Goal: Task Accomplishment & Management: Manage account settings

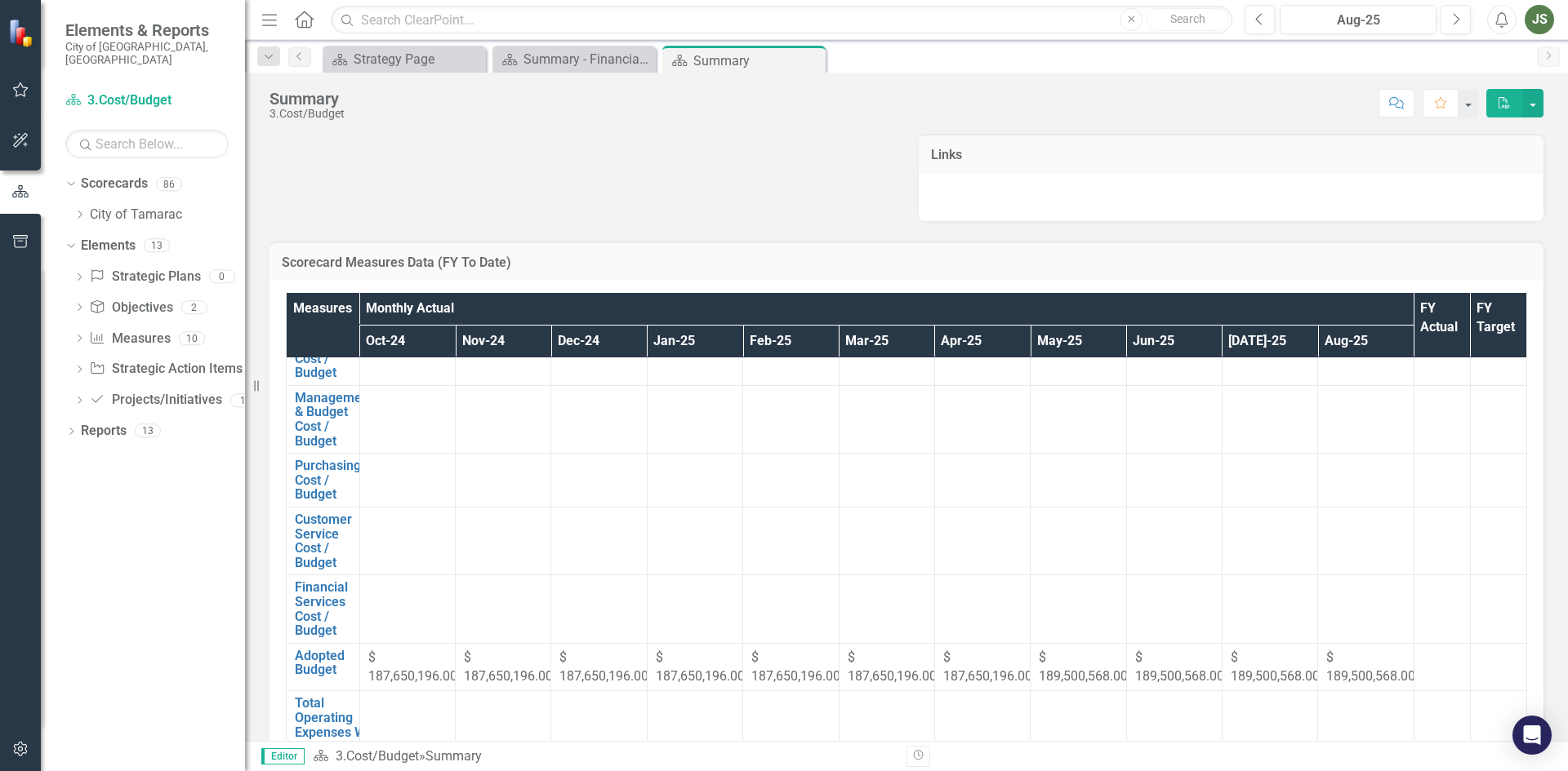
scroll to position [147, 0]
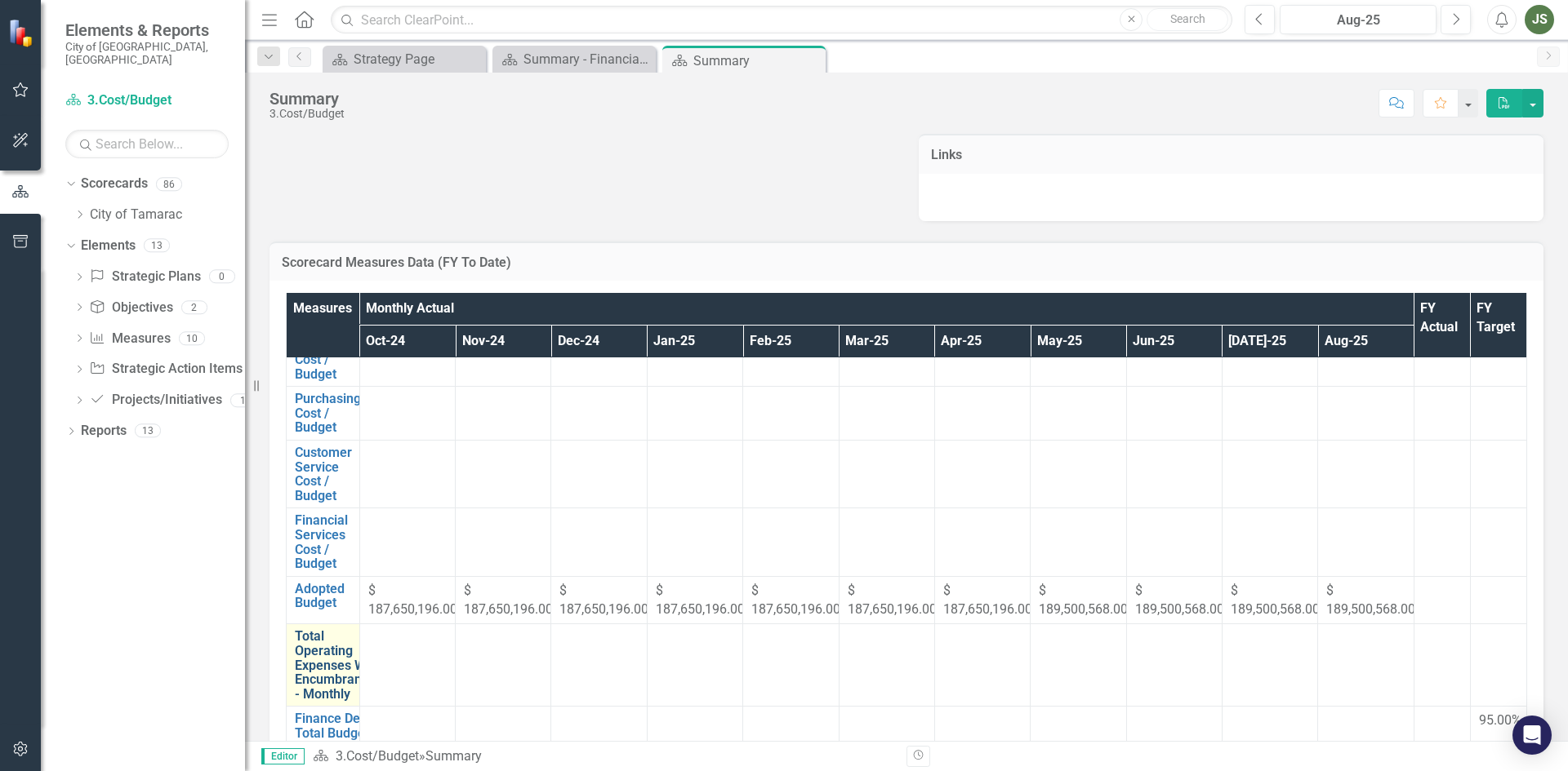
click at [320, 636] on link "Total Operating Expenses With Encumbrances - Monthly" at bounding box center [338, 664] width 88 height 72
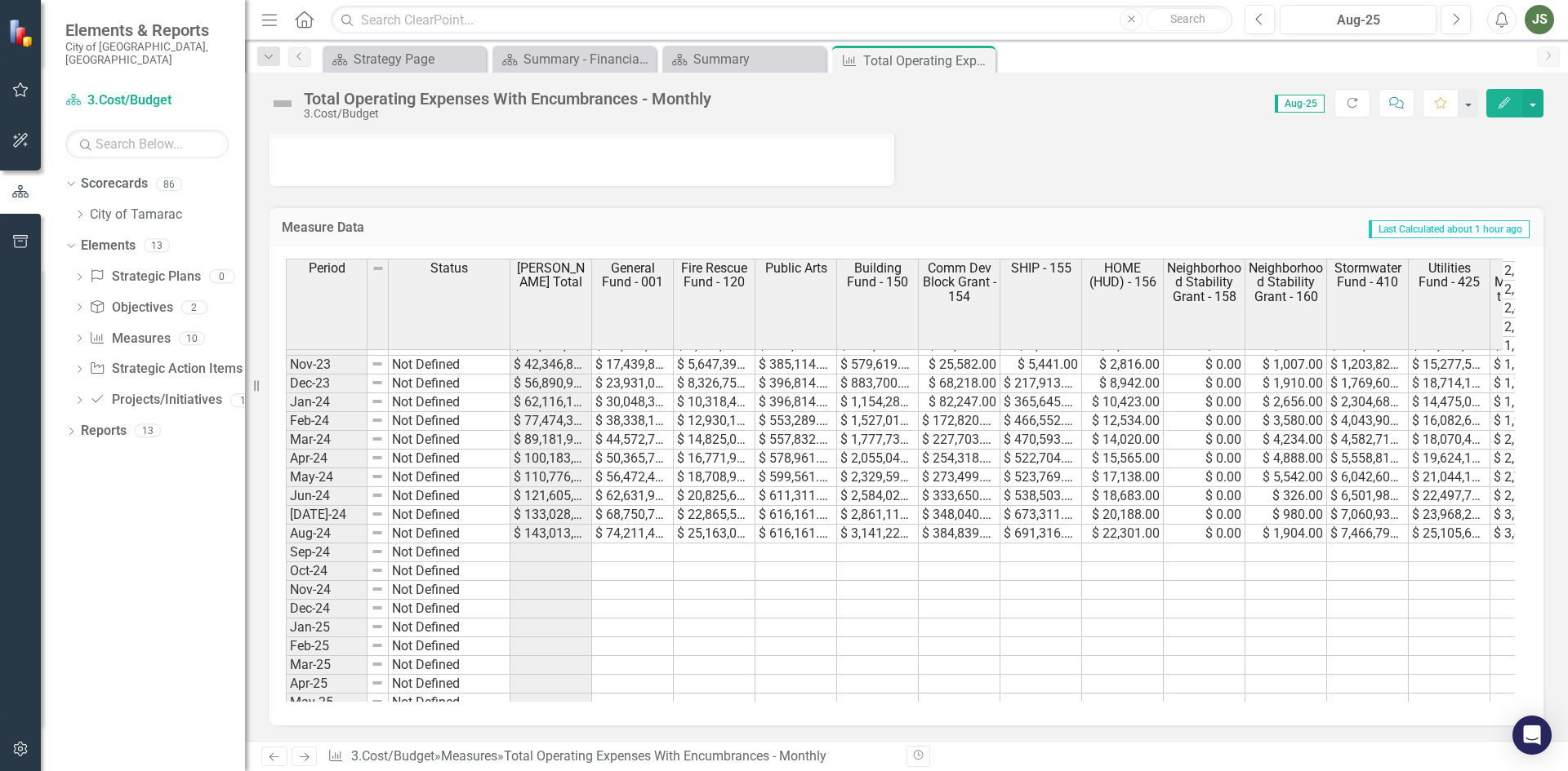
scroll to position [599, 0]
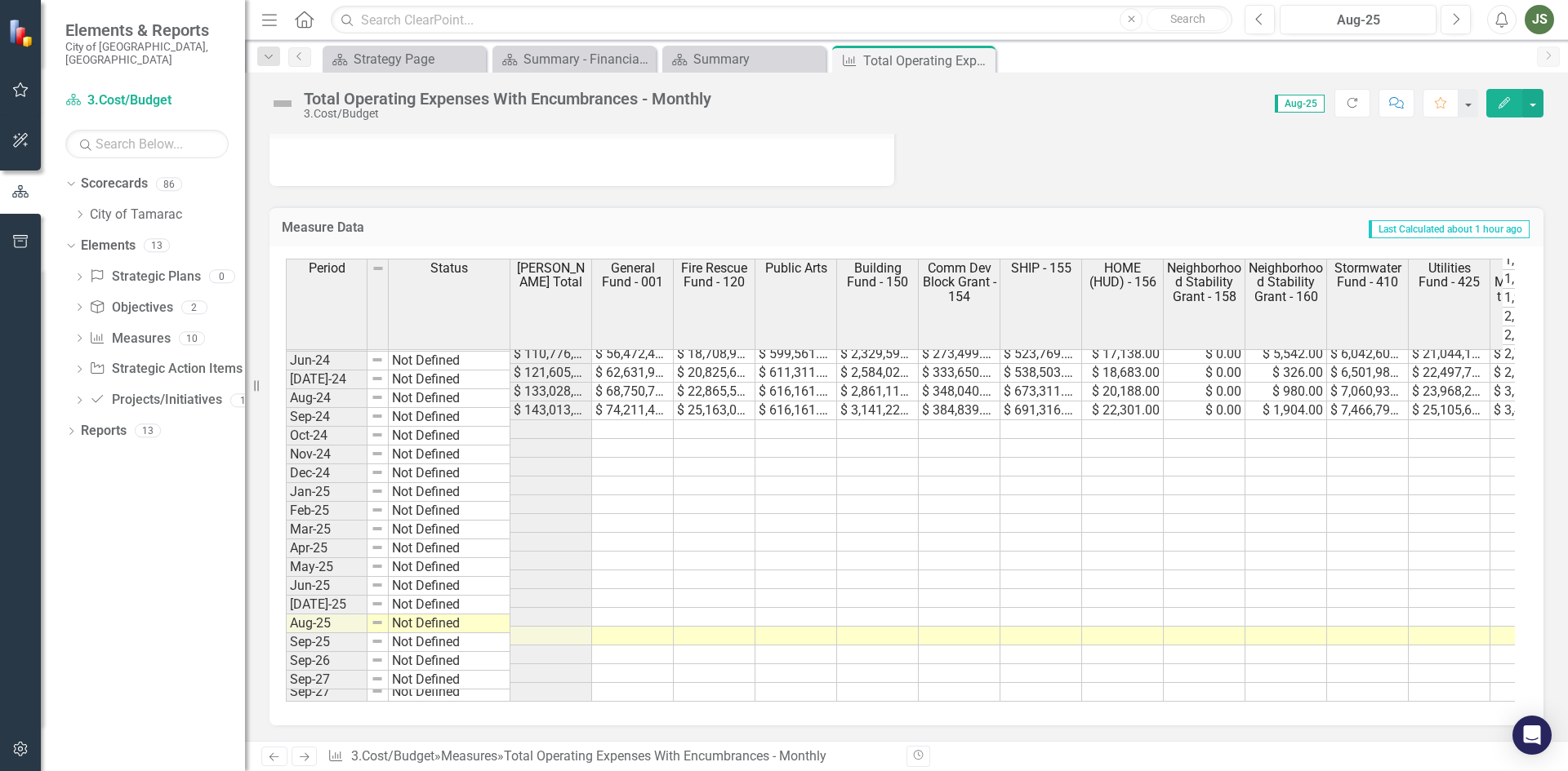
click at [628, 422] on tbody "Nov-22 Not Defined $ 42,270,731.00 $ 16,329,699.00 $ 4,391,346.00 $ 709,896.00 …" at bounding box center [1133, 354] width 1695 height 696
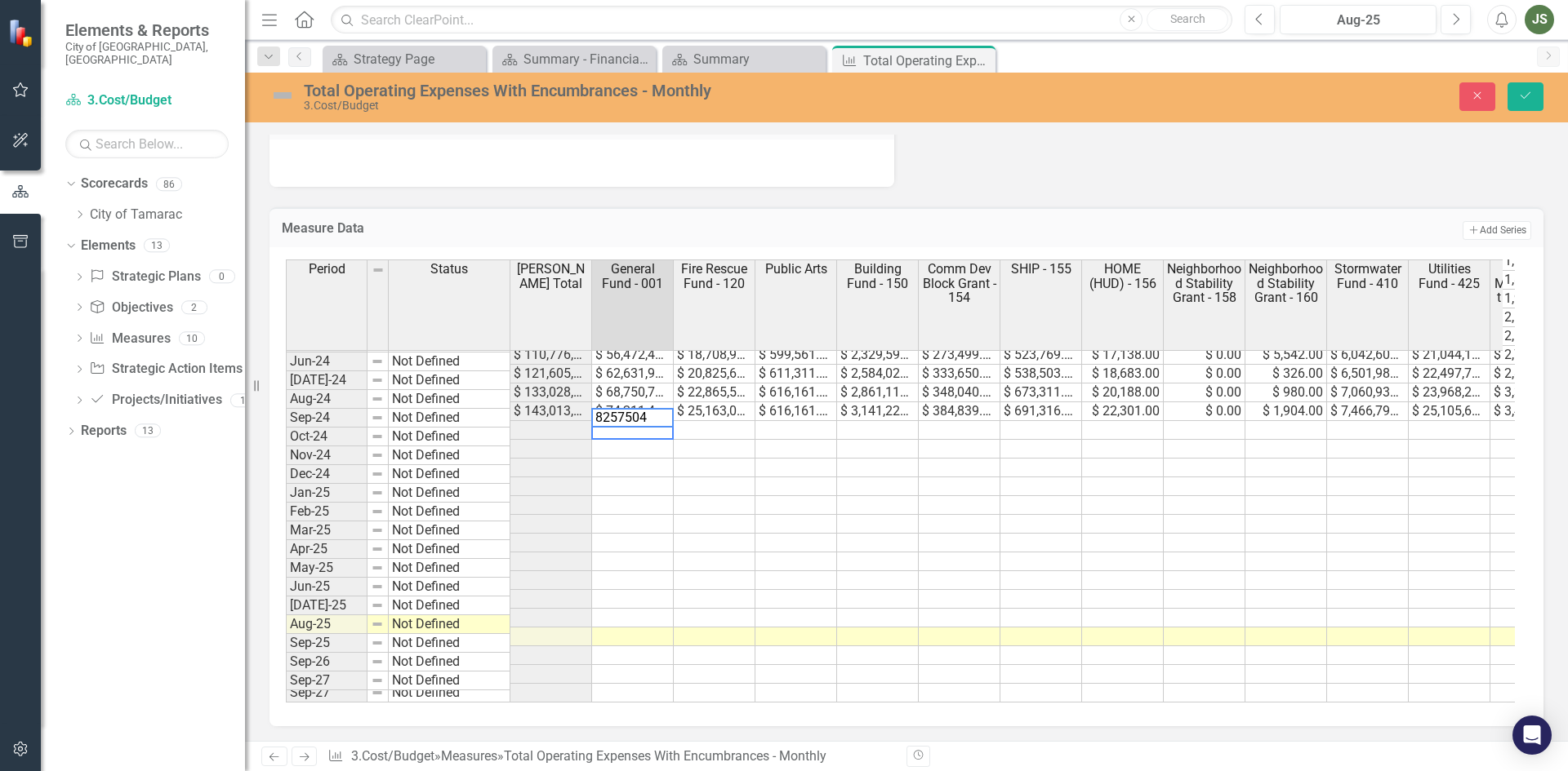
type textarea "82575049"
click at [706, 421] on td at bounding box center [714, 431] width 81 height 19
type textarea "25534550"
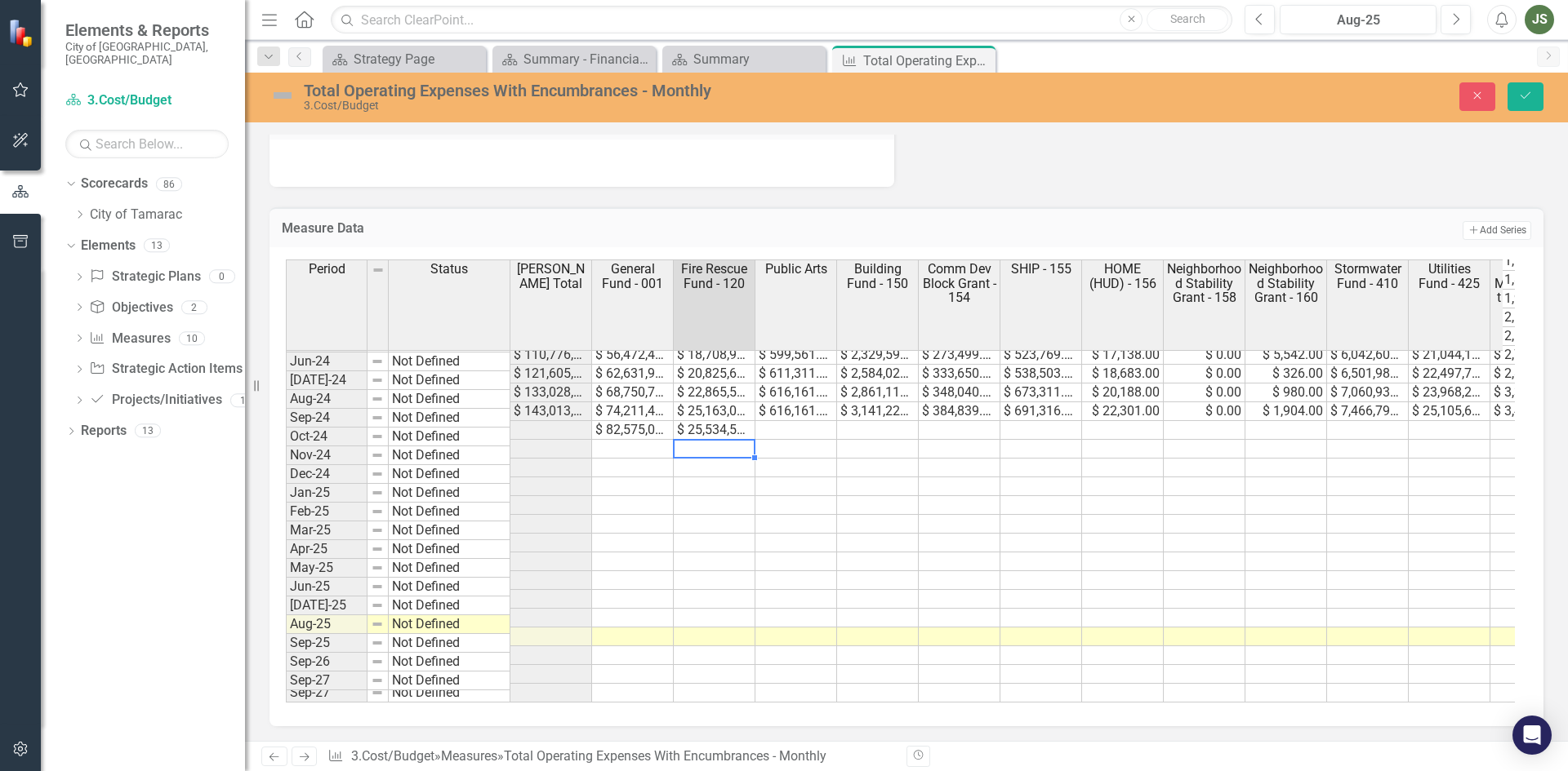
click at [804, 421] on td at bounding box center [796, 431] width 81 height 19
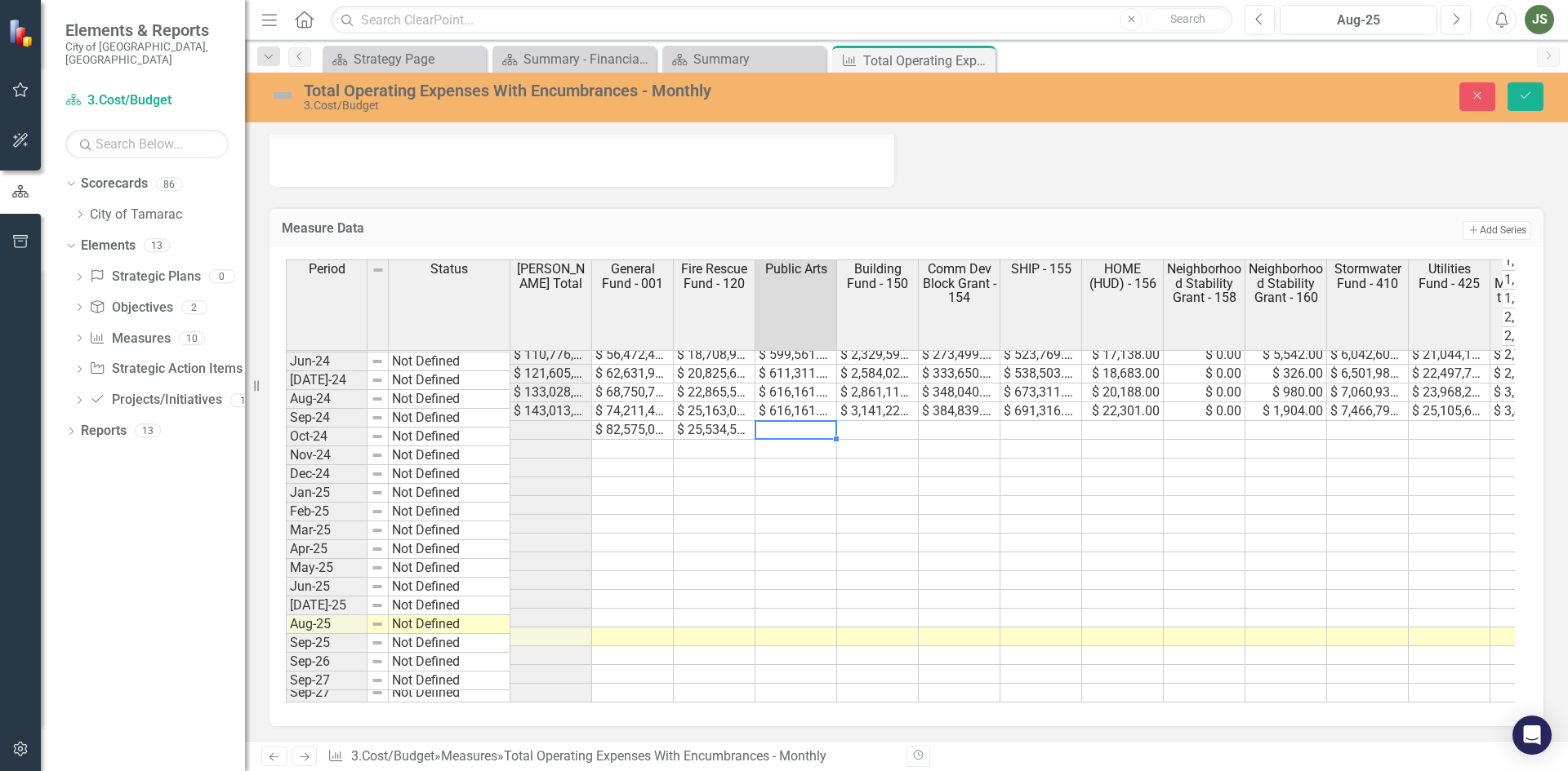
click at [784, 421] on td at bounding box center [796, 431] width 81 height 19
type textarea "304356"
type textarea "3392664"
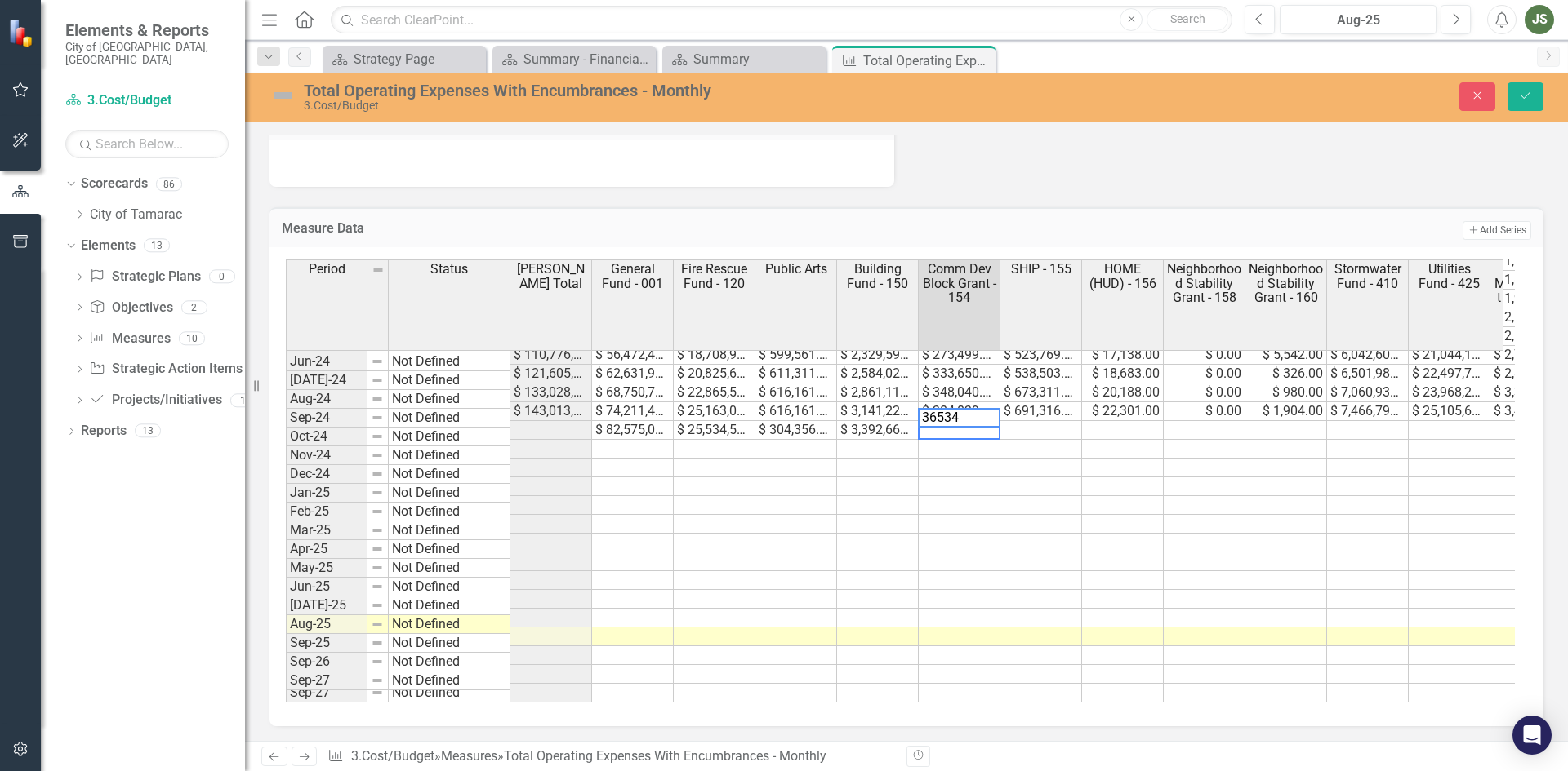
type textarea "365344"
click at [1024, 421] on td at bounding box center [1041, 431] width 81 height 19
type textarea "817304"
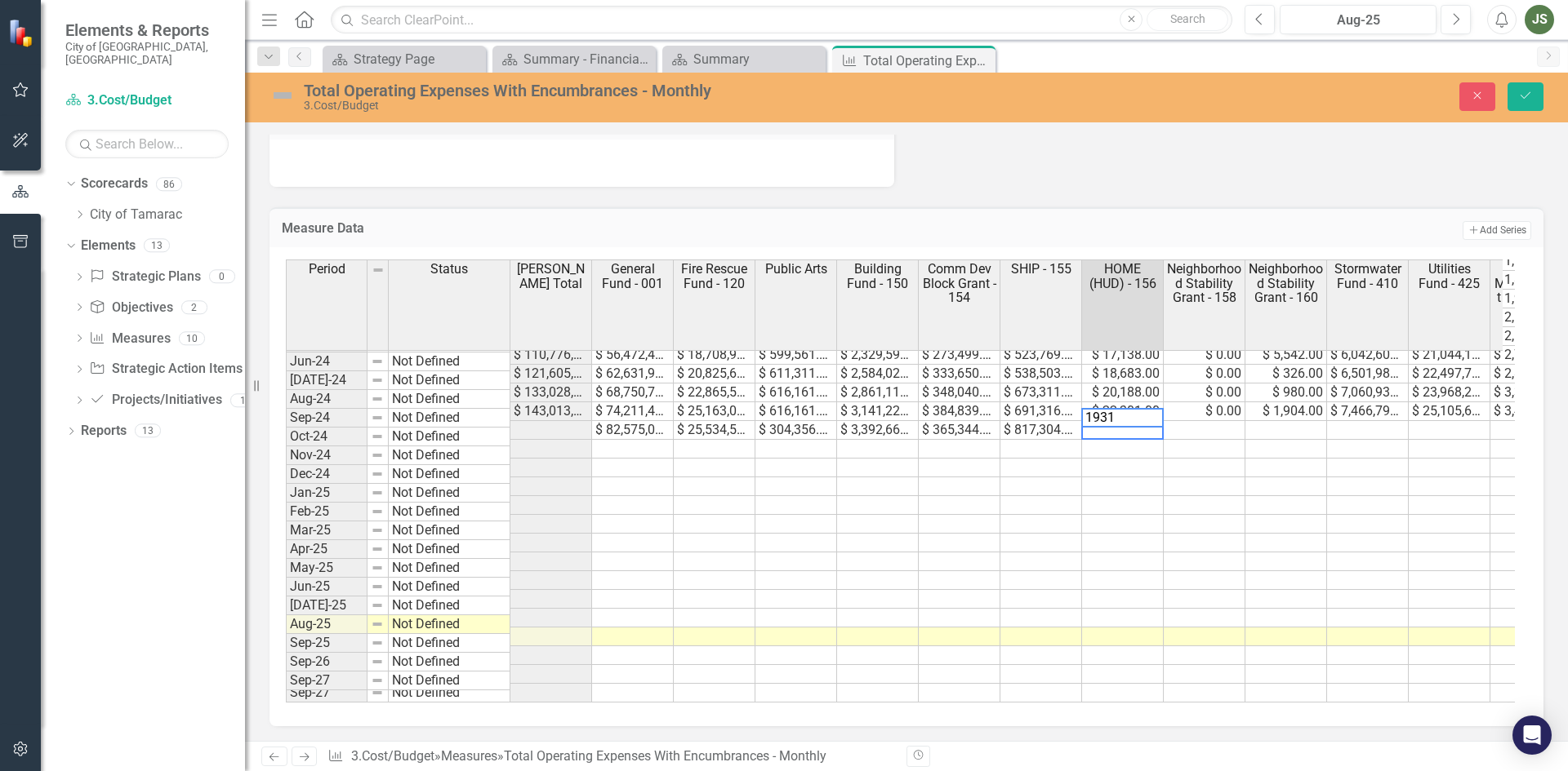
type textarea "19315"
type textarea "0"
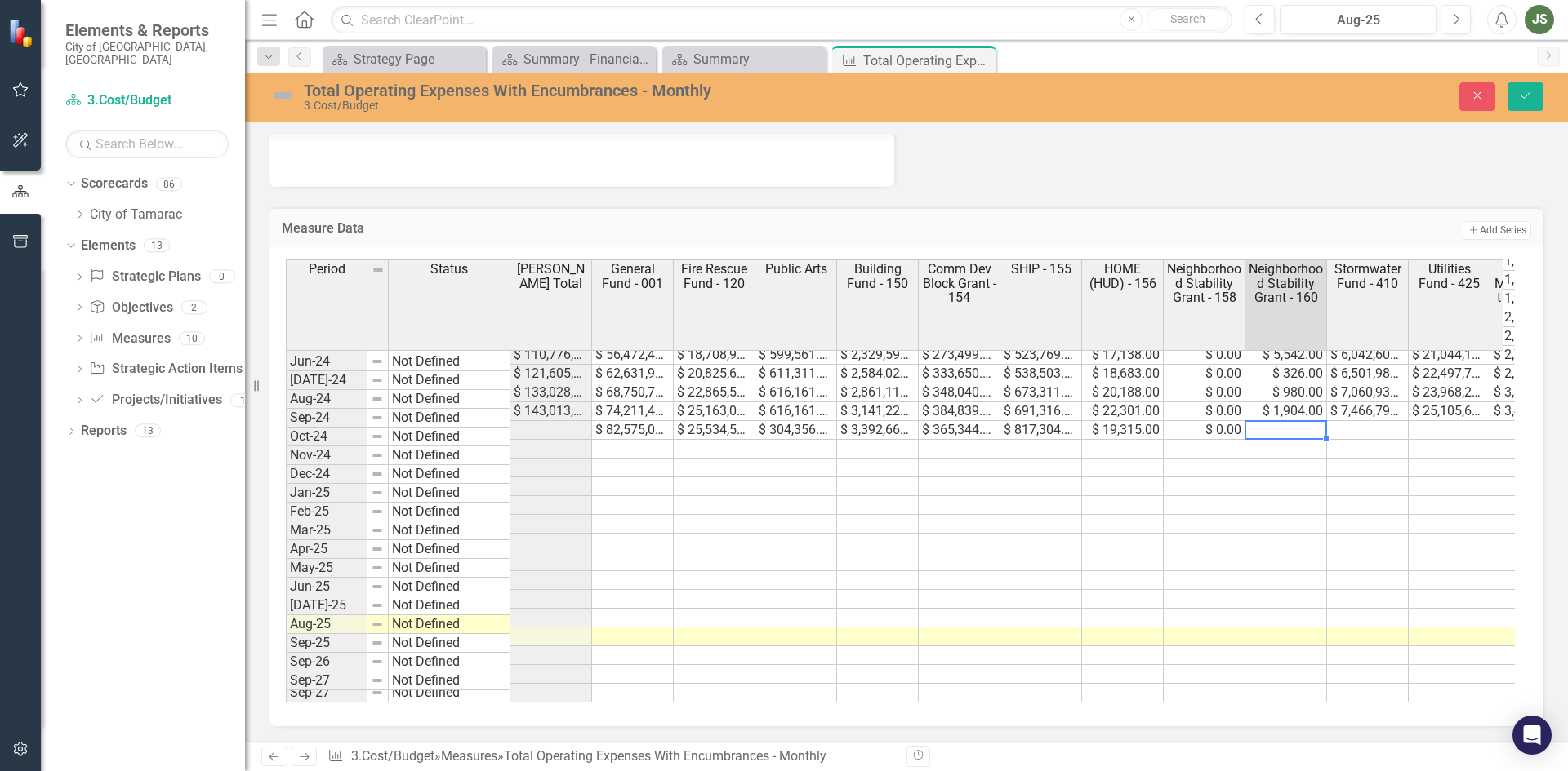
type textarea "0"
click at [1370, 421] on td at bounding box center [1368, 431] width 81 height 19
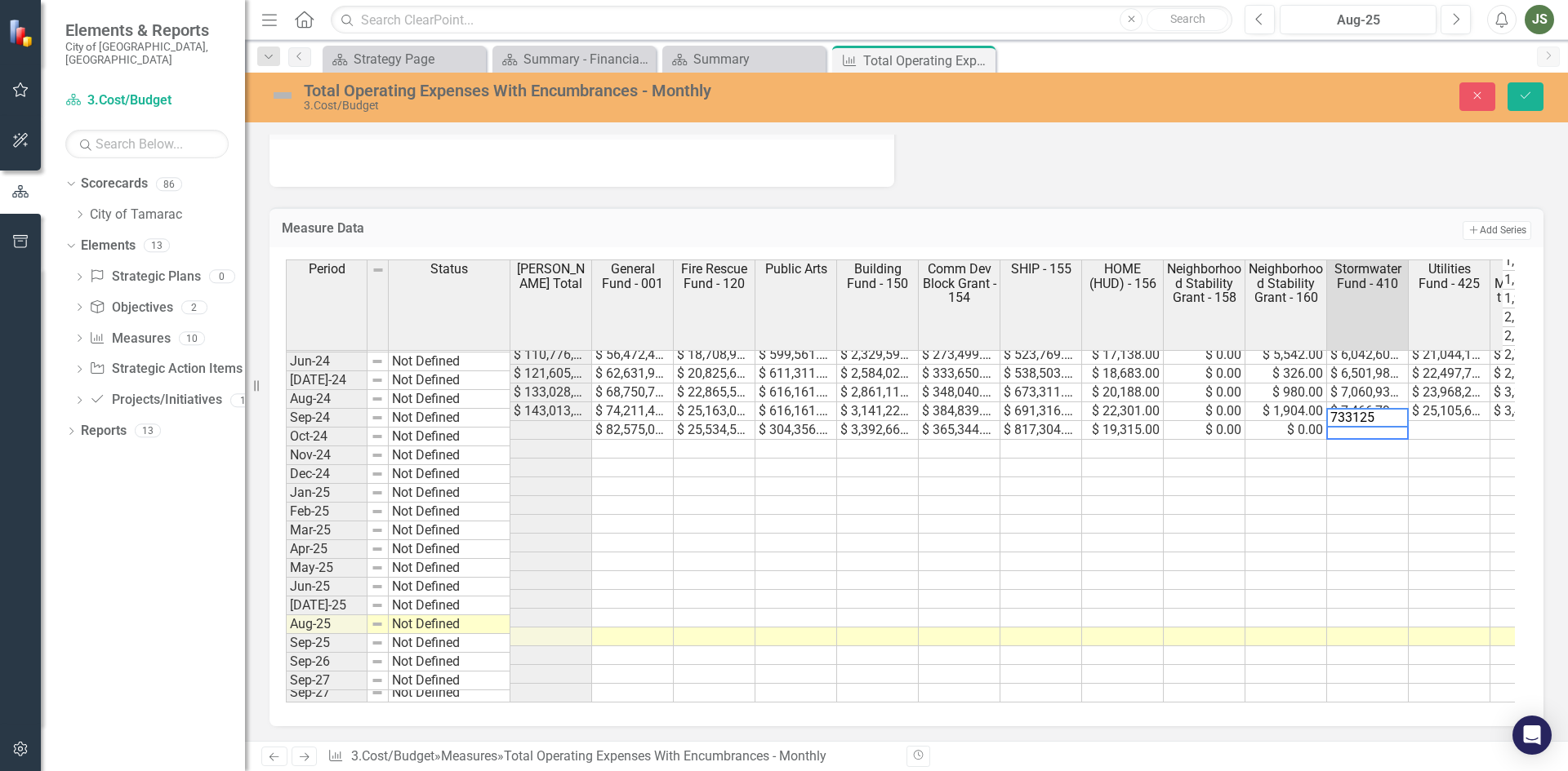
type textarea "7331259"
type textarea "27980634"
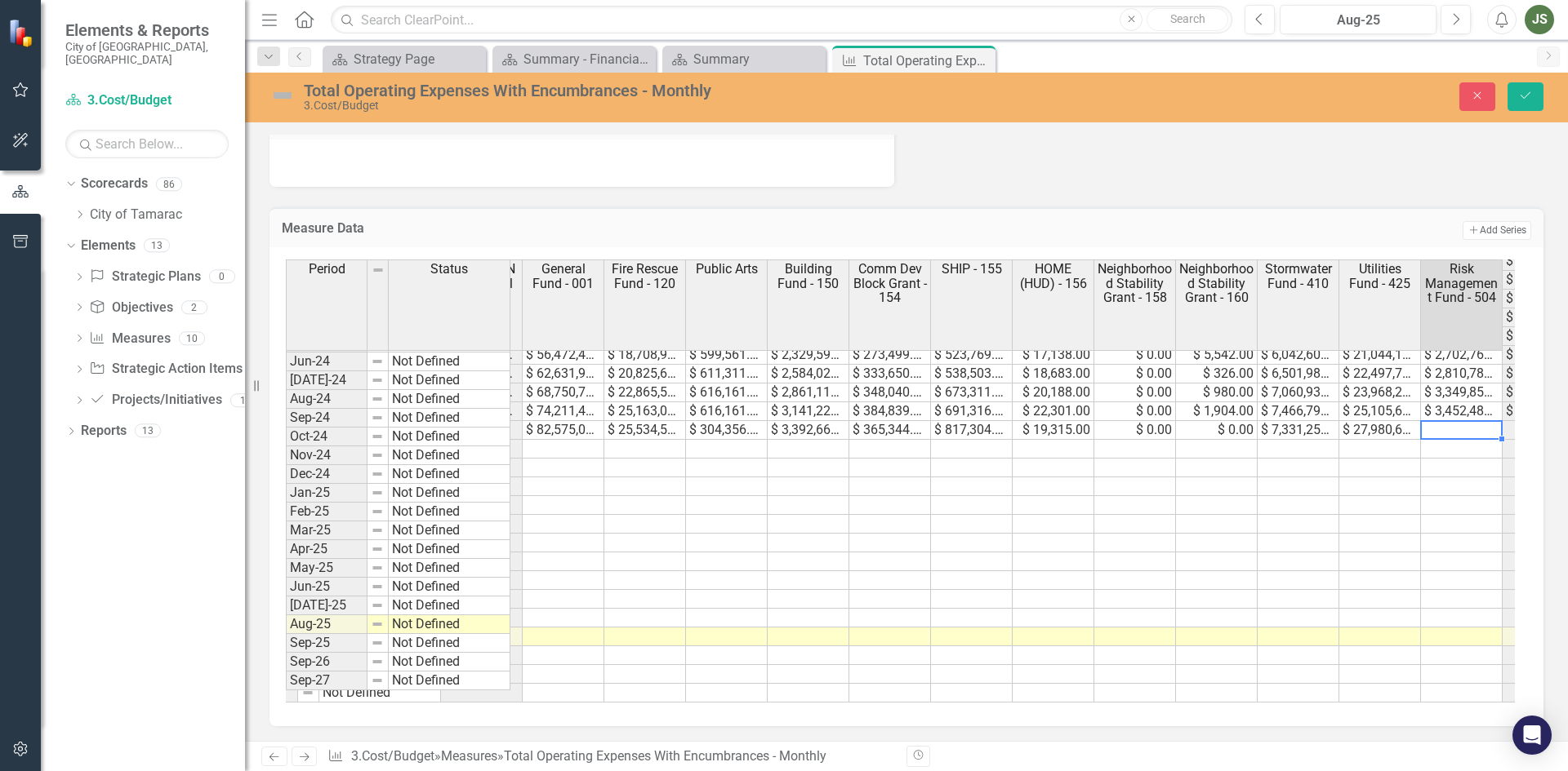
click at [1446, 421] on td at bounding box center [1461, 431] width 81 height 19
type textarea "3202137"
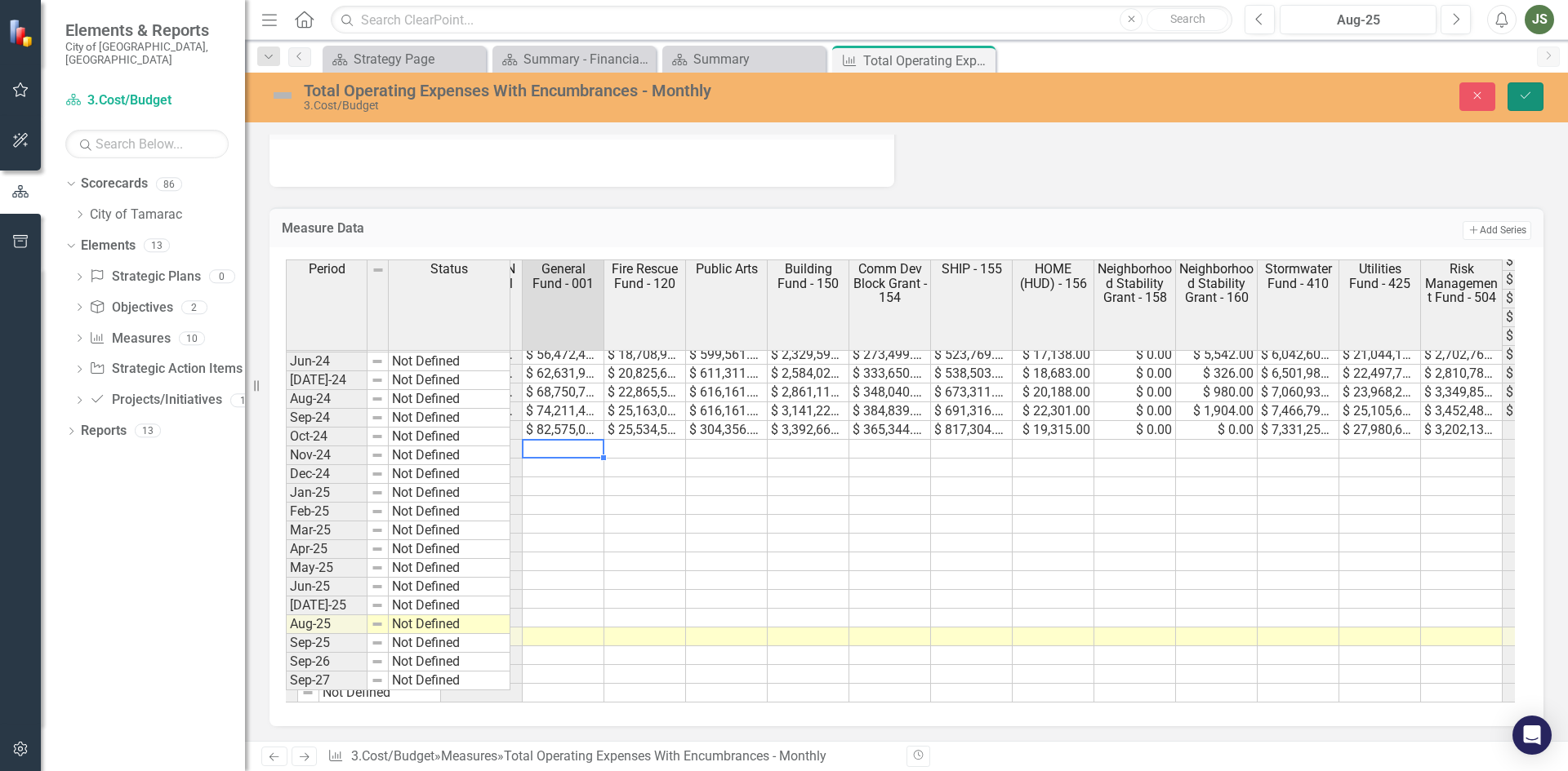
click at [1521, 86] on button "Save" at bounding box center [1525, 96] width 36 height 29
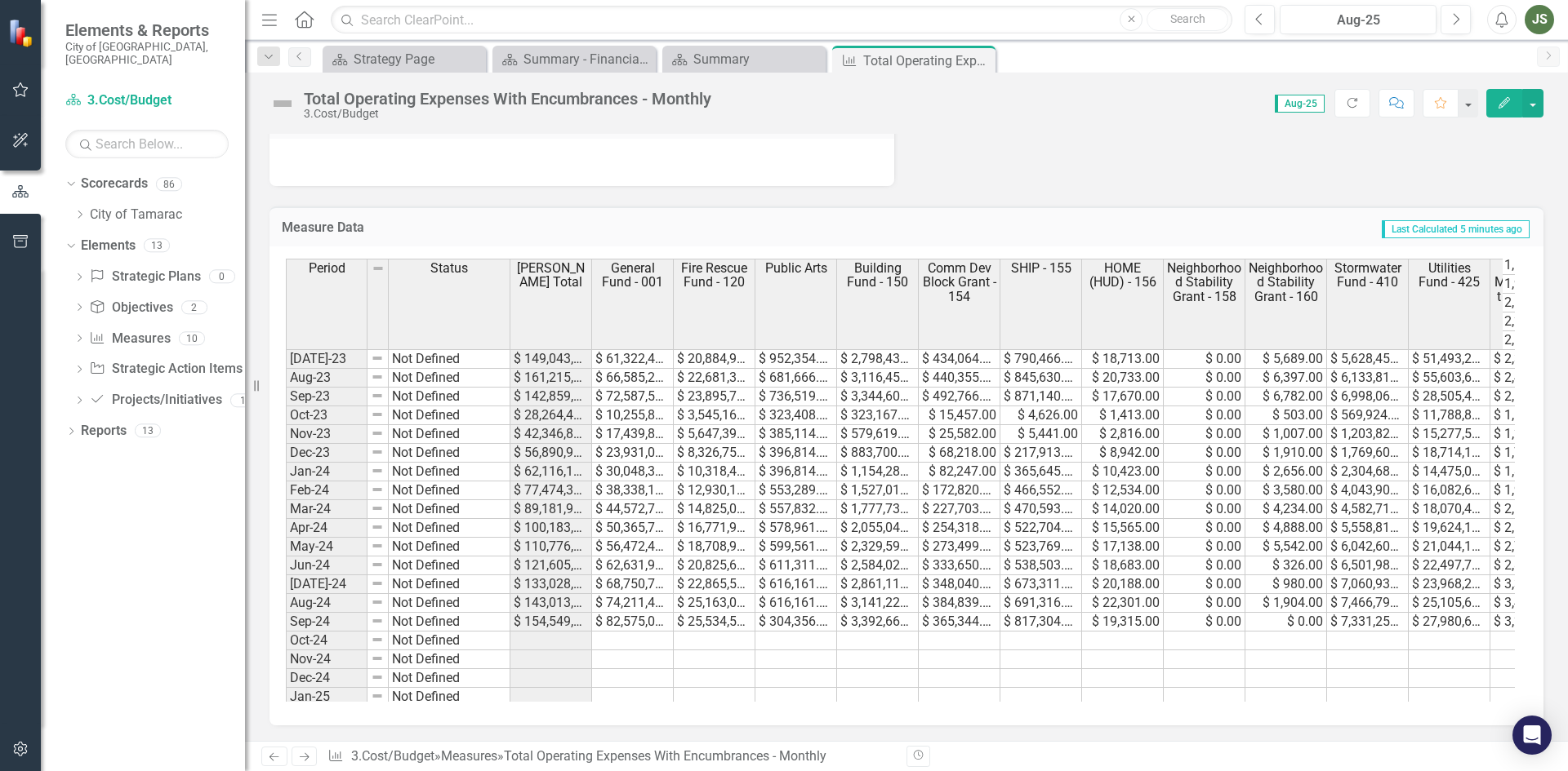
scroll to position [408, 0]
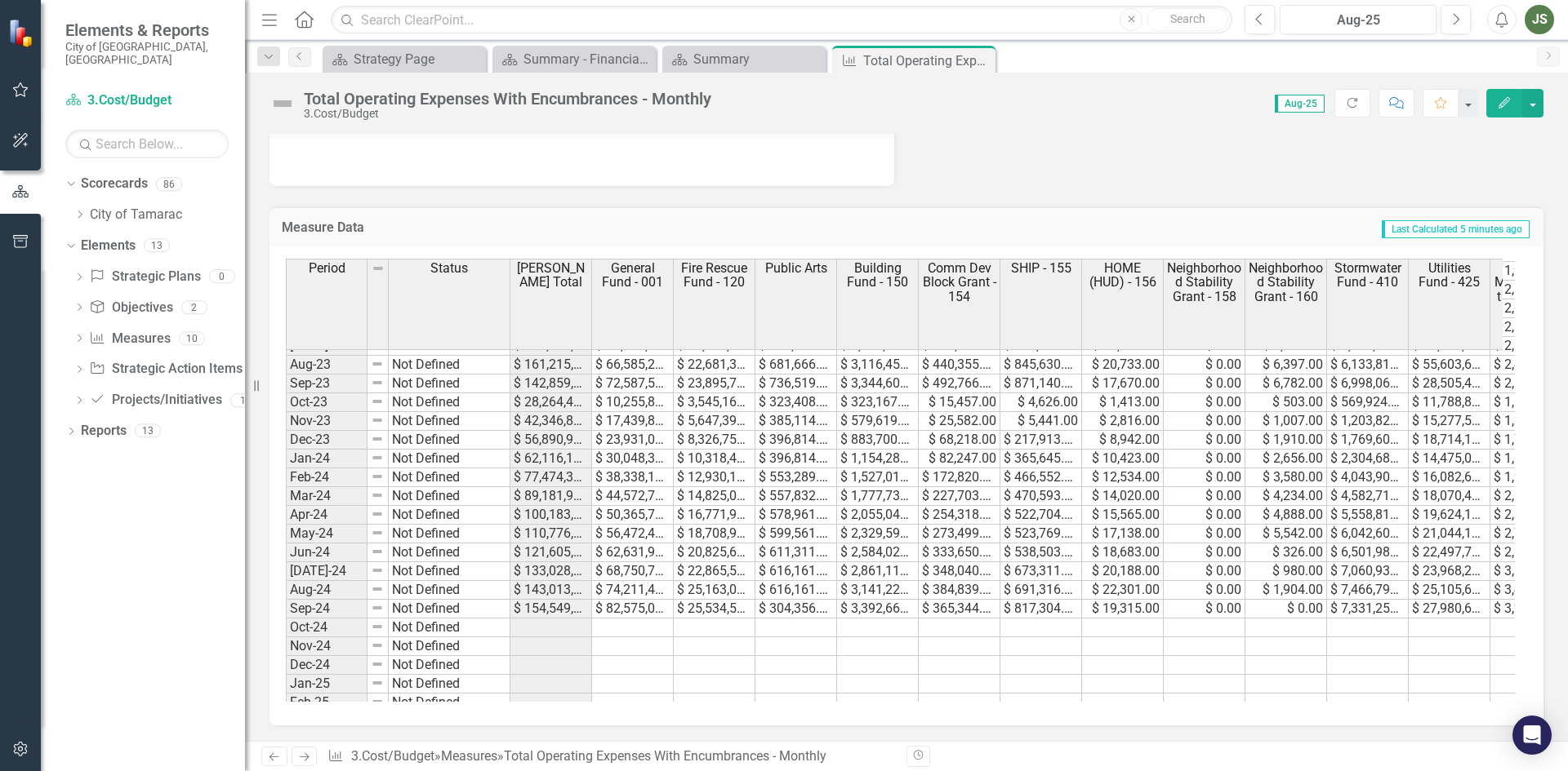
click at [632, 621] on td at bounding box center [633, 628] width 81 height 19
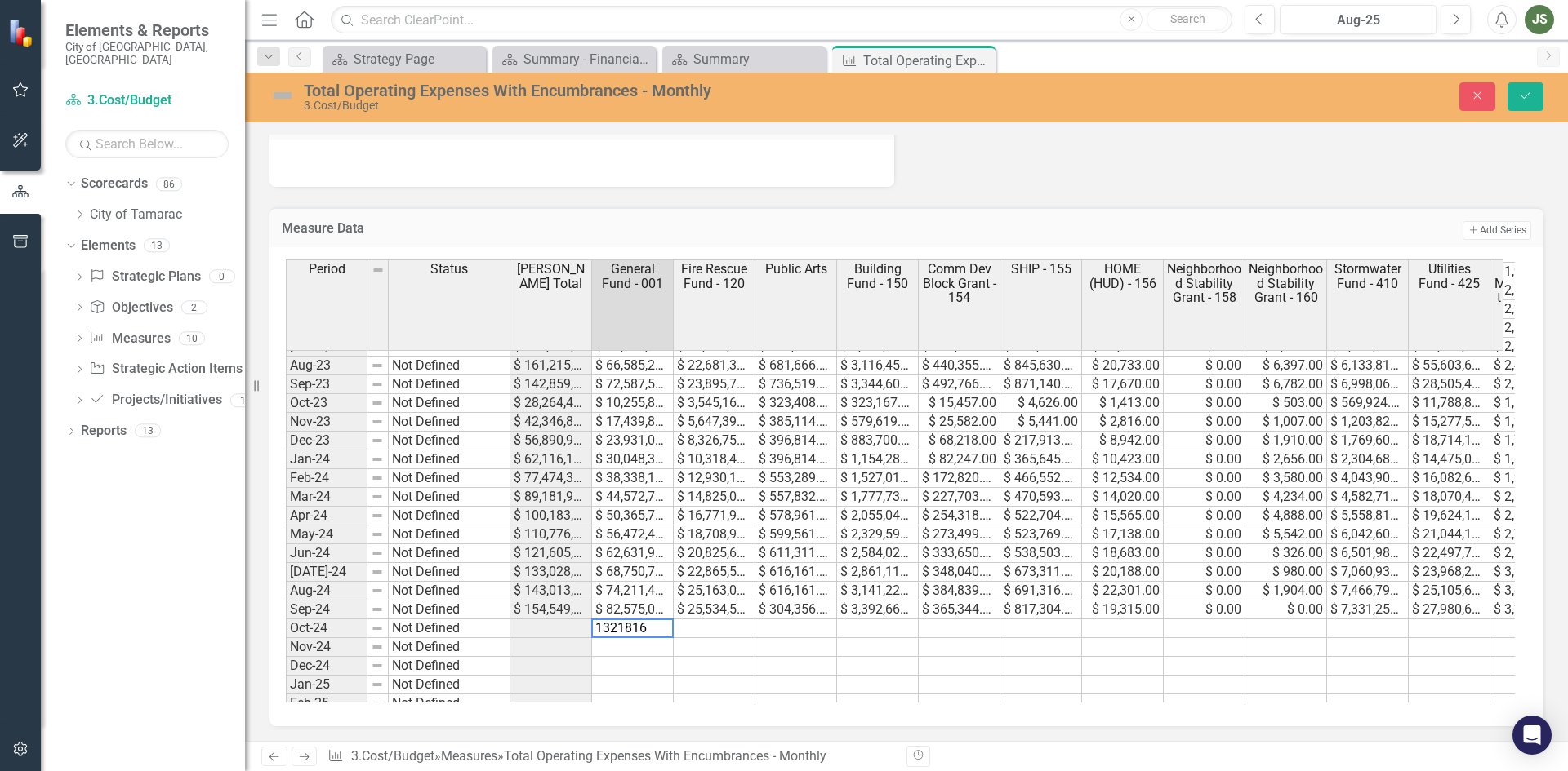
type textarea "13218169"
click at [711, 625] on td at bounding box center [714, 629] width 81 height 19
type textarea "2031288"
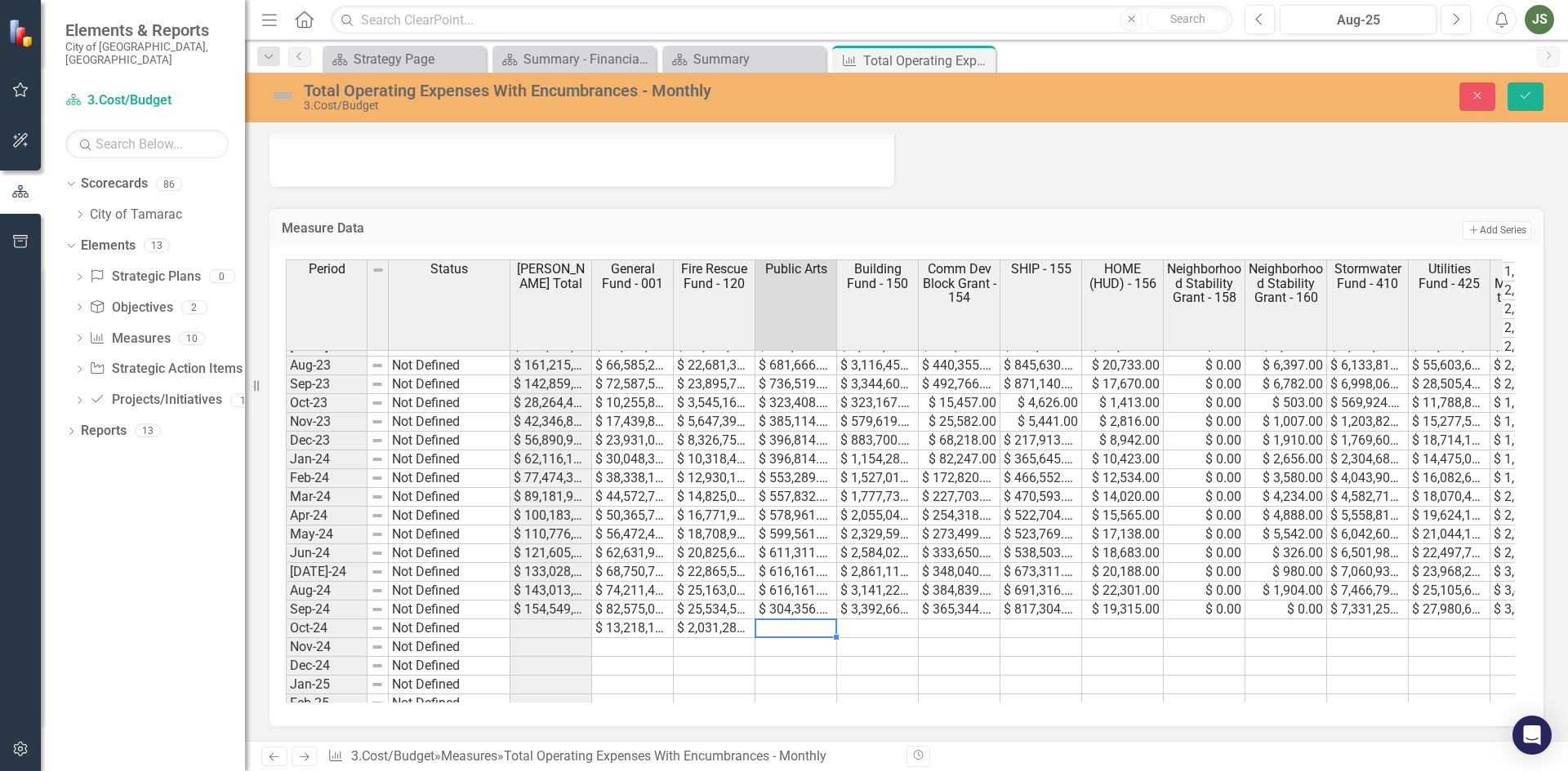
click at [795, 620] on td at bounding box center [796, 629] width 81 height 19
type textarea "315195"
click at [857, 625] on td at bounding box center [877, 629] width 81 height 19
type textarea "298650"
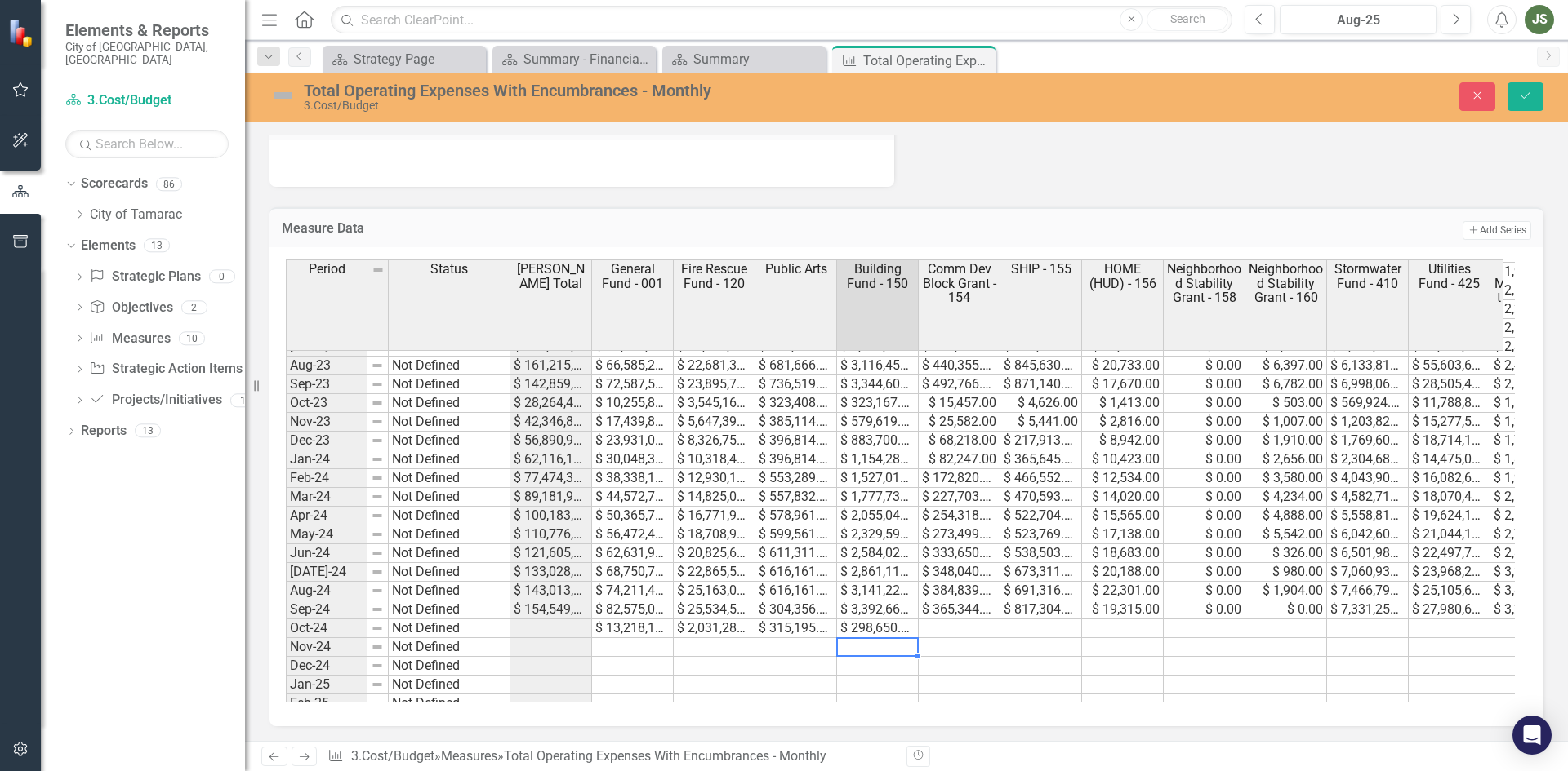
click at [973, 620] on td at bounding box center [960, 629] width 81 height 19
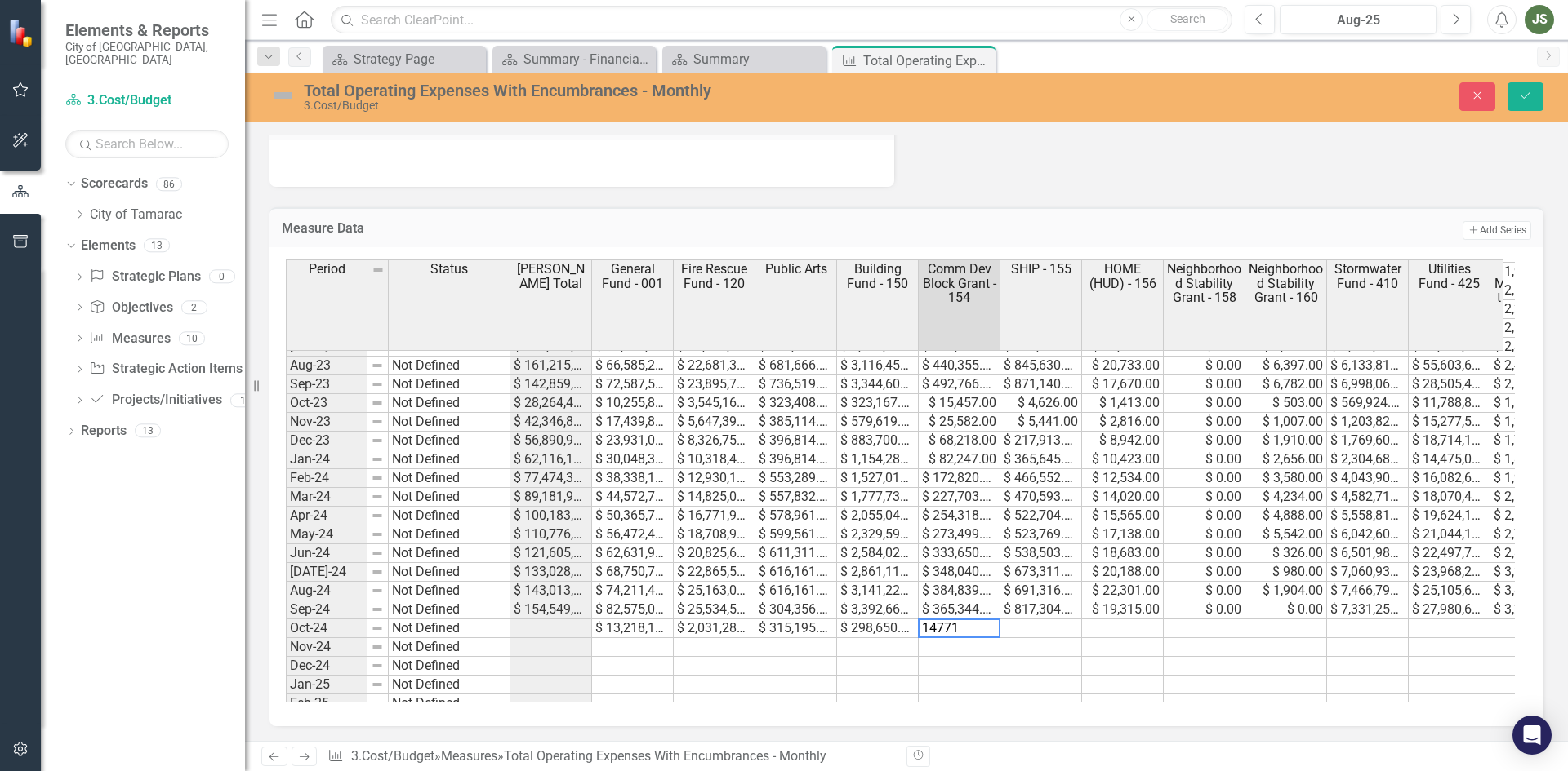
type textarea "147719"
type textarea "584772"
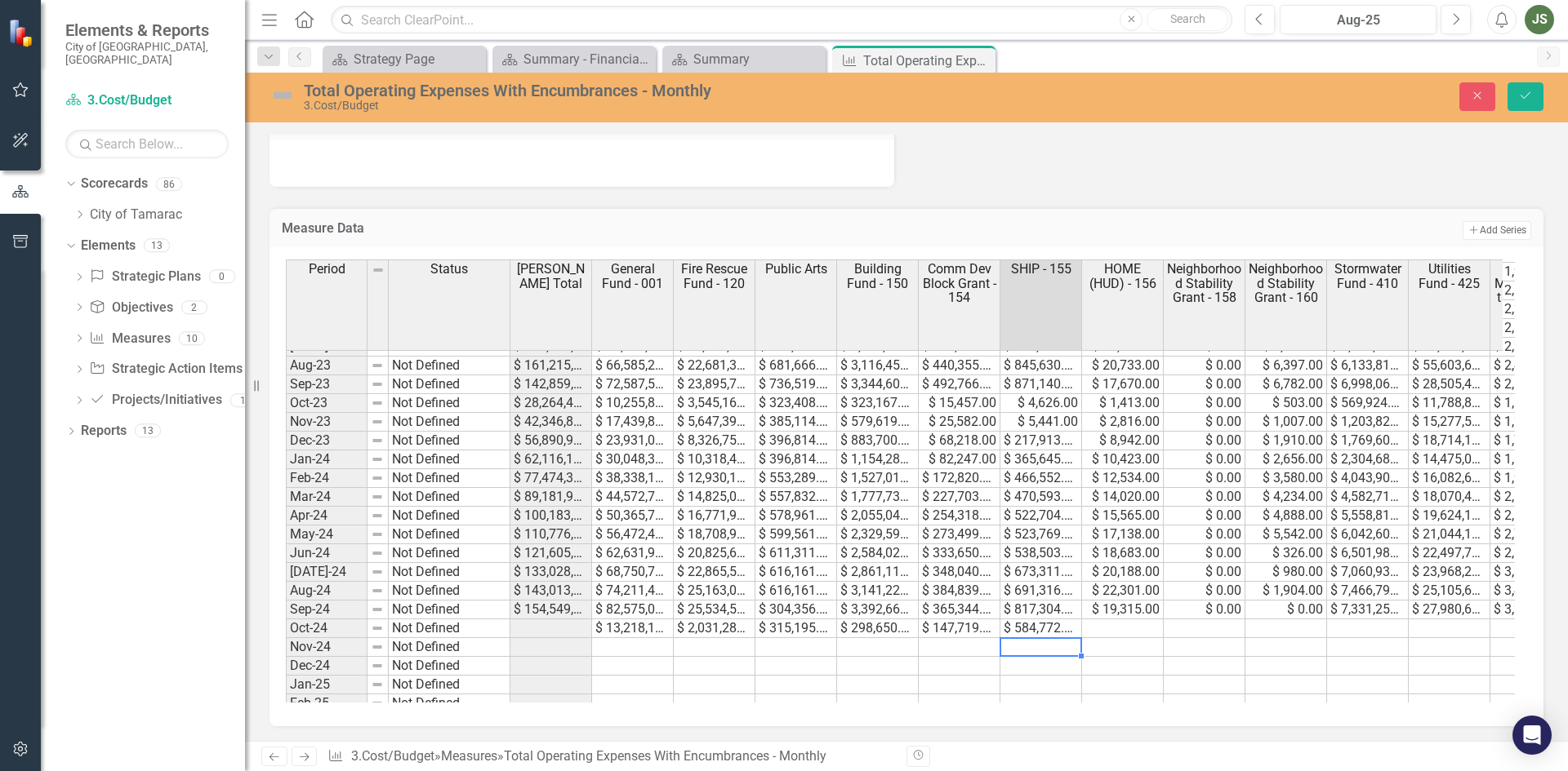
click at [1111, 630] on td at bounding box center [1122, 629] width 81 height 19
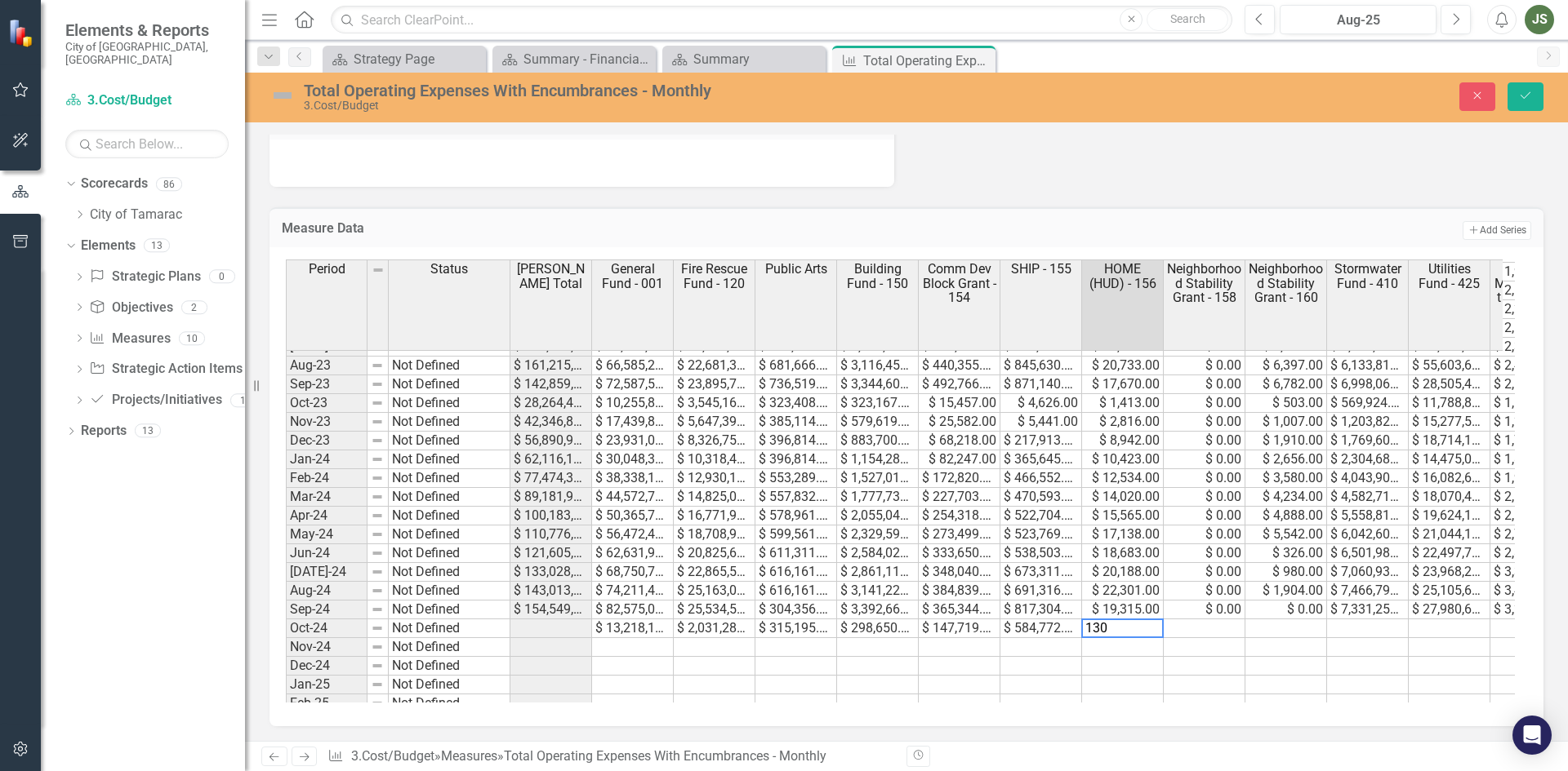
type textarea "1303"
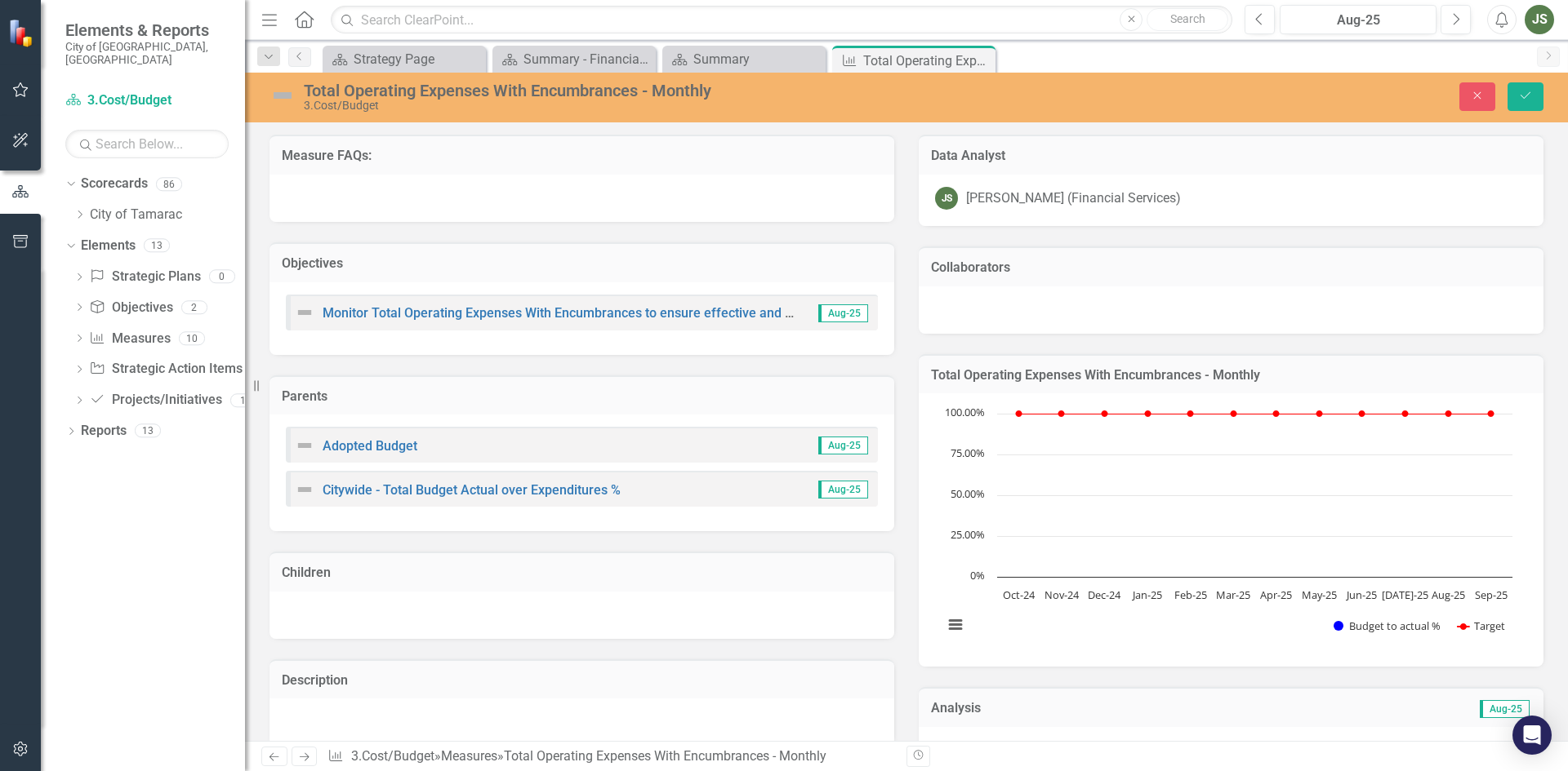
scroll to position [408, 0]
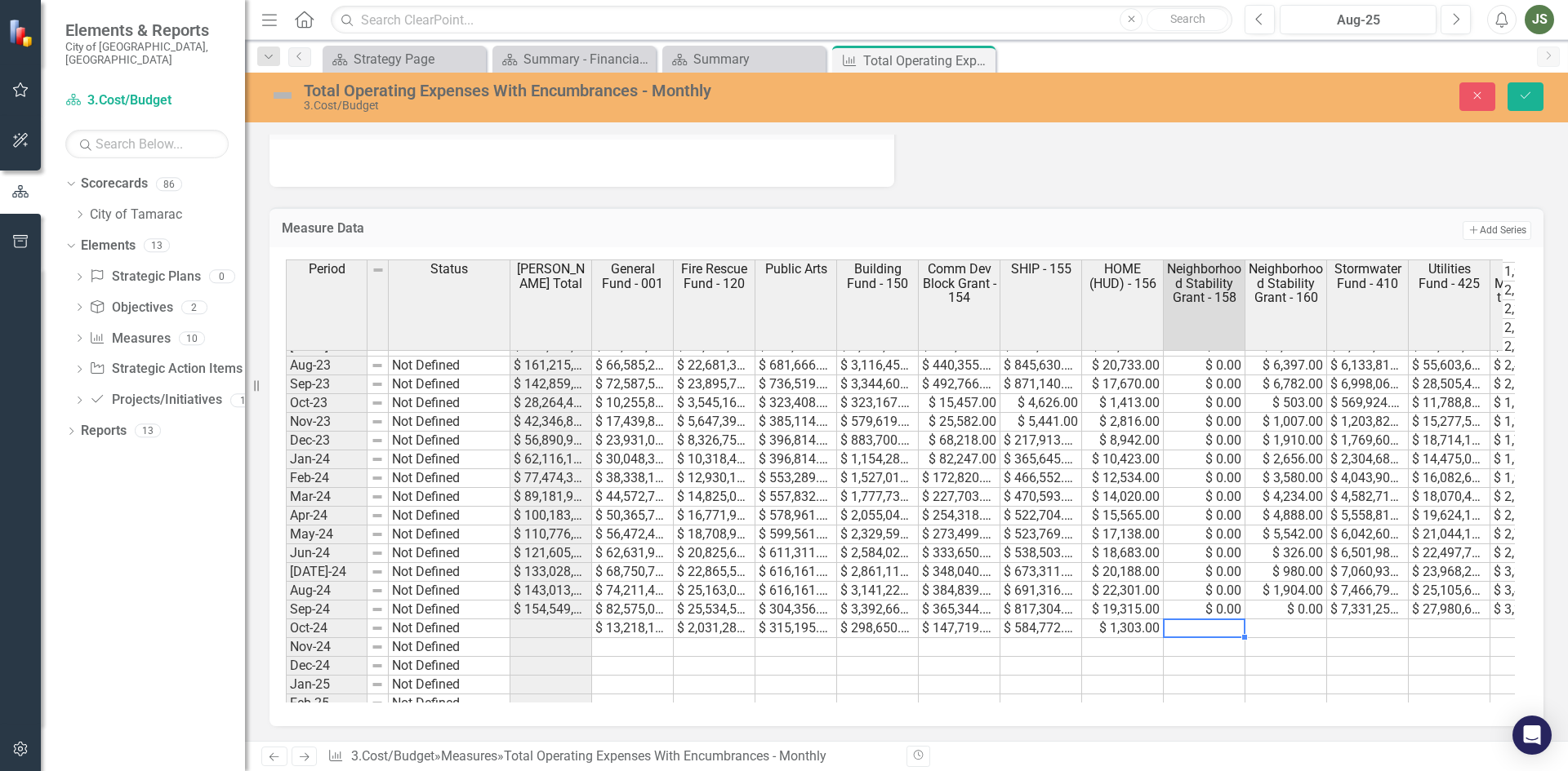
type textarea "0"
click at [1304, 625] on td at bounding box center [1285, 629] width 81 height 19
type textarea "492"
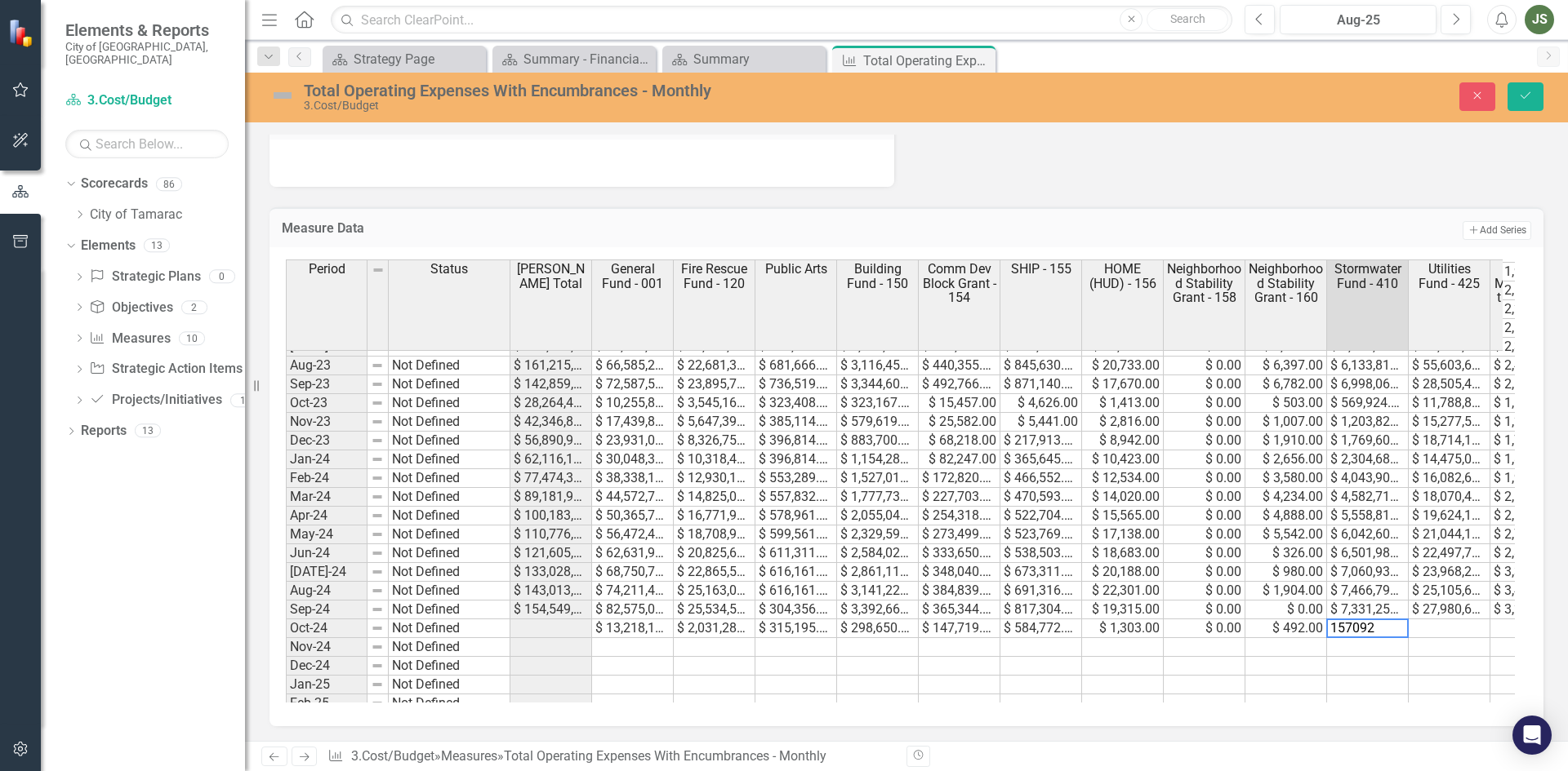
type textarea "1570920"
type textarea "12409849"
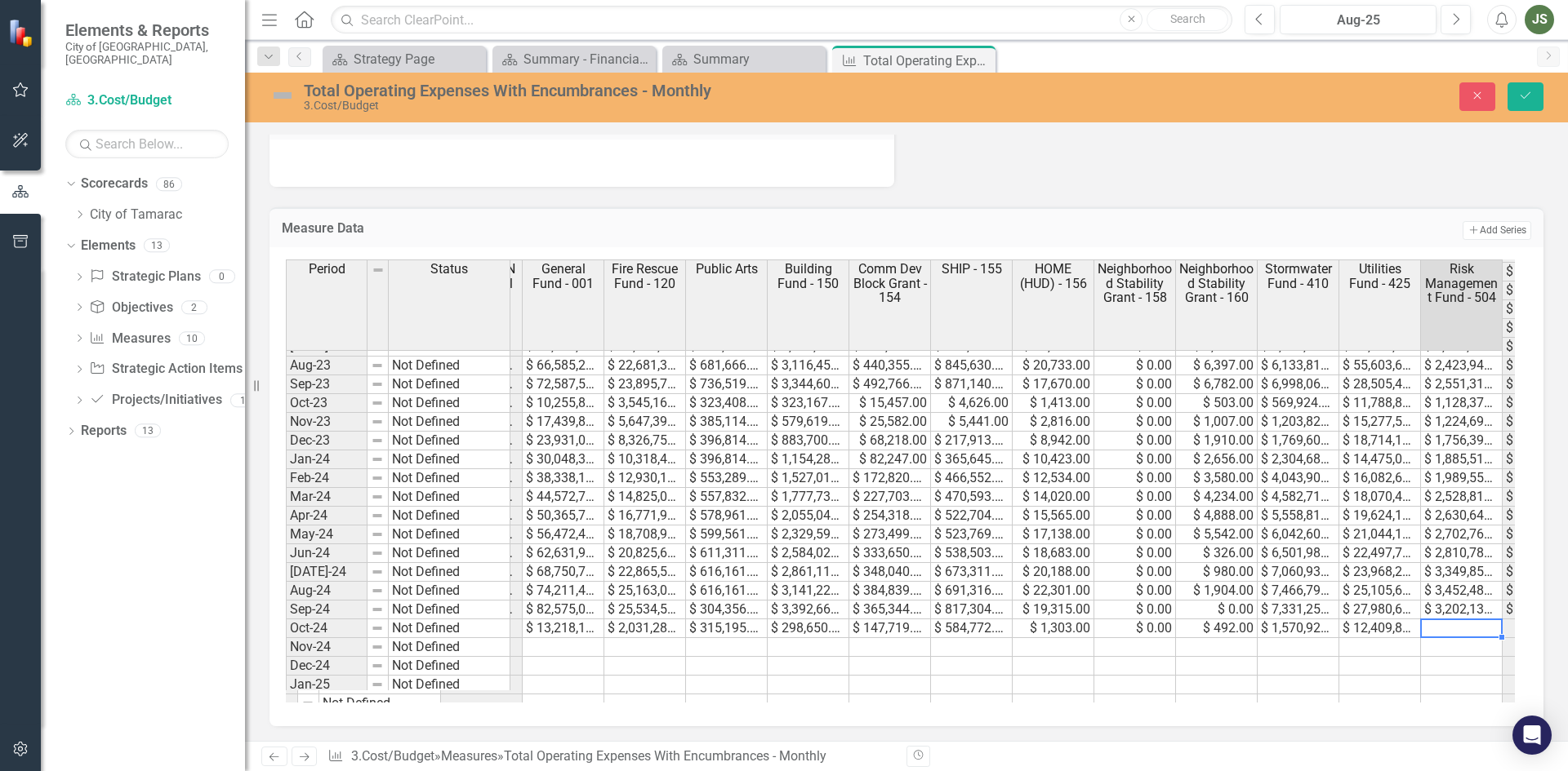
click at [1452, 625] on td at bounding box center [1461, 629] width 81 height 19
type textarea "855813"
click at [1523, 87] on button "Save" at bounding box center [1525, 96] width 36 height 29
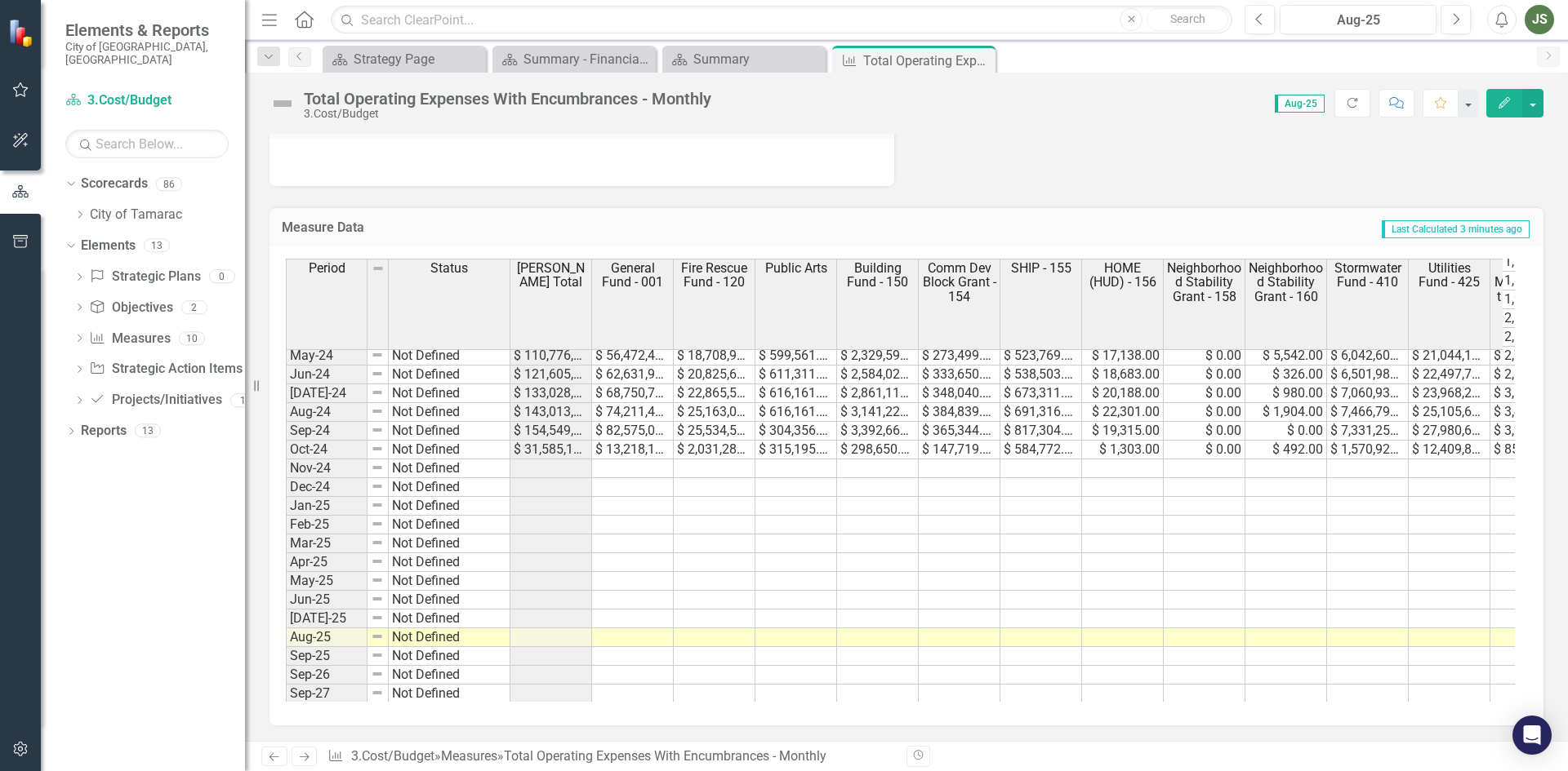
scroll to position [599, 0]
click at [632, 452] on tbody "Feb-23 Not Defined $ 80,600,190.00 $ 32,456,477.00 $ 10,682,997.00 $ 718,546.00…" at bounding box center [1133, 383] width 1695 height 639
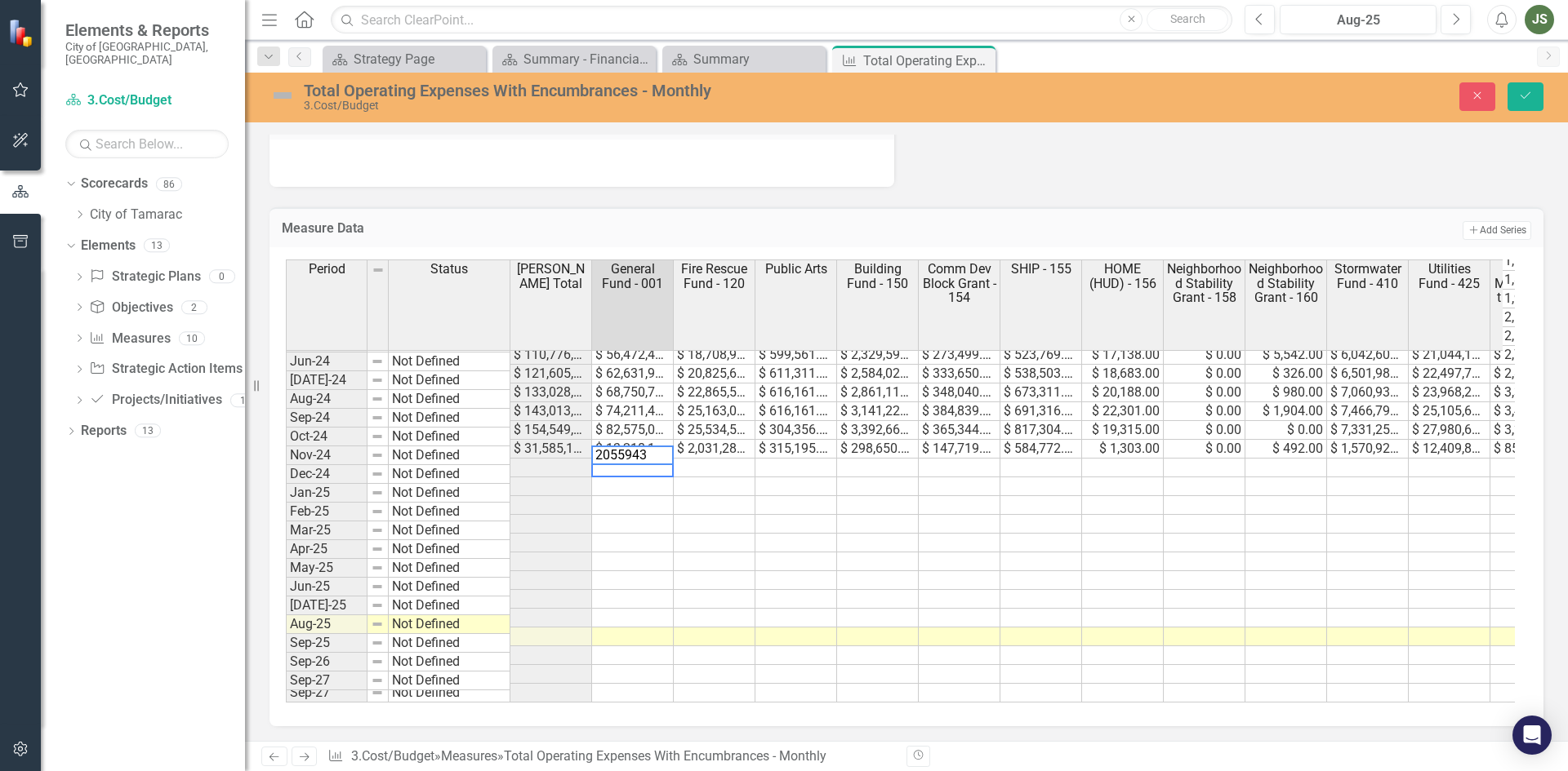
type textarea "20559430"
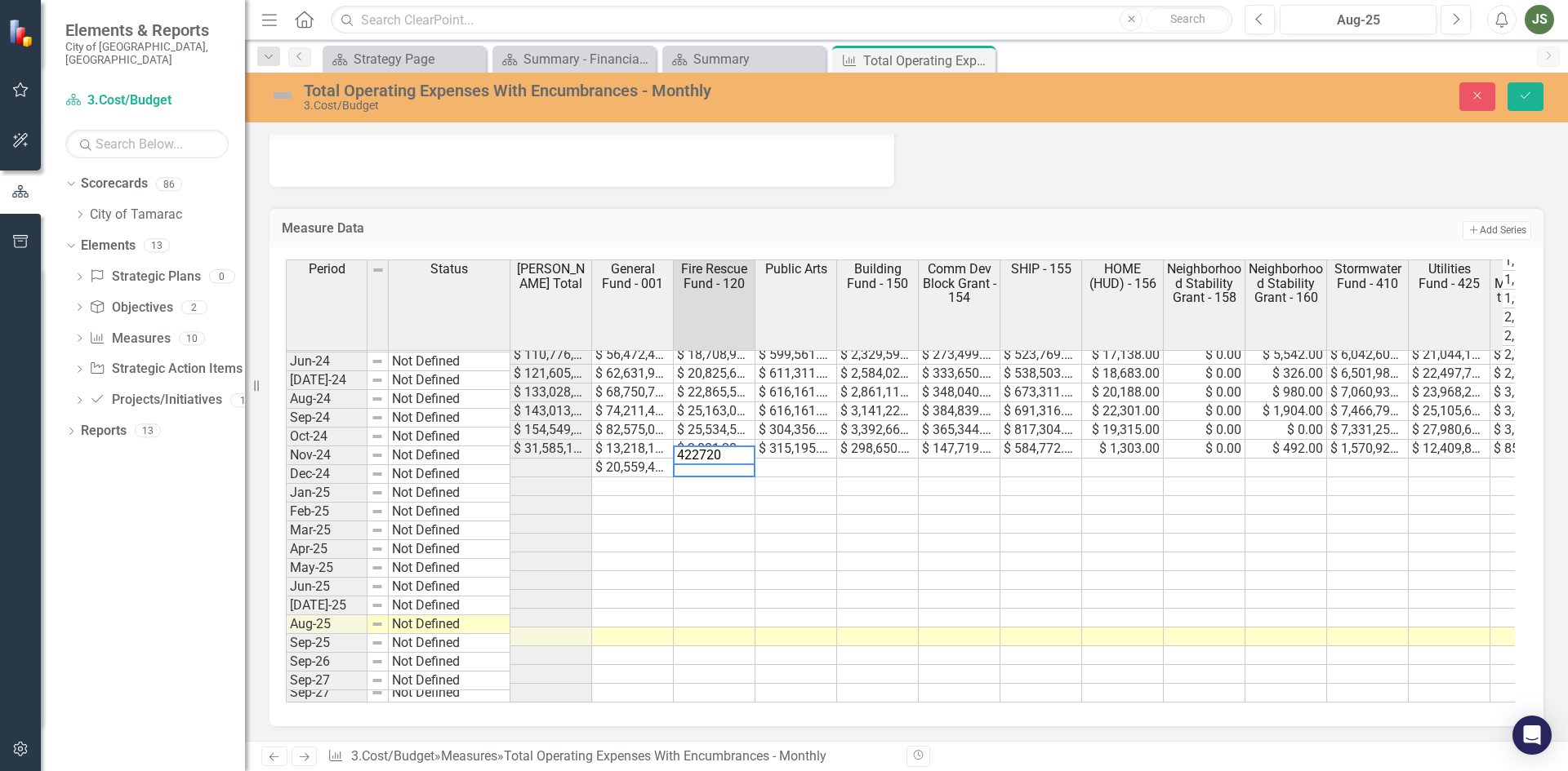
type textarea "4227208"
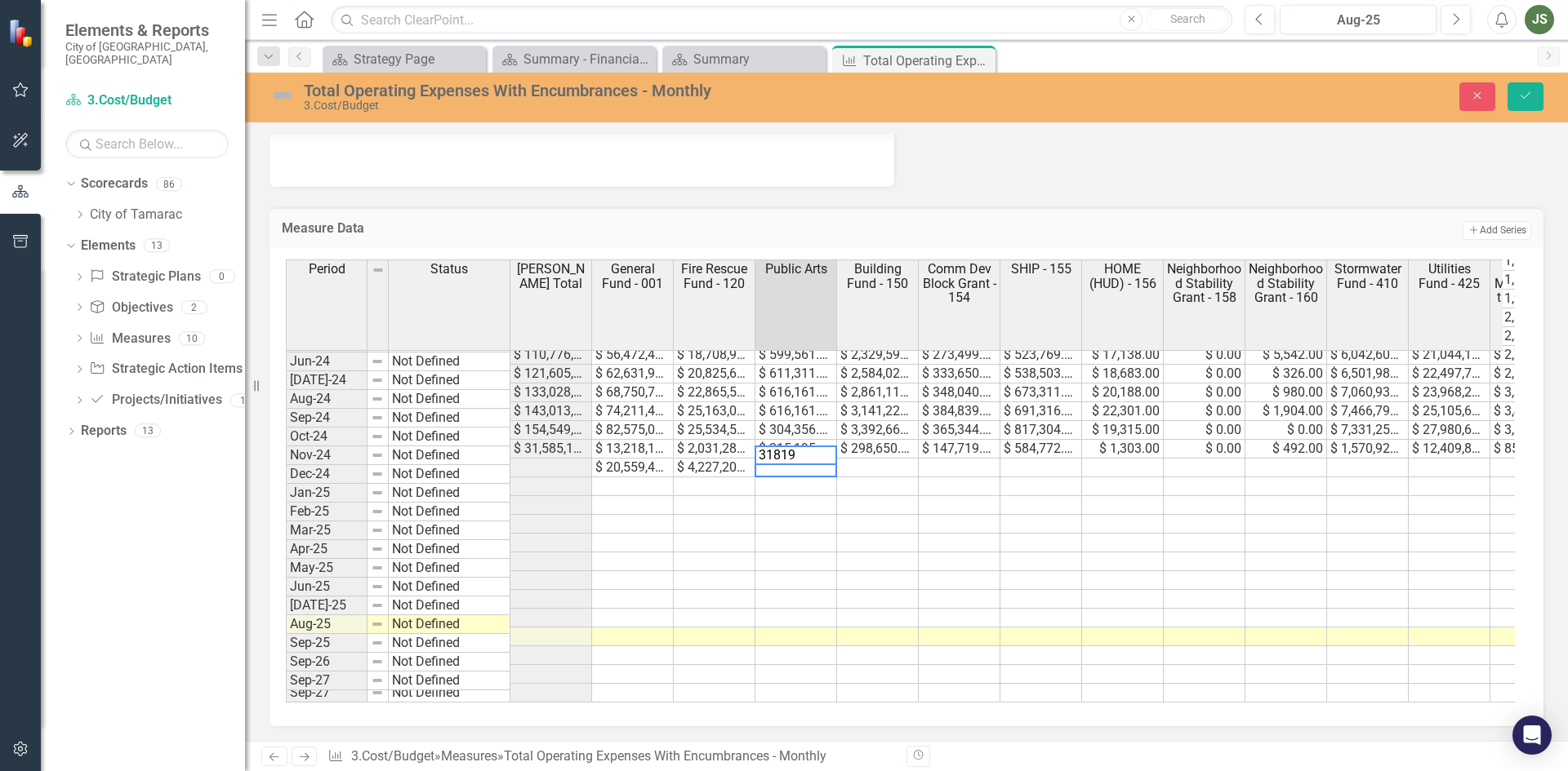
type textarea "318195"
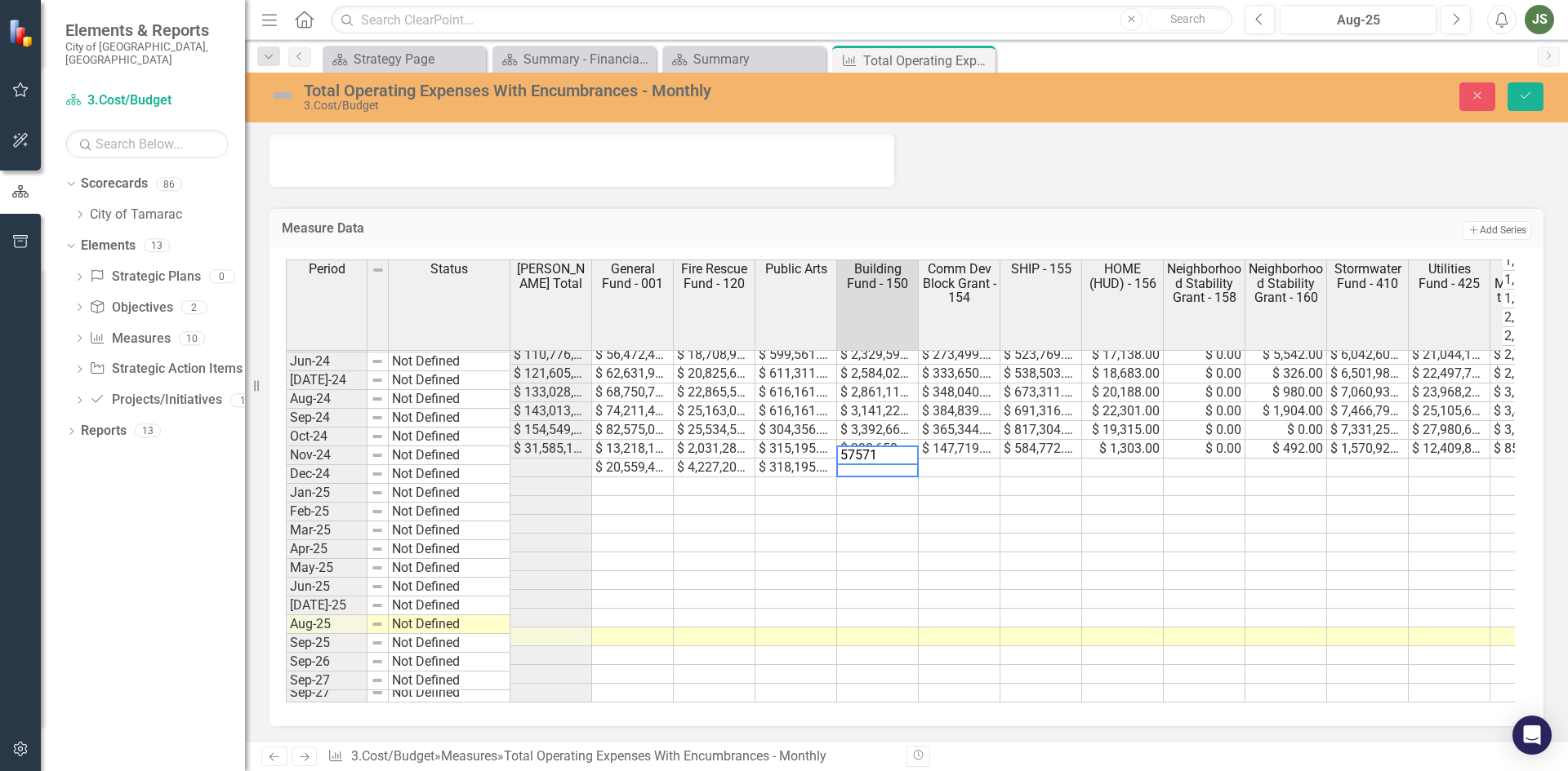
type textarea "575713"
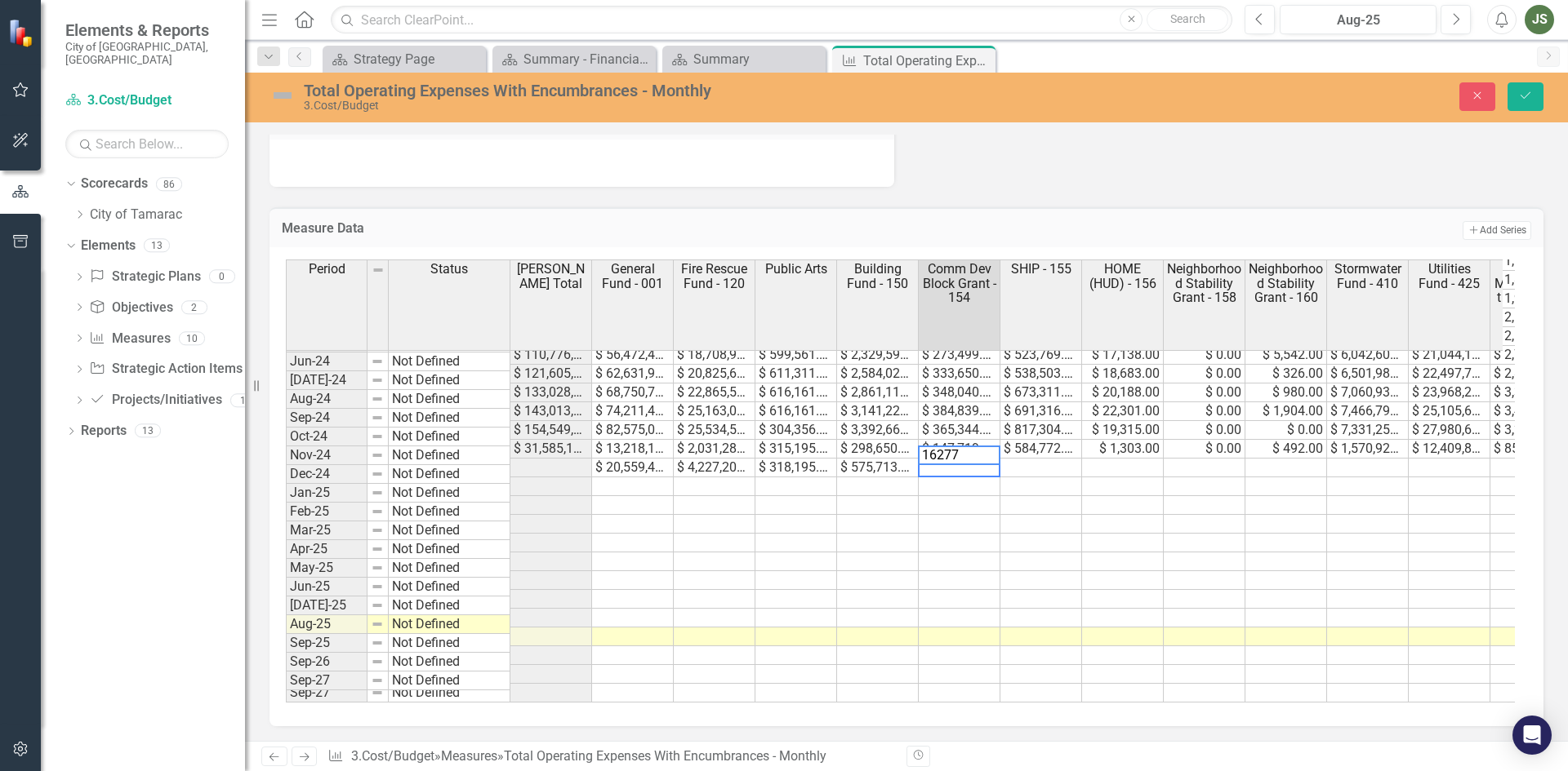
type textarea "162771"
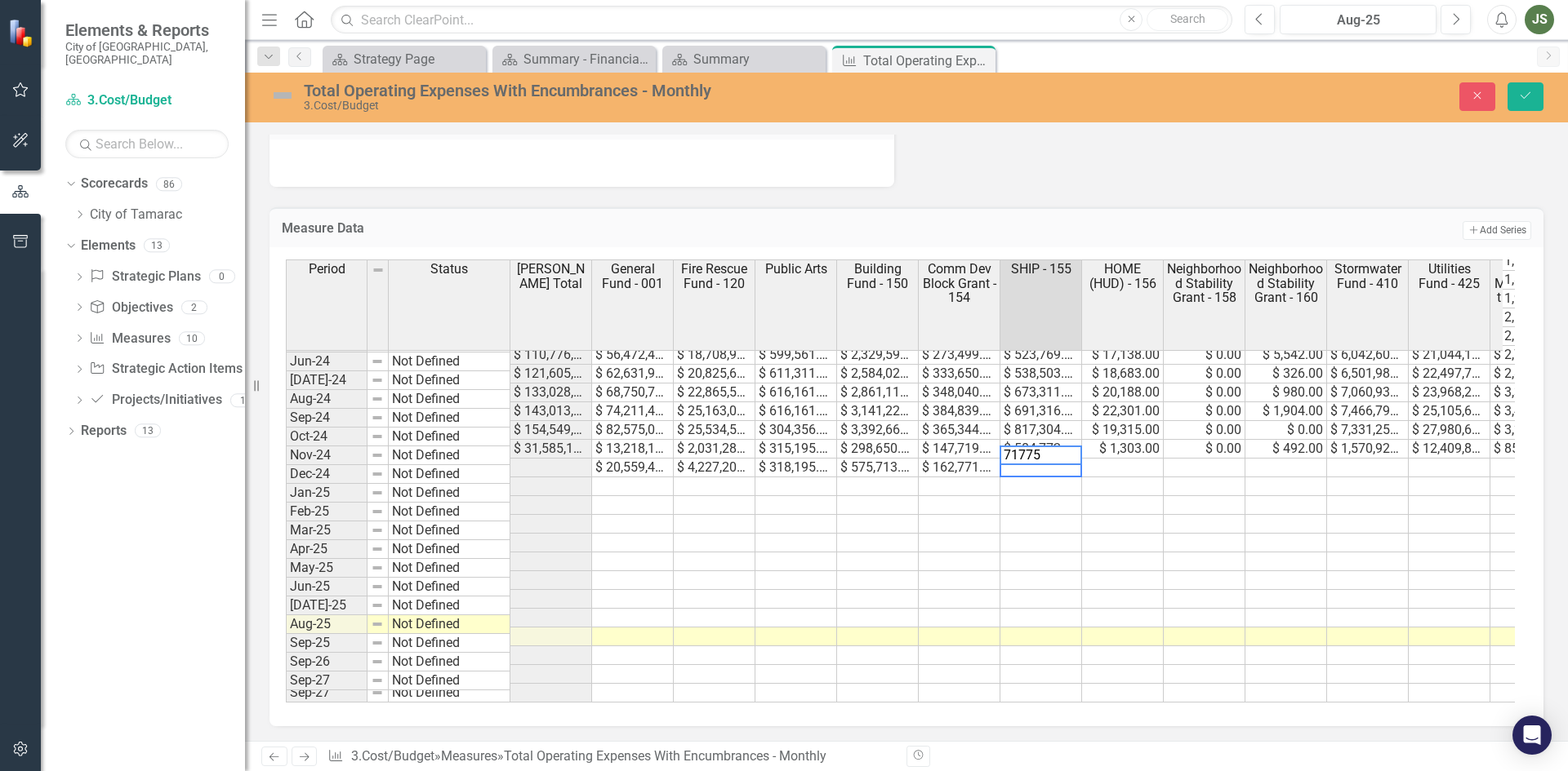
type textarea "717759"
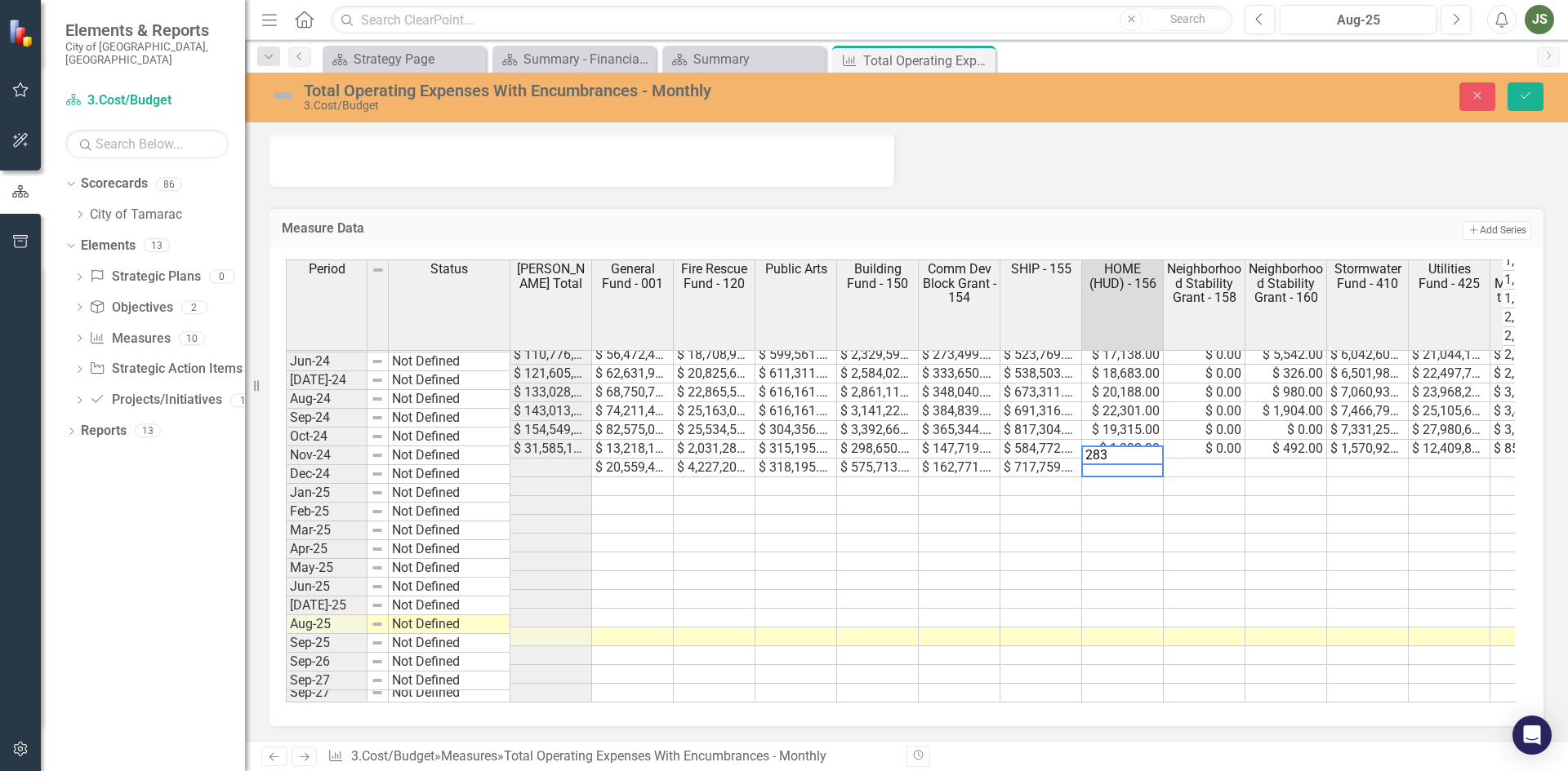
type textarea "2839"
type textarea "0"
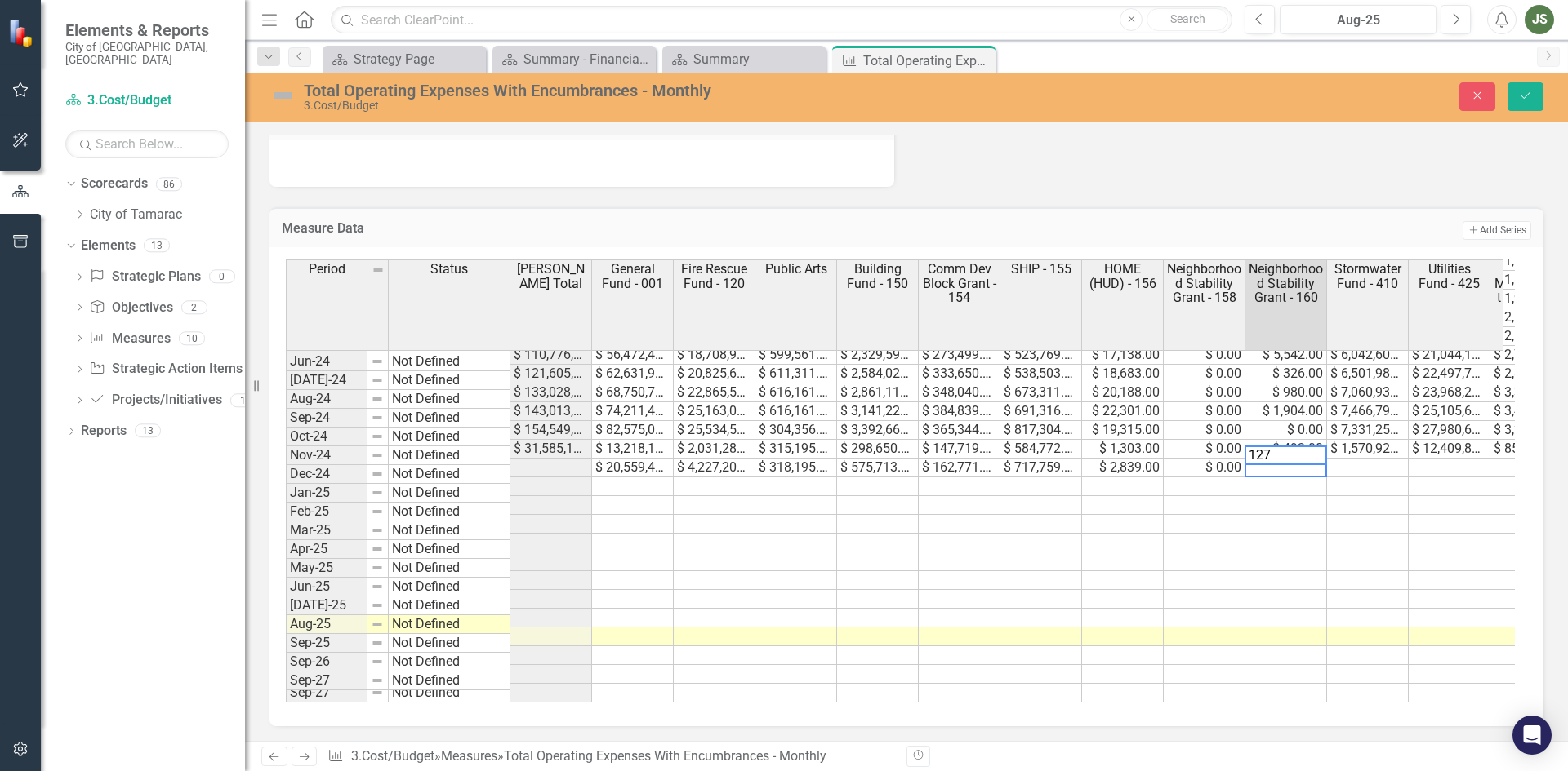
type textarea "1275"
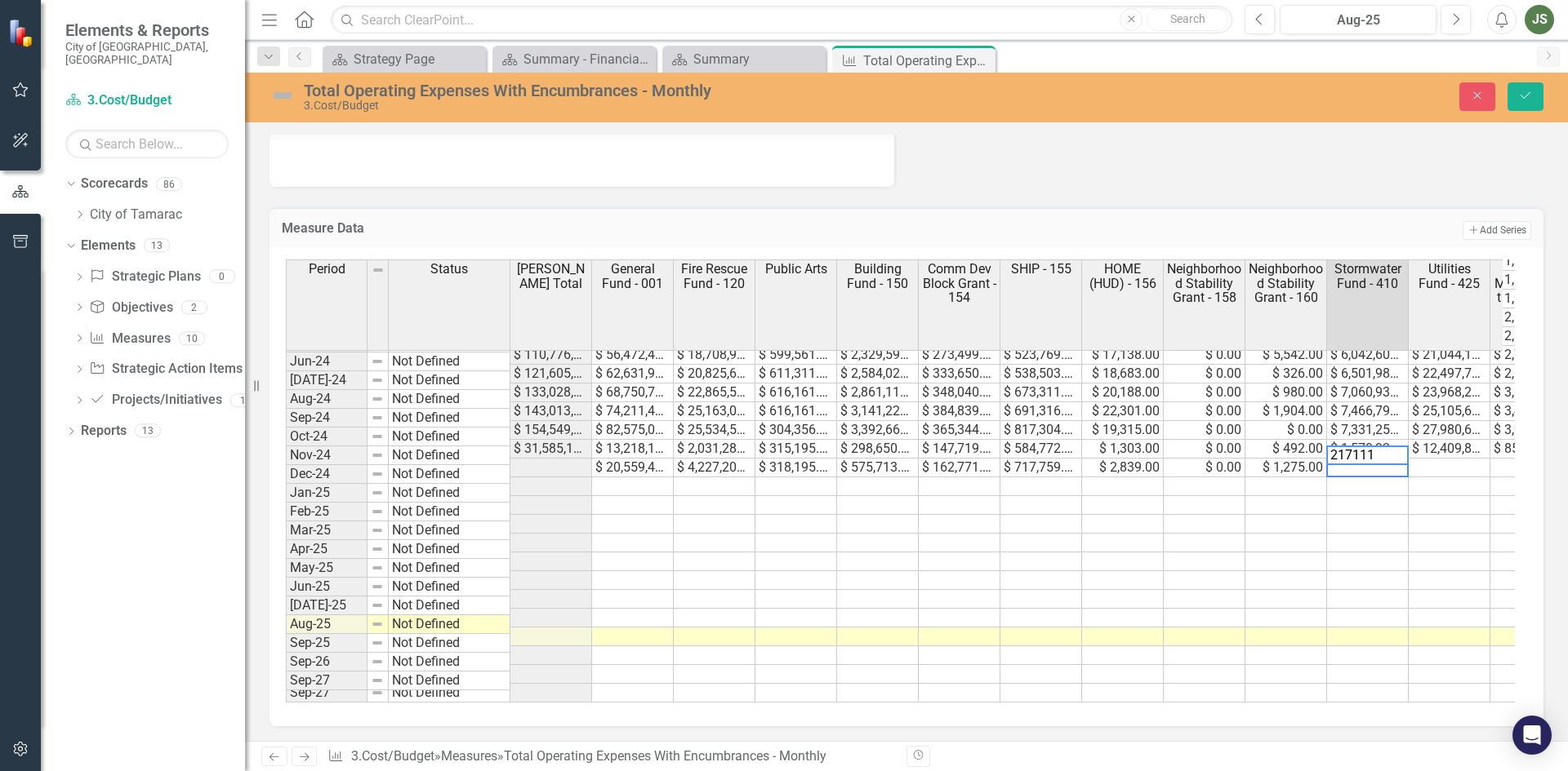
type textarea "2171118"
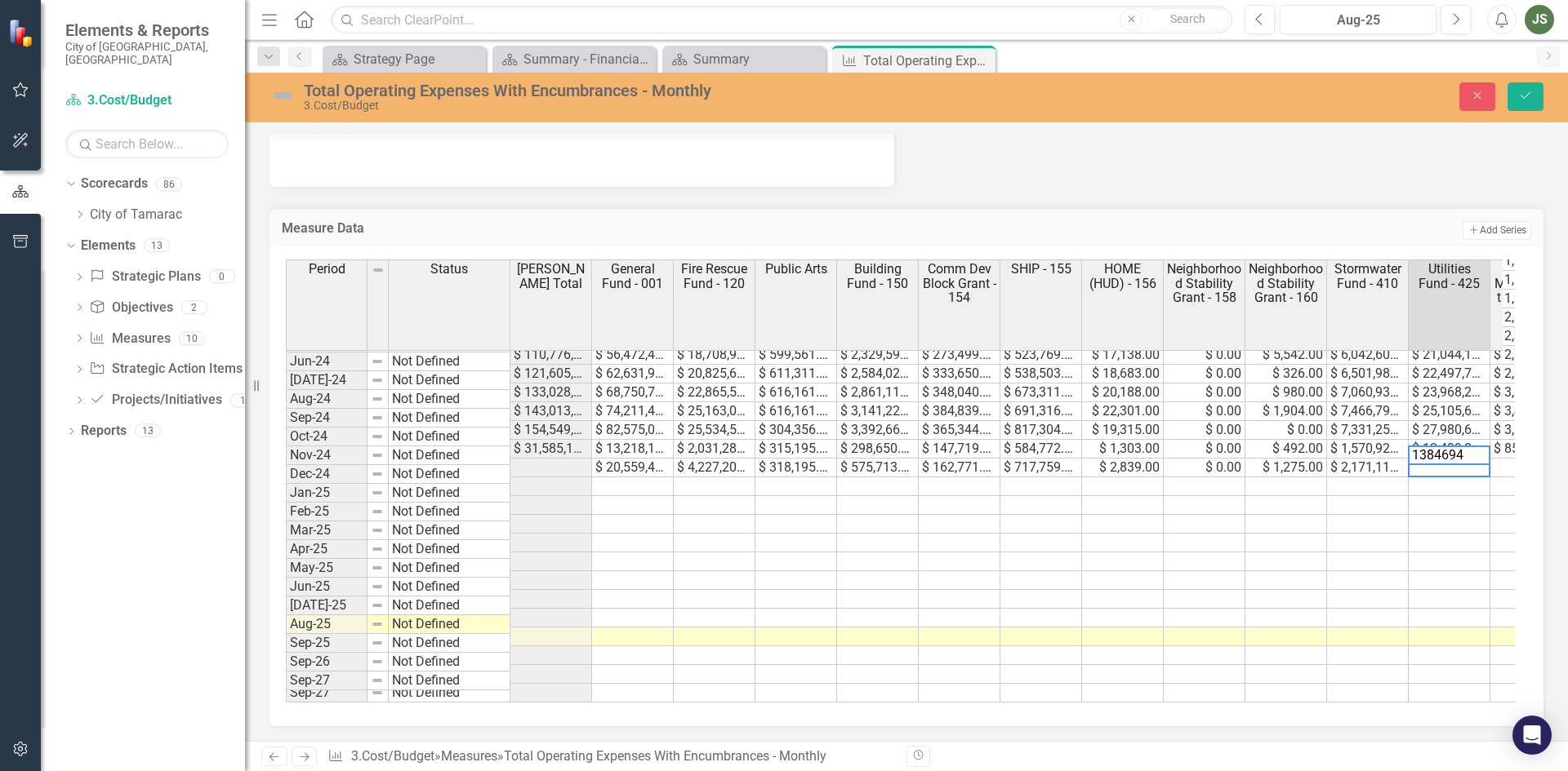
type textarea "13846946"
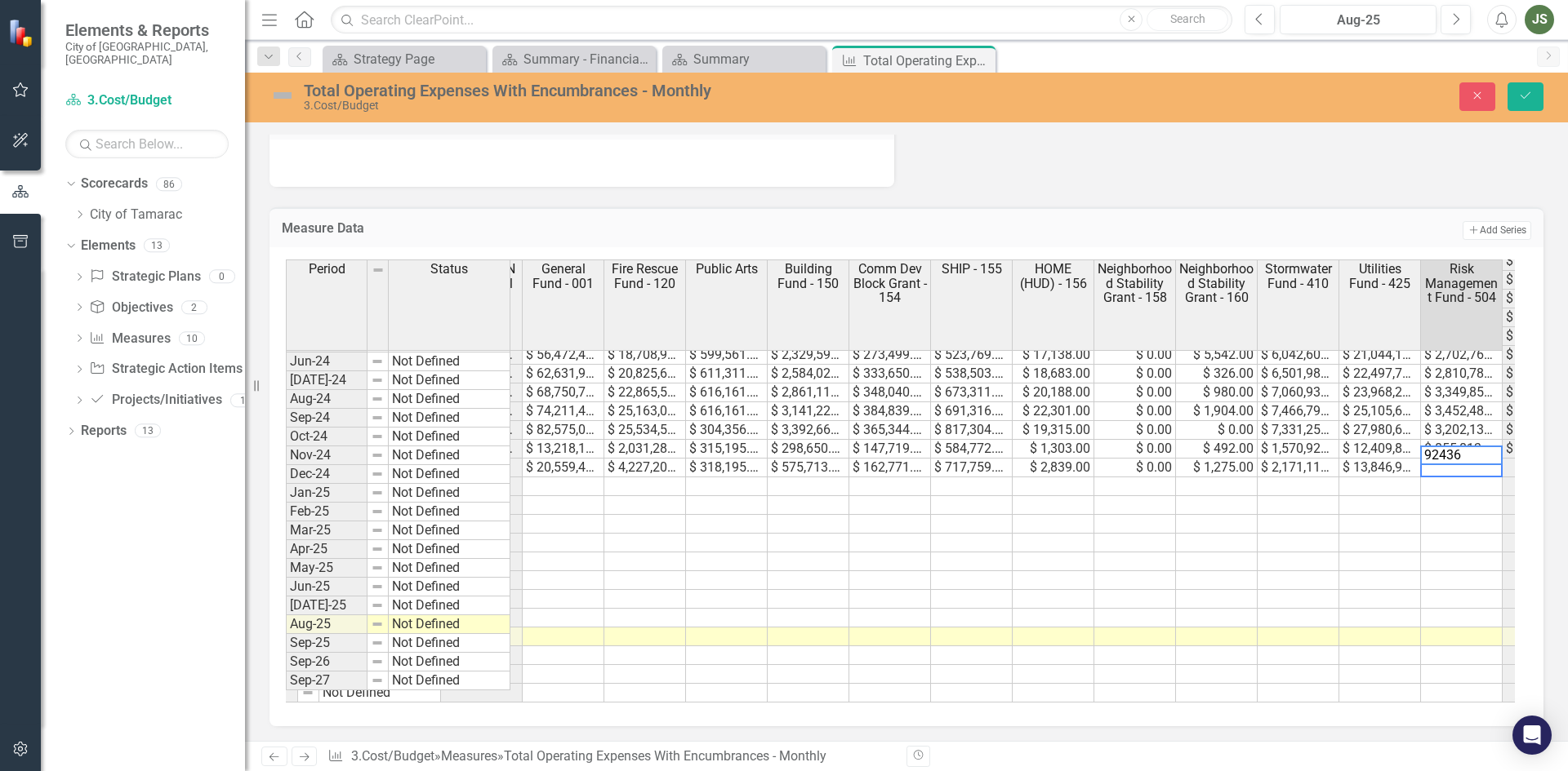
type textarea "924367"
click at [1523, 98] on icon "submit" at bounding box center [1525, 95] width 10 height 7
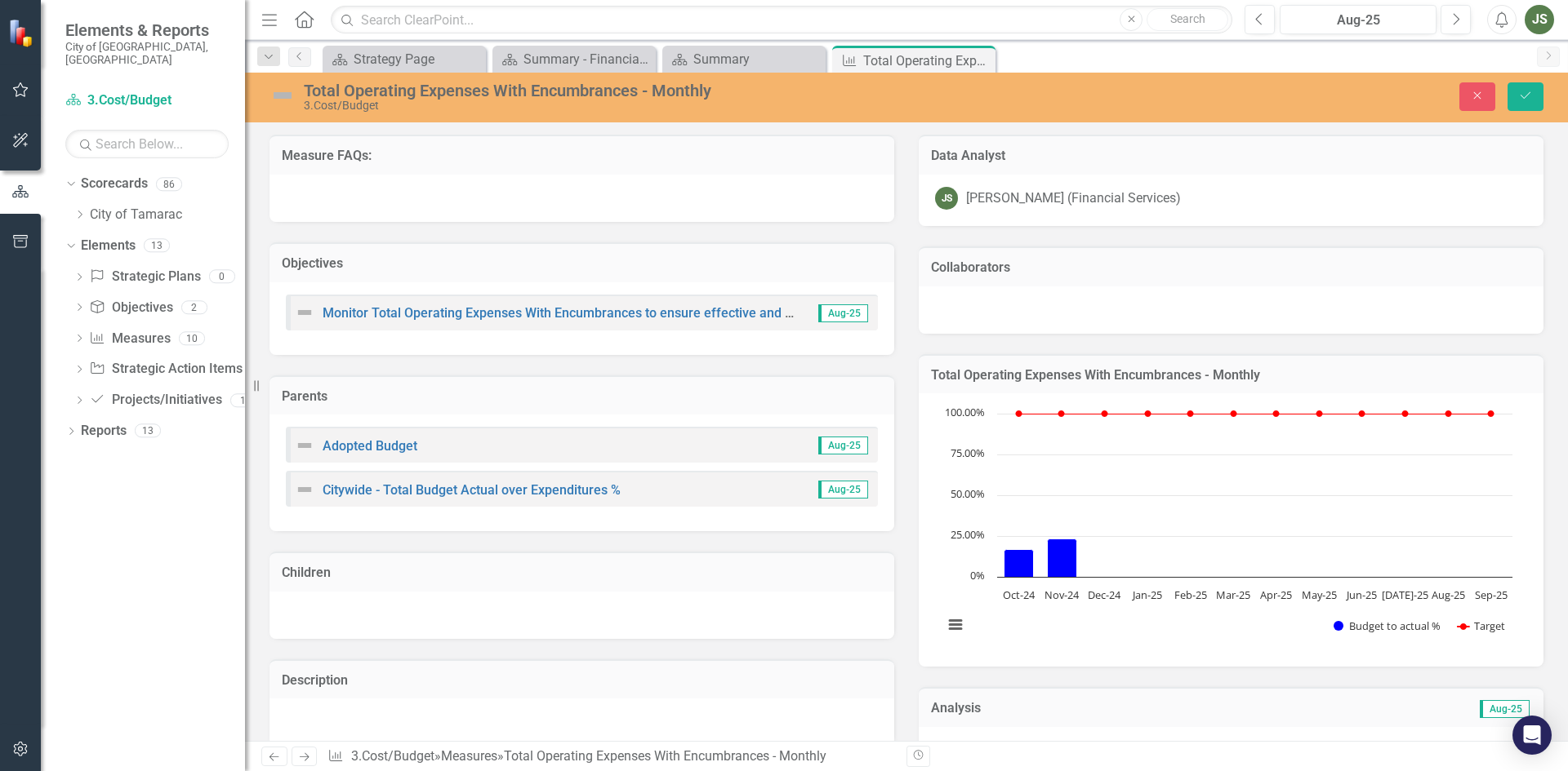
scroll to position [599, 0]
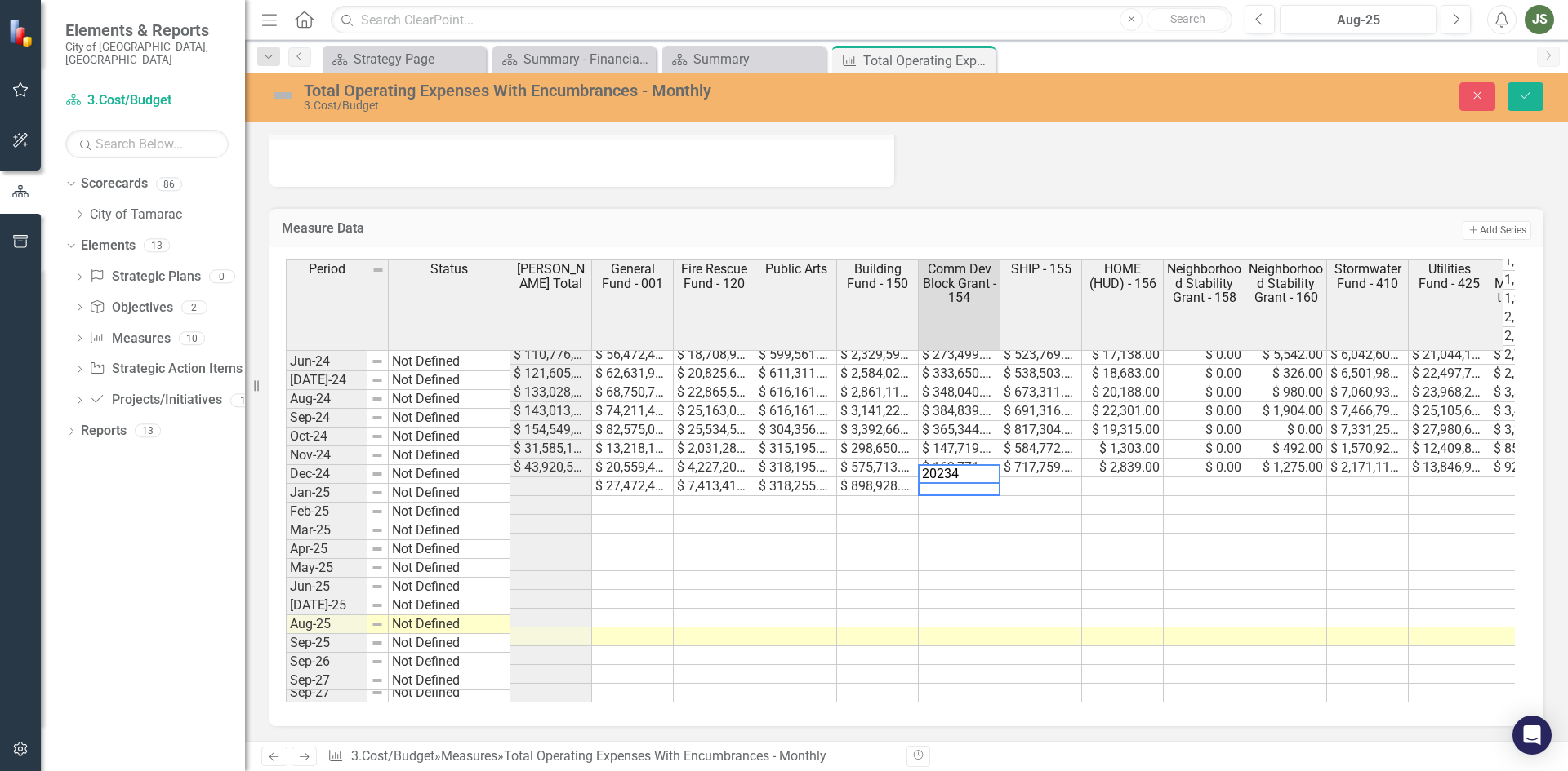
type textarea "202346"
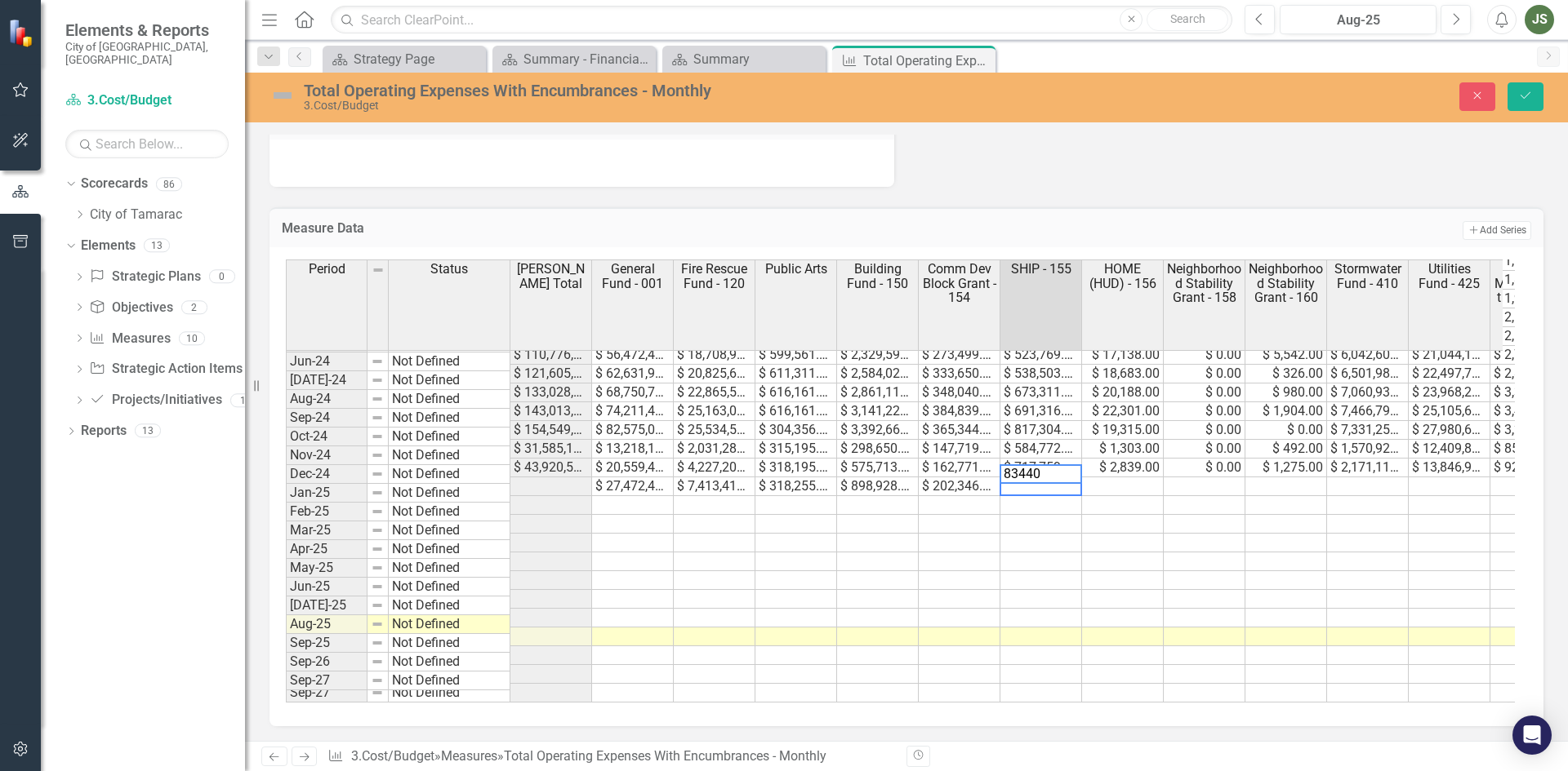
type textarea "834408"
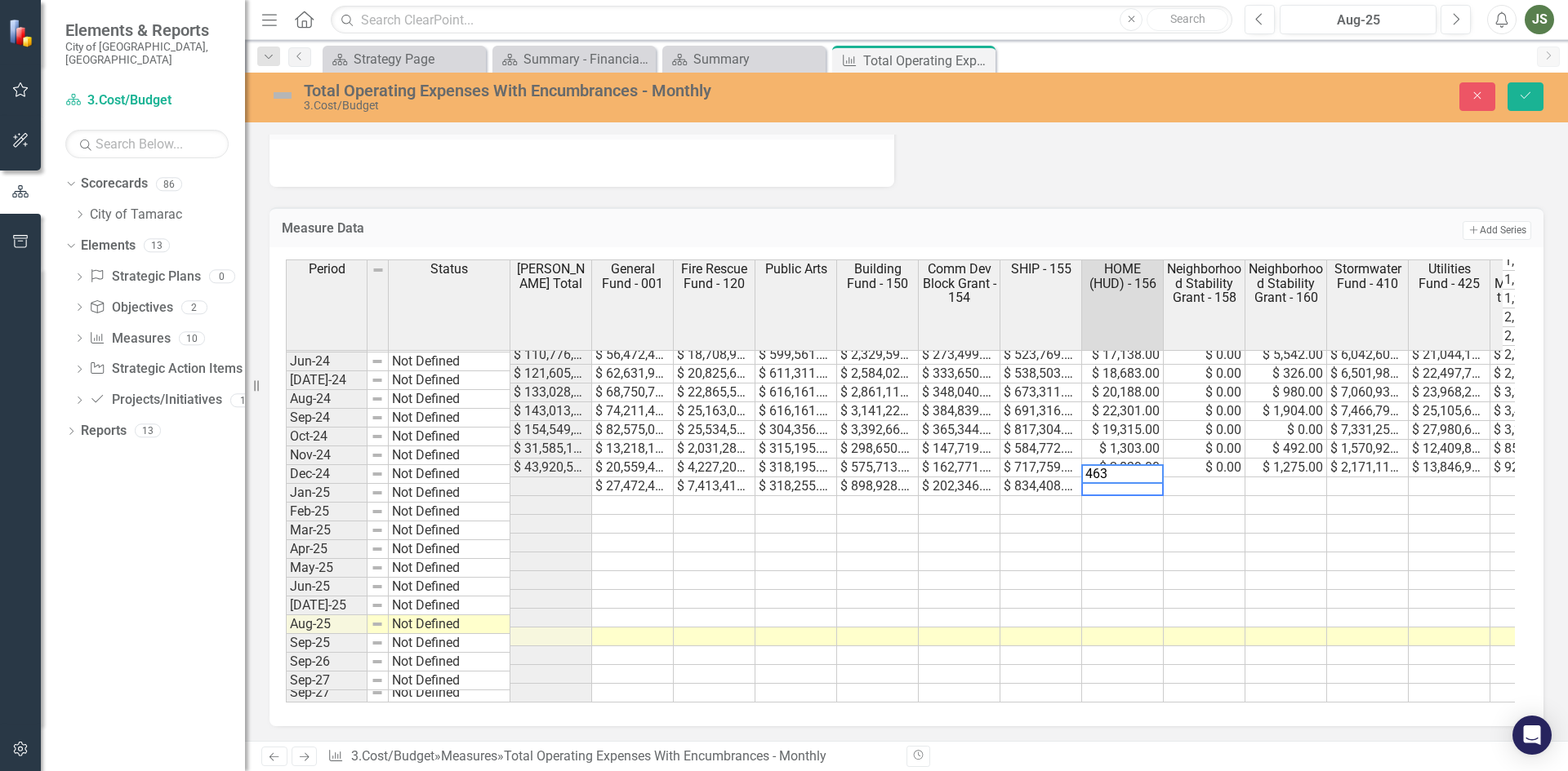
type textarea "4639"
type textarea "0"
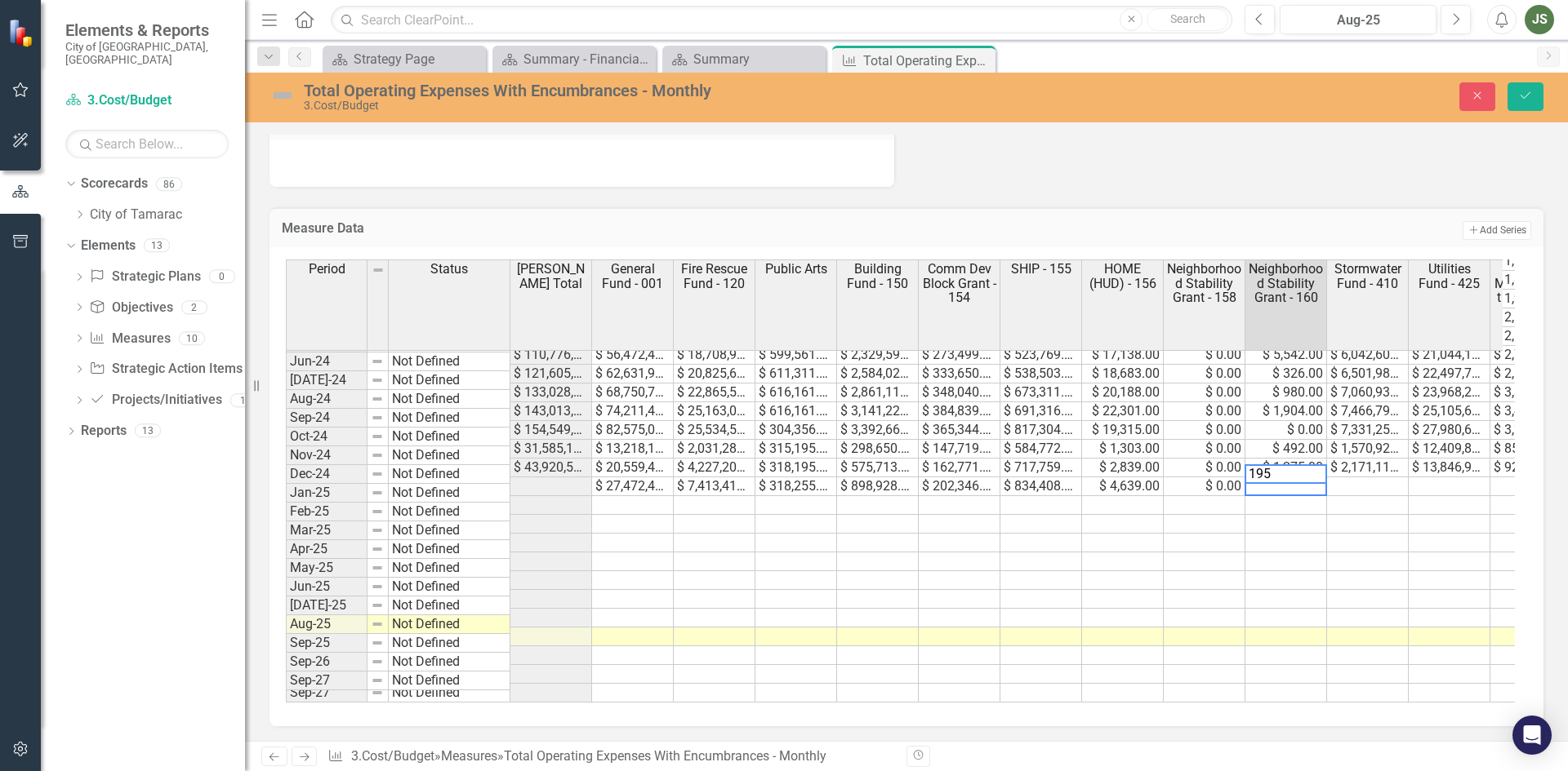
type textarea "1956"
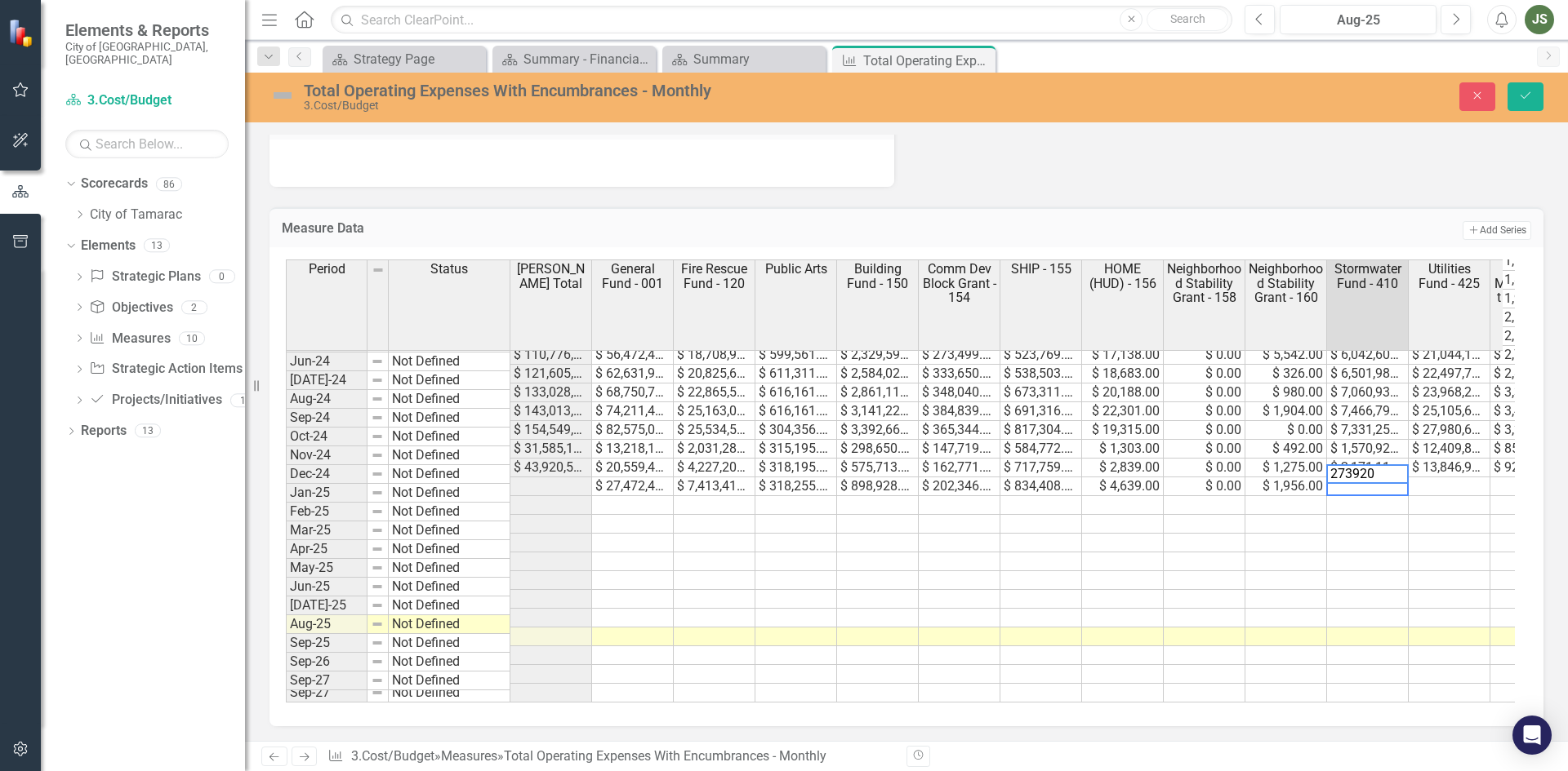
type textarea "2739207"
type textarea "15410369"
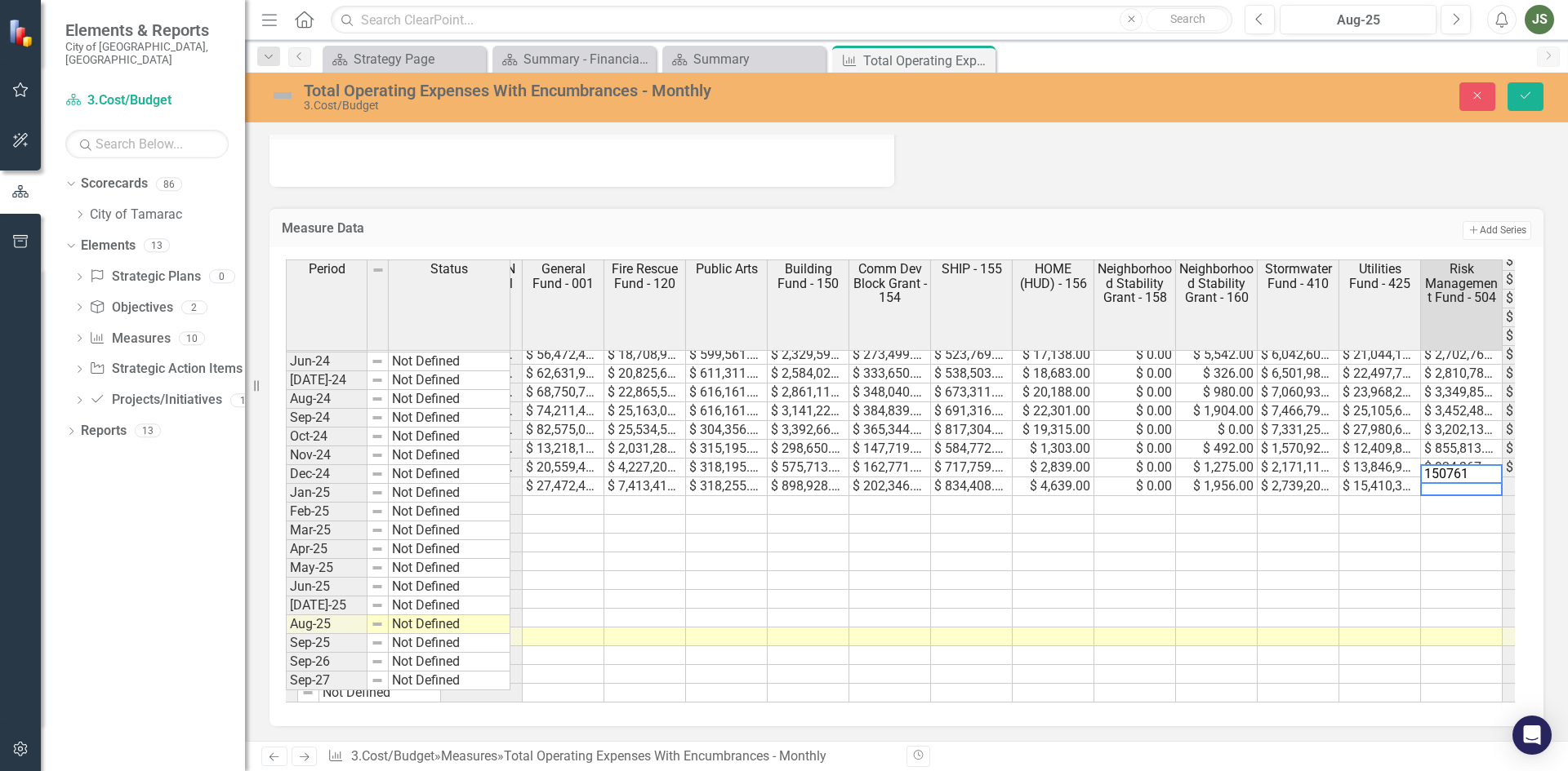
type textarea "1507619"
click at [1524, 97] on icon "Save" at bounding box center [1525, 95] width 15 height 11
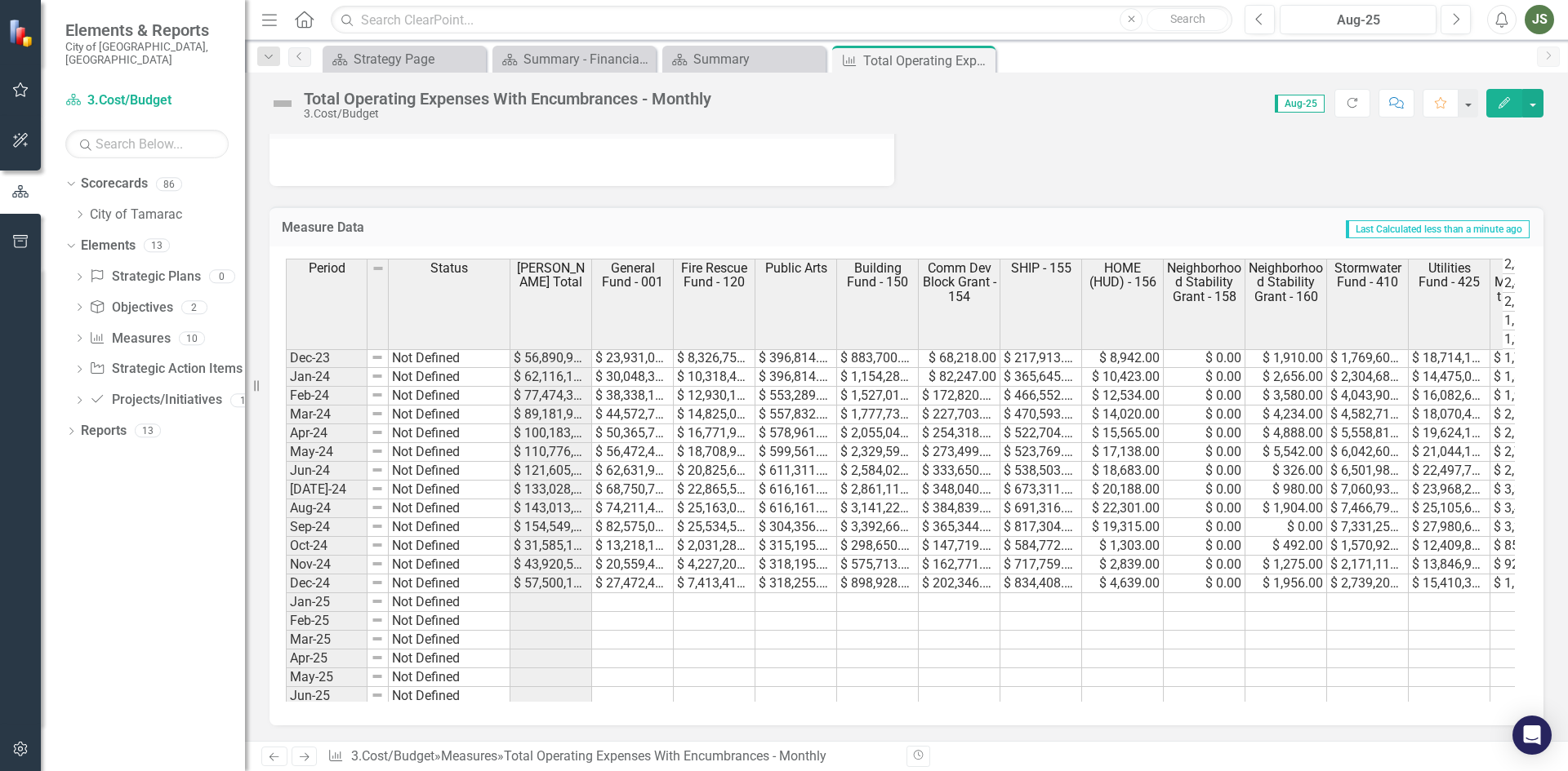
scroll to position [599, 0]
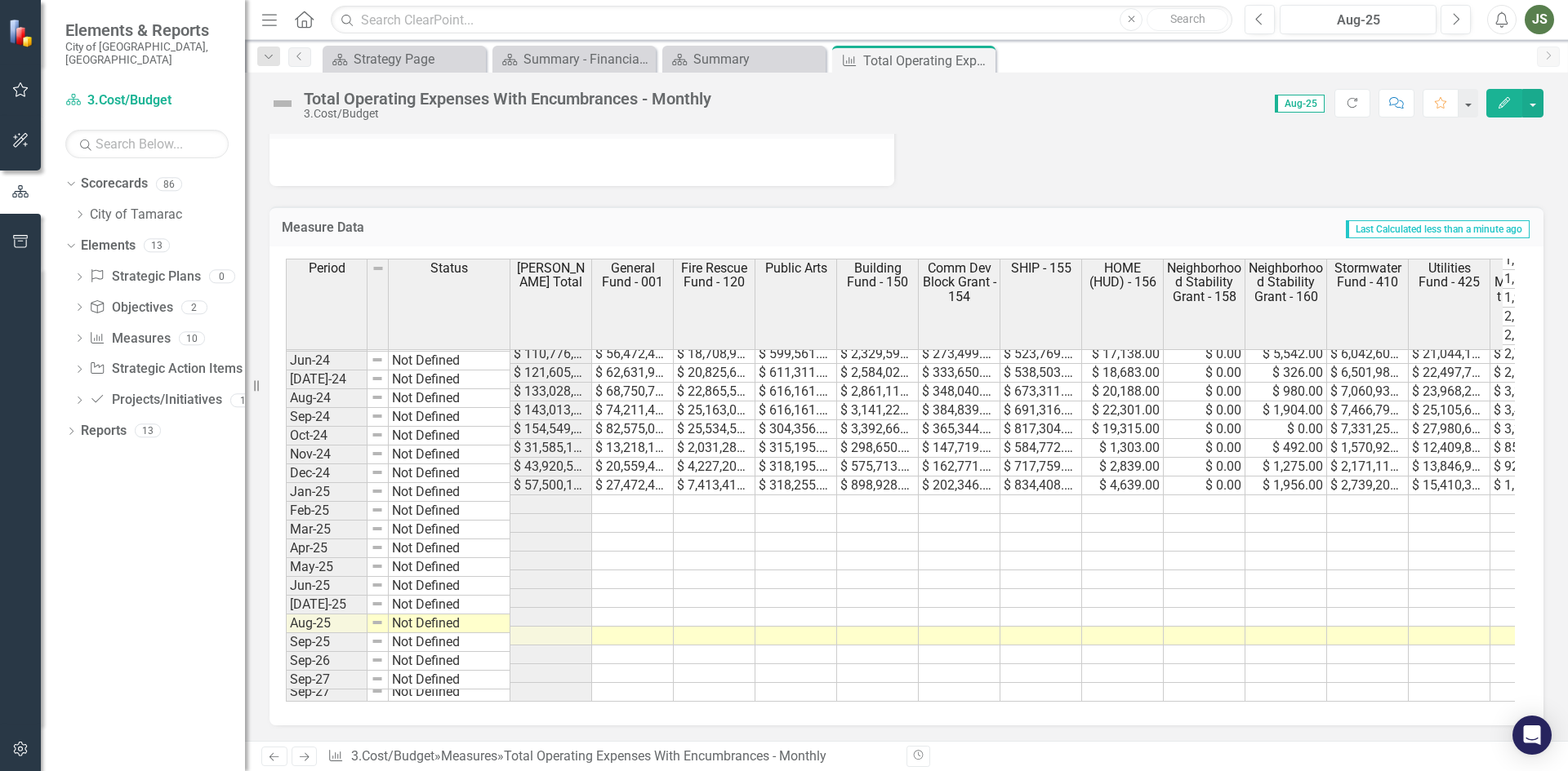
click at [619, 486] on tbody "Mar-23 Not Defined $ 94,814,281.00 $ 37,810,356.00 $ 13,131,849.00 $ 723,346.00…" at bounding box center [1133, 392] width 1695 height 620
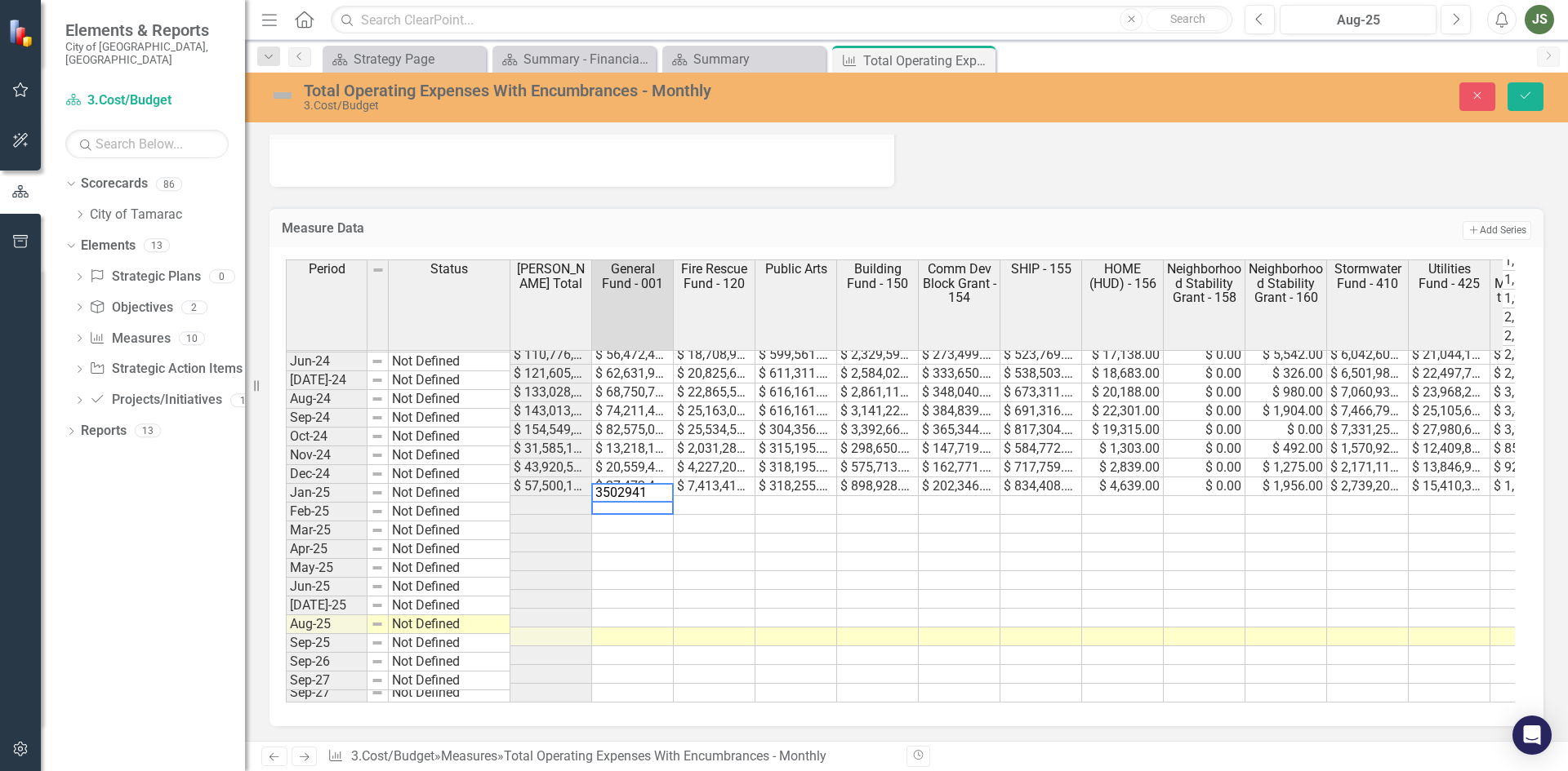
type textarea "35029412"
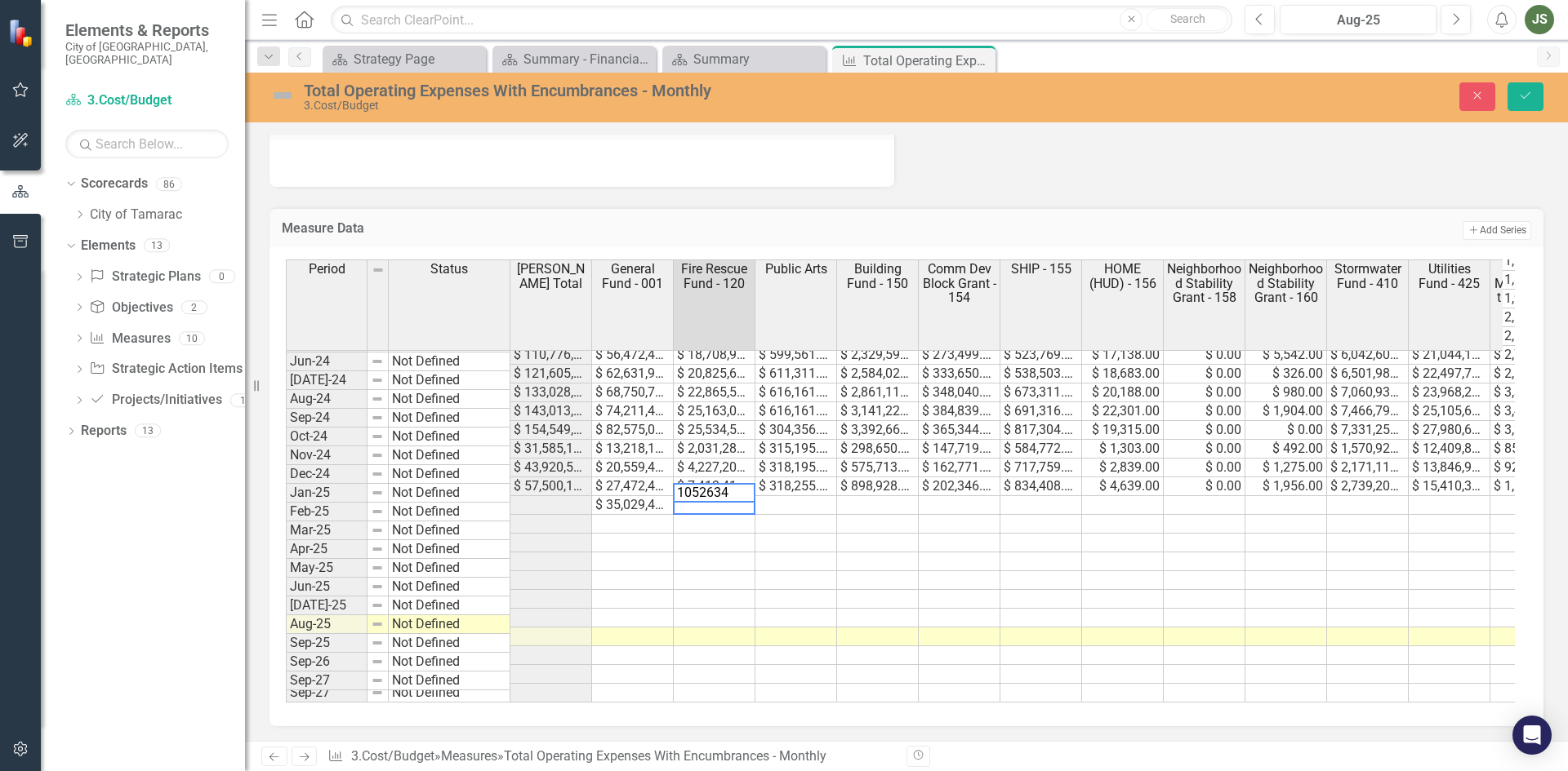
type textarea "10526348"
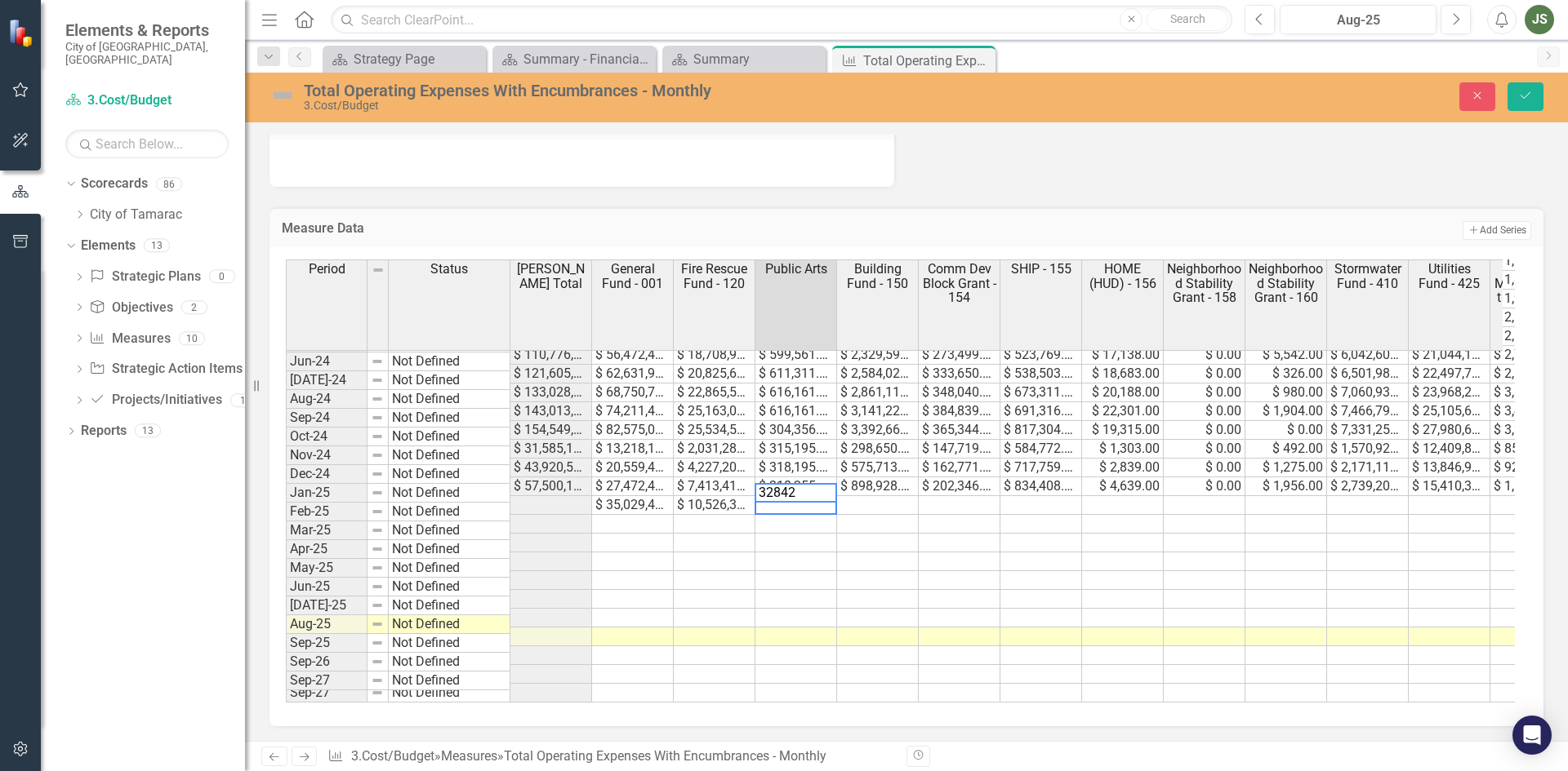
type textarea "328425"
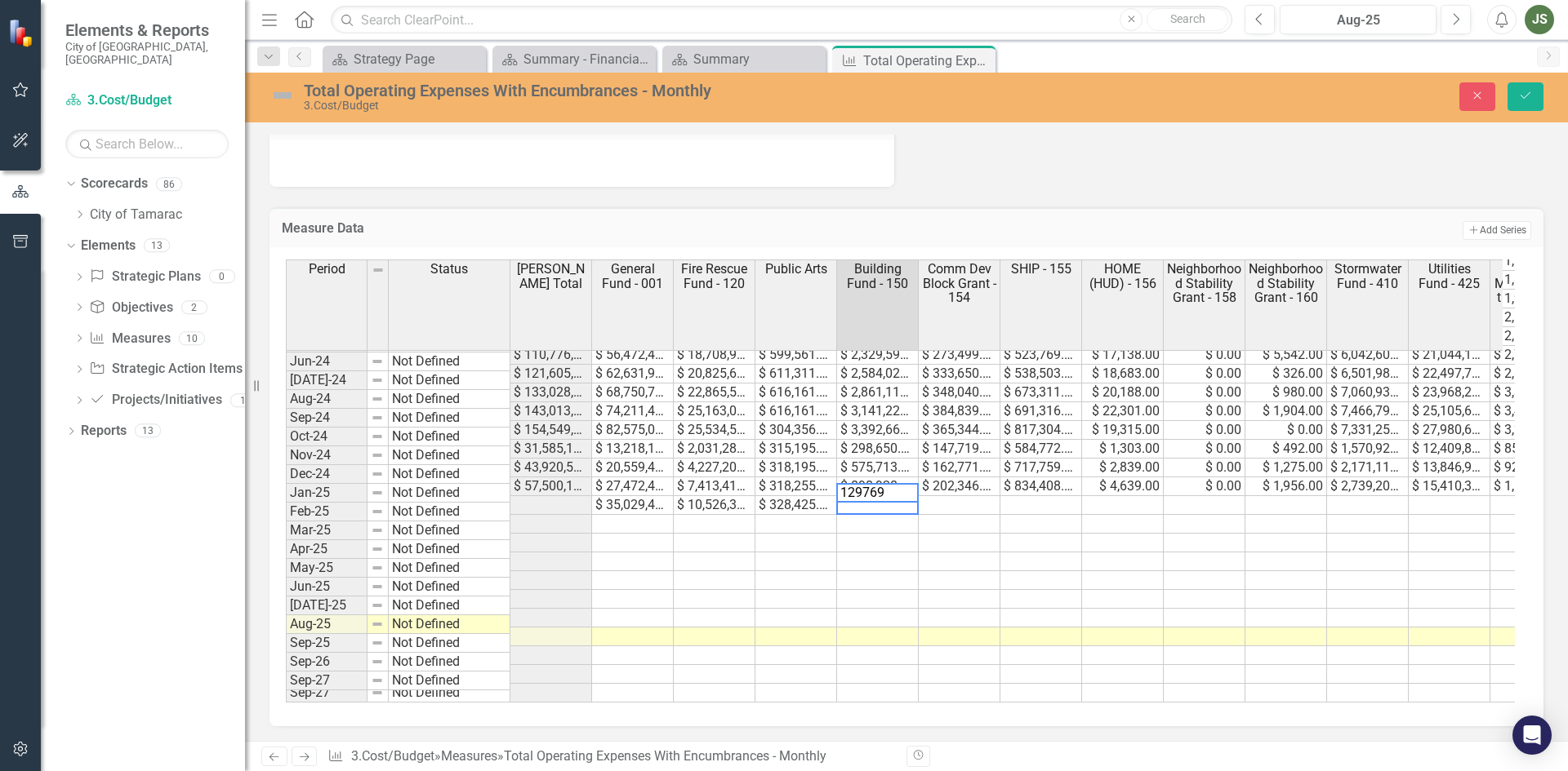
type textarea "1297691"
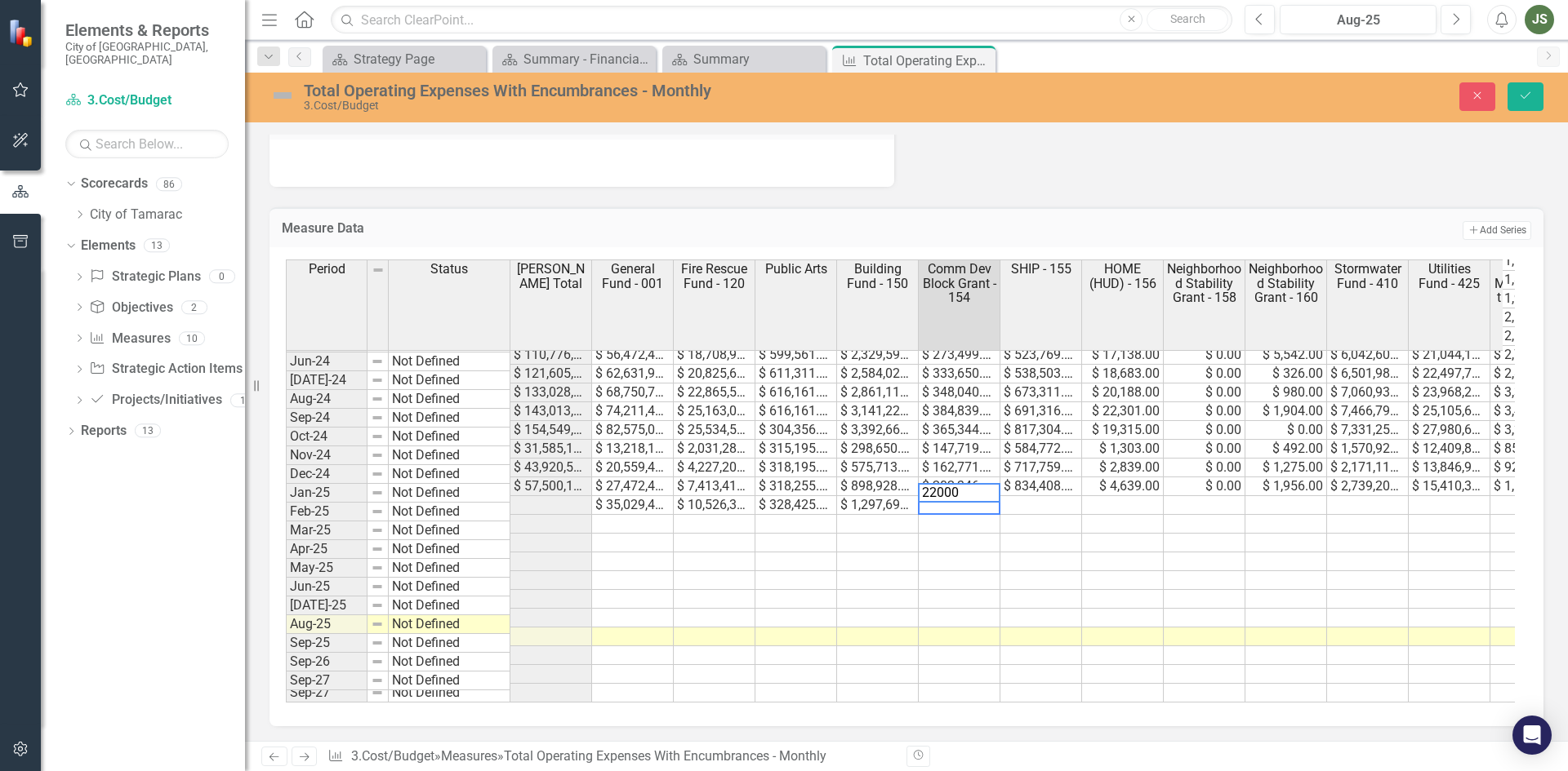
type textarea "220008"
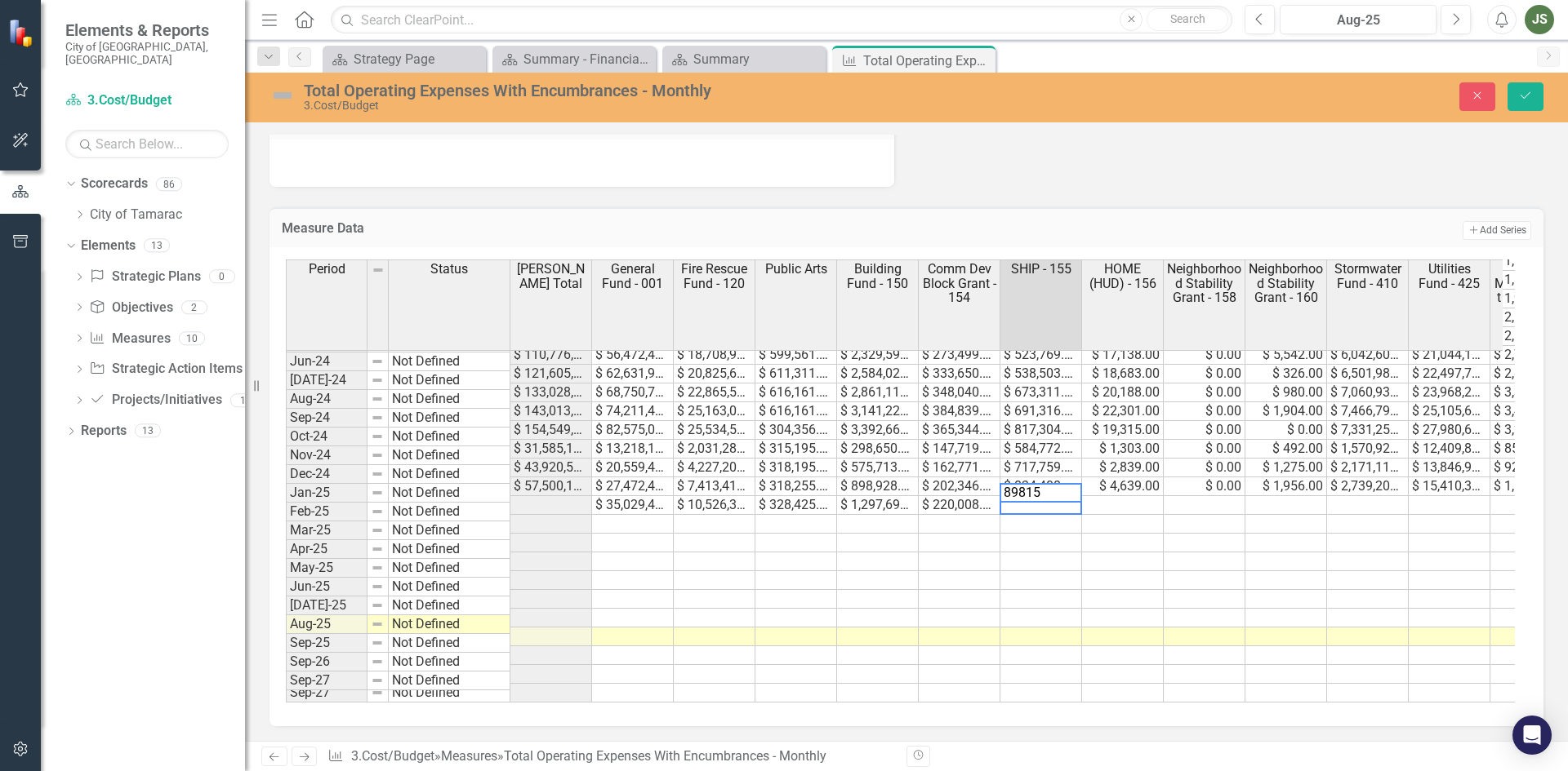
type textarea "898152"
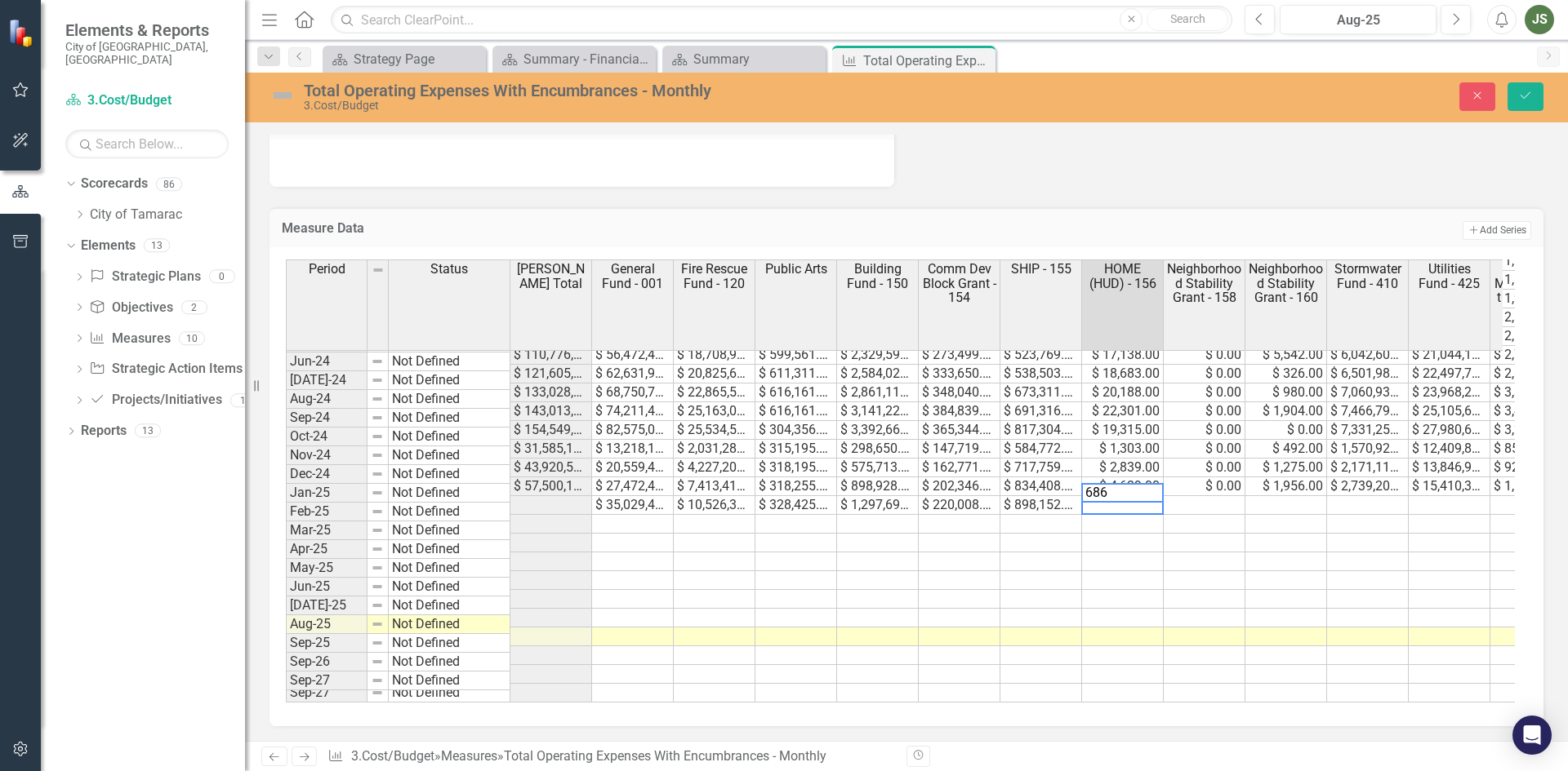
type textarea "6864"
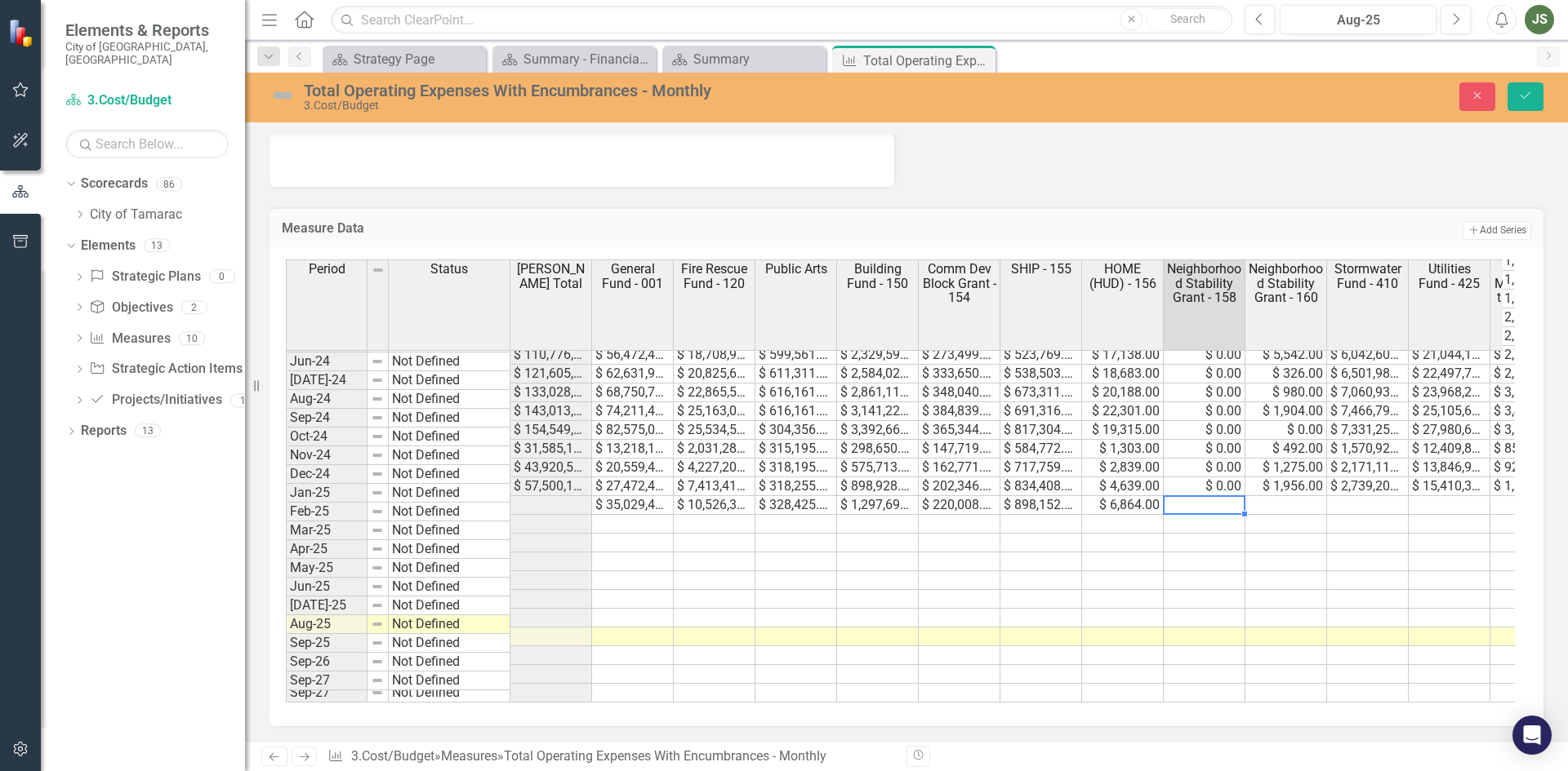
type textarea "0"
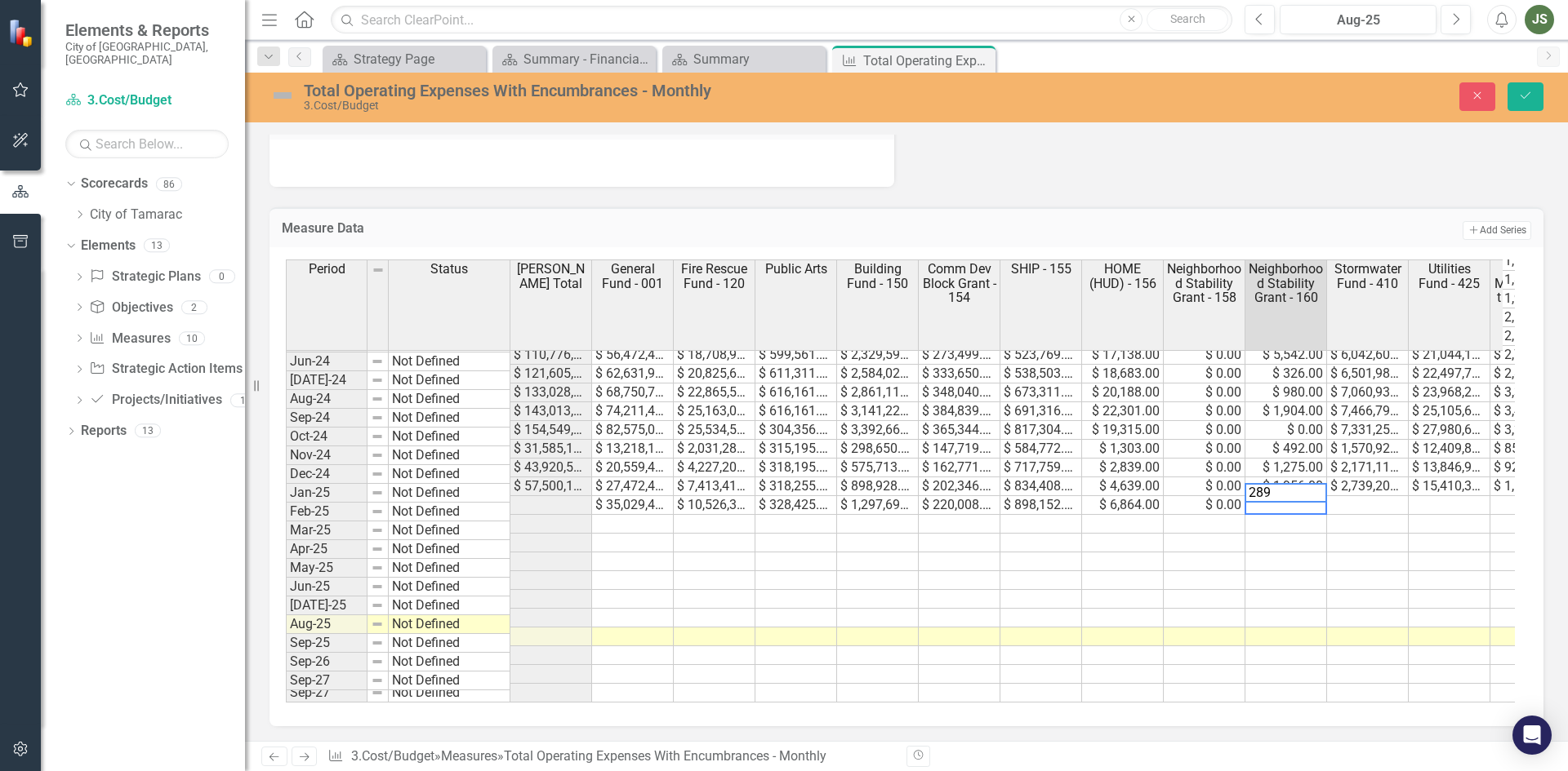
type textarea "2896"
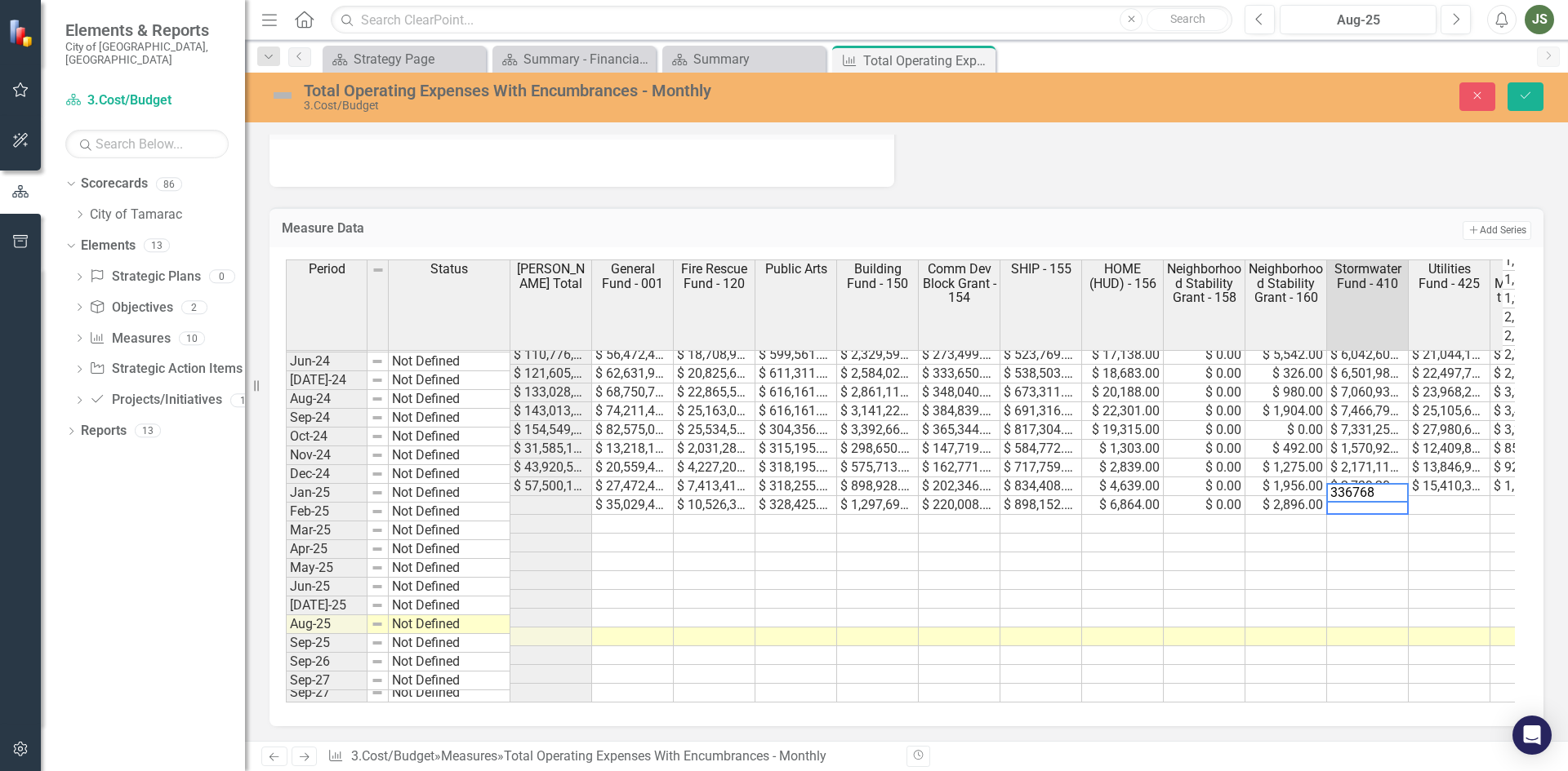
type textarea "3367686"
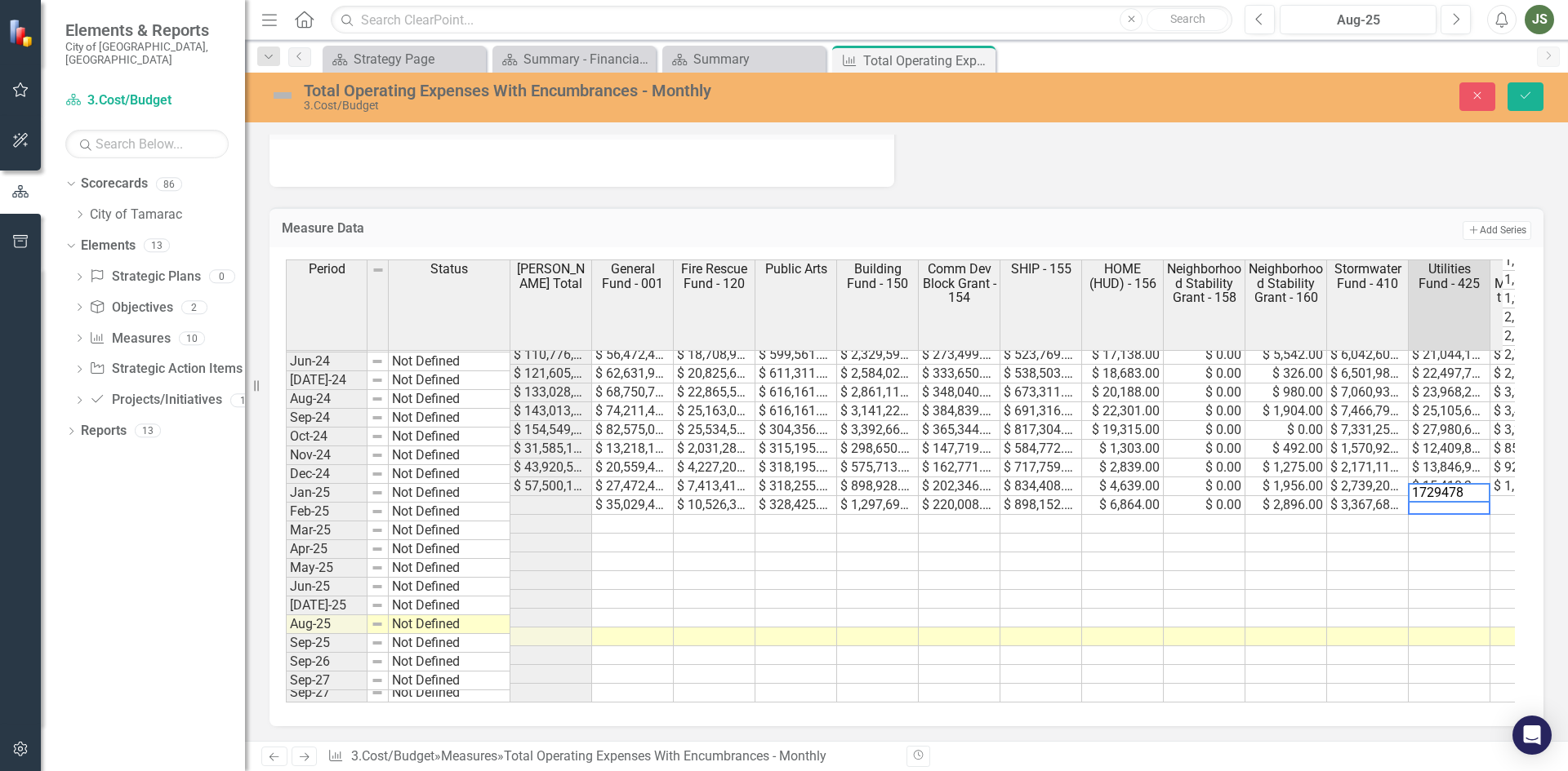
type textarea "17294781"
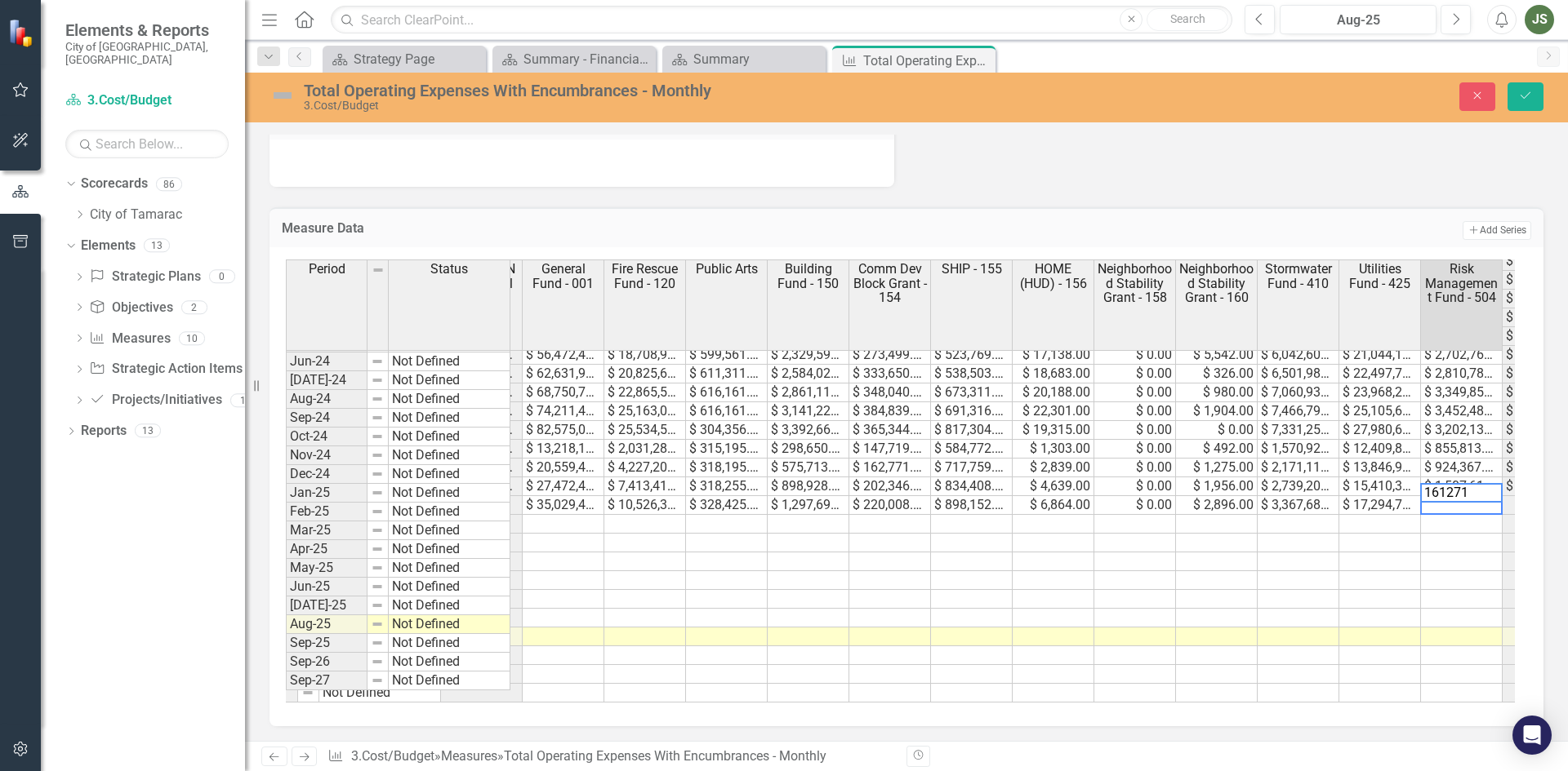
type textarea "1612711"
click at [1522, 89] on button "Save" at bounding box center [1525, 96] width 36 height 29
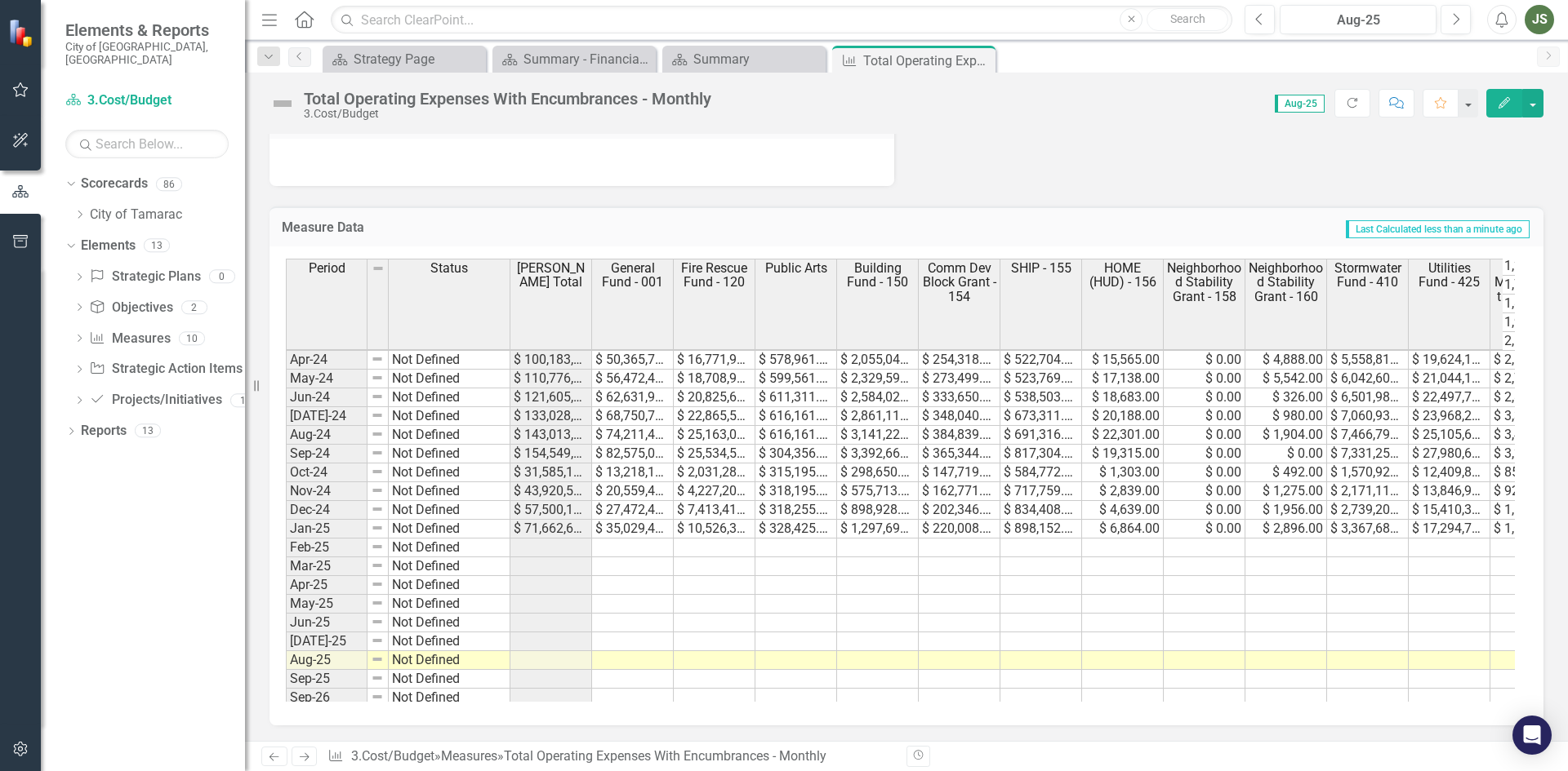
scroll to position [599, 0]
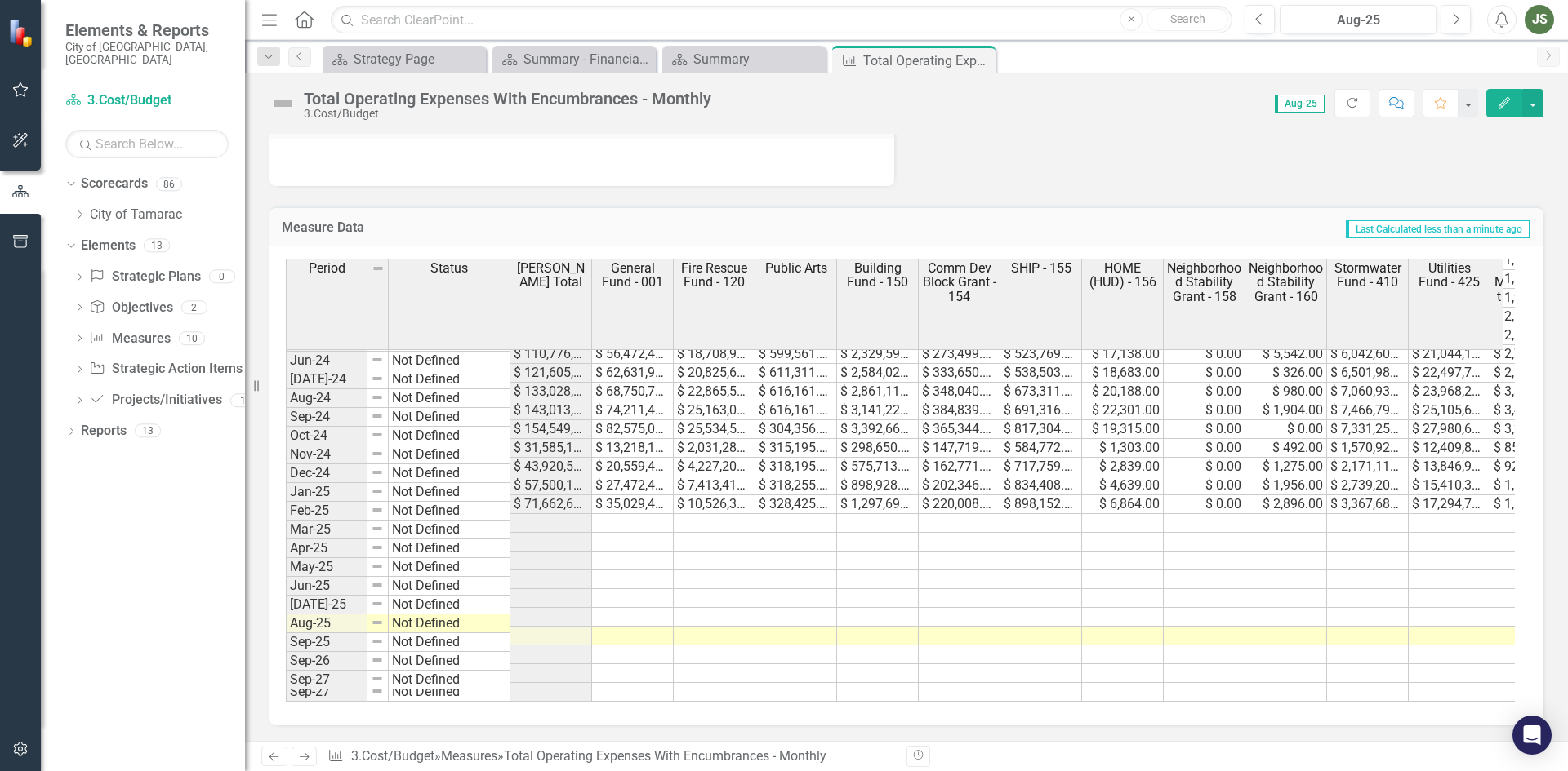
click at [615, 508] on tbody "Jan-23 Not Defined $ 68,748,934.00 $ 27,386,709.00 $ 8,886,292.00 $ 718,546.00 …" at bounding box center [1133, 373] width 1695 height 658
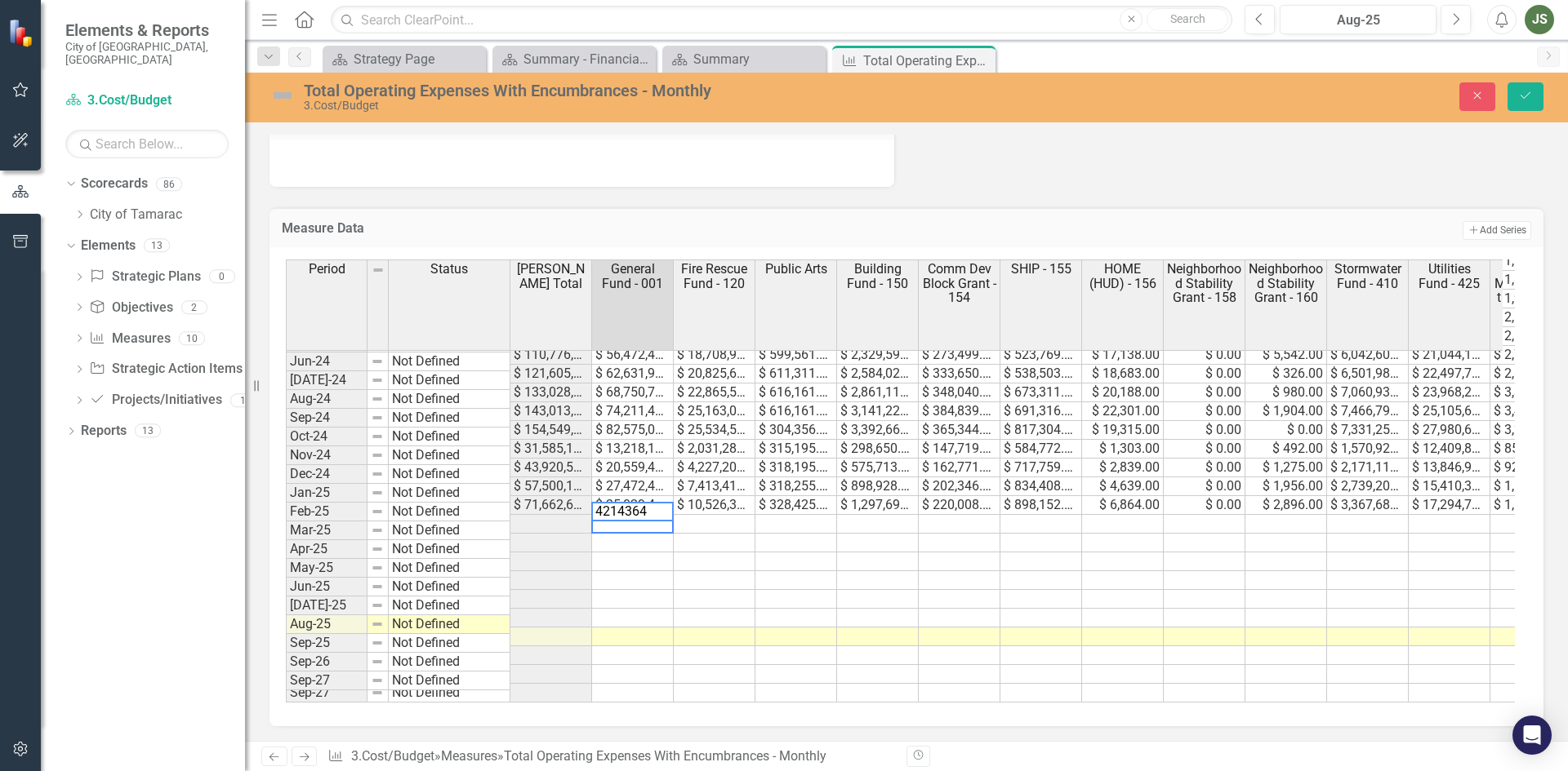
type textarea "42143641"
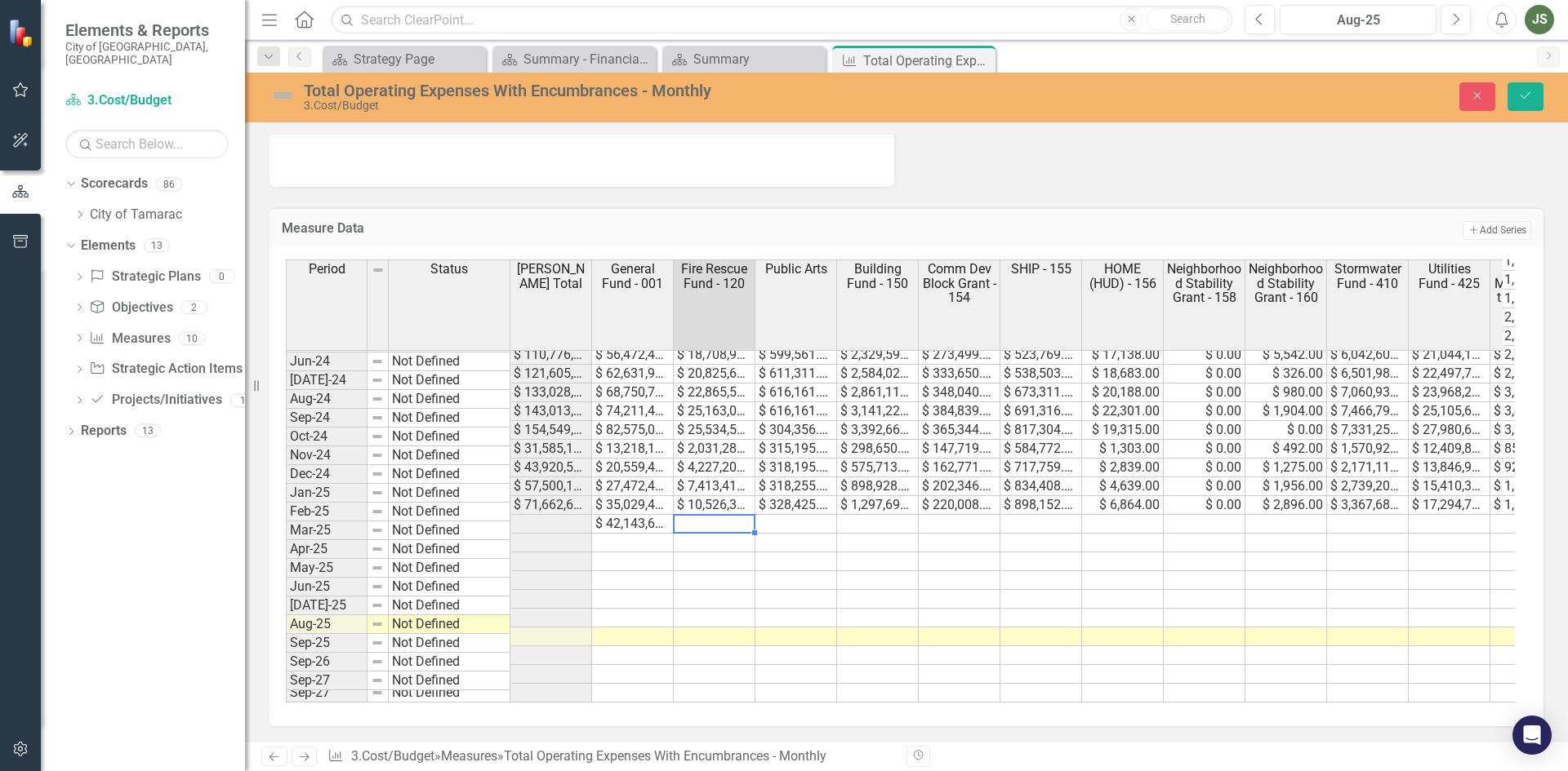
click at [716, 515] on td at bounding box center [714, 524] width 81 height 19
type textarea "12784136"
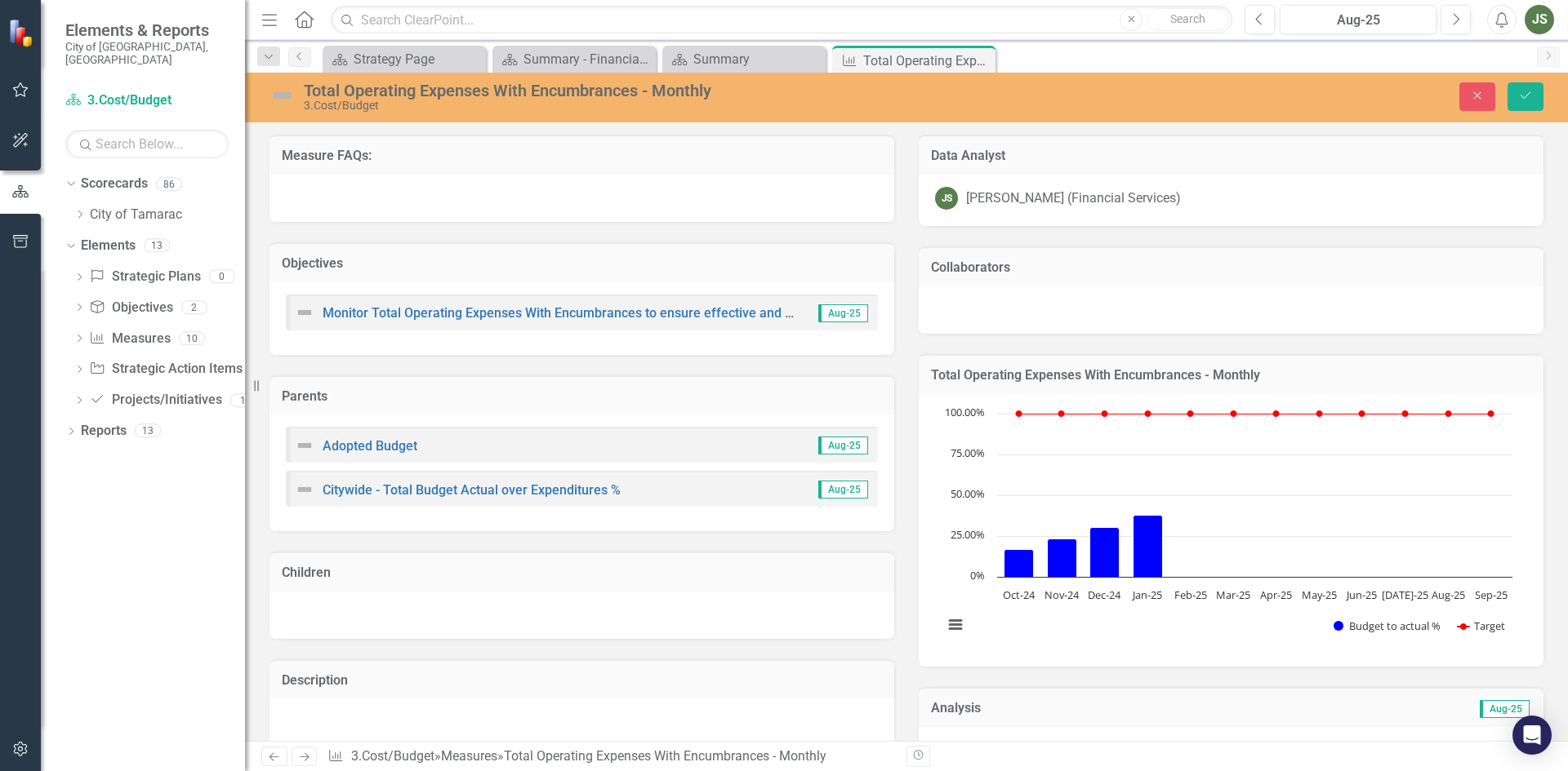
scroll to position [599, 0]
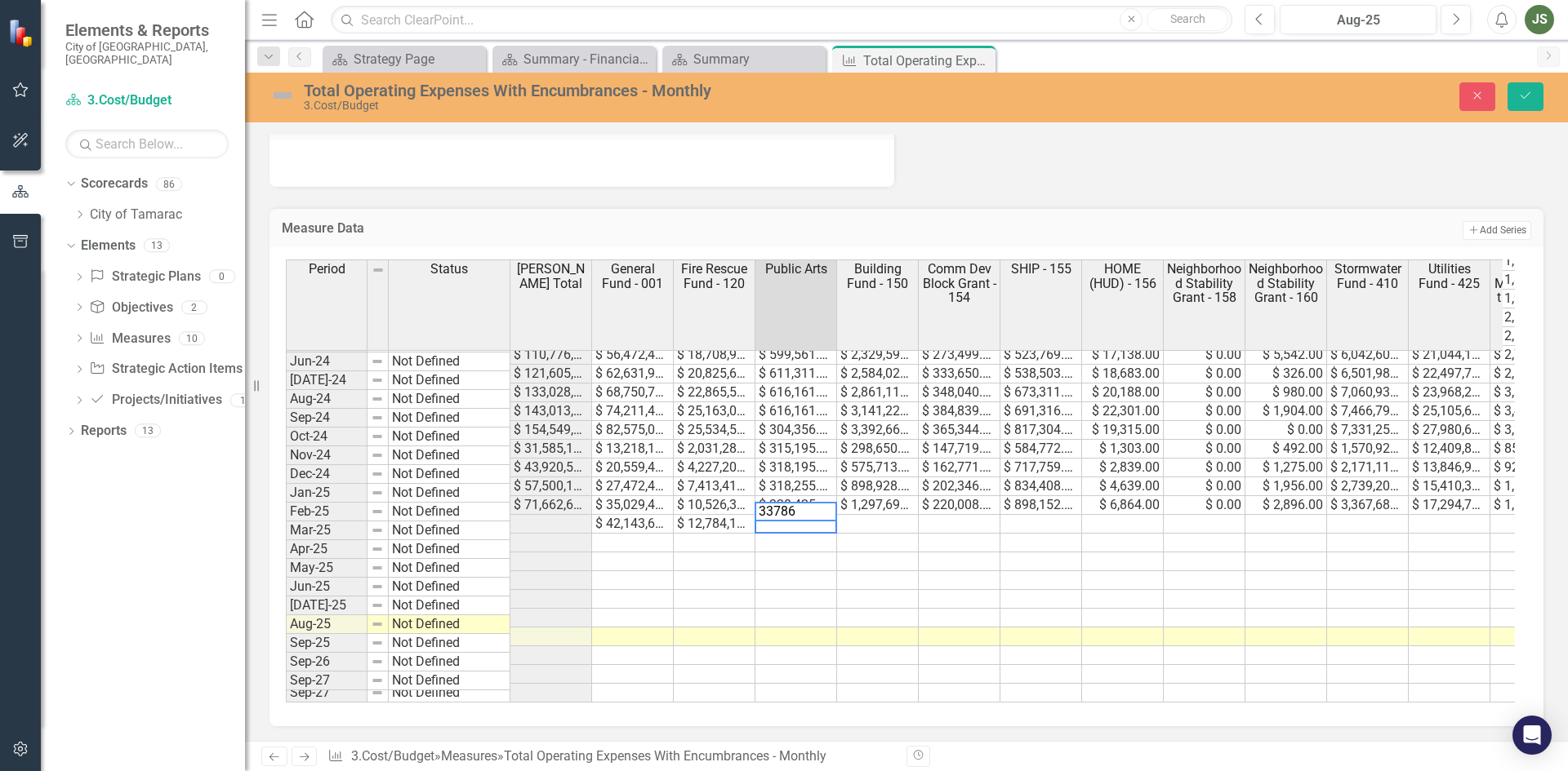
type textarea "337863"
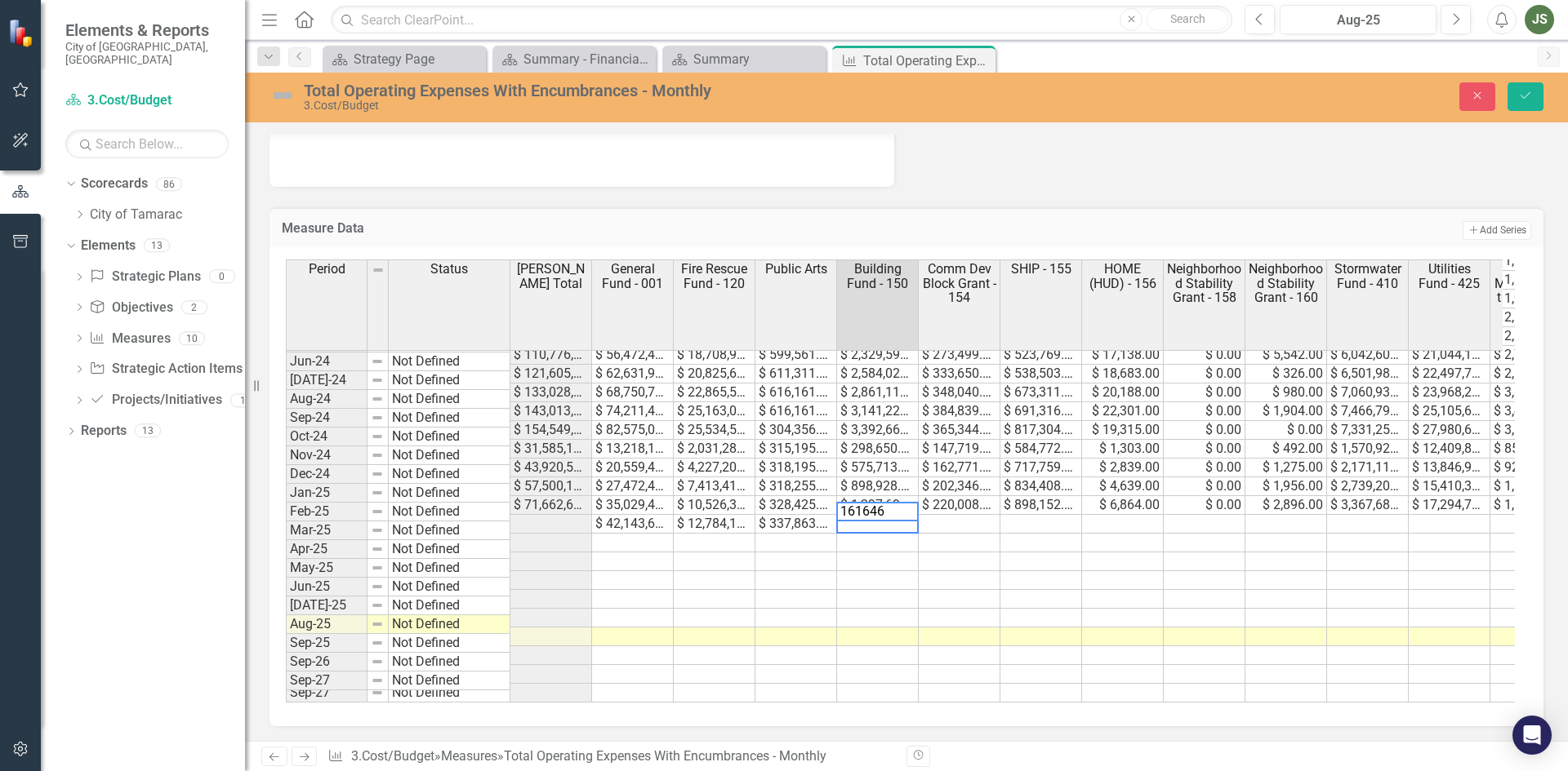
type textarea "1616463"
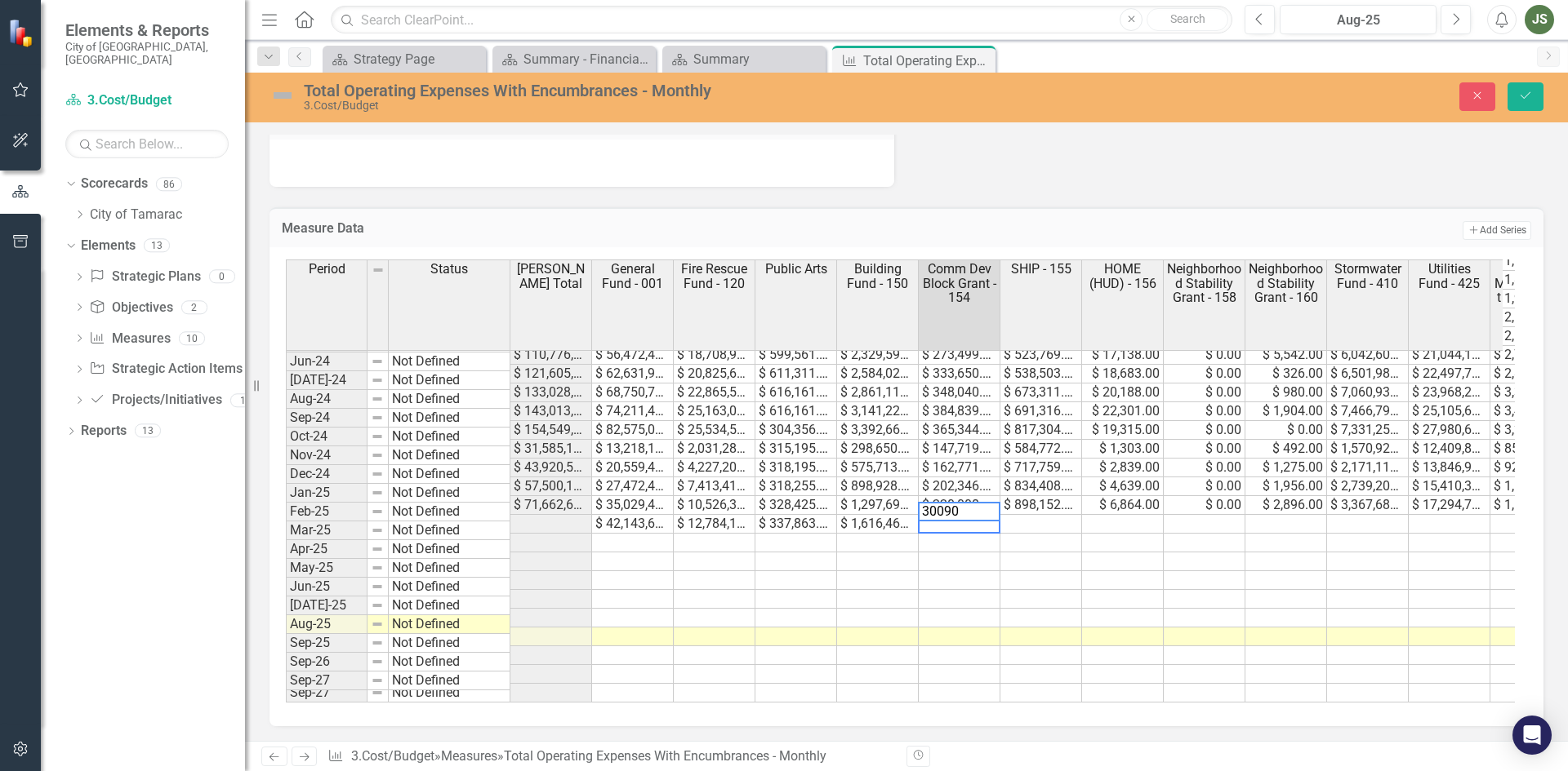
type textarea "300906"
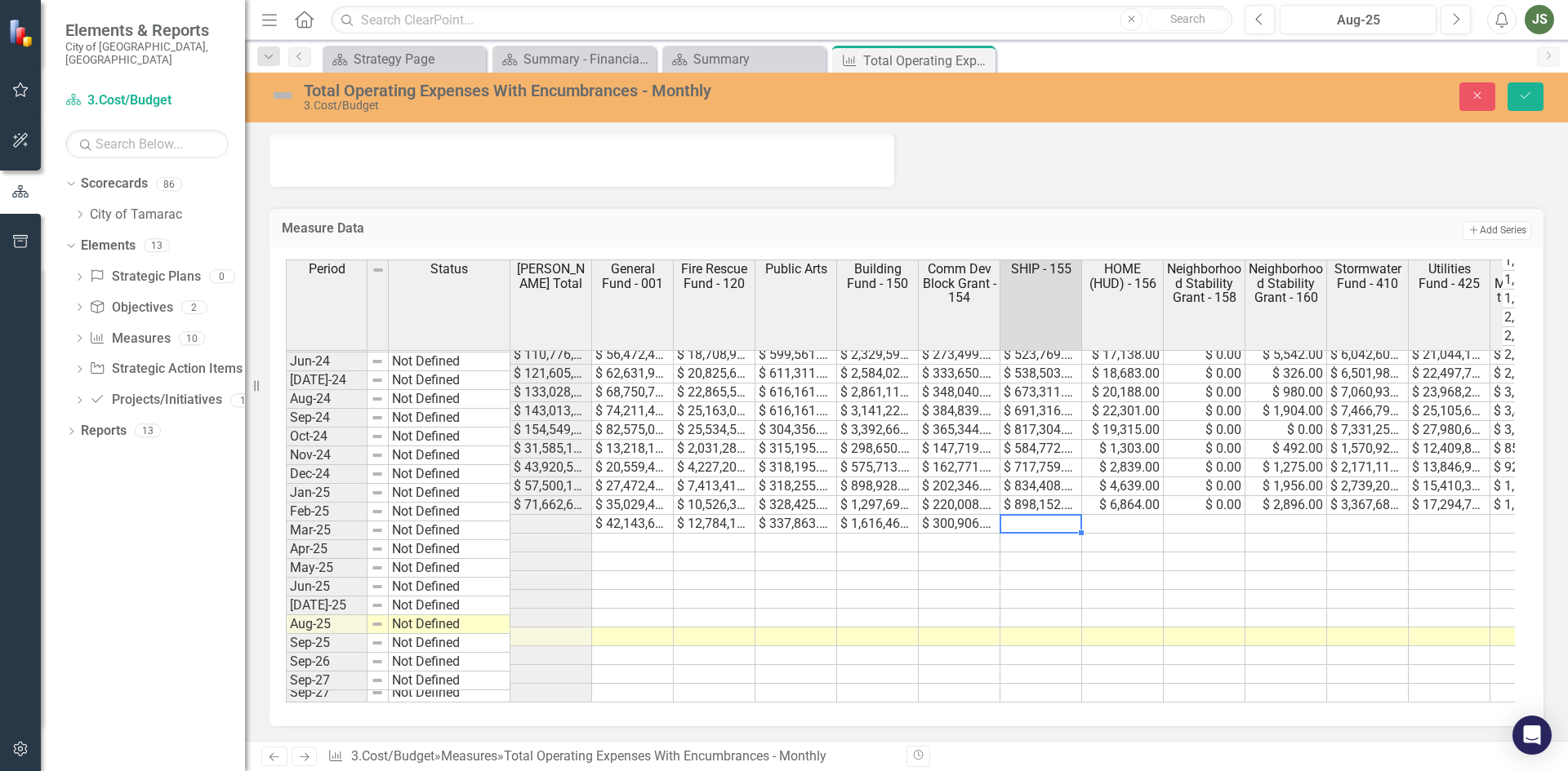
click at [1033, 515] on td at bounding box center [1041, 524] width 81 height 19
type textarea "899316"
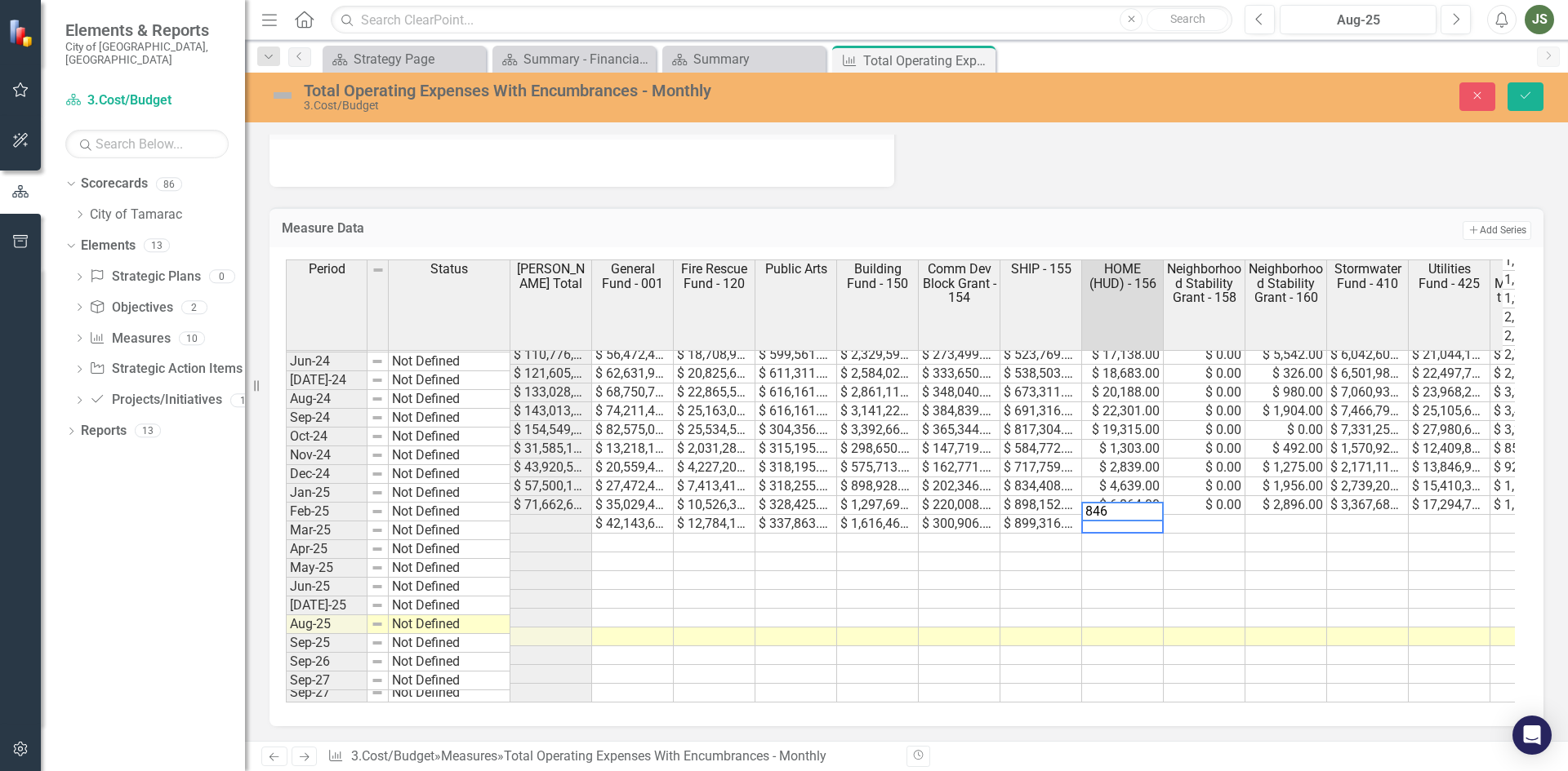
type textarea "8466"
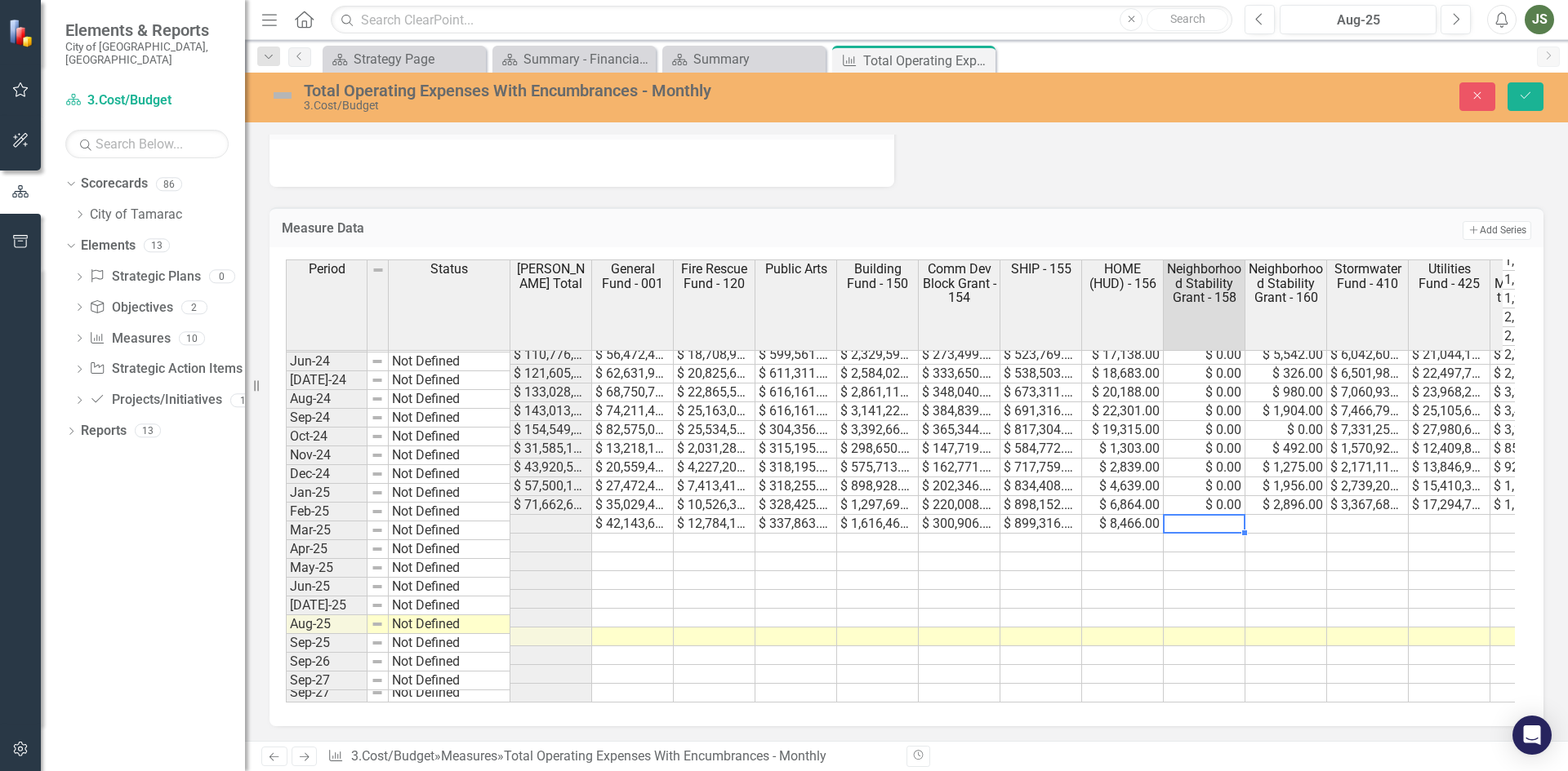
type textarea "0"
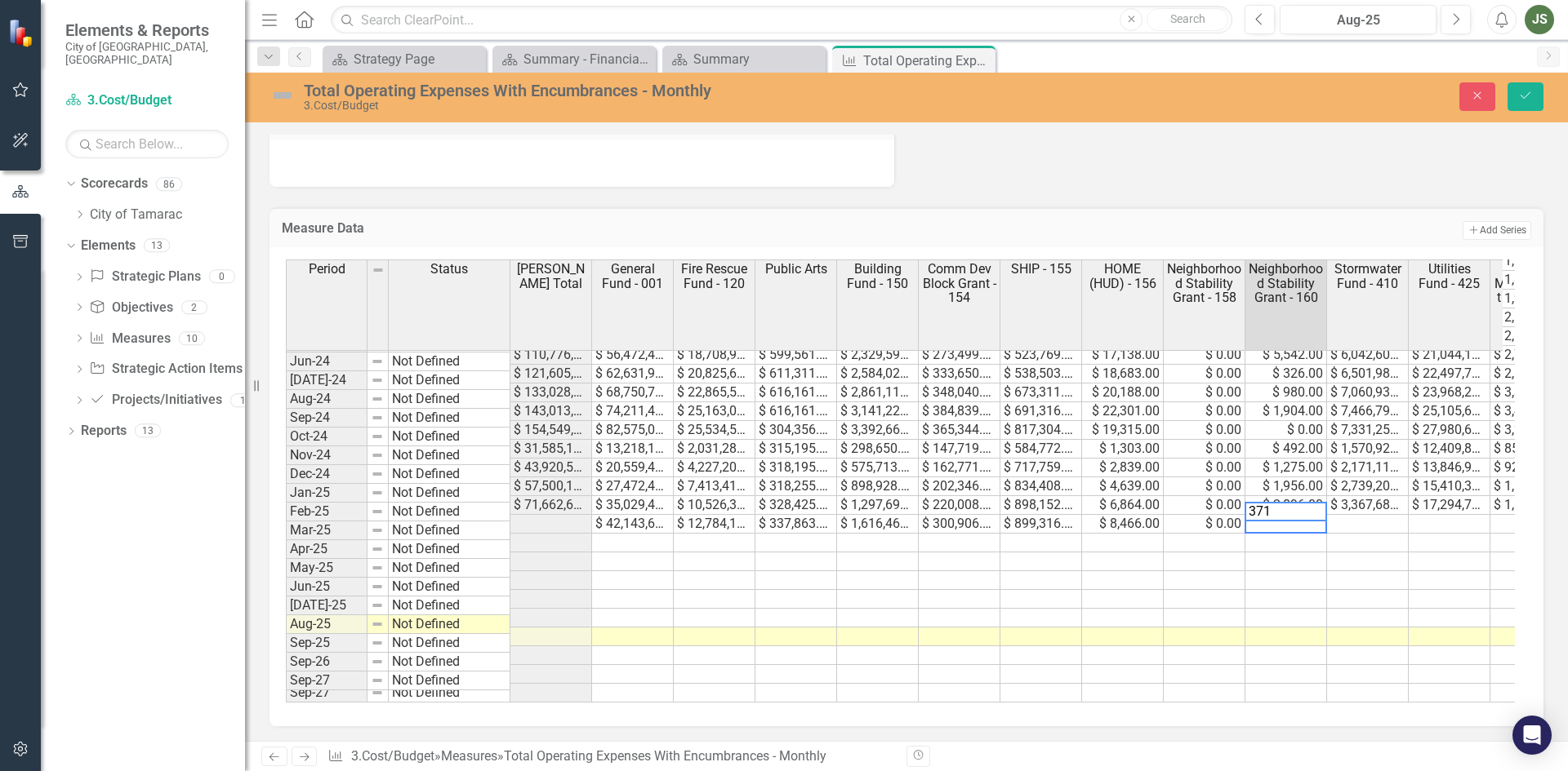
type textarea "3715"
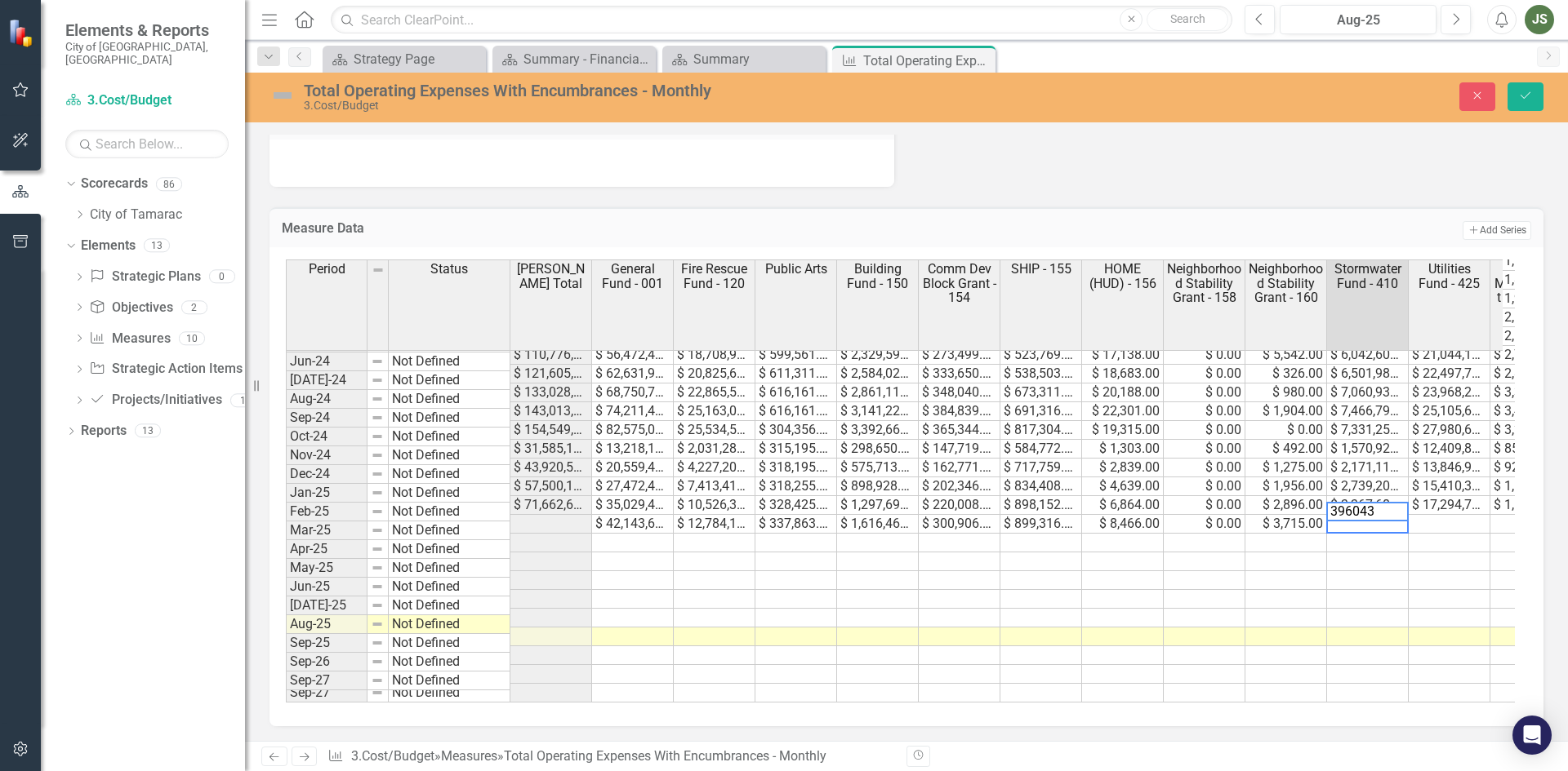
type textarea "3960437"
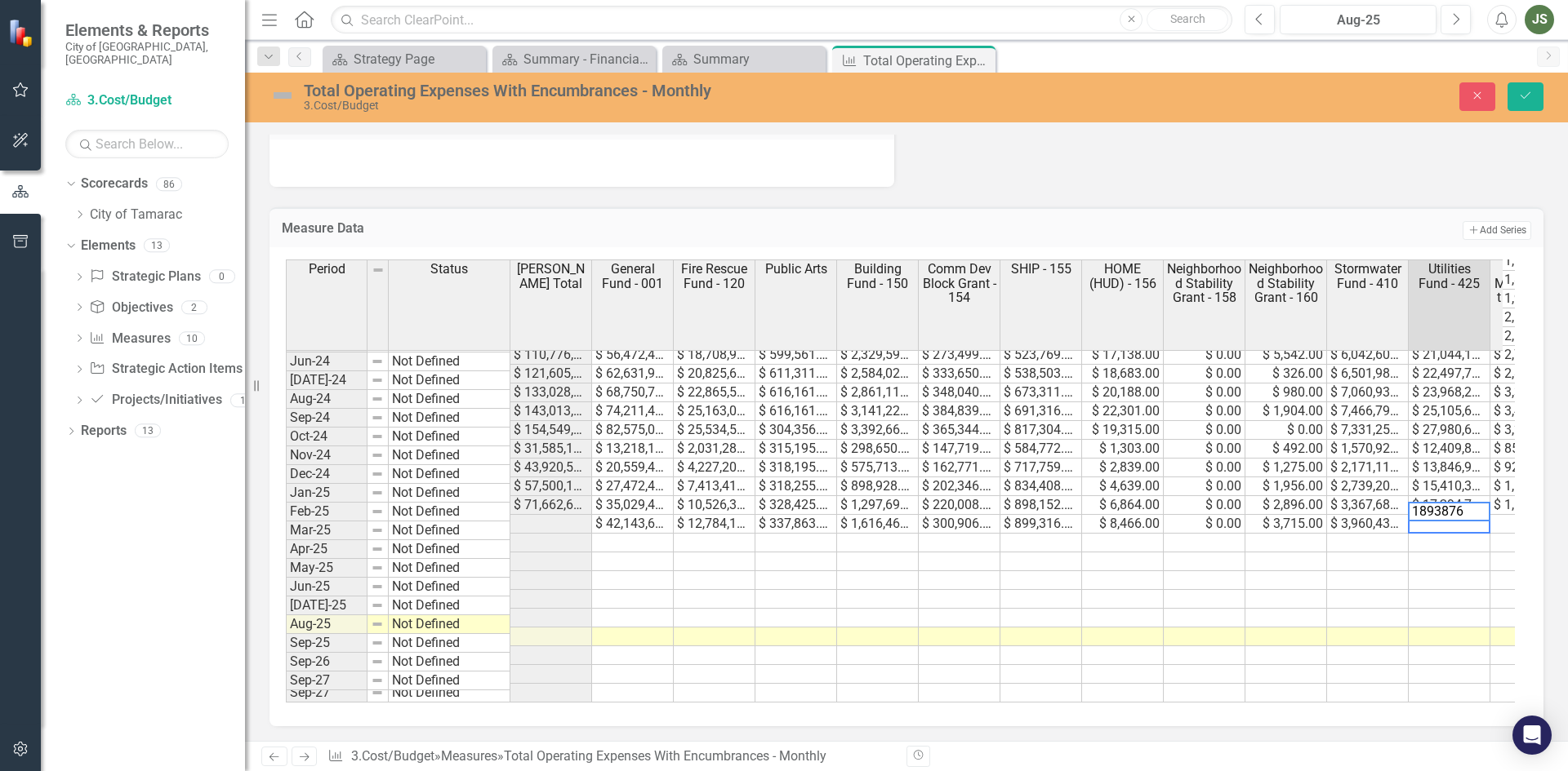
type textarea "18938760"
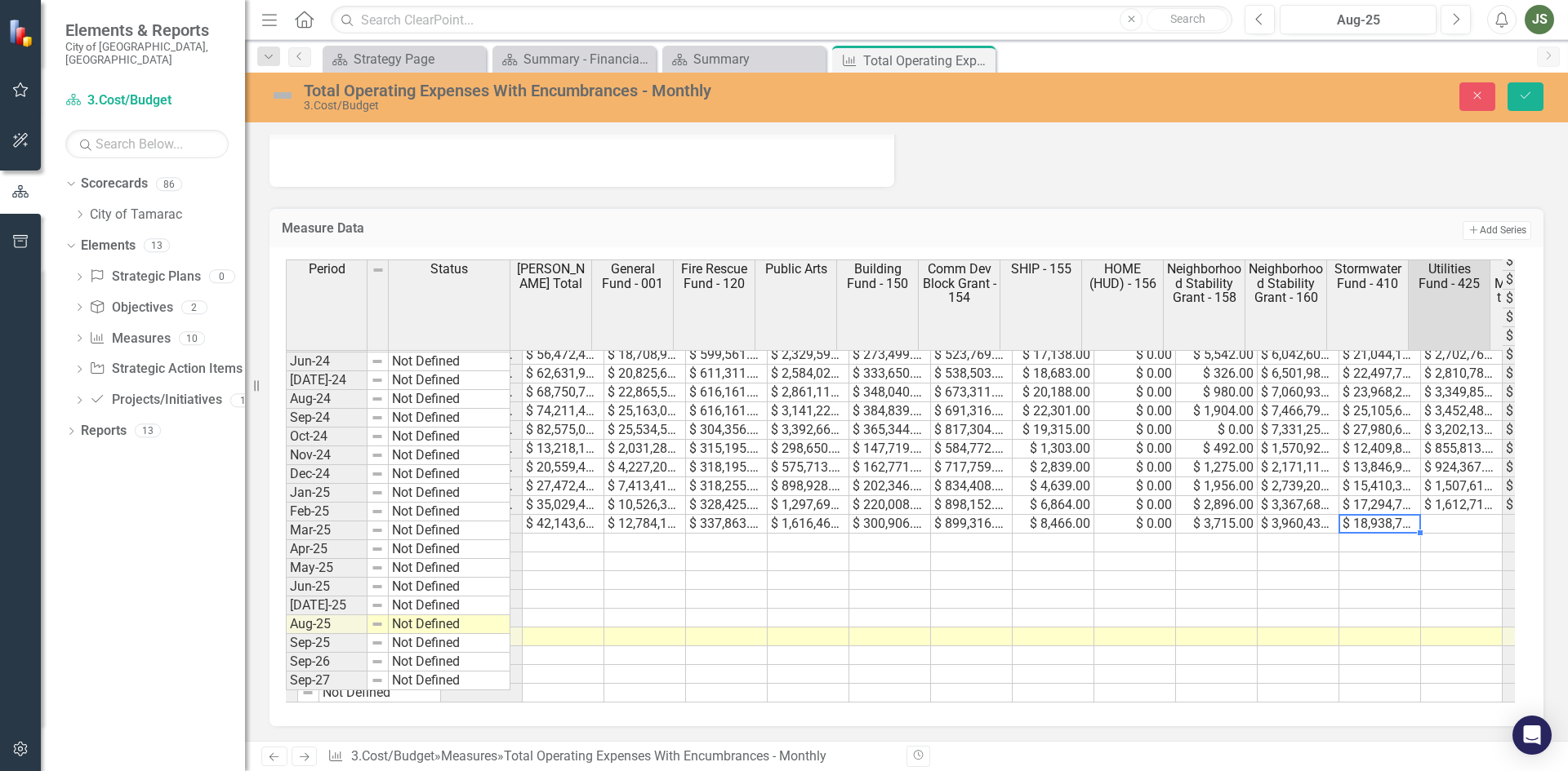
scroll to position [0, 69]
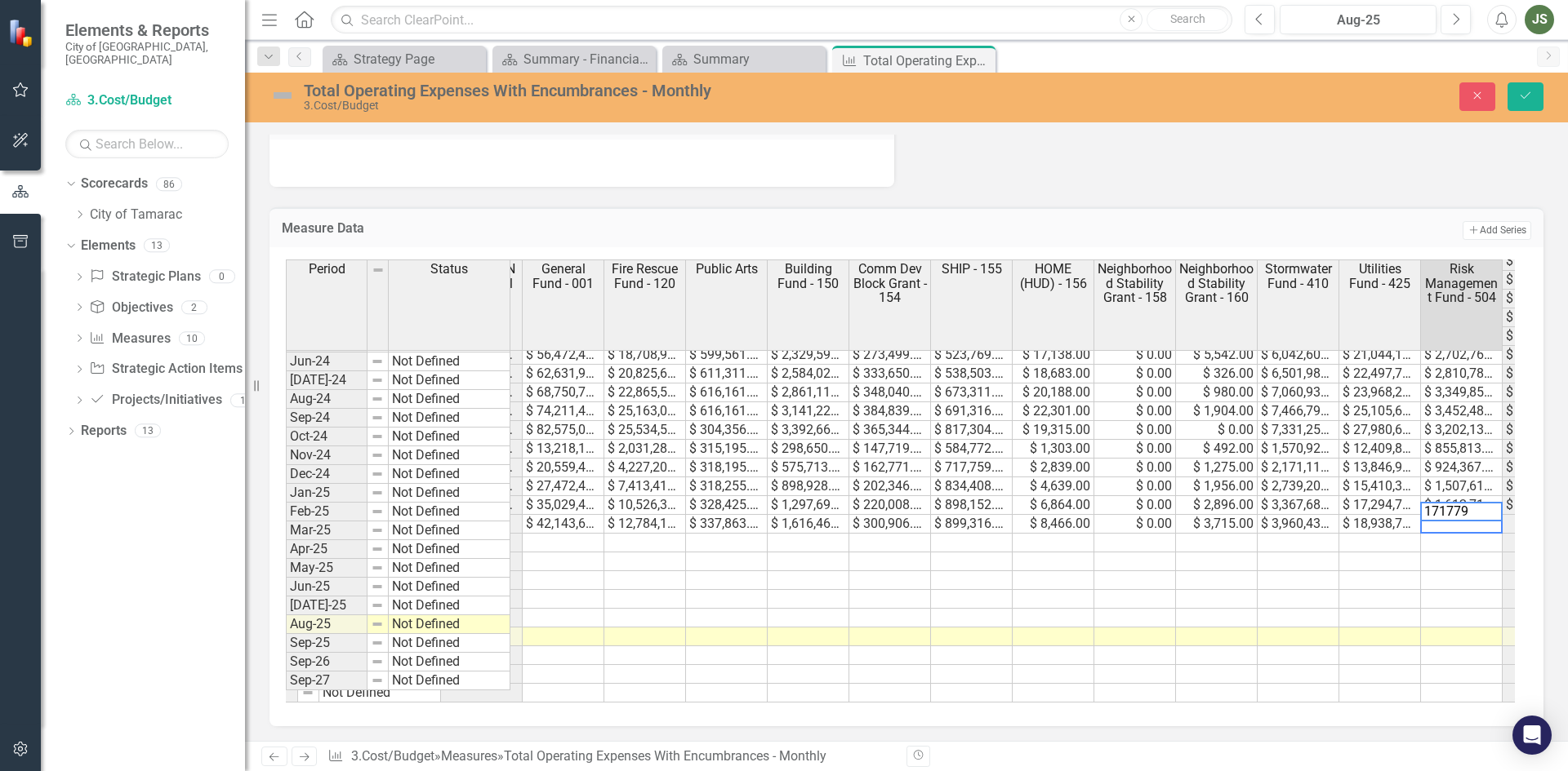
type textarea "1717795"
click at [1523, 94] on icon "Save" at bounding box center [1525, 95] width 15 height 11
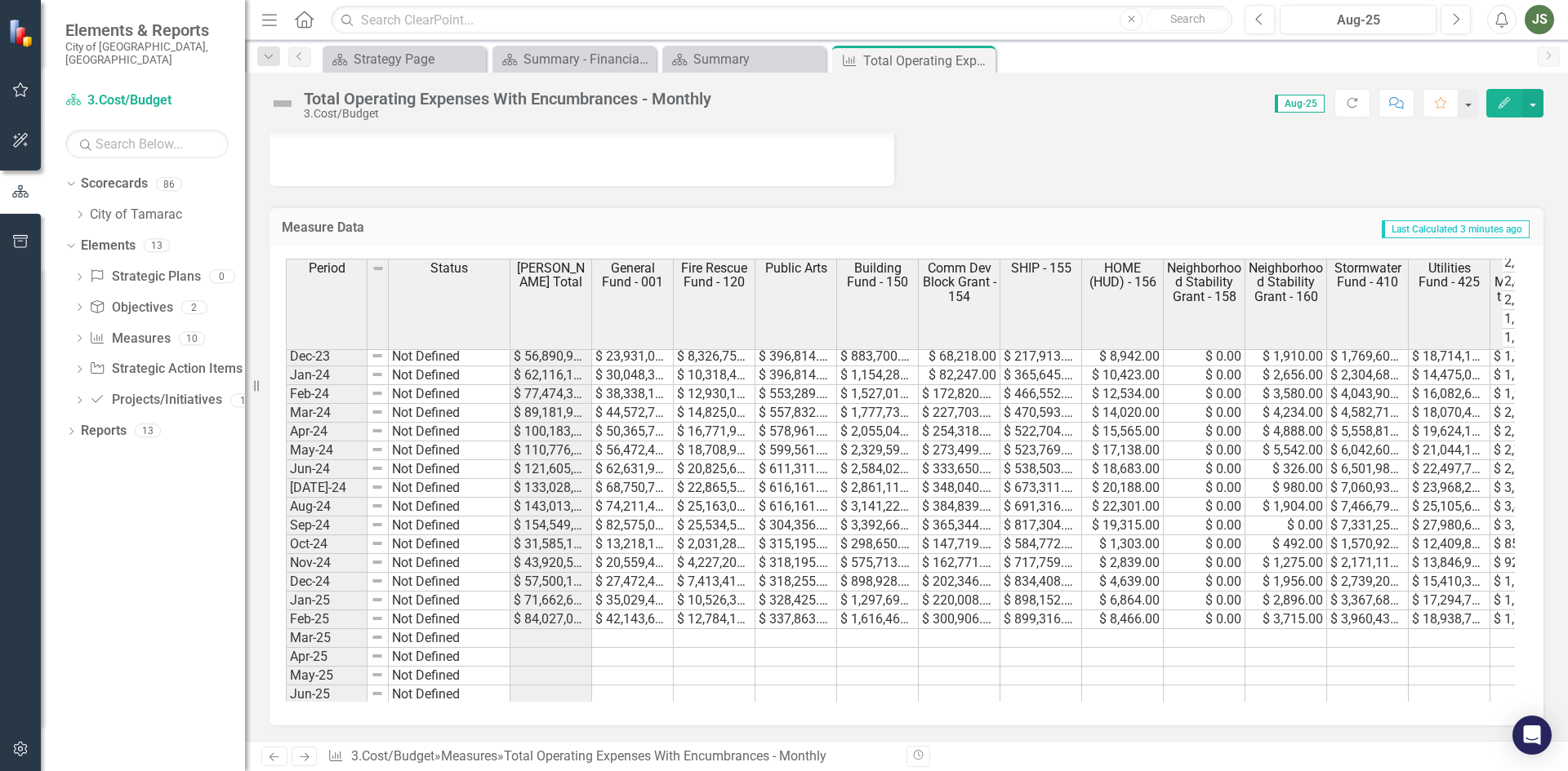
scroll to position [599, 0]
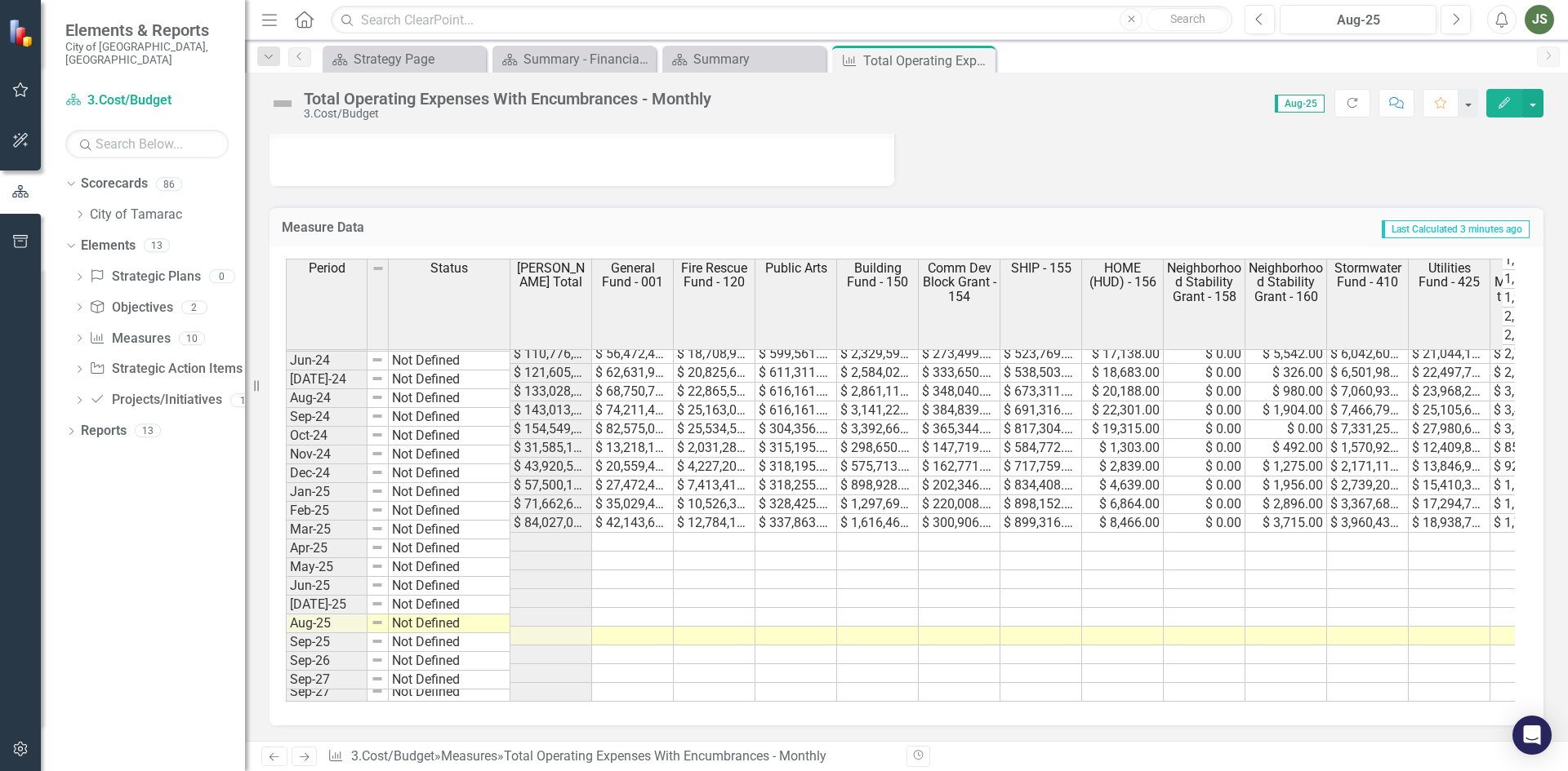
click at [646, 527] on tbody "Nov-22 Not Defined $ 42,270,731.00 $ 16,329,699.00 $ 4,391,346.00 $ 709,896.00 …" at bounding box center [1133, 354] width 1695 height 696
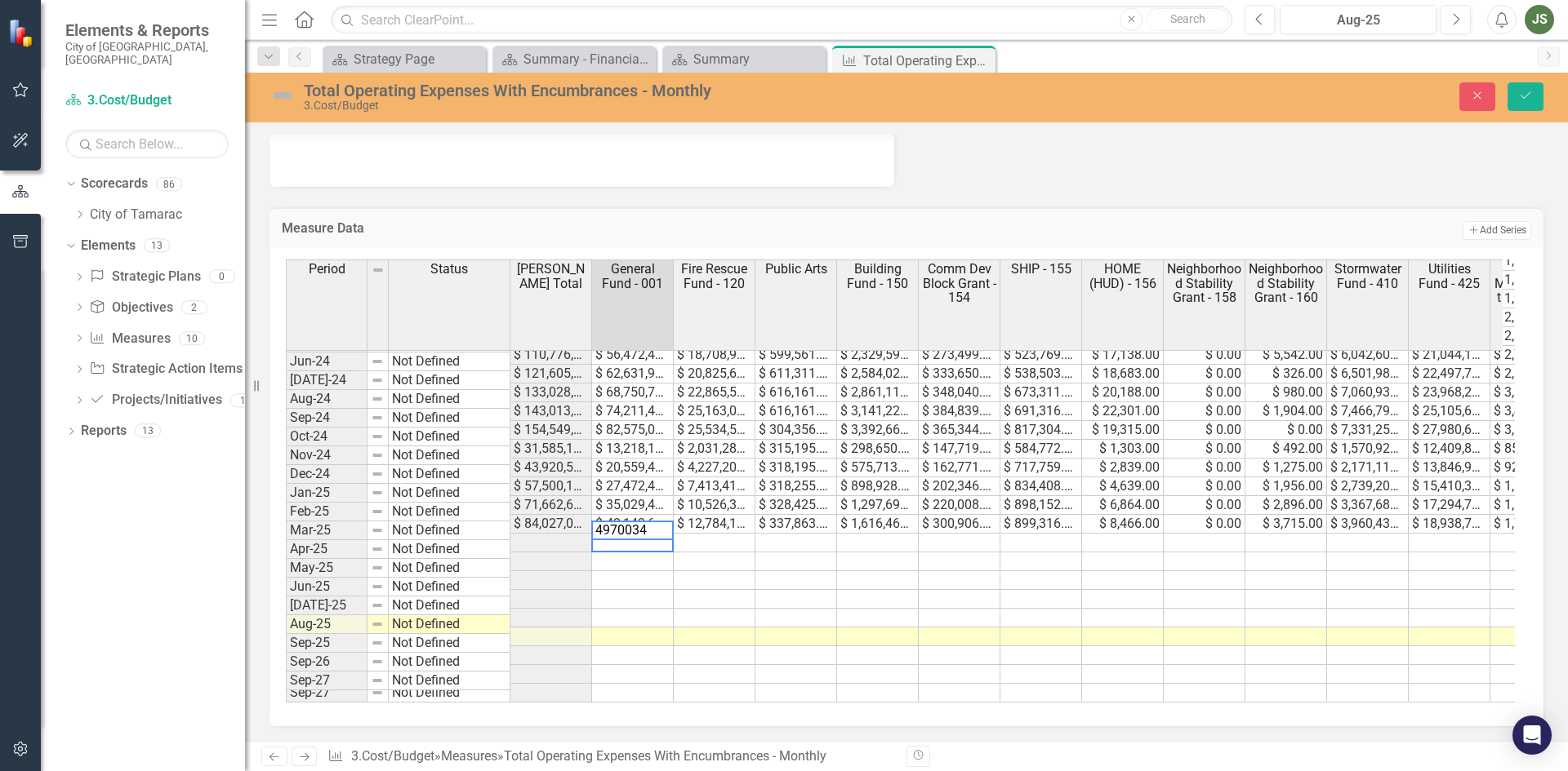
type textarea "49700346"
click at [721, 534] on td at bounding box center [714, 543] width 81 height 19
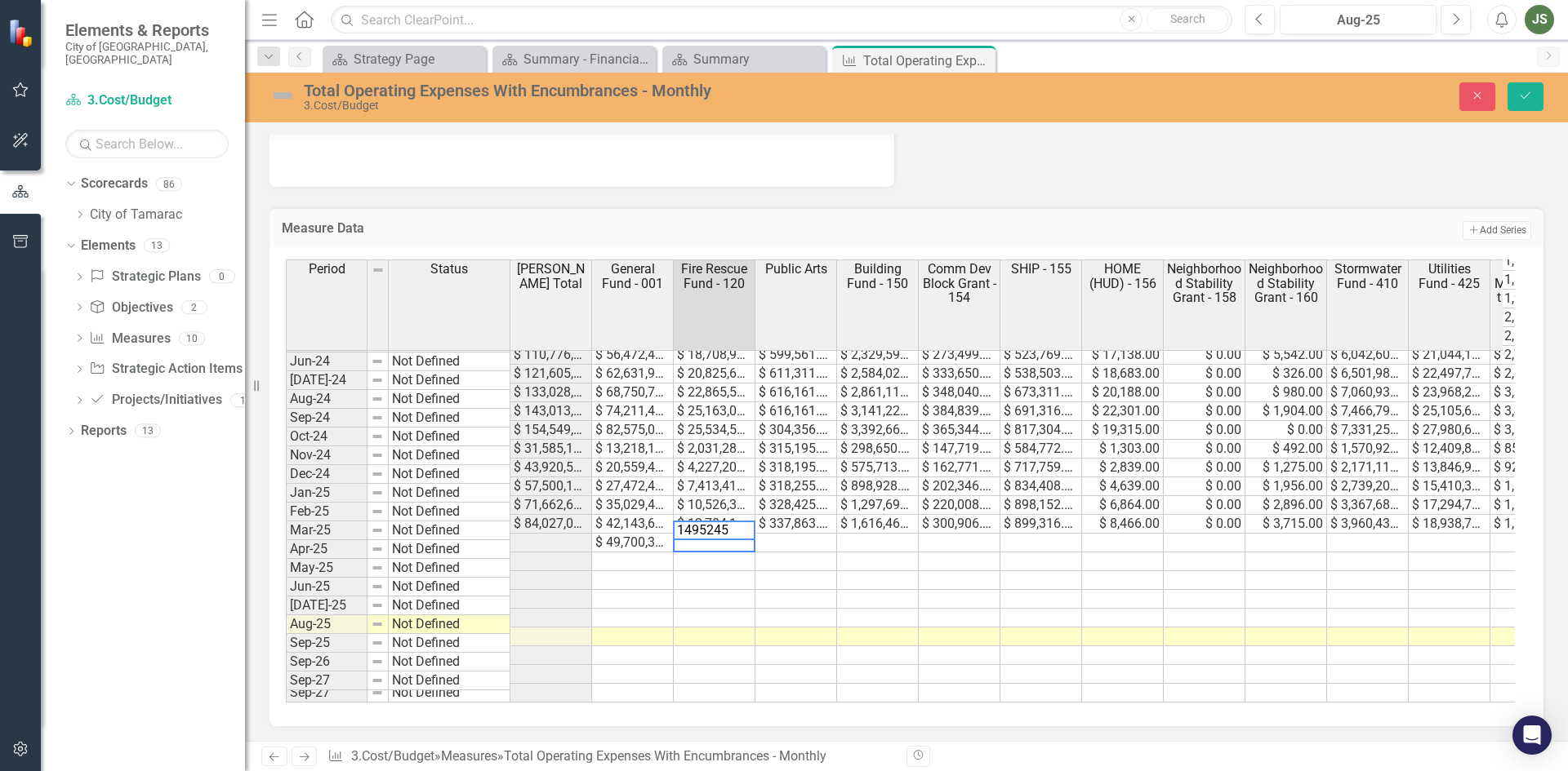
type textarea "14952456"
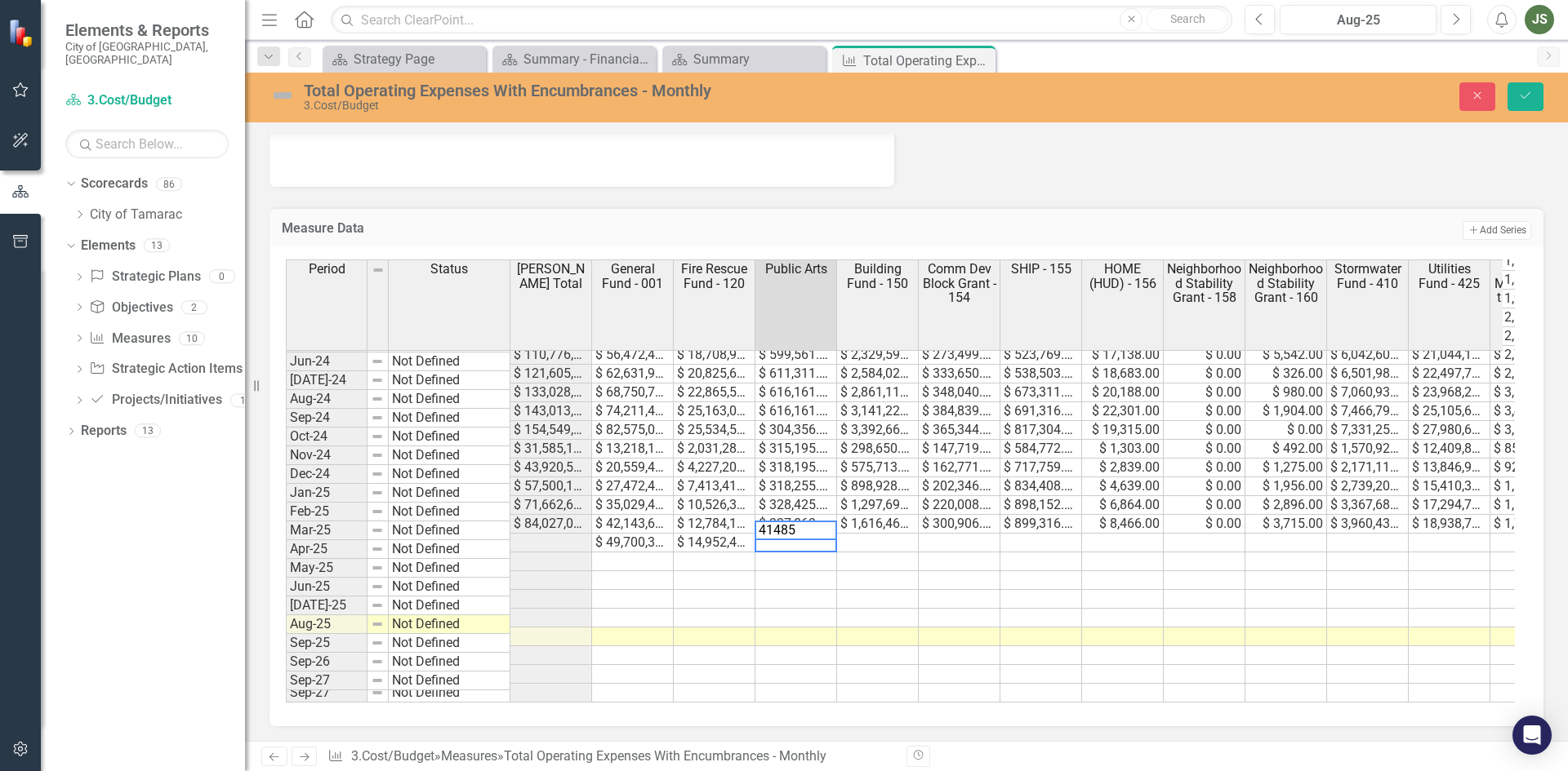
type textarea "414858"
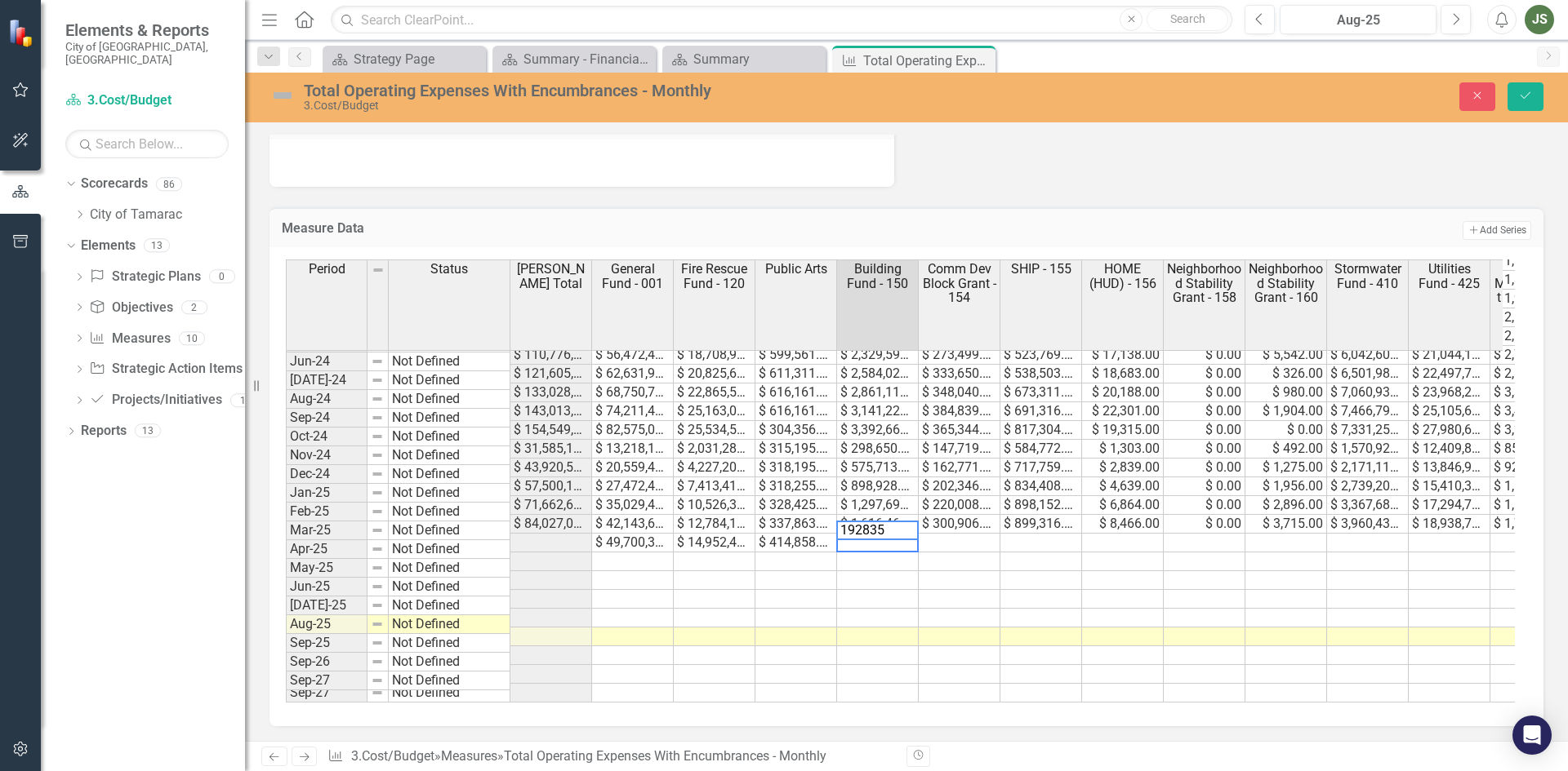
type textarea "1928350"
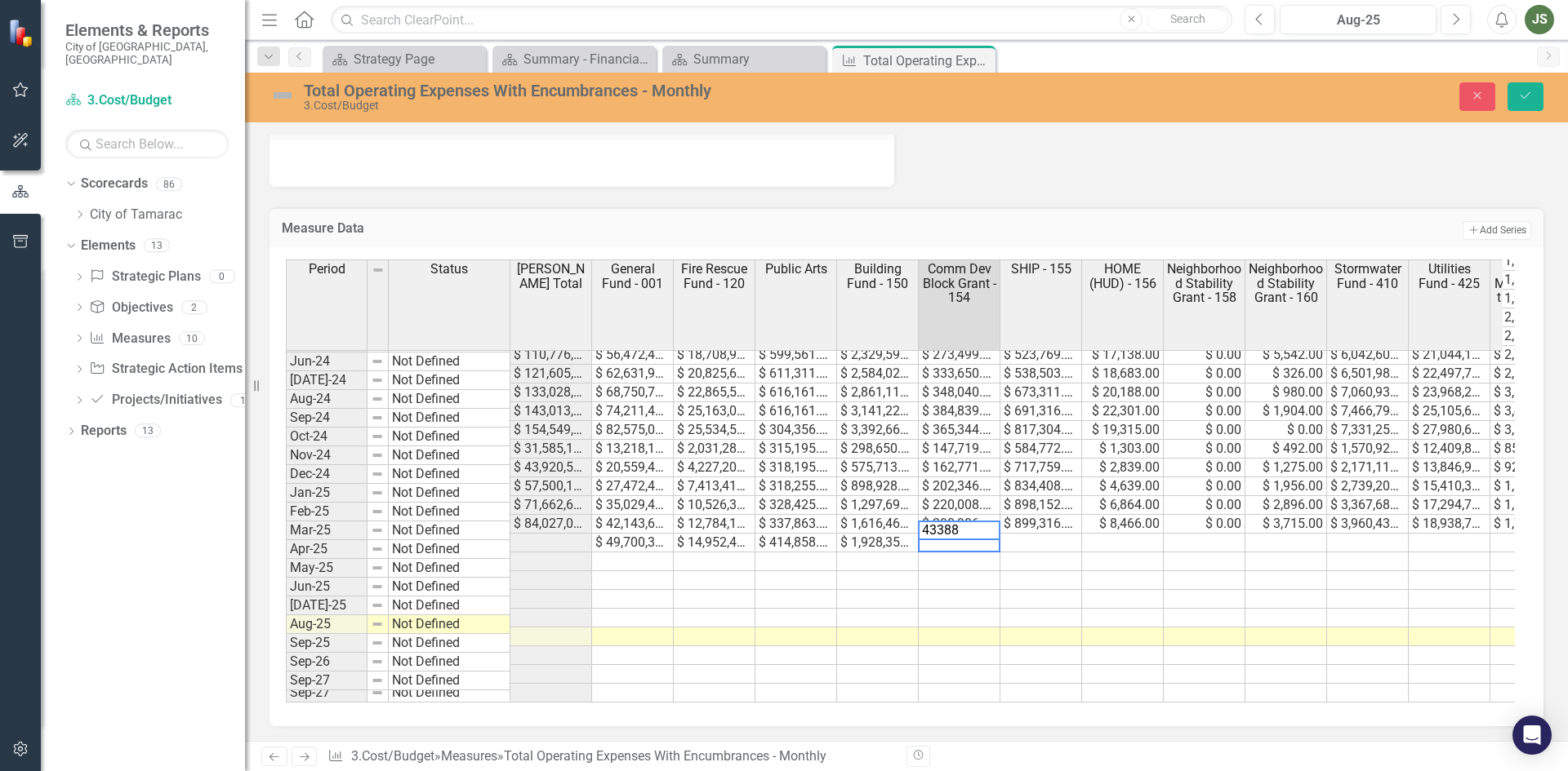
type textarea "433886"
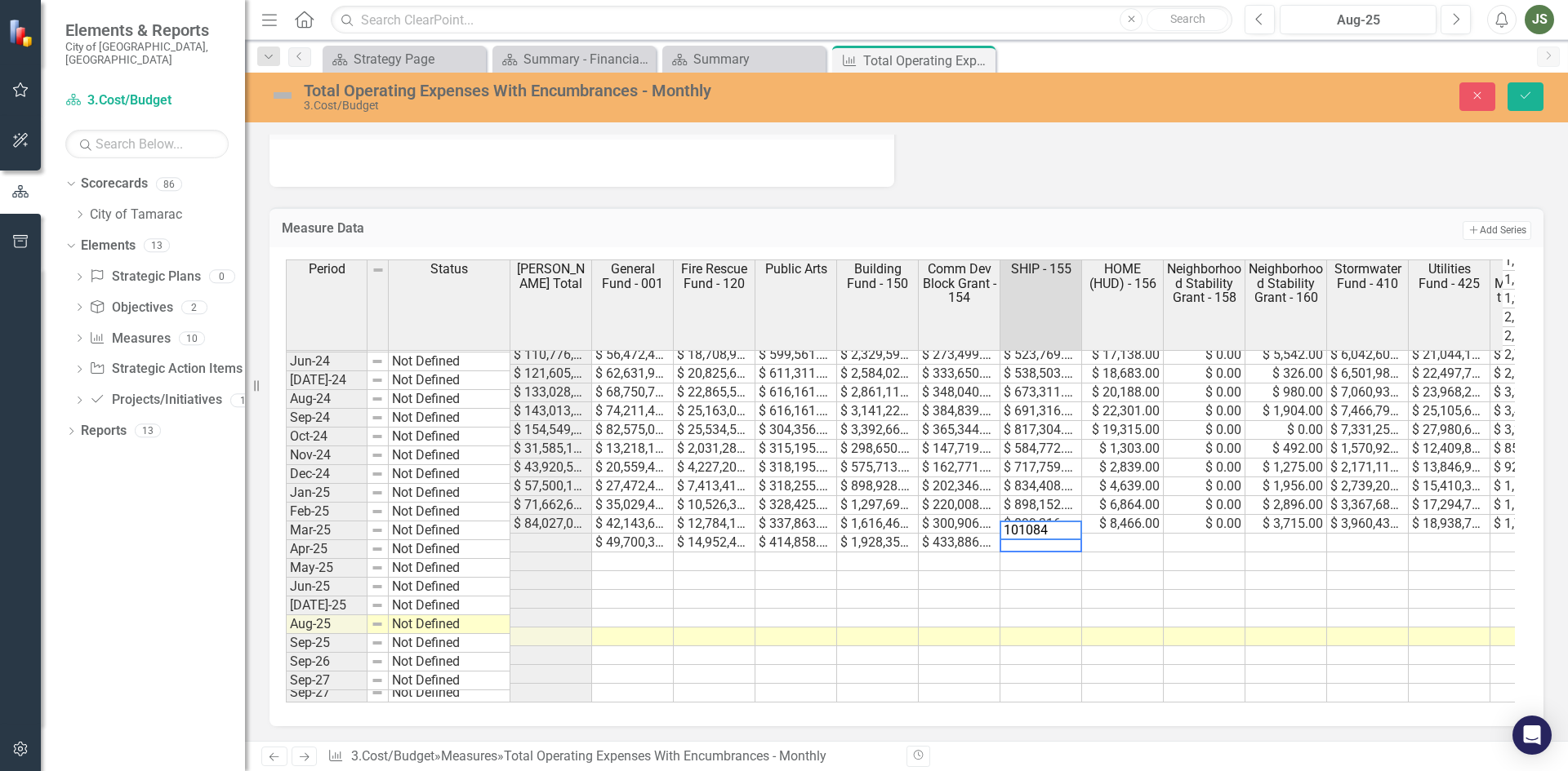
type textarea "1010840"
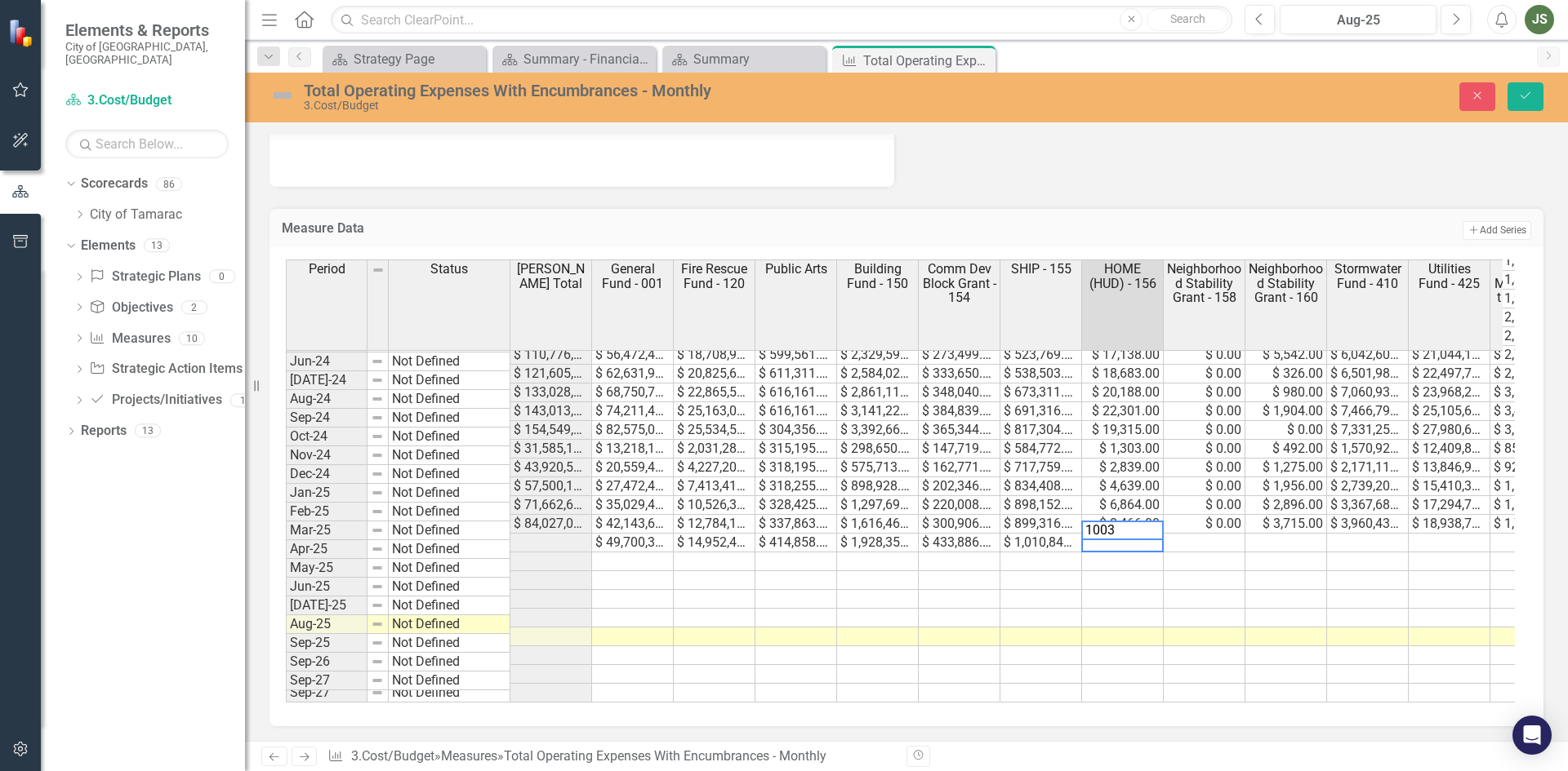
type textarea "10037"
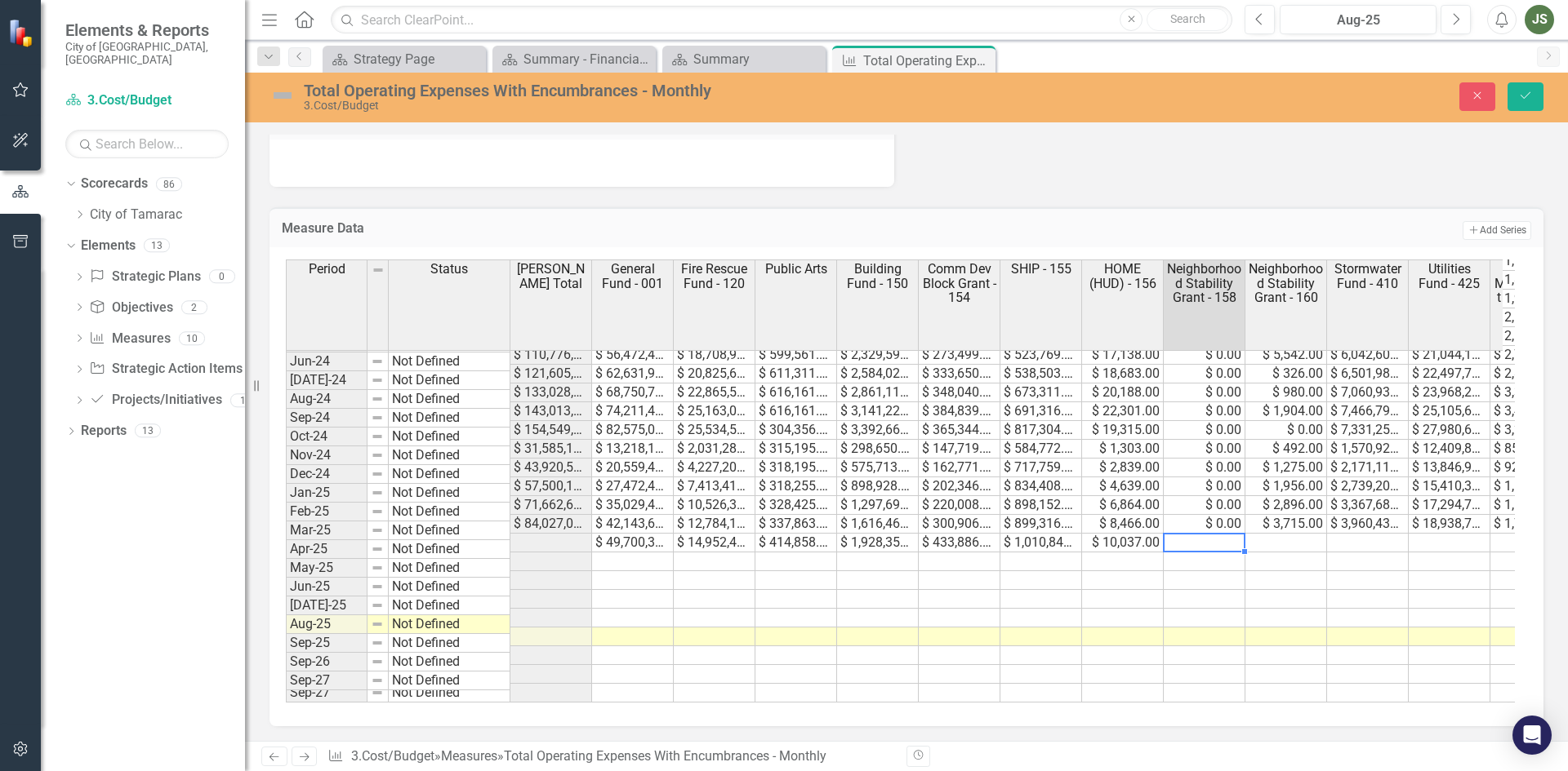
type textarea "0"
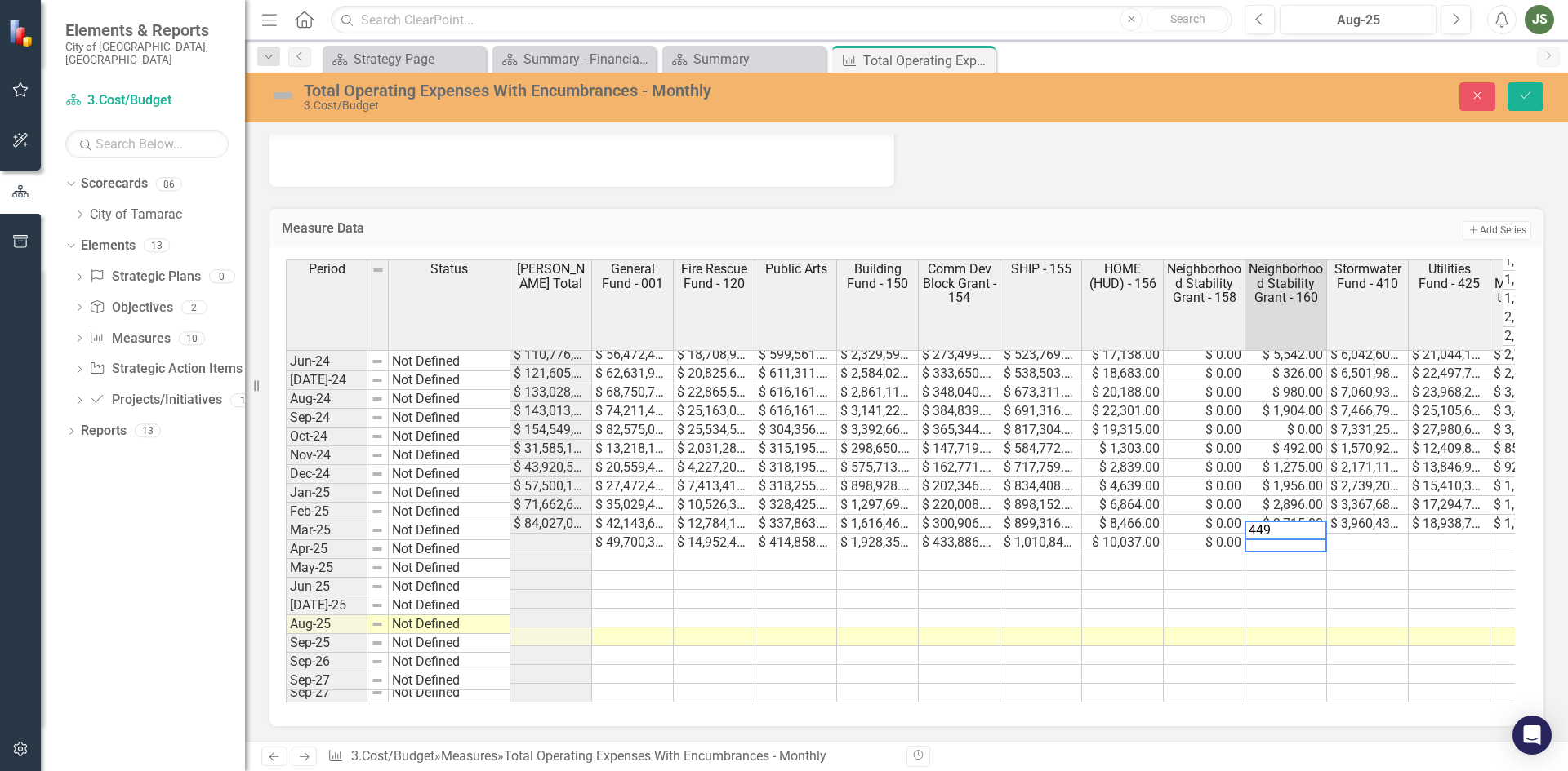
type textarea "4494"
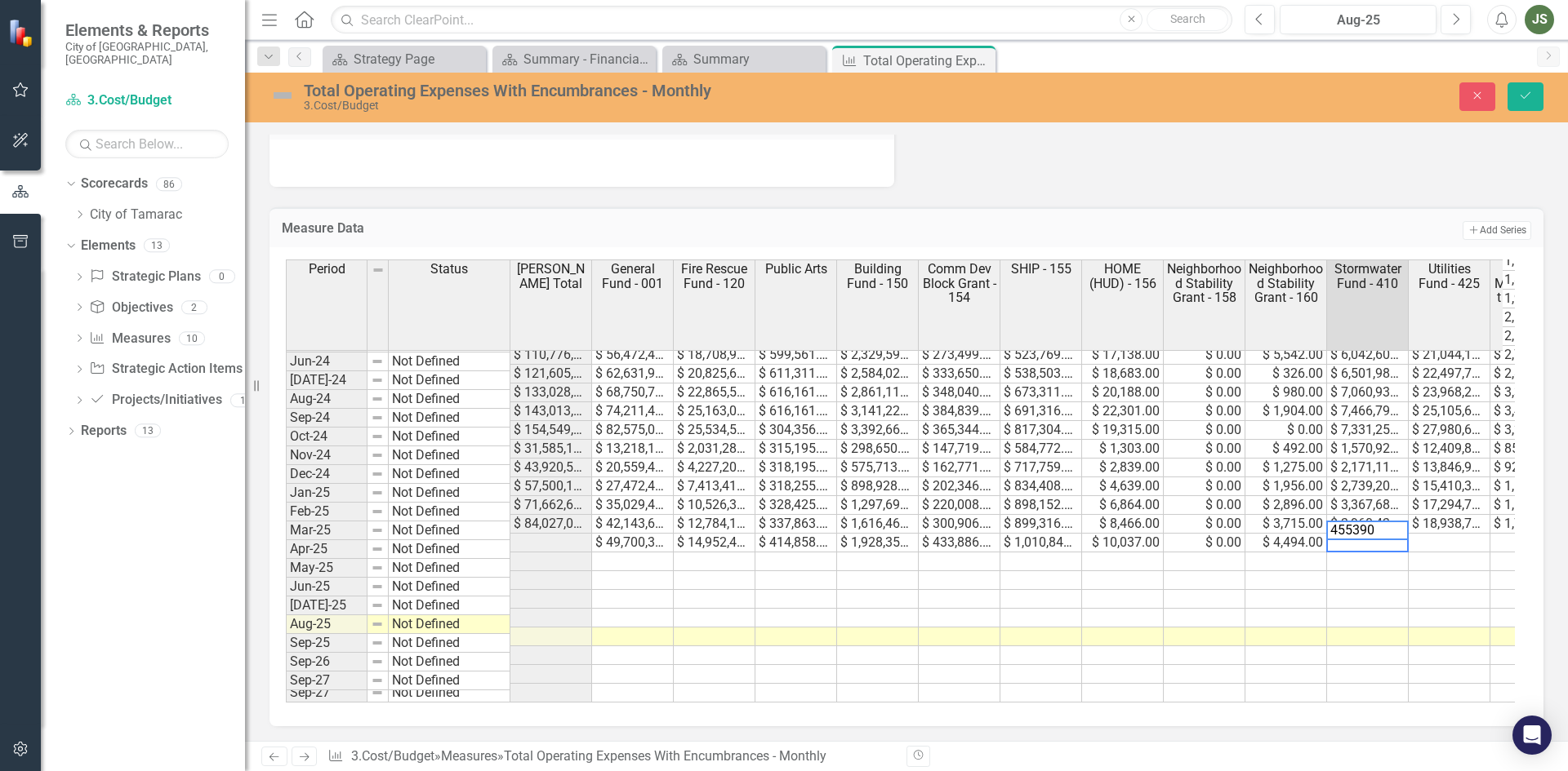
type textarea "4553903"
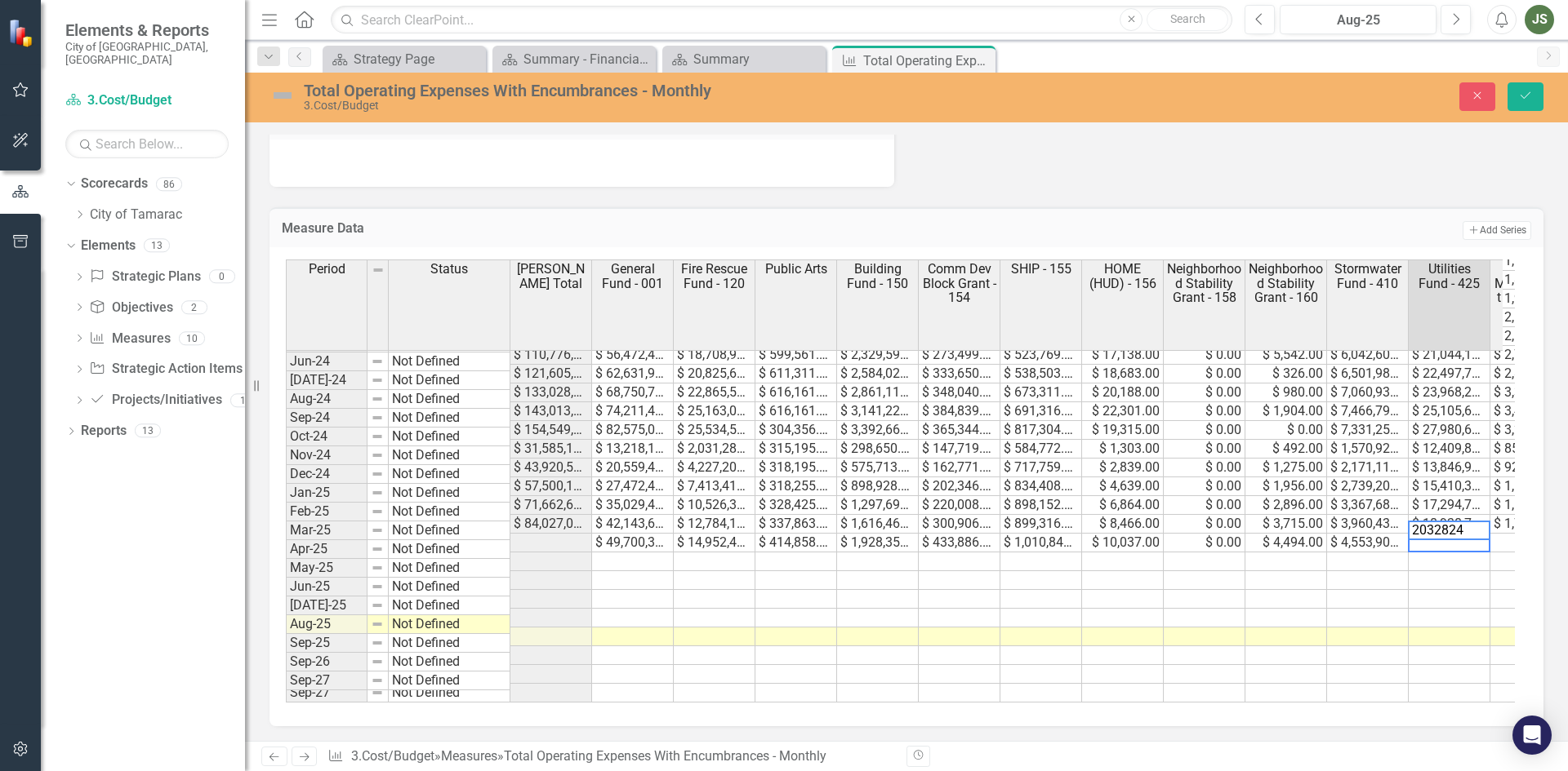
type textarea "20328246"
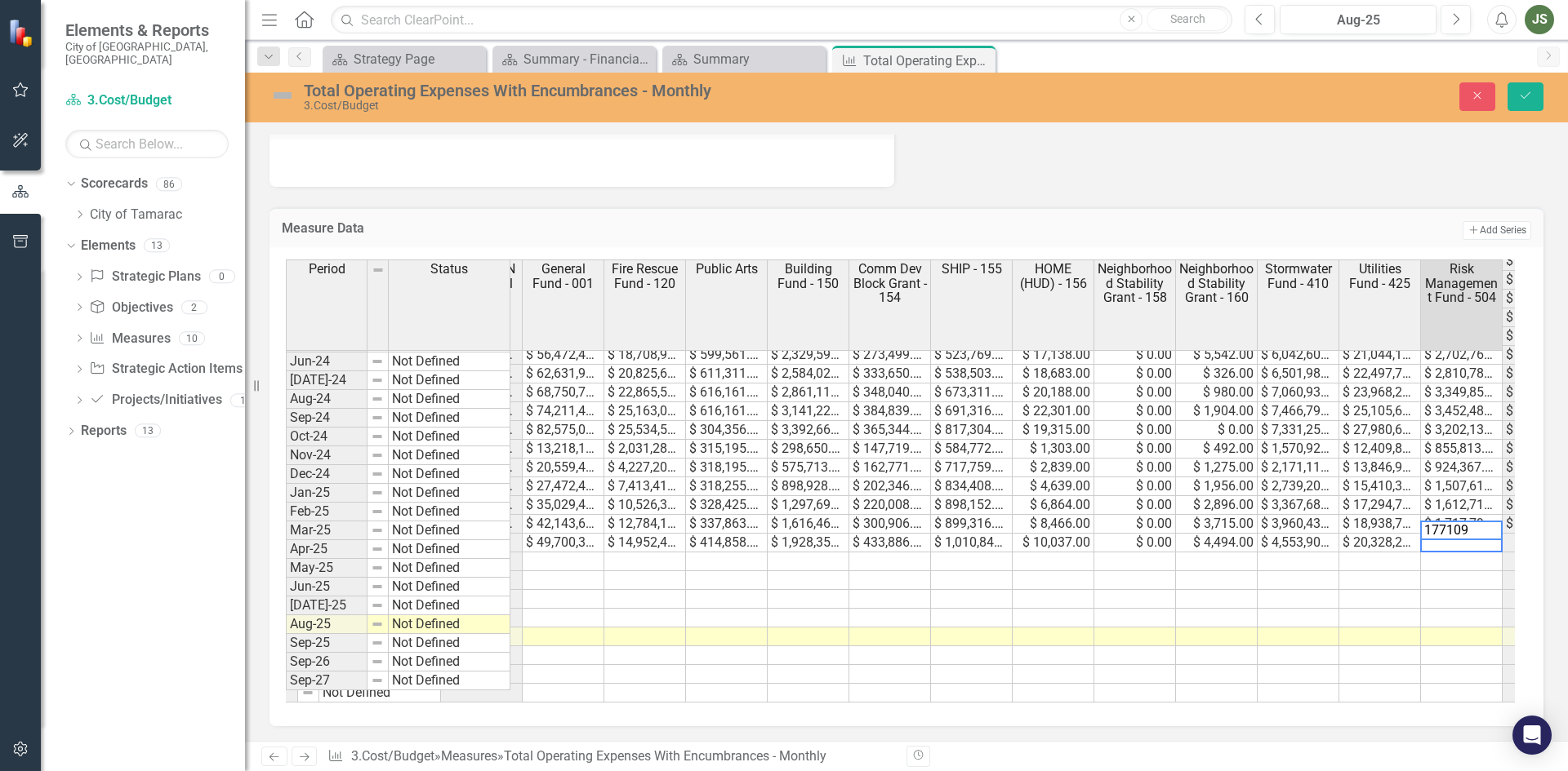
type textarea "1771094"
click at [1520, 92] on icon "Save" at bounding box center [1525, 95] width 15 height 11
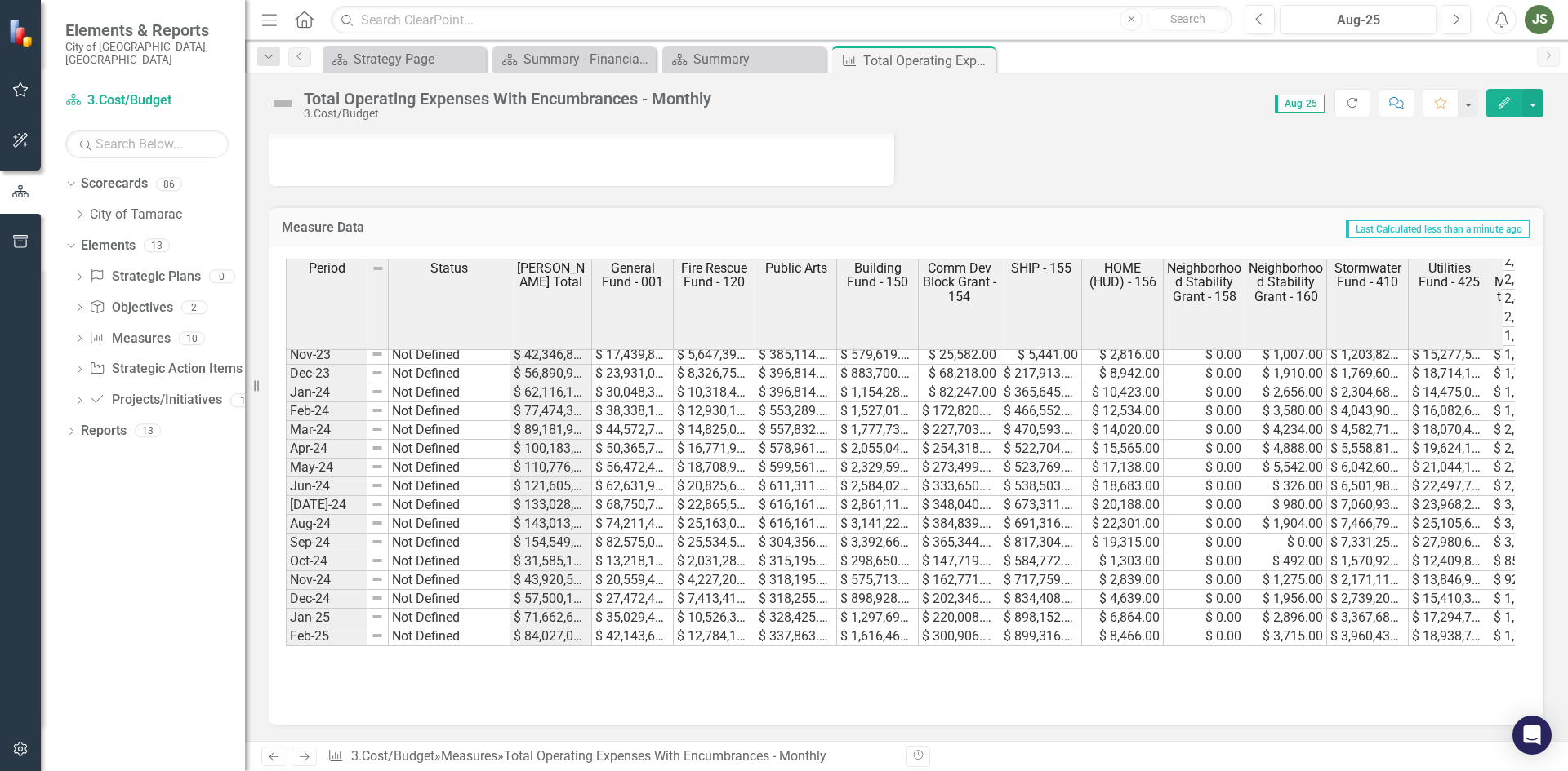
scroll to position [599, 0]
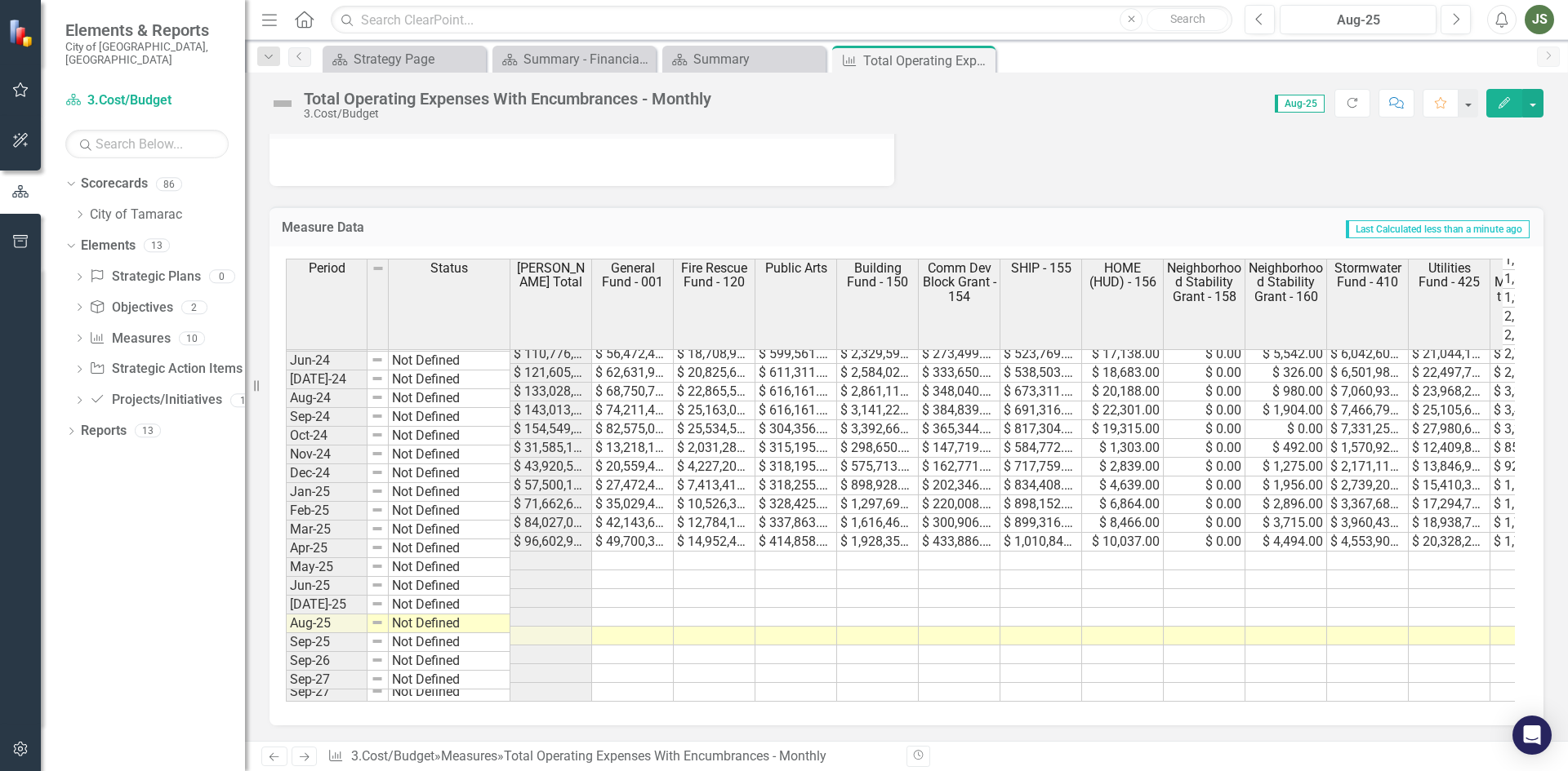
click at [623, 541] on tbody "Dec-22 Not Defined $ 55,432,168.00 $ 21,229,804.00 $ 7,003,785.00 $ 710,146.00 …" at bounding box center [1133, 363] width 1695 height 677
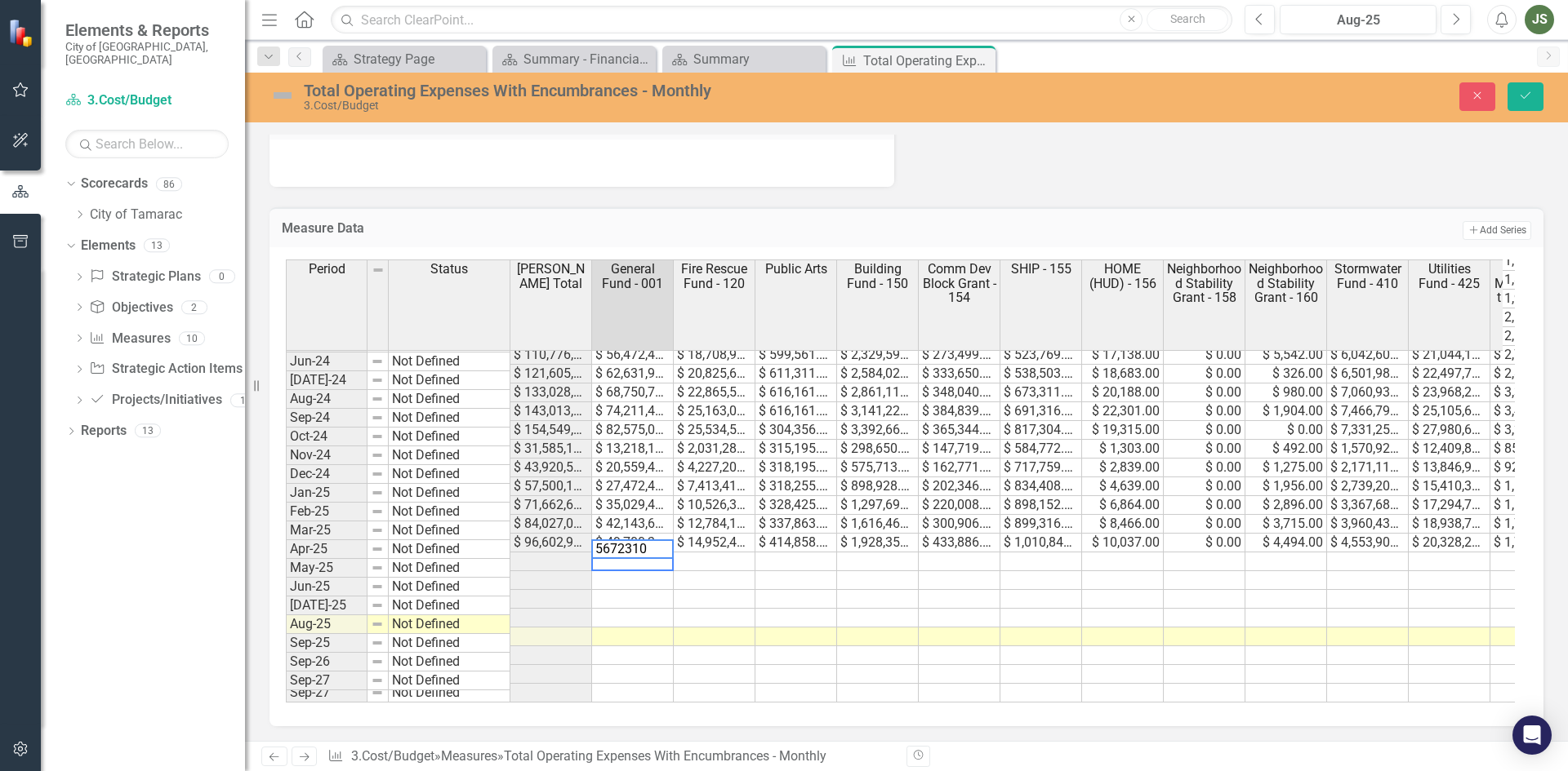
type textarea "56723102"
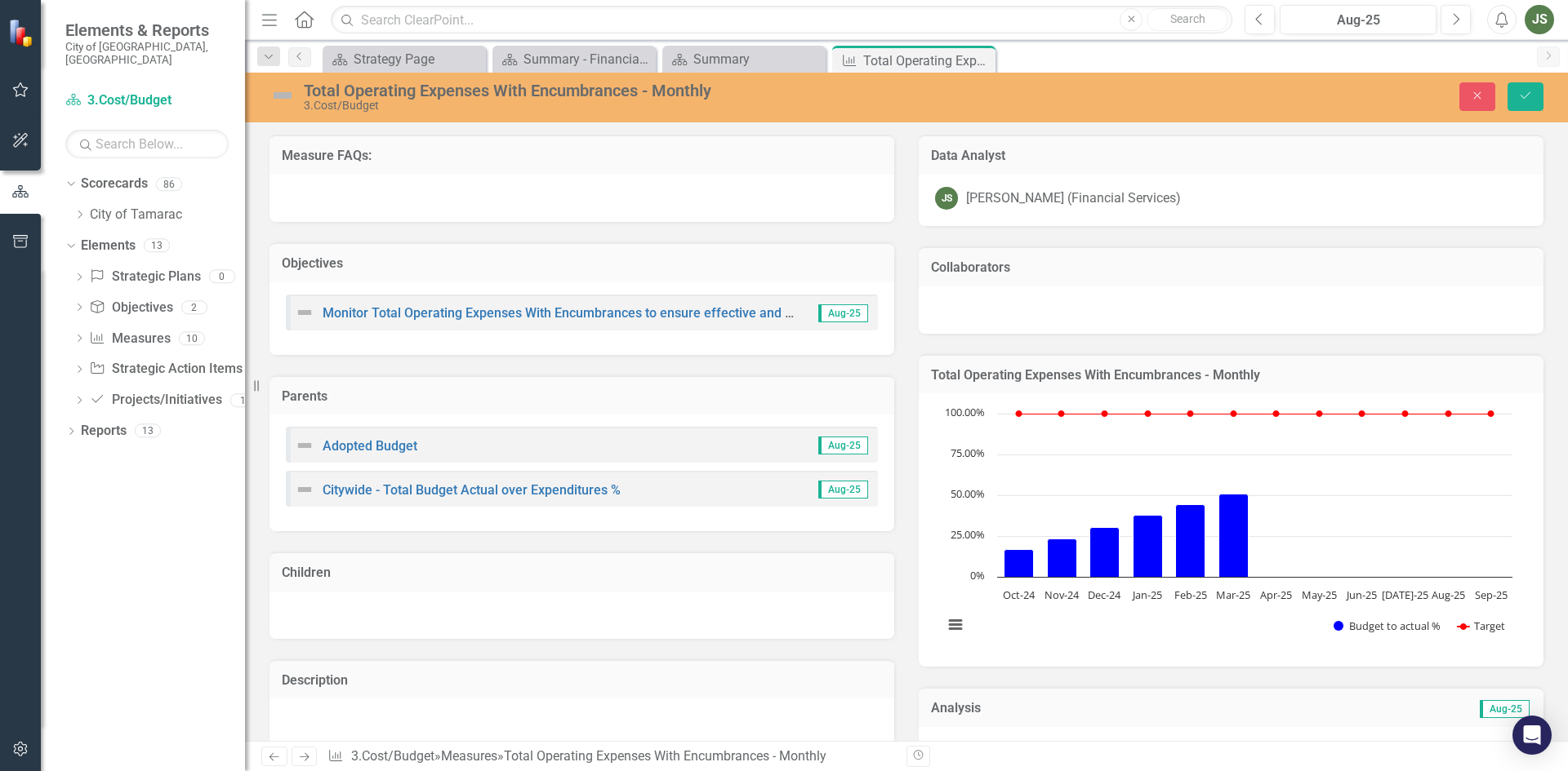
scroll to position [599, 0]
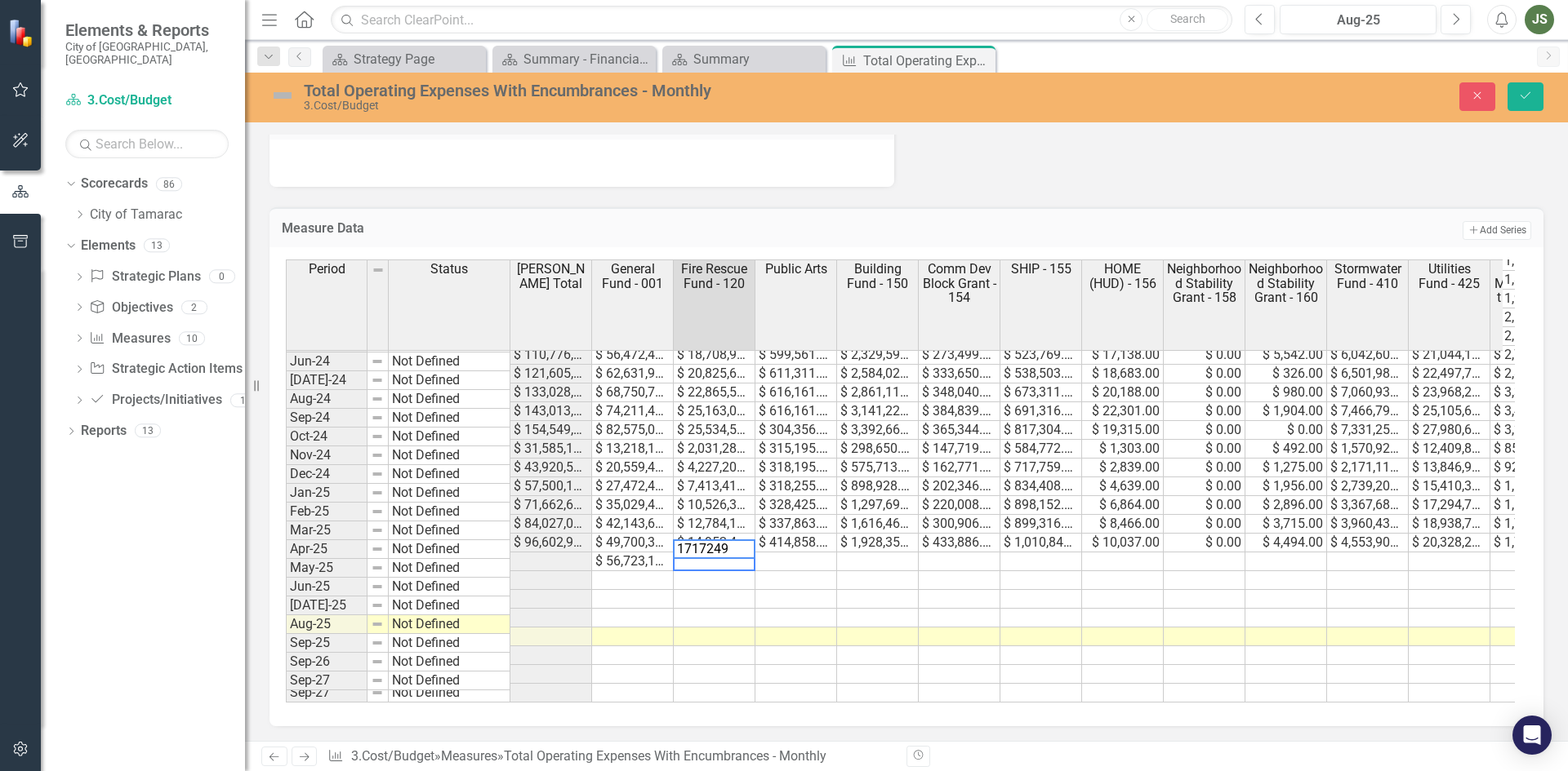
type textarea "17172491"
type textarea "414858"
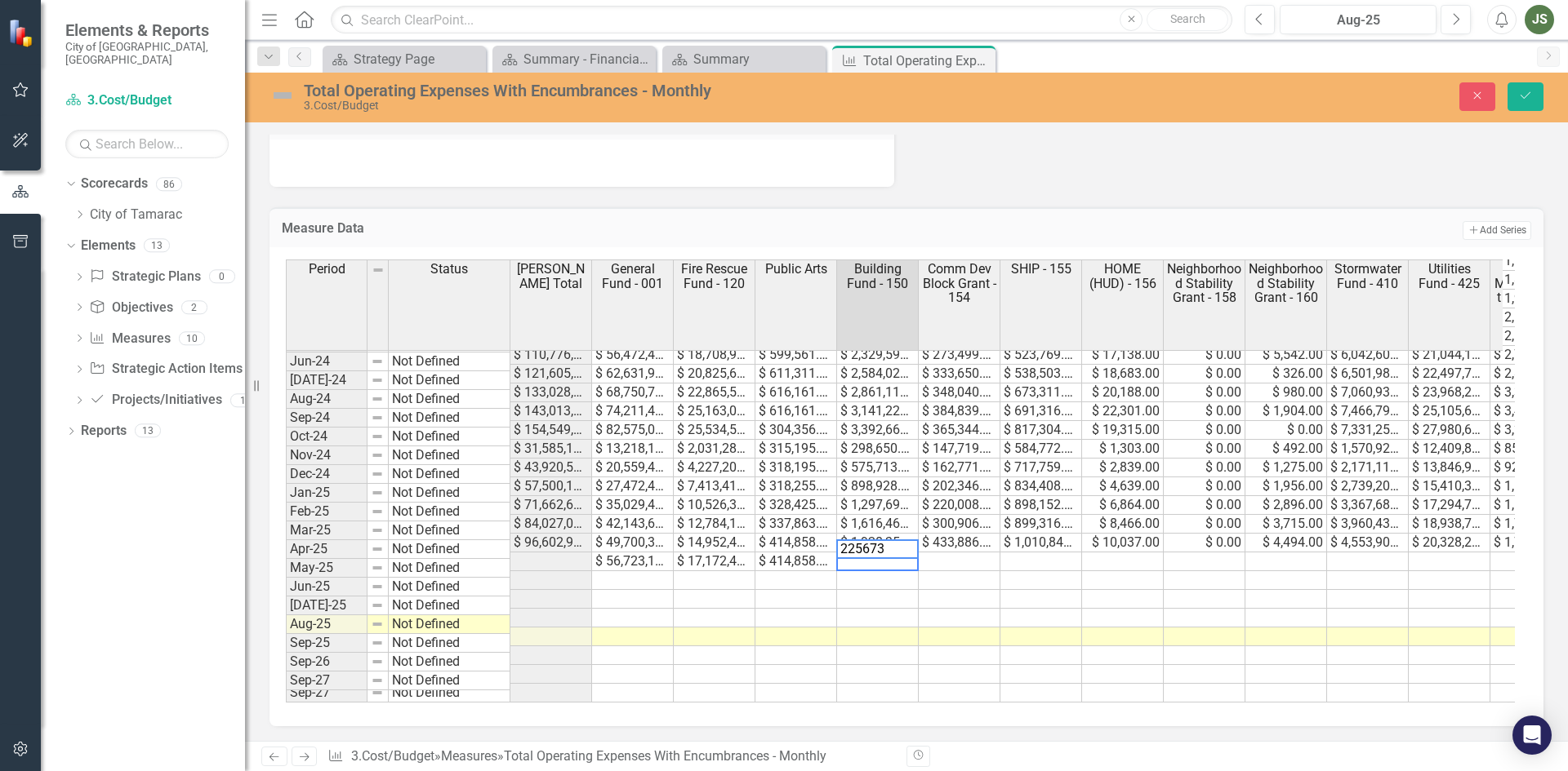
type textarea "2256737"
type textarea "553880"
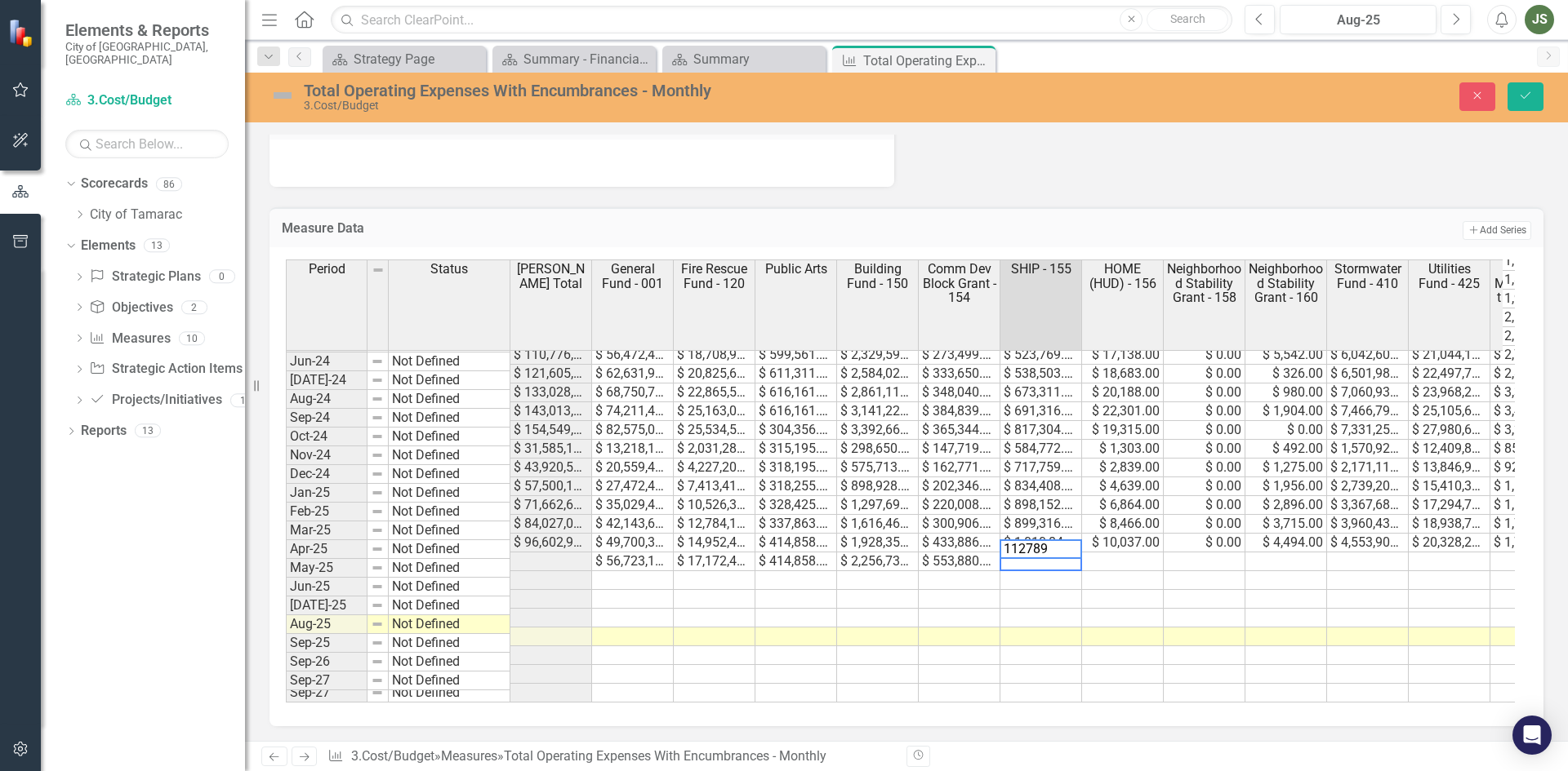
type textarea "1127892"
click at [1116, 553] on td at bounding box center [1122, 562] width 81 height 19
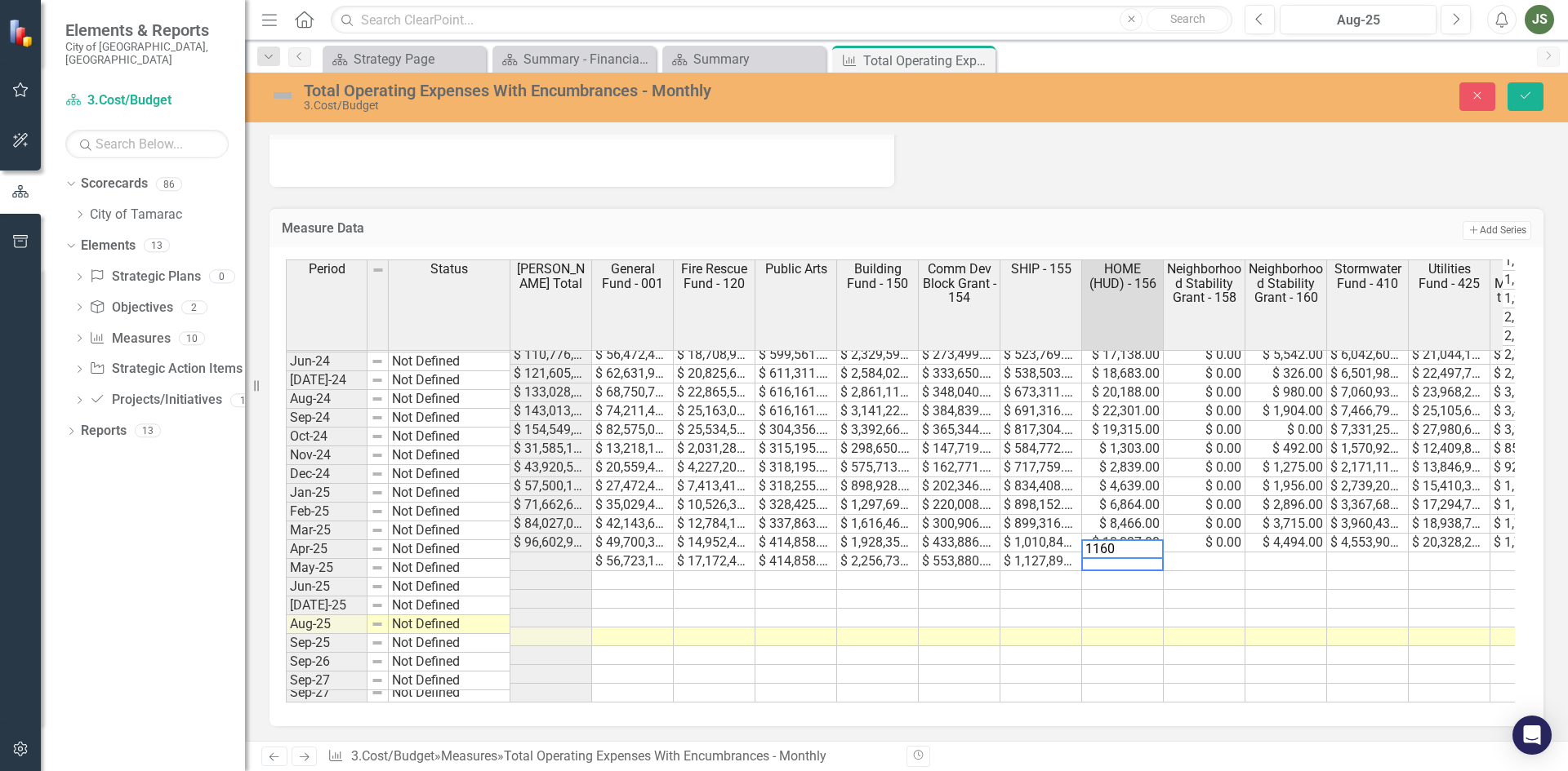
type textarea "11607"
type textarea "0"
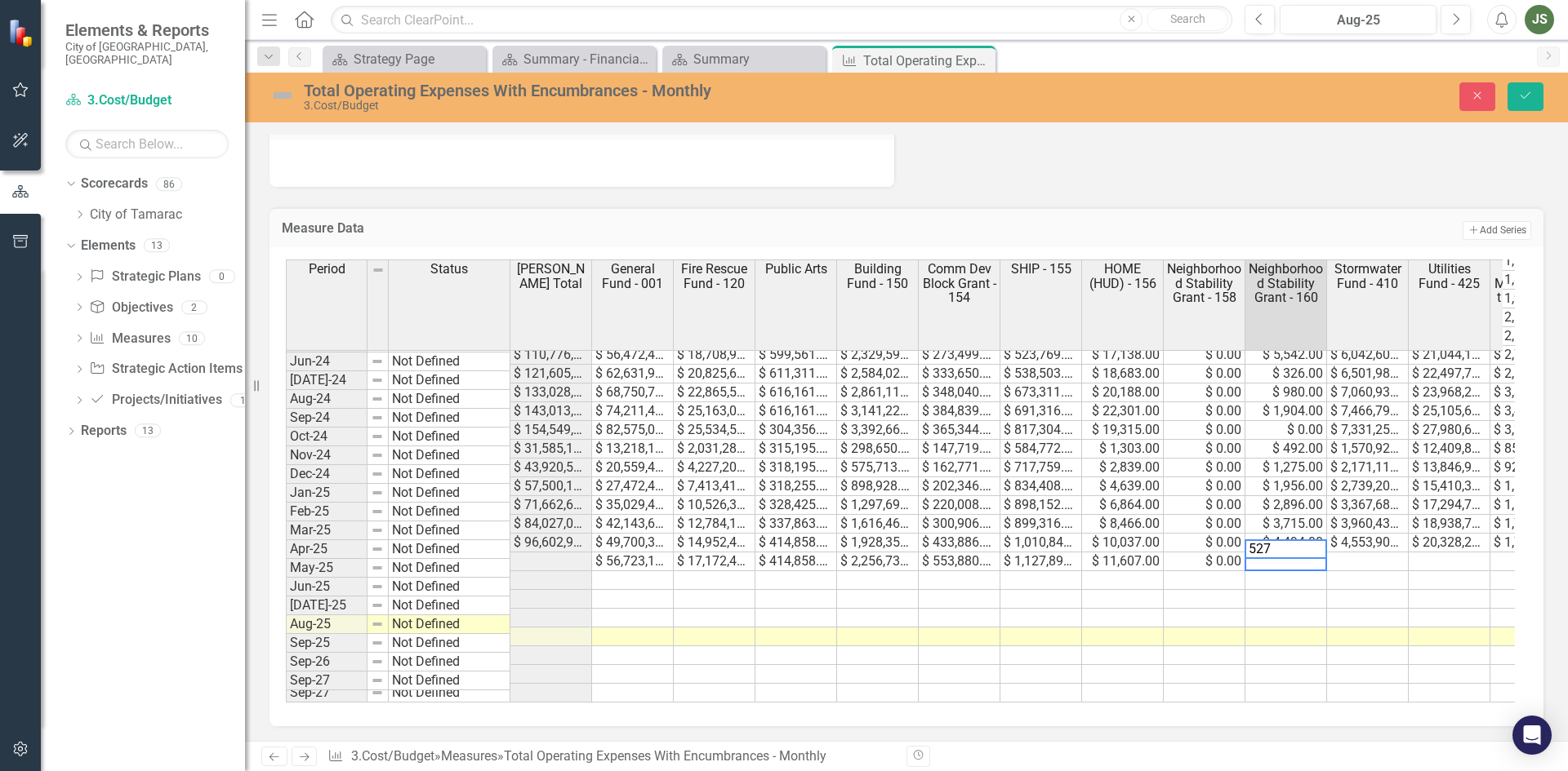
type textarea "5274"
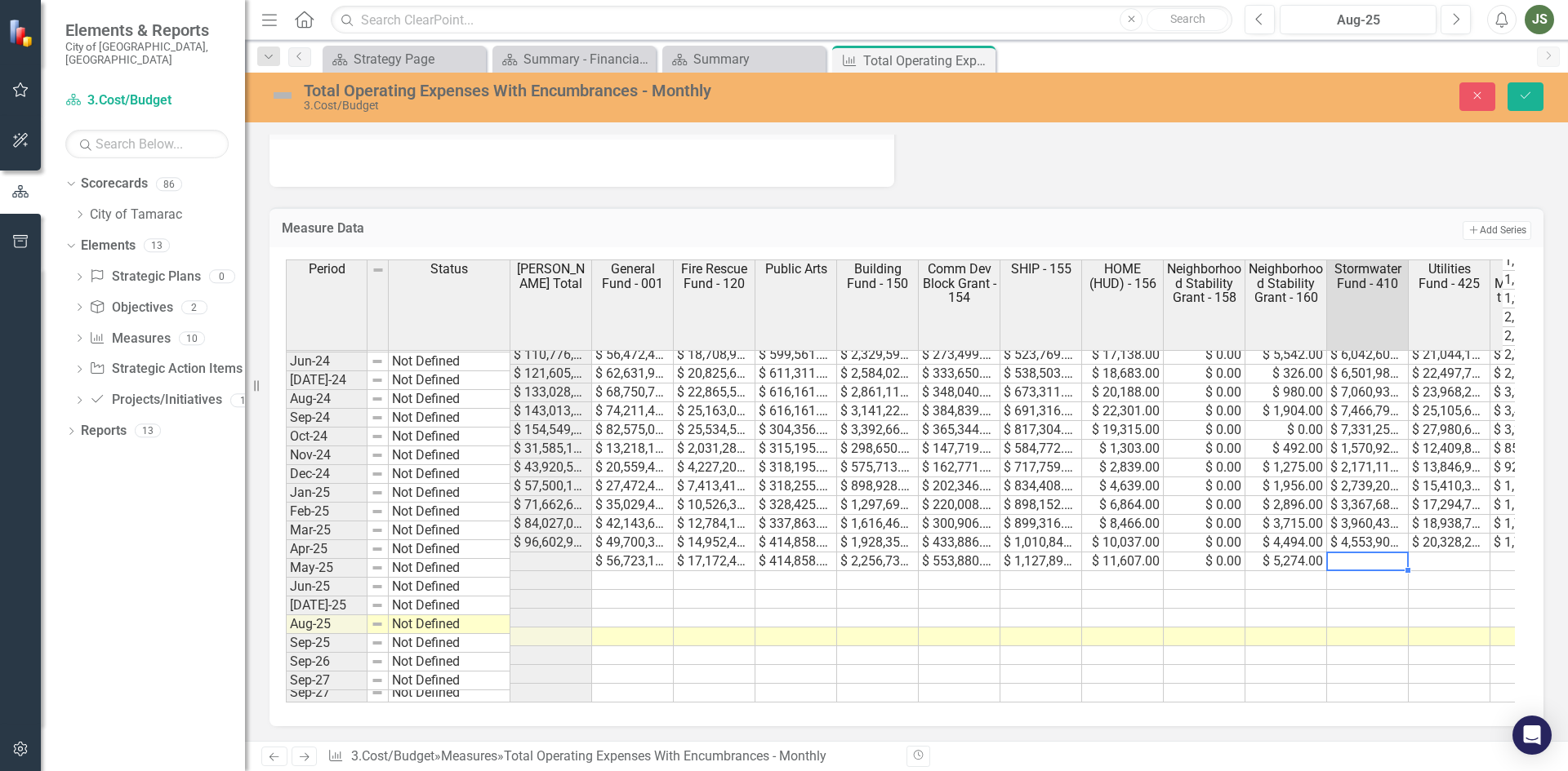
click at [1367, 553] on td at bounding box center [1368, 562] width 81 height 19
type textarea "5187925"
type textarea "22267283"
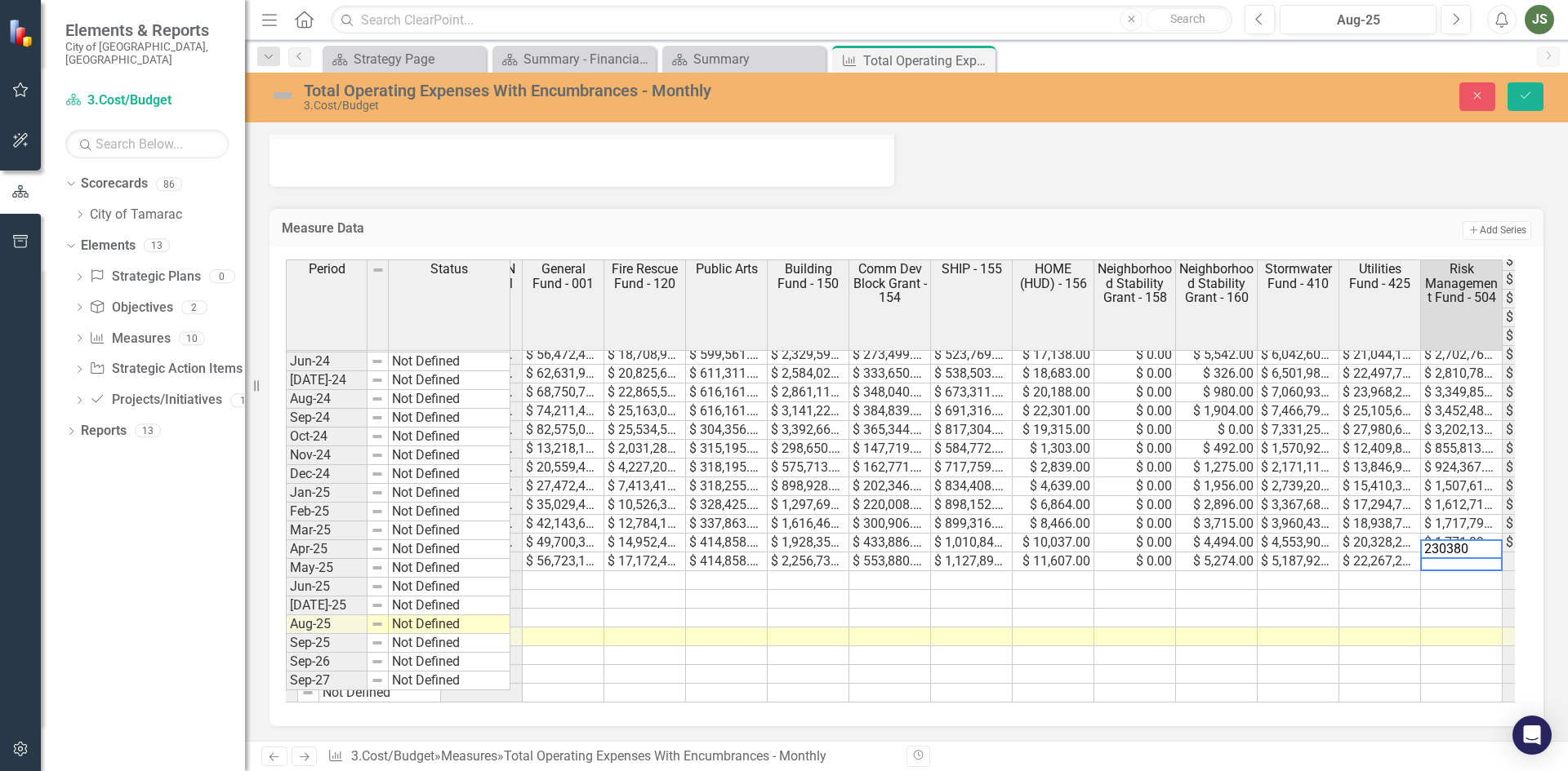
type textarea "2303801"
click at [1528, 93] on icon "Save" at bounding box center [1525, 95] width 15 height 11
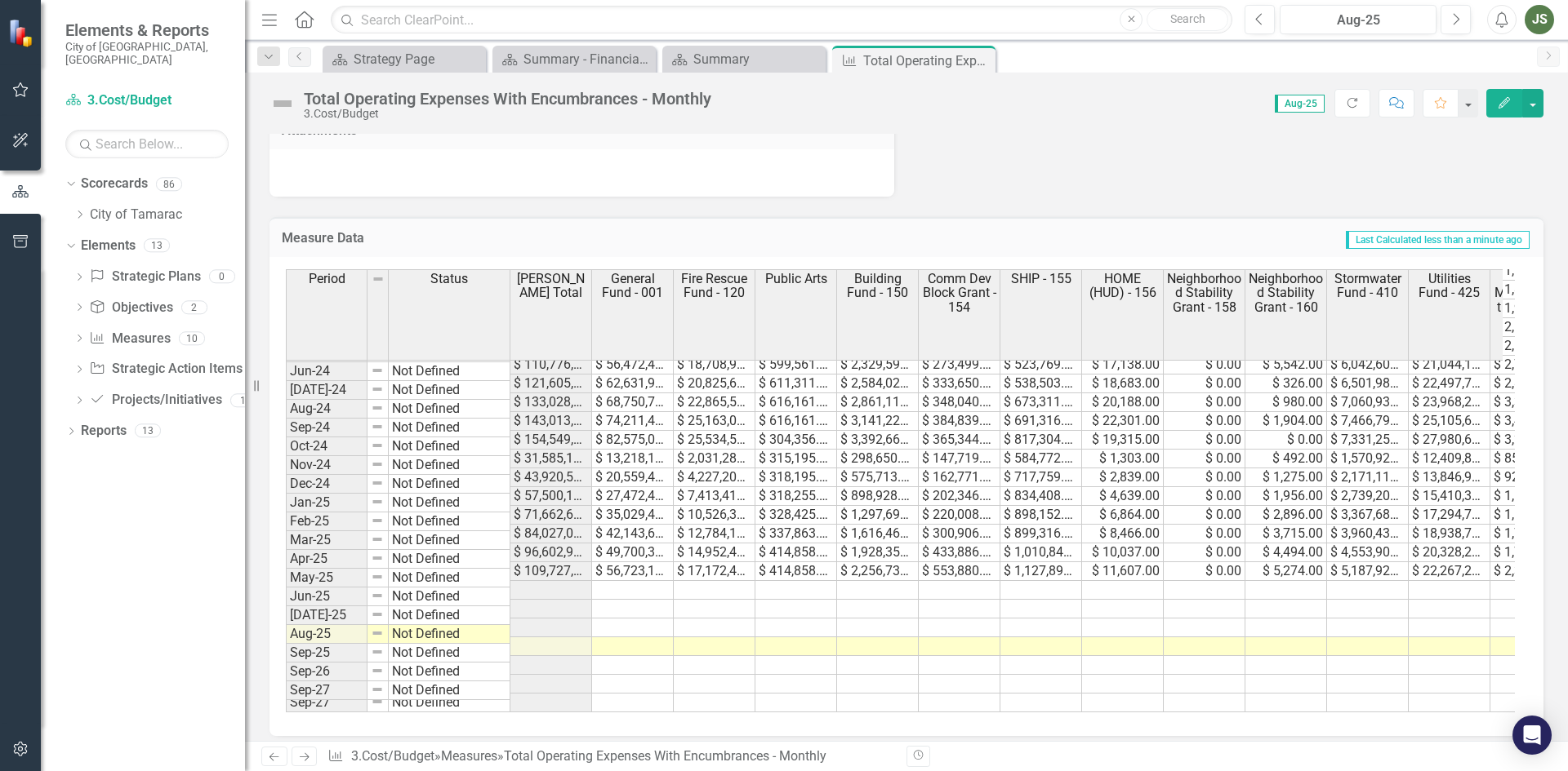
scroll to position [1097, 0]
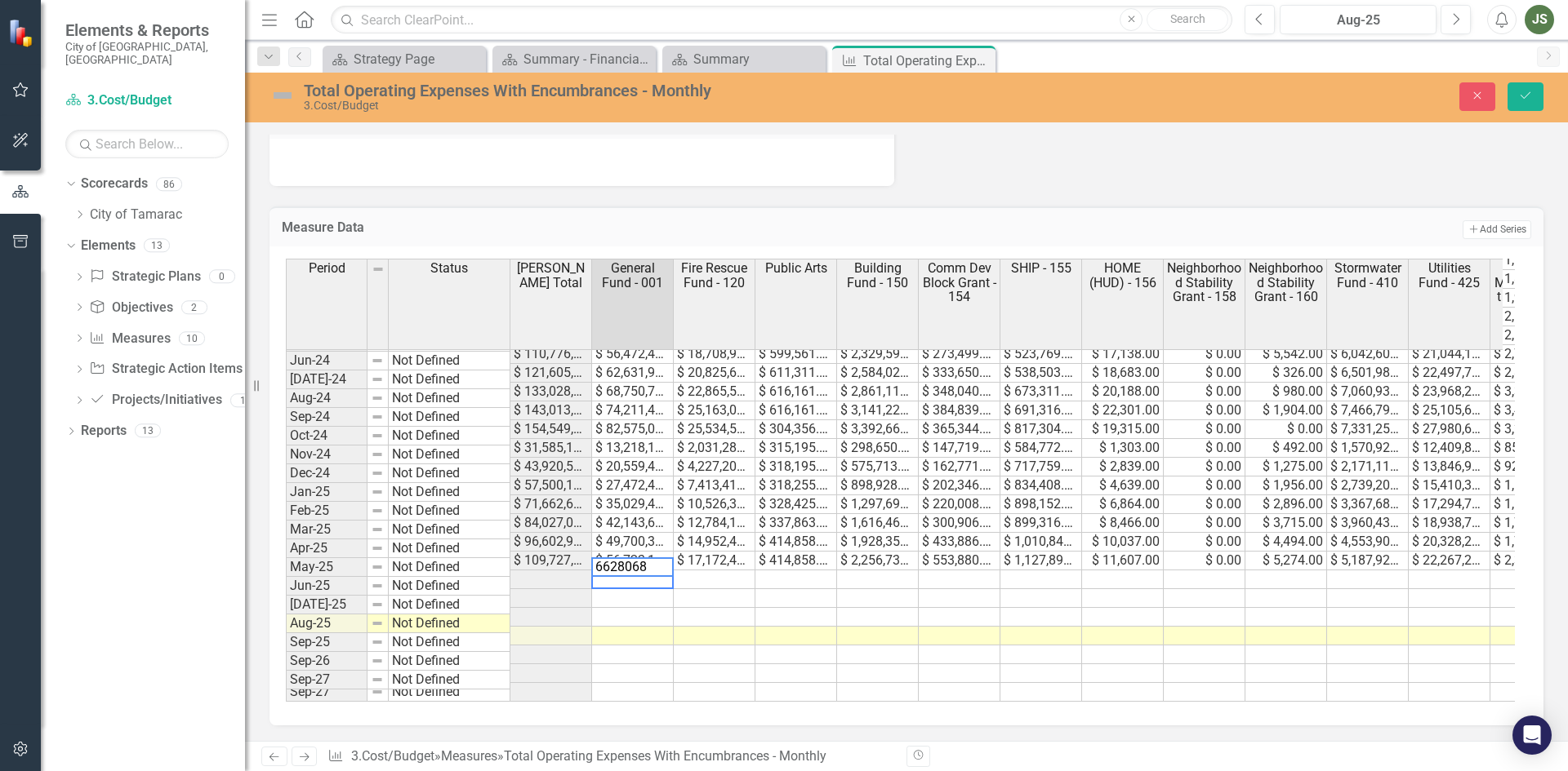
type textarea "66280688"
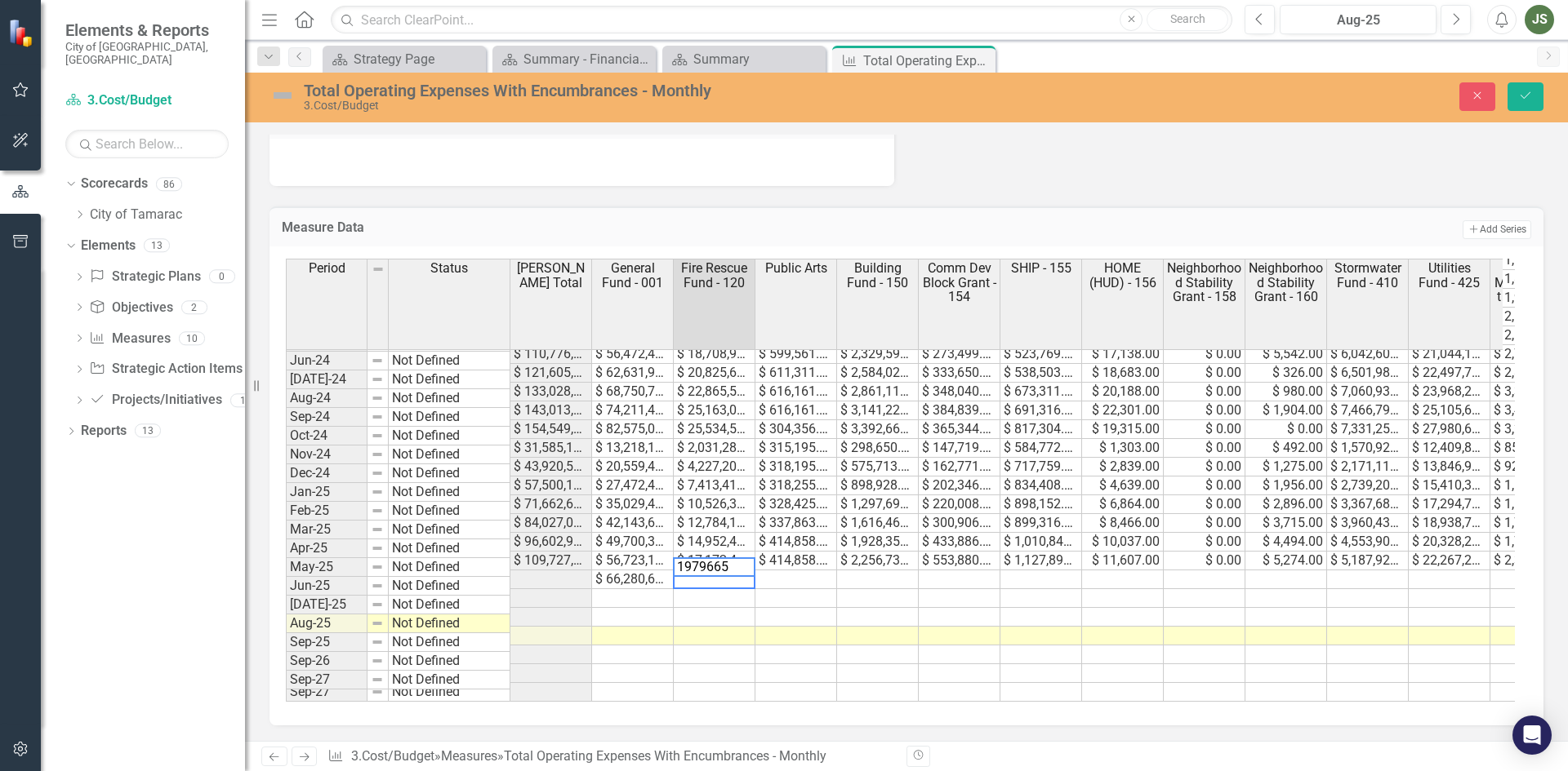
type textarea "19796652"
click at [799, 570] on td at bounding box center [796, 580] width 81 height 19
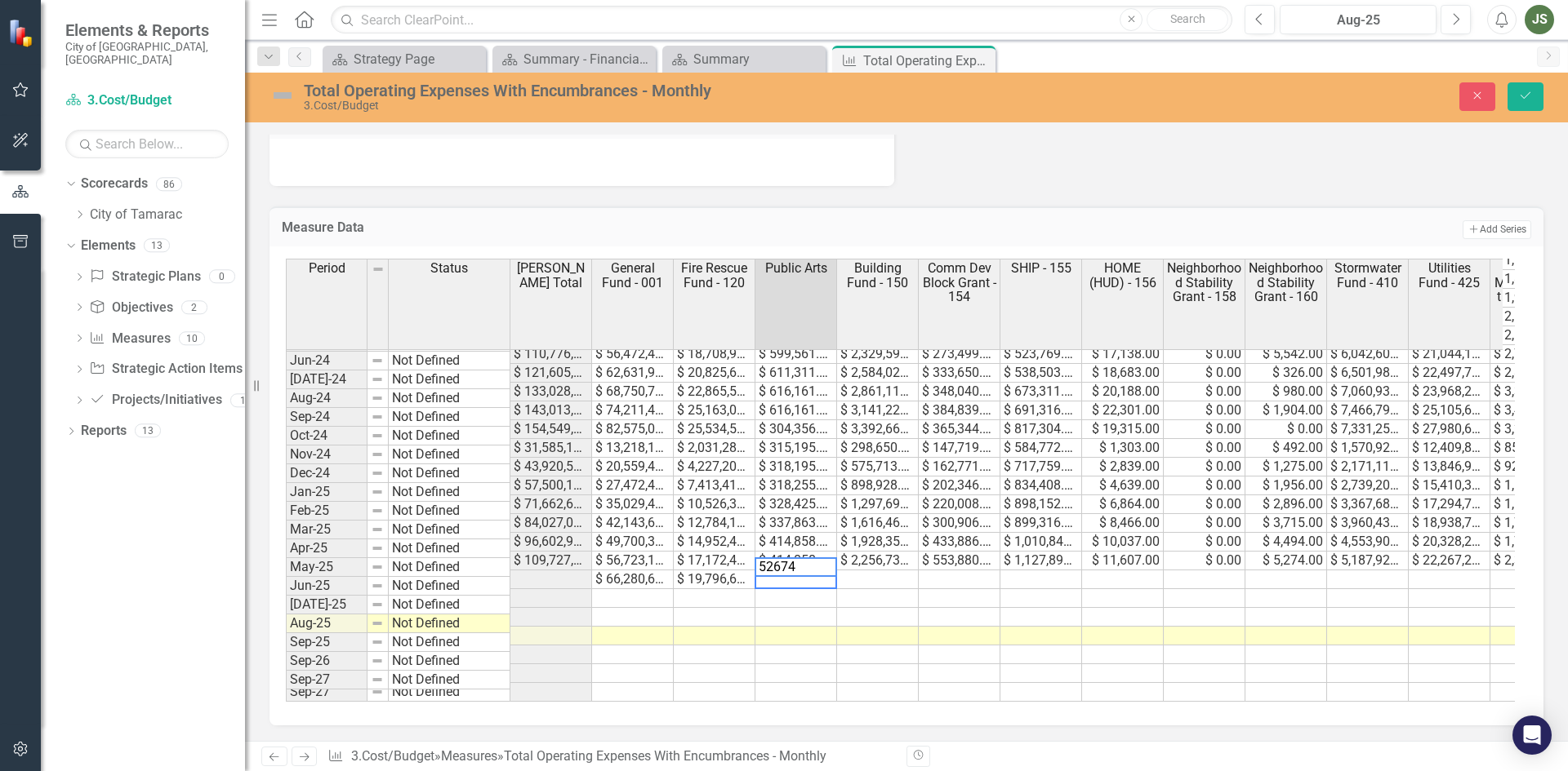
type textarea "526748"
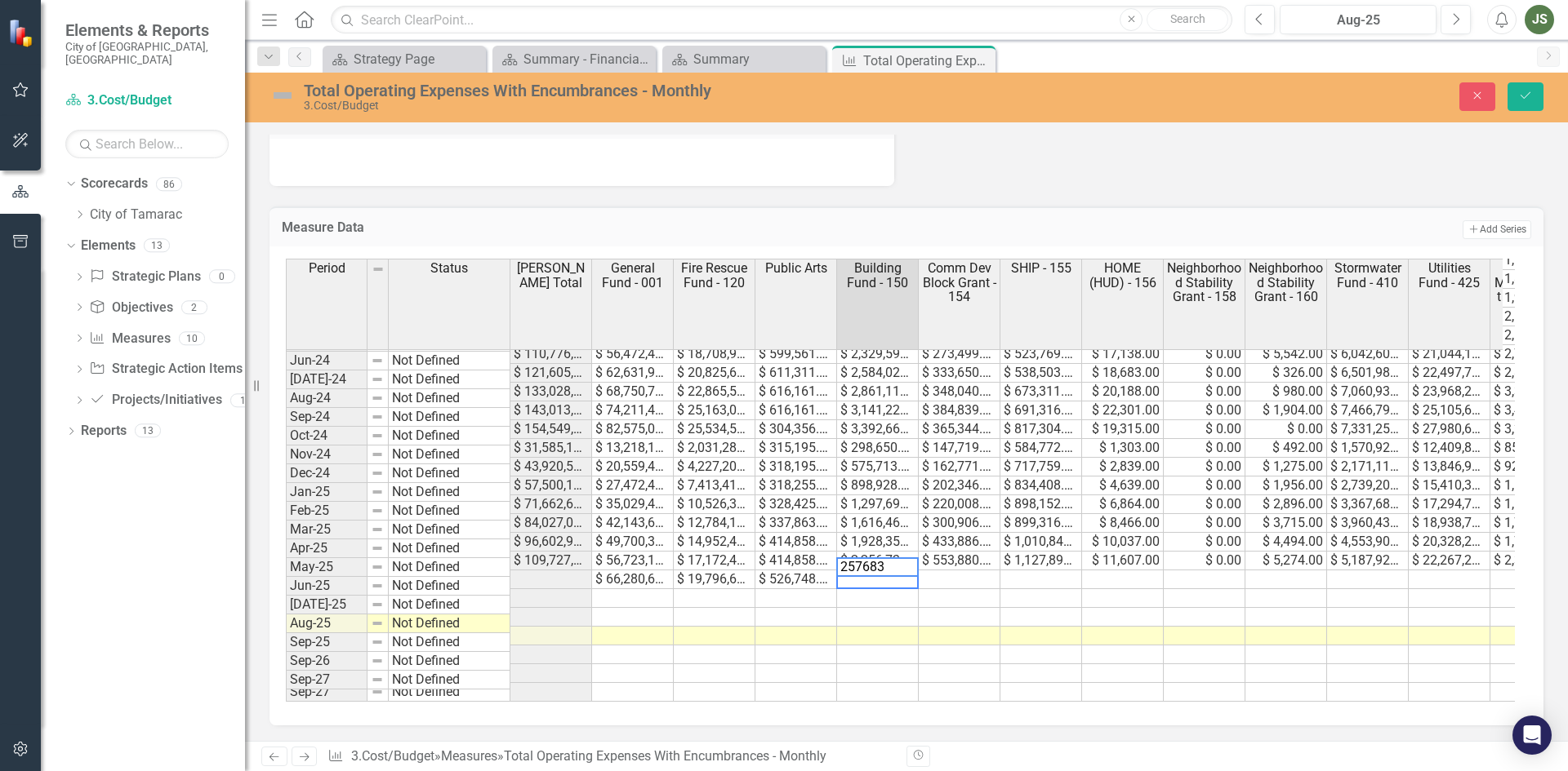
type textarea "2576837"
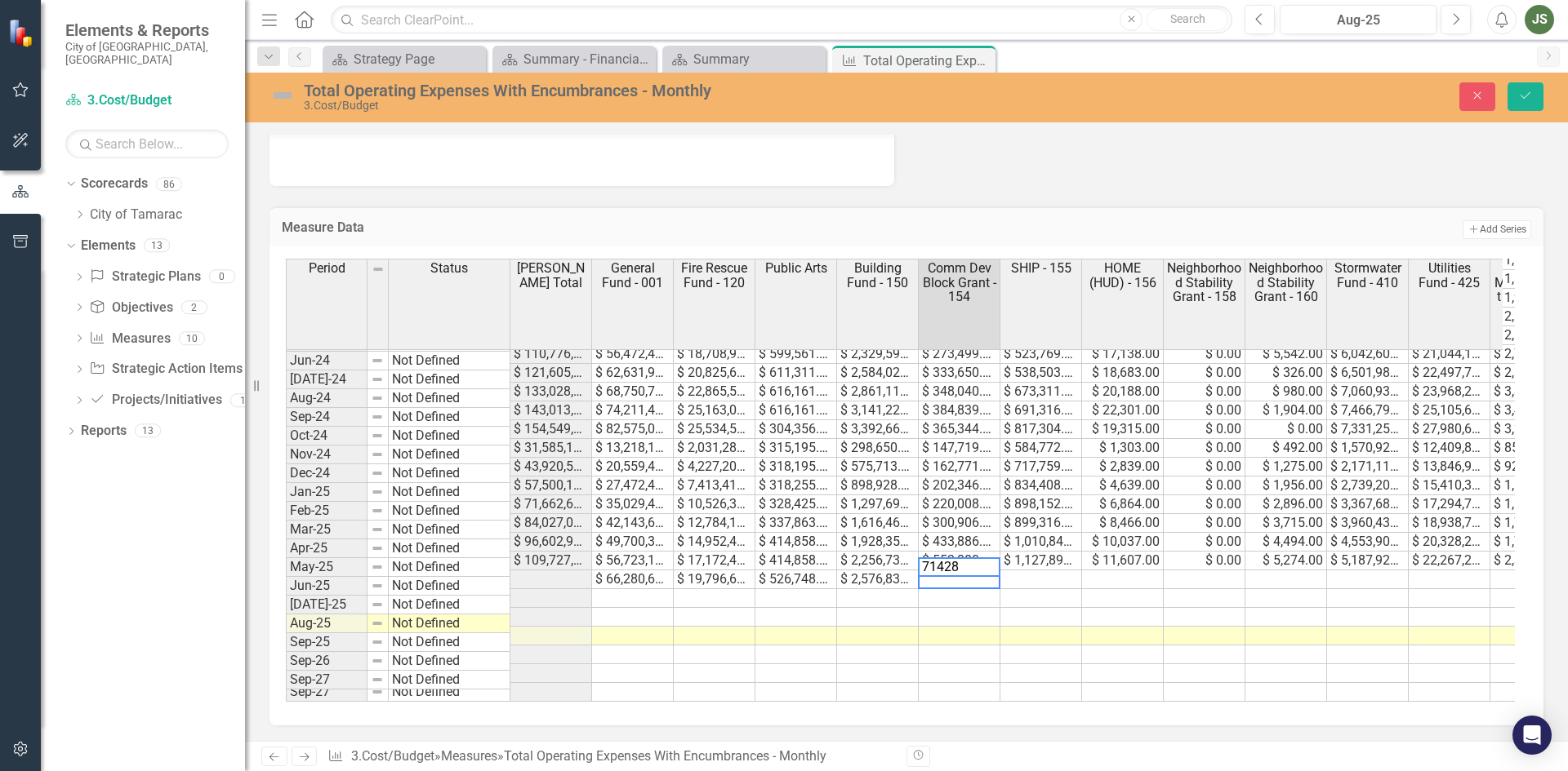
type textarea "714286"
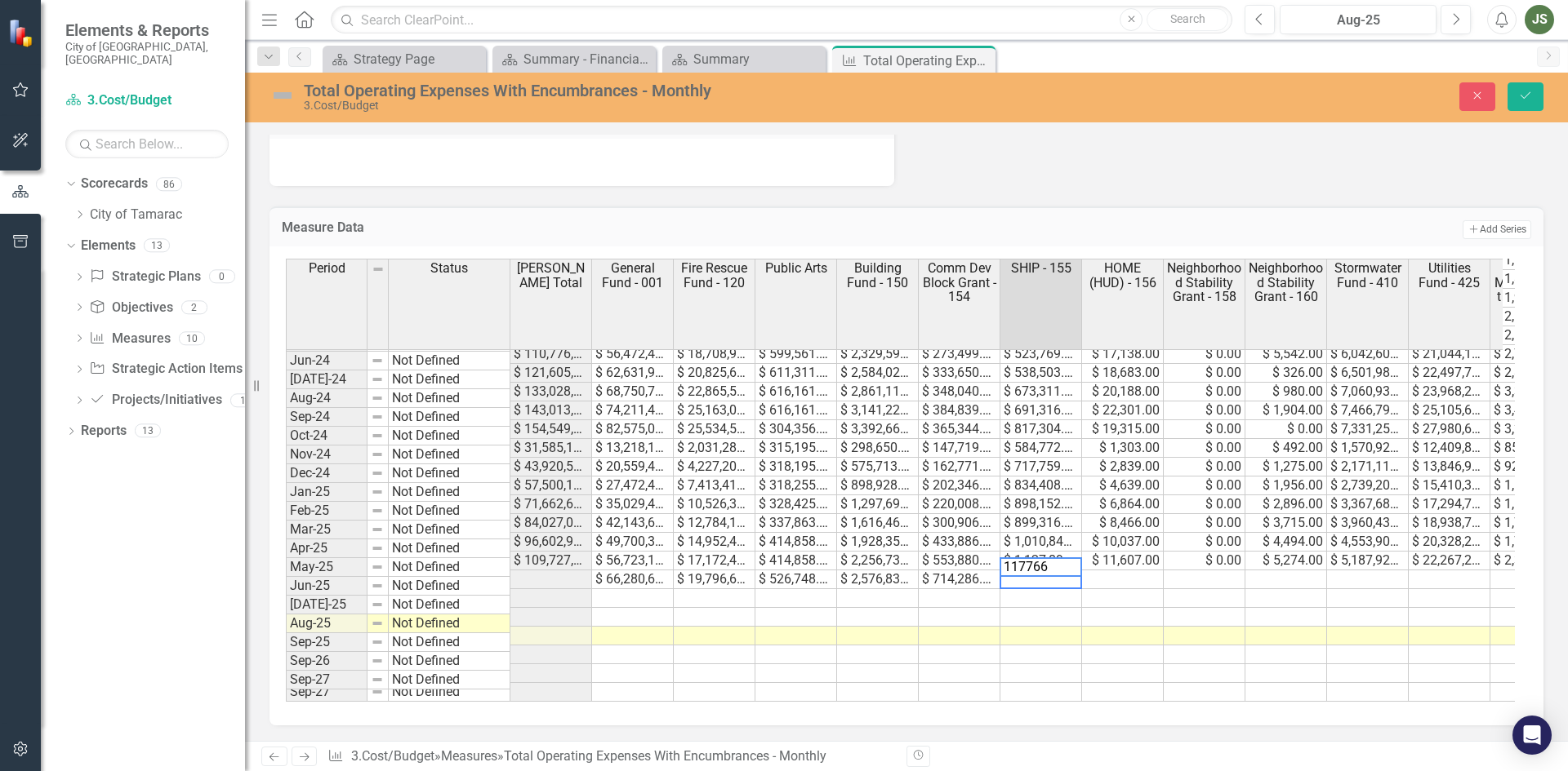
type textarea "1177662"
click at [1114, 570] on td at bounding box center [1122, 580] width 81 height 19
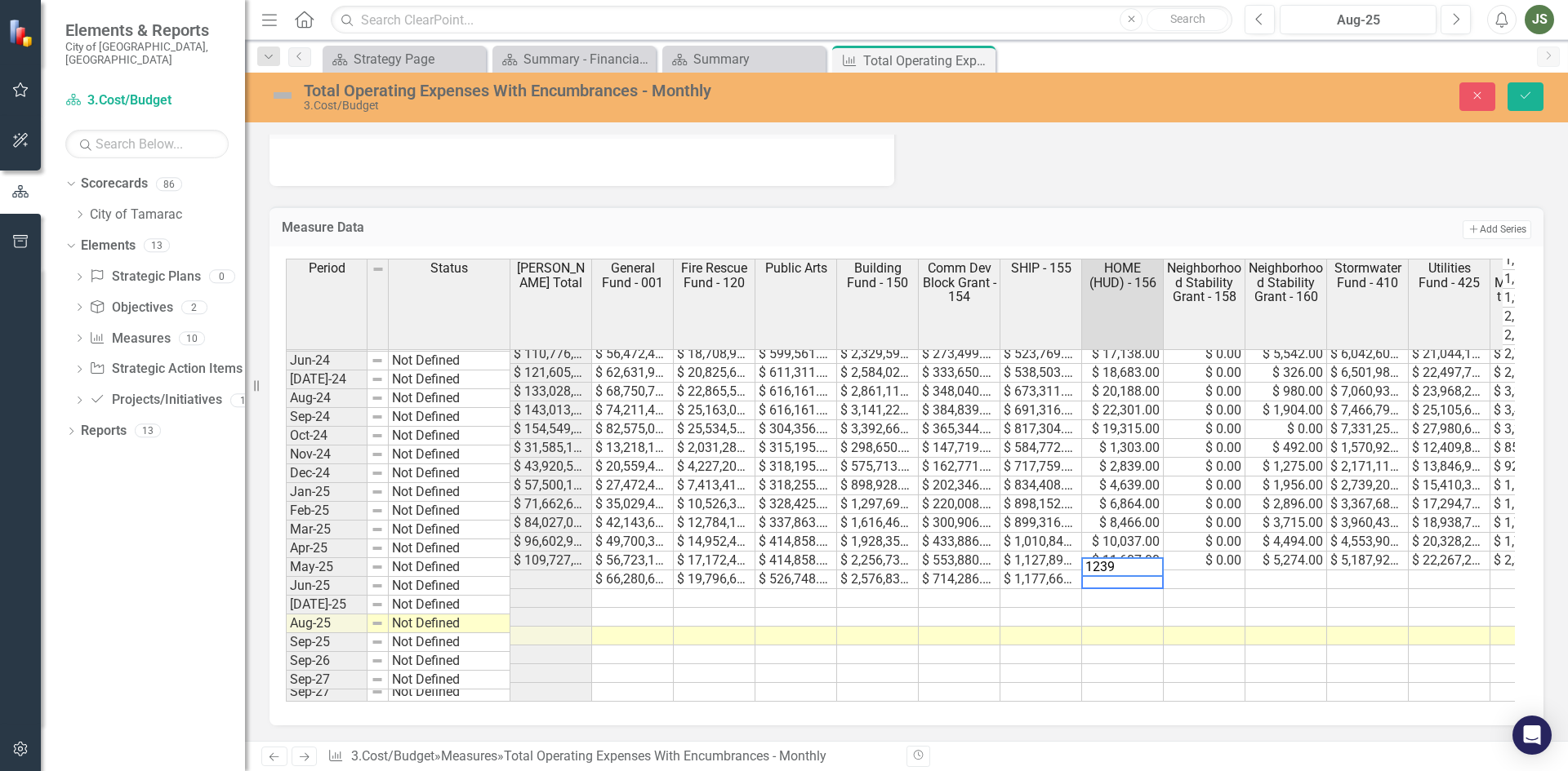
type textarea "12393"
type textarea "0"
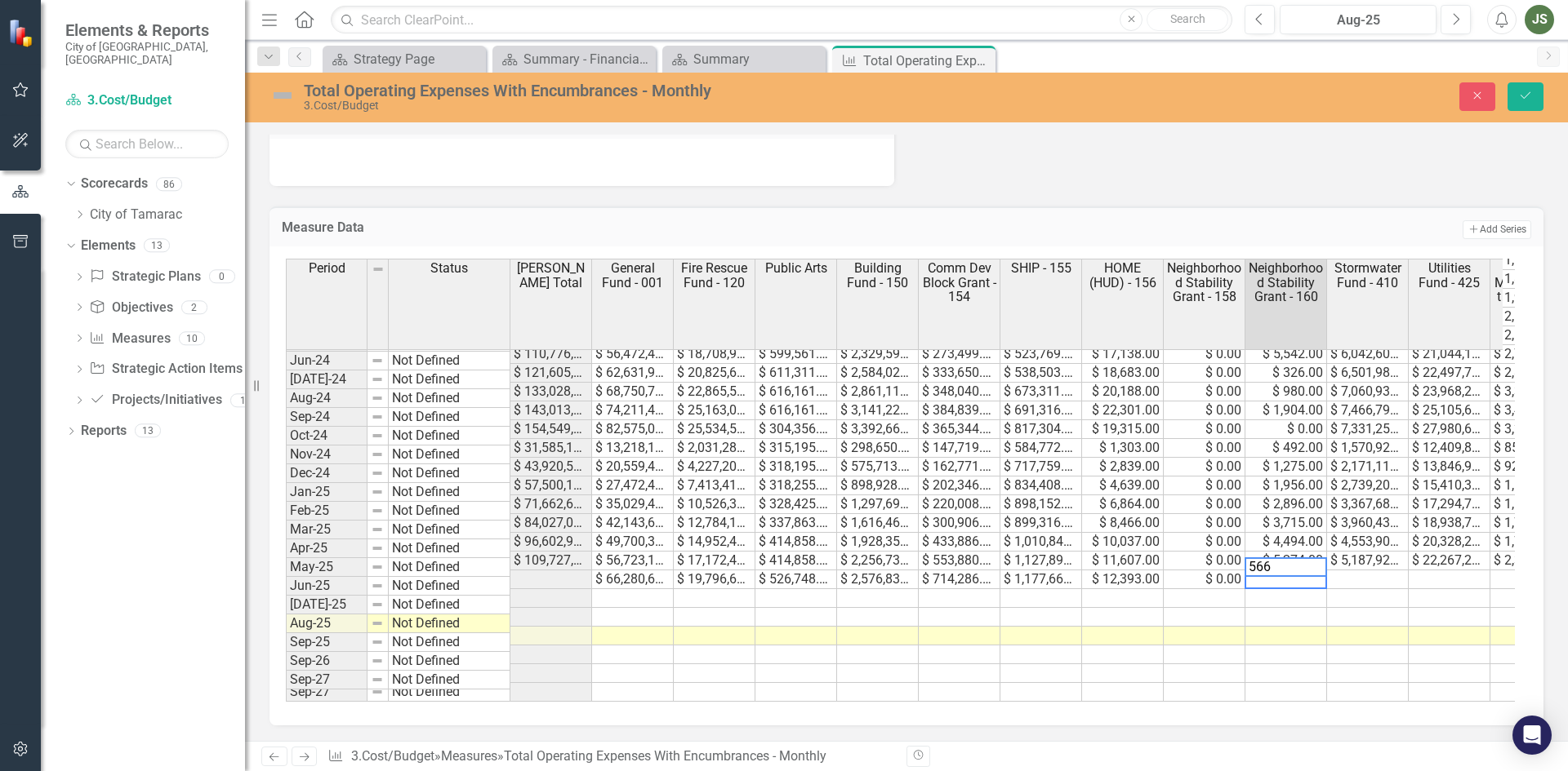
type textarea "5664"
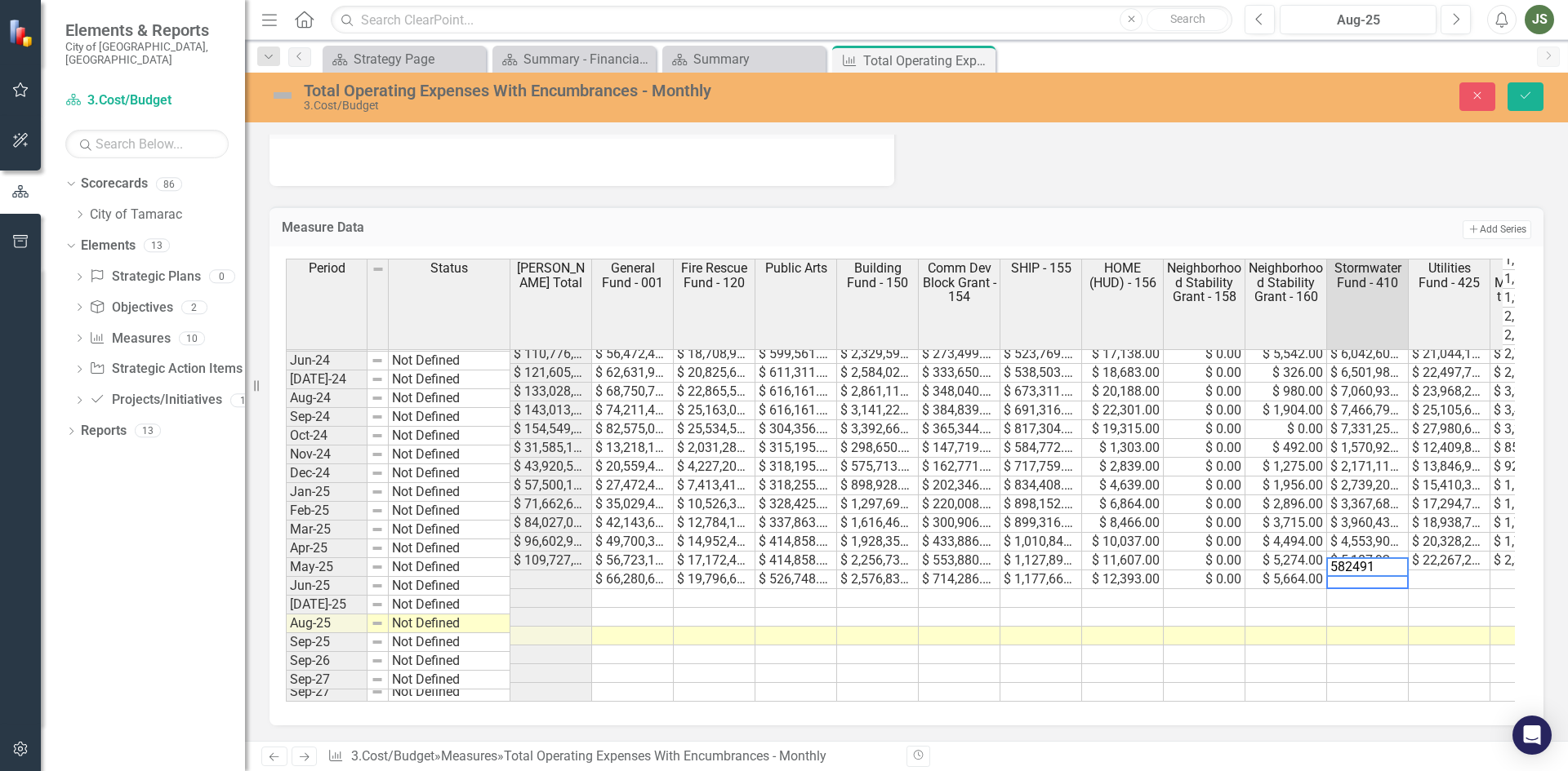
type textarea "5824912"
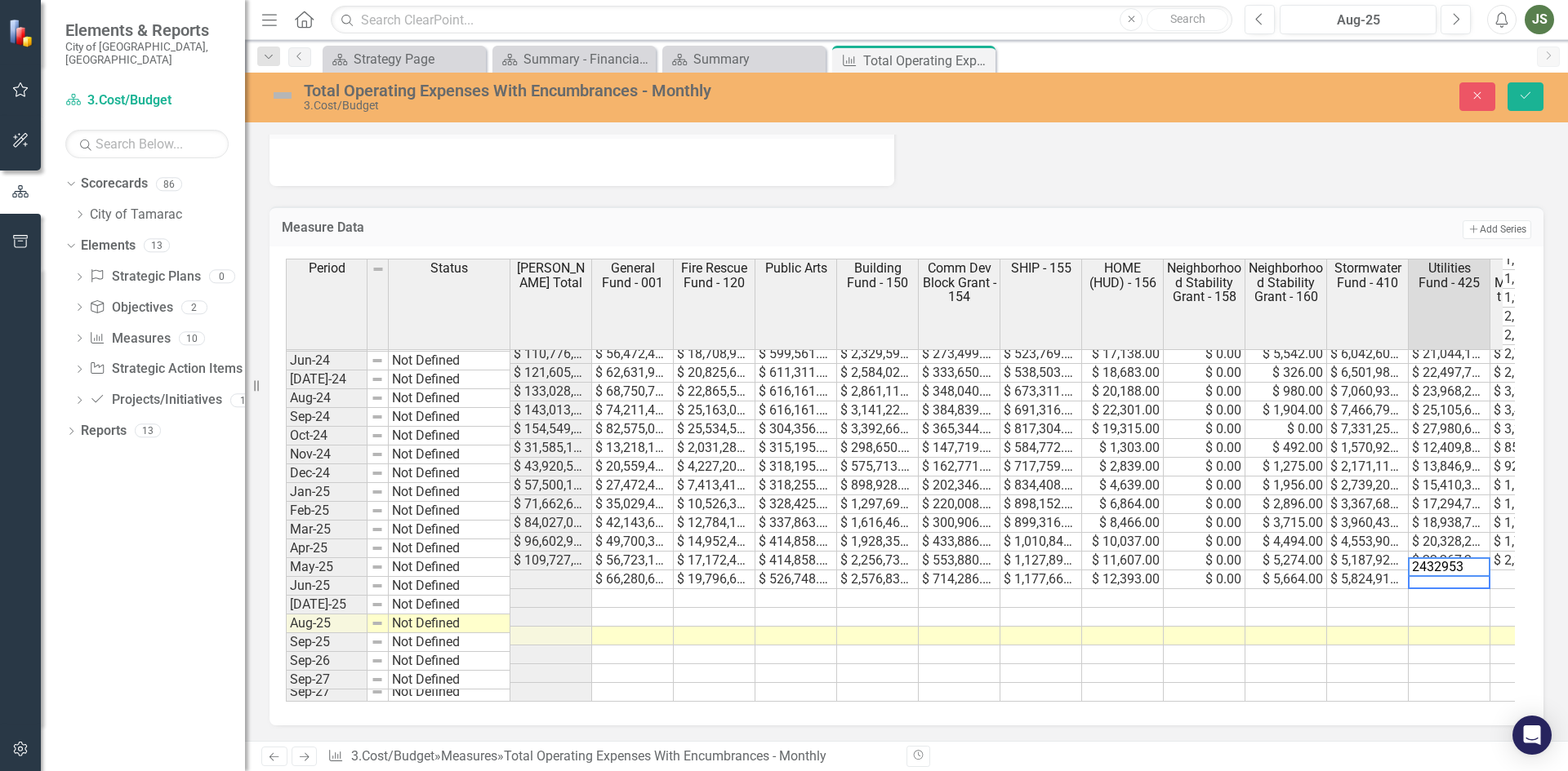
type textarea "24329538"
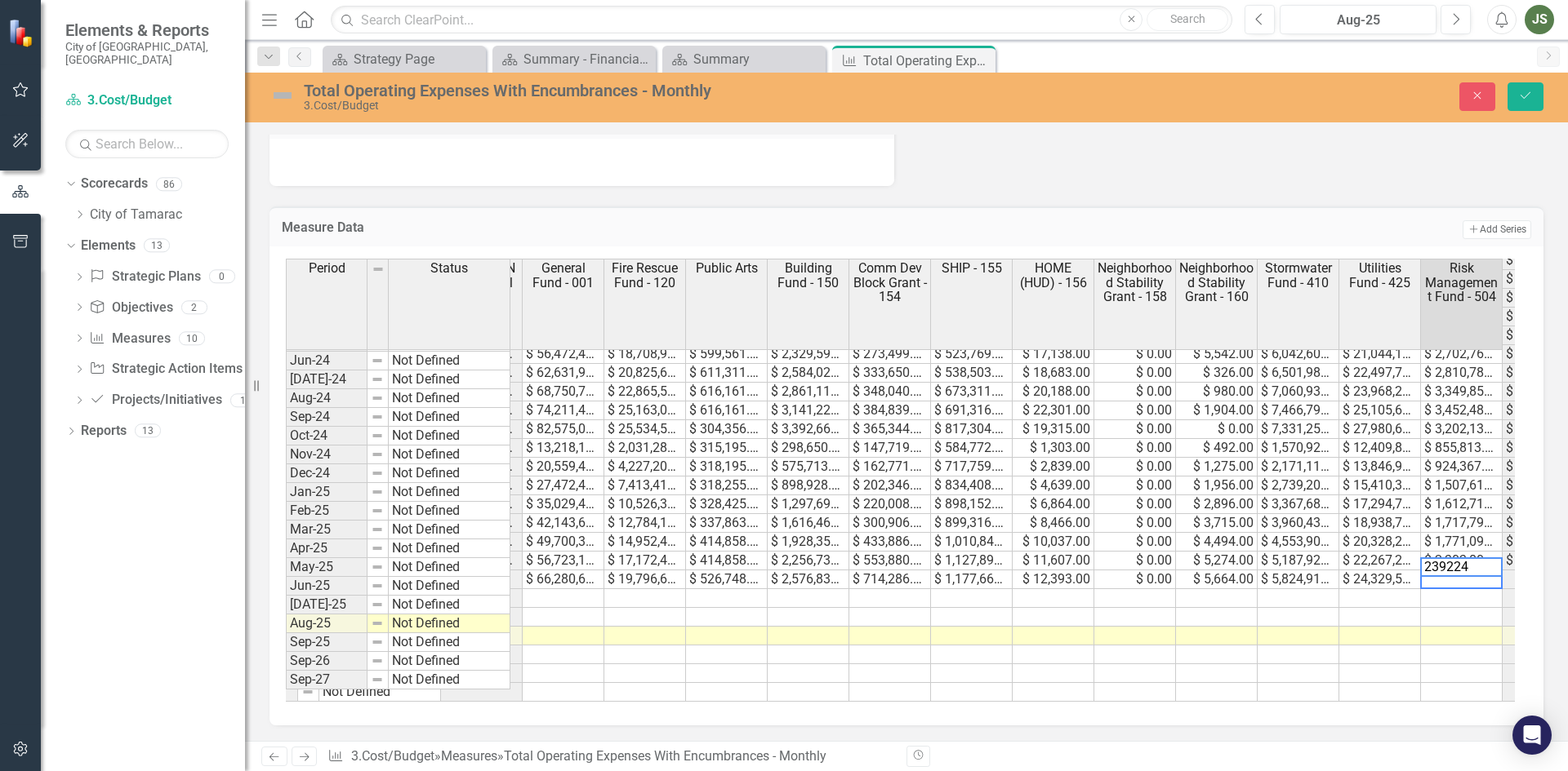
type textarea "2392248"
click at [1521, 90] on icon "Save" at bounding box center [1525, 95] width 15 height 11
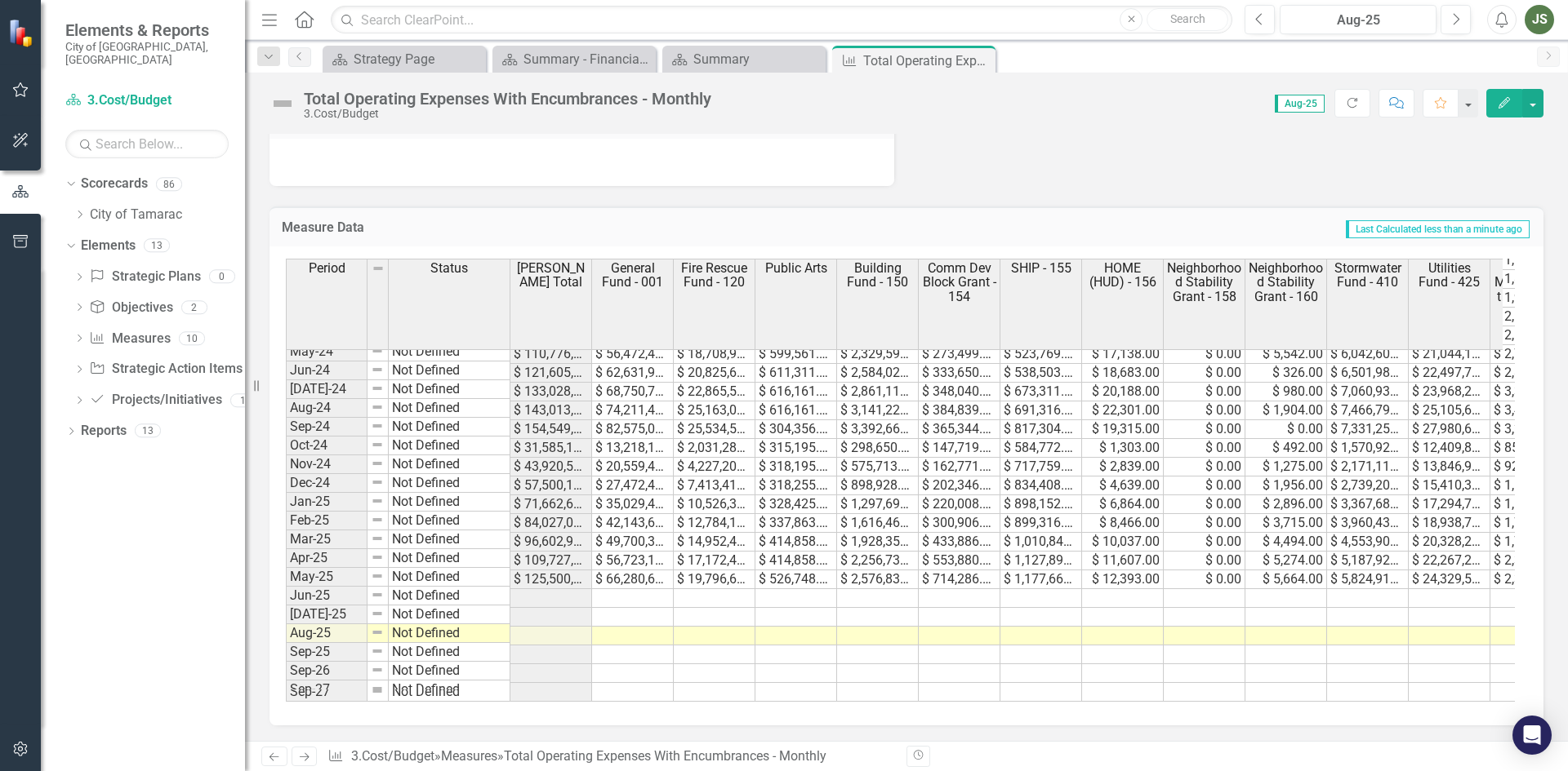
scroll to position [599, 0]
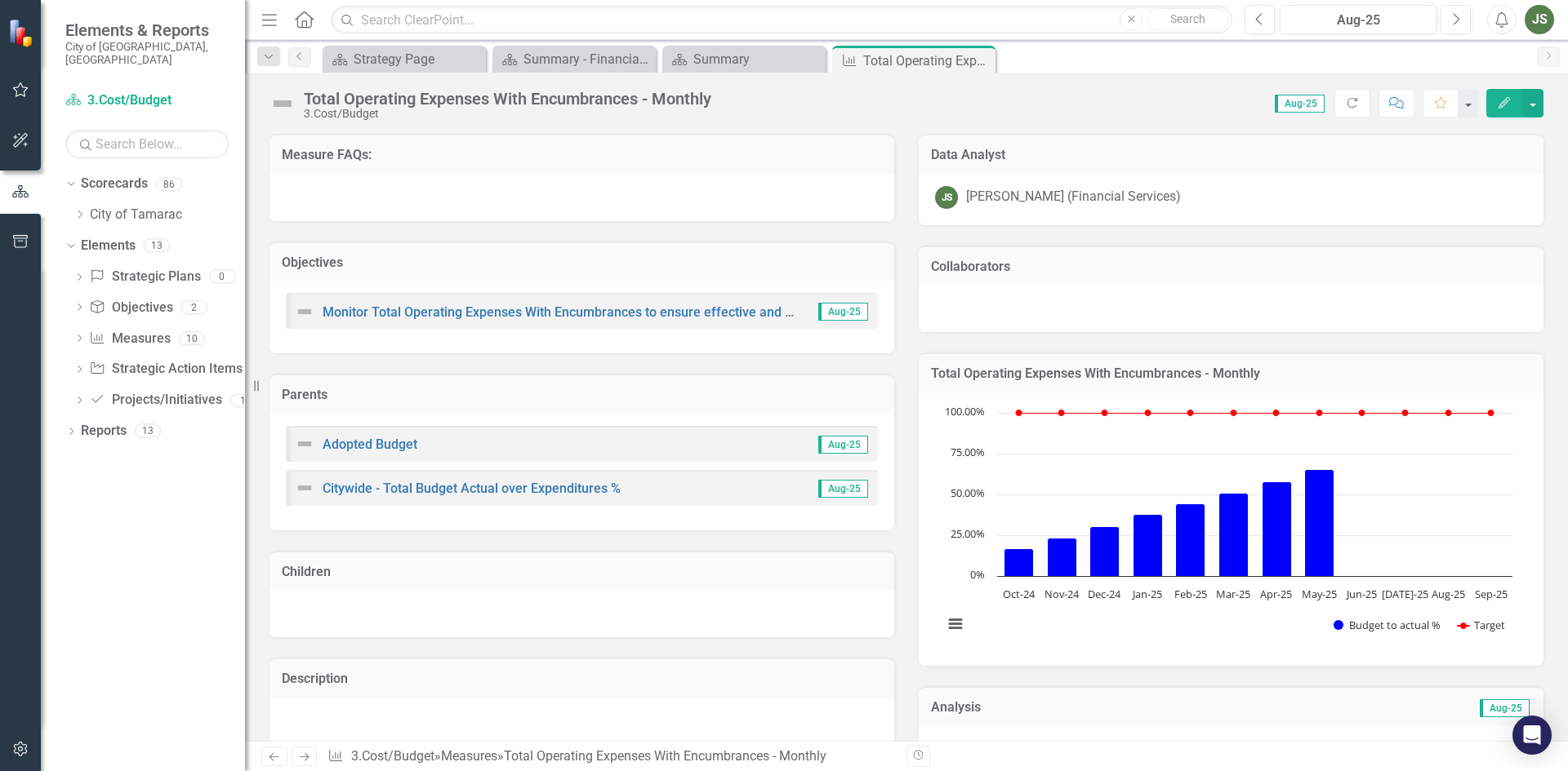
scroll to position [599, 0]
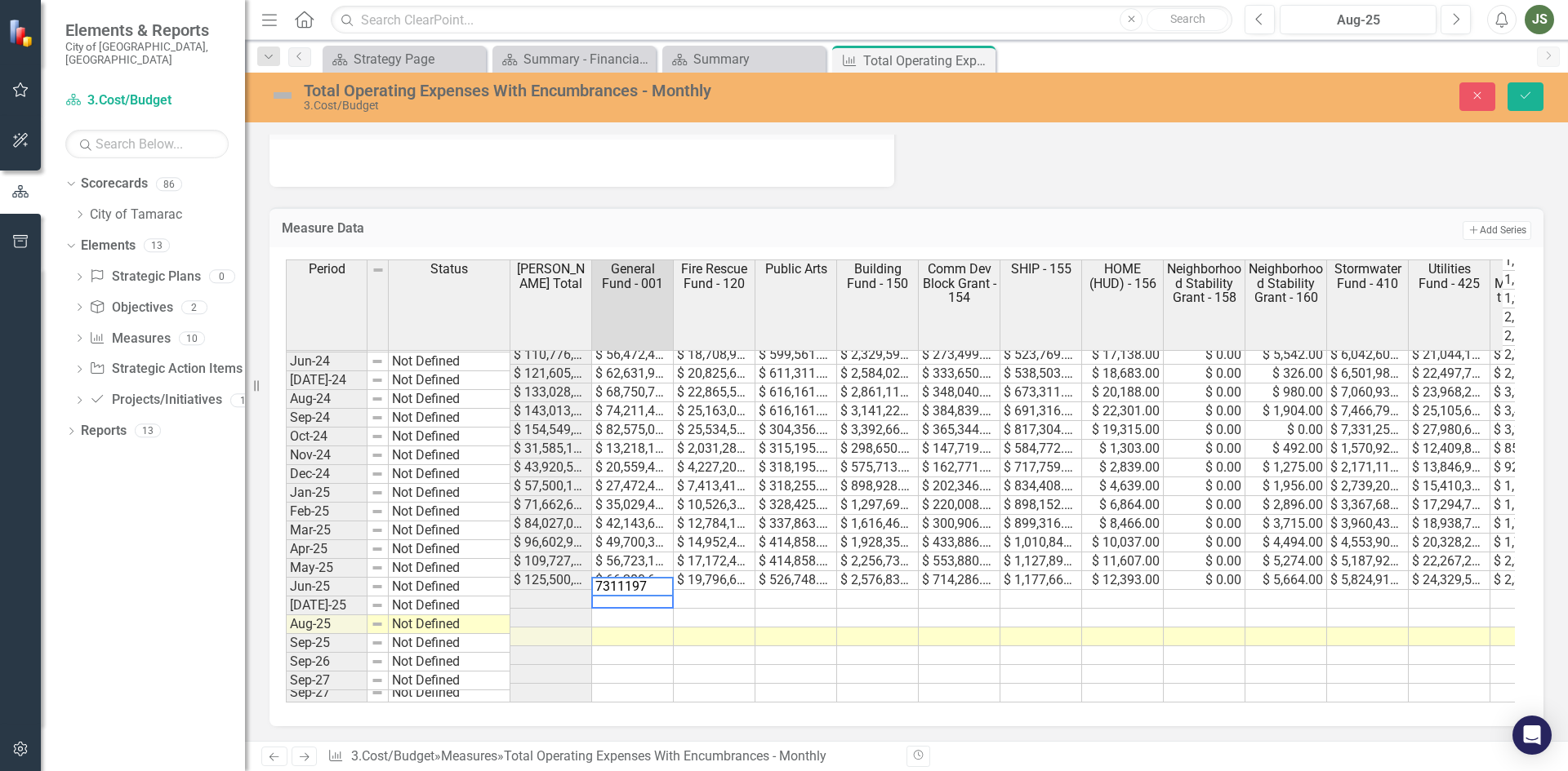
type textarea "73111970"
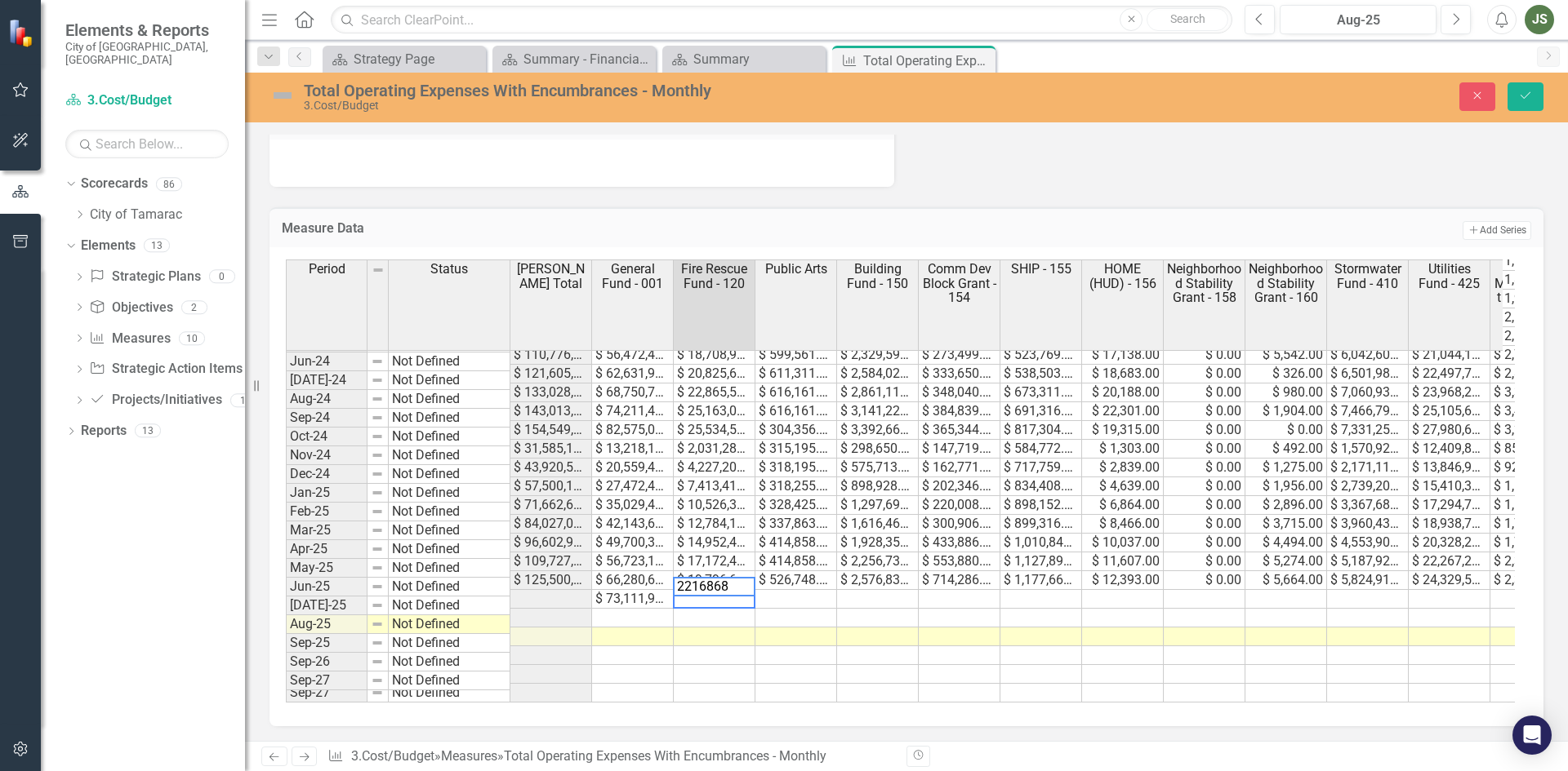
type textarea "22168684"
click at [803, 590] on td at bounding box center [796, 599] width 81 height 19
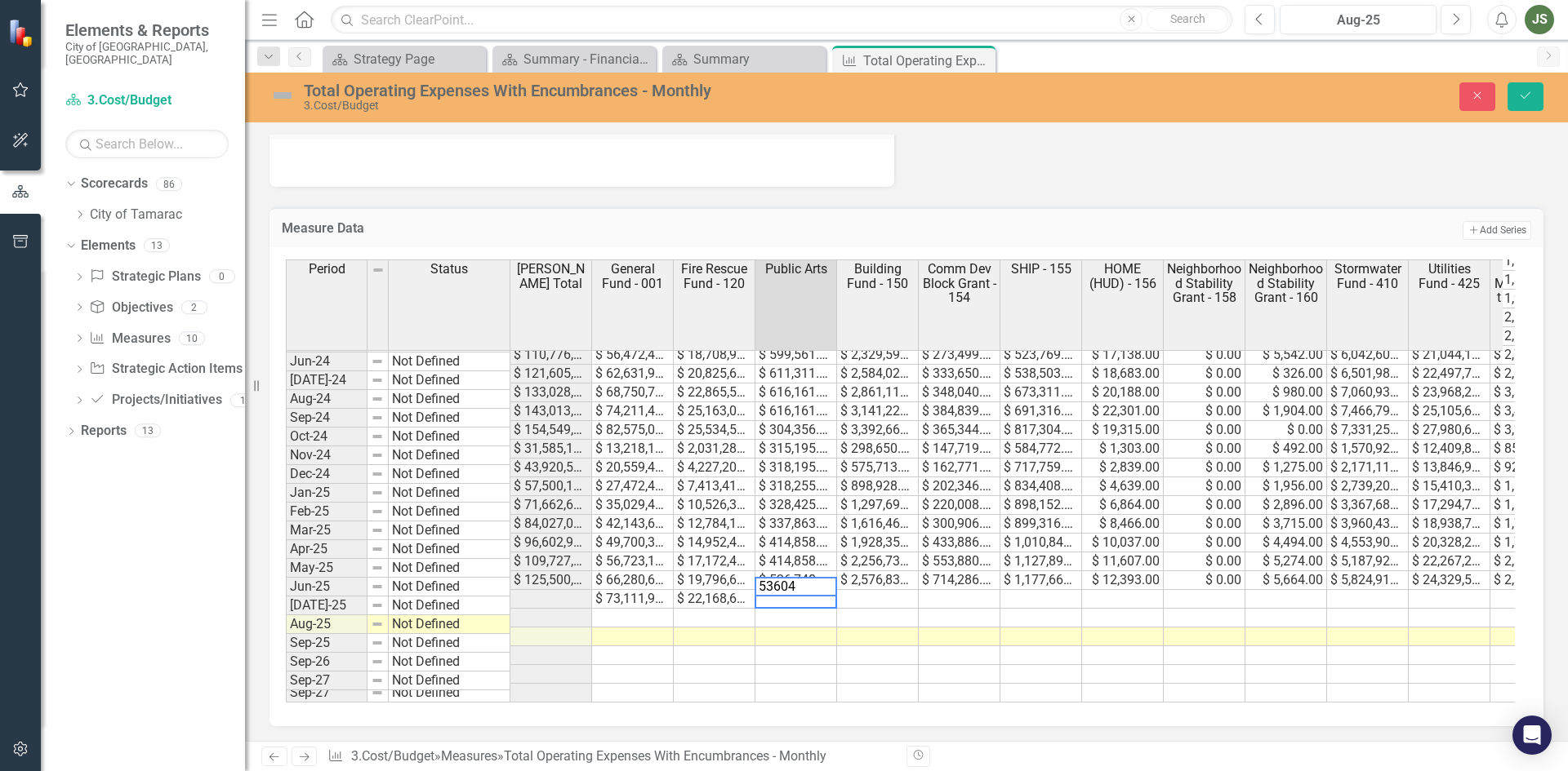
type textarea "536048"
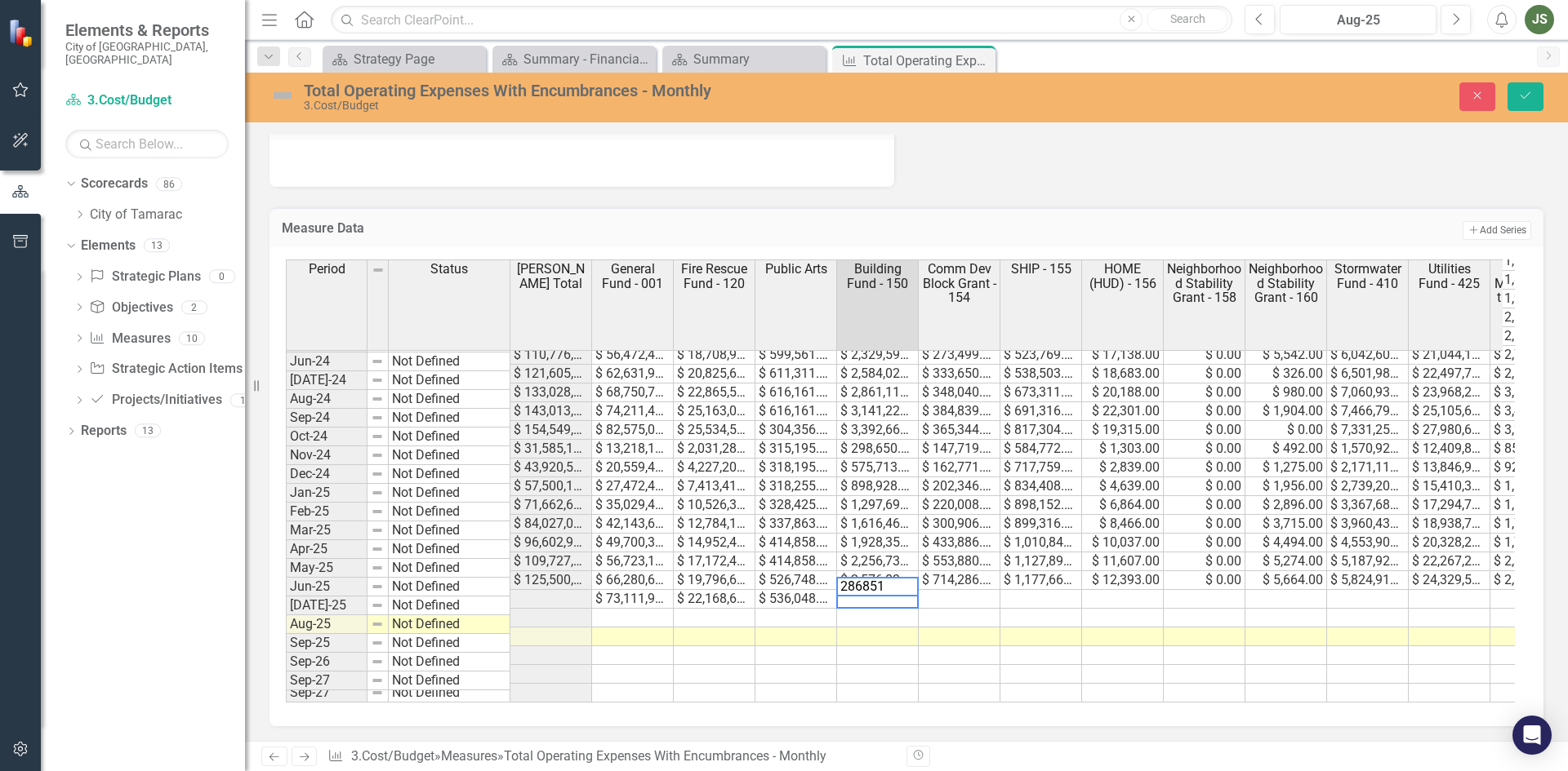
type textarea "2868515"
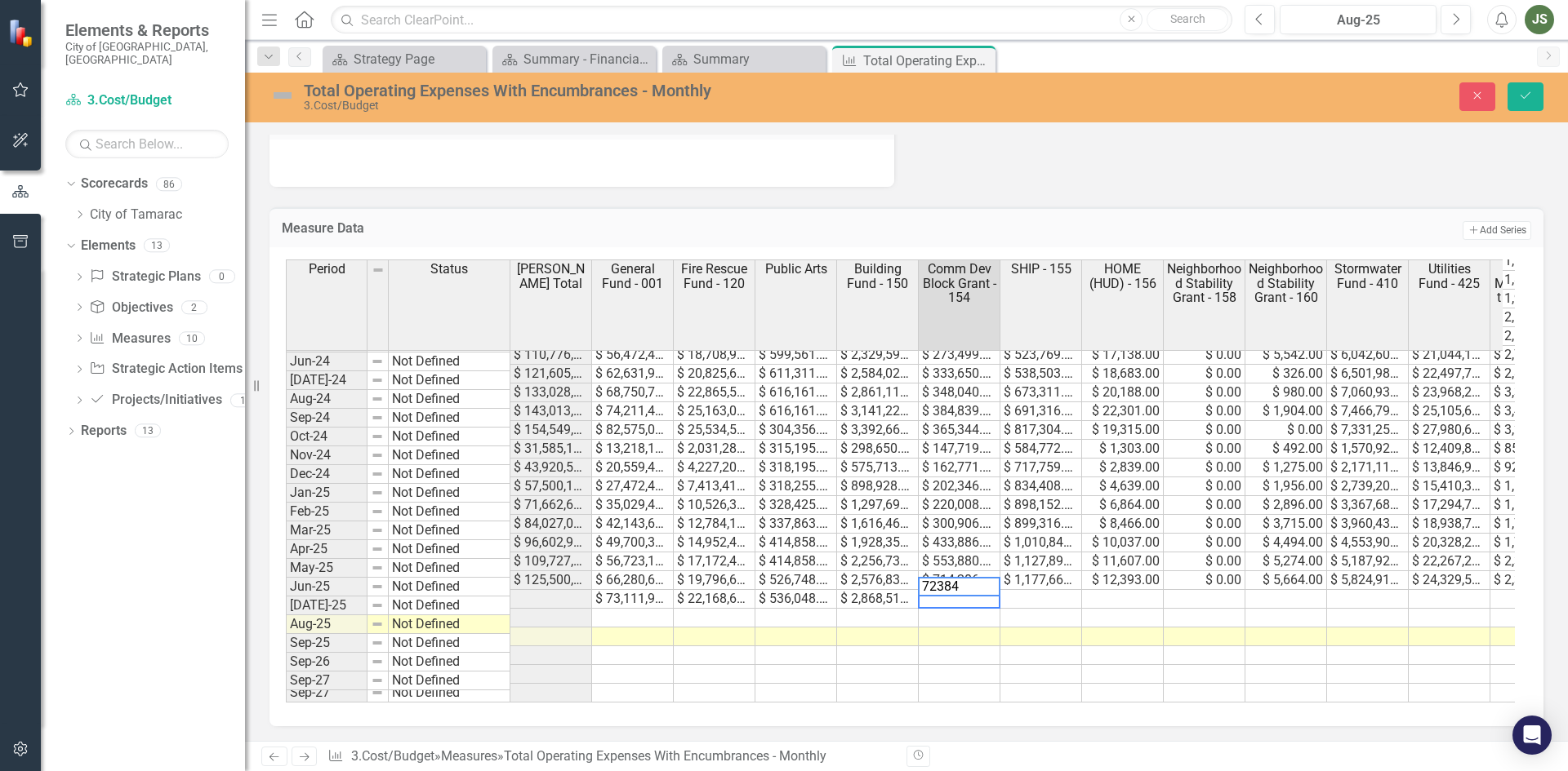
type textarea "723849"
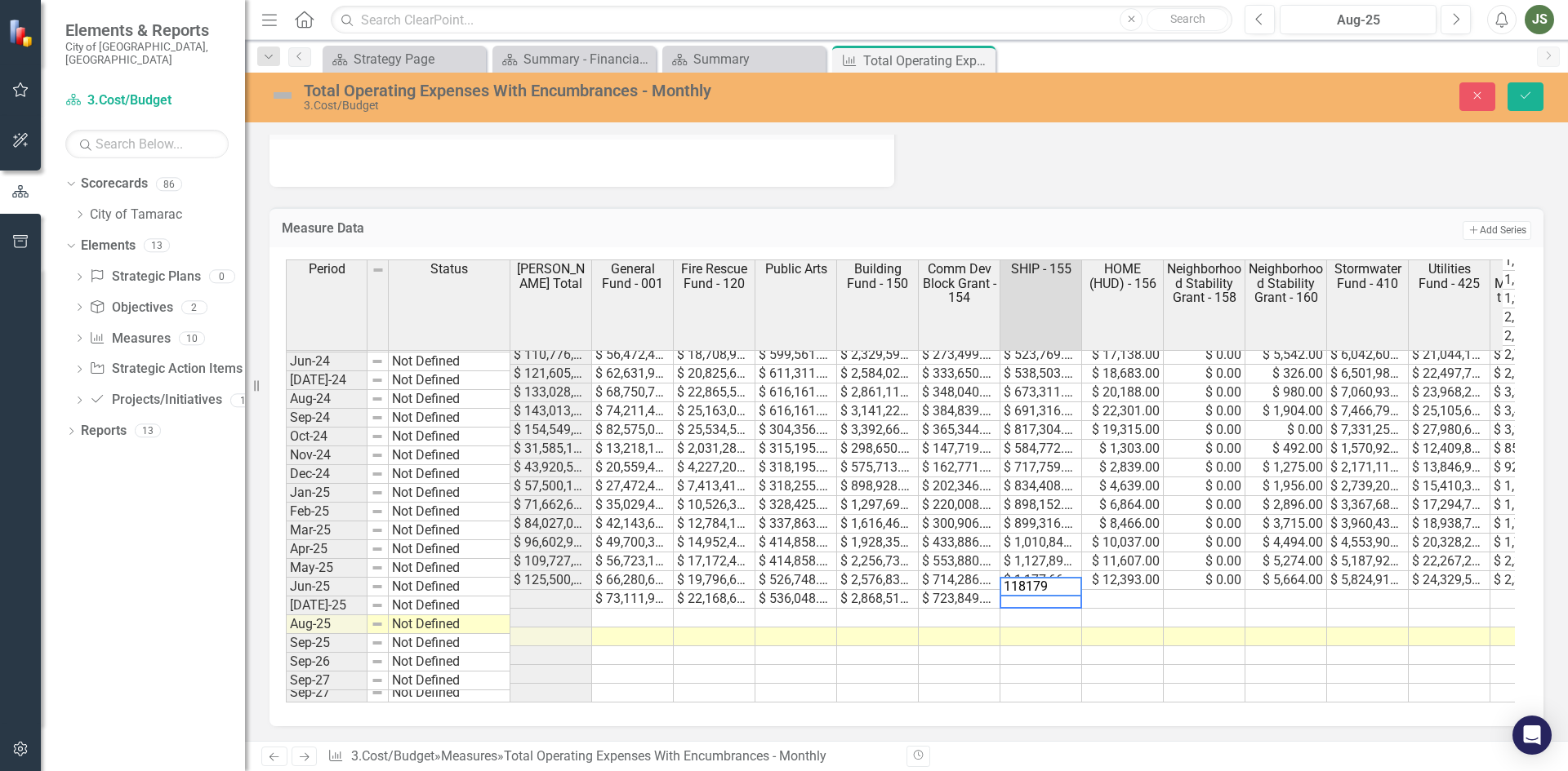
type textarea "1181795"
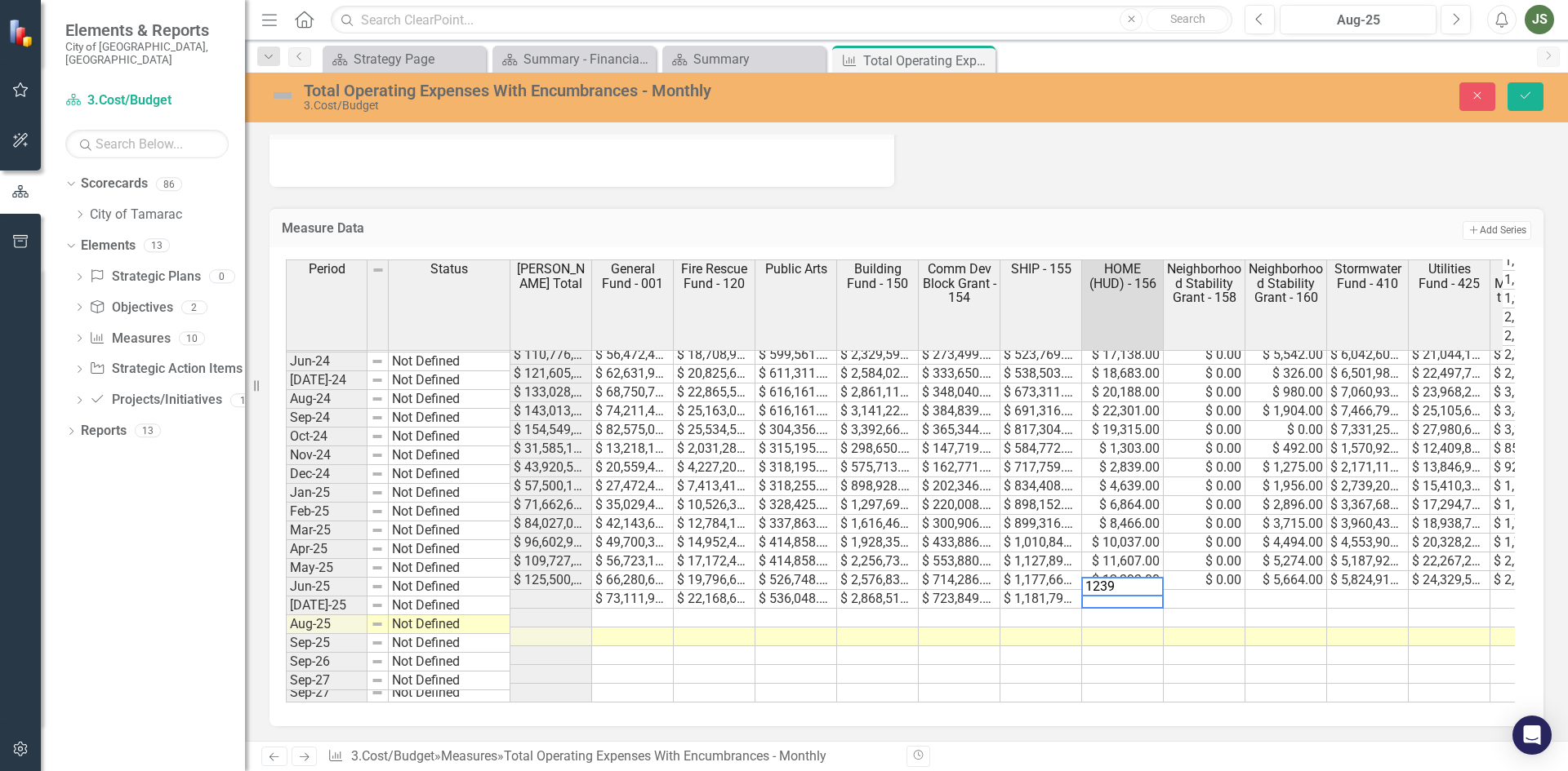
type textarea "12393"
type textarea "0"
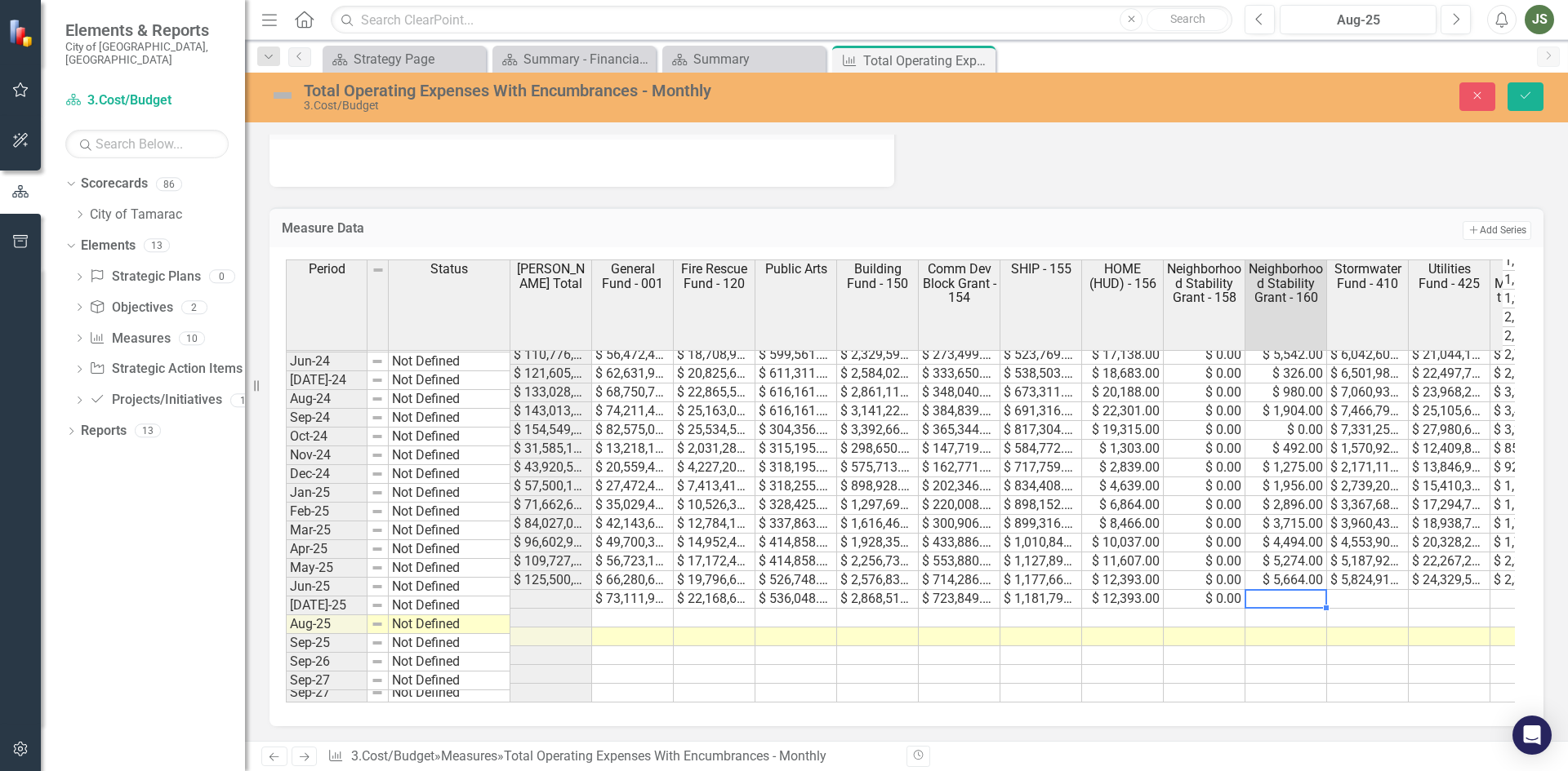
click at [1277, 590] on td at bounding box center [1285, 599] width 81 height 19
type textarea "5664"
type textarea "6351108"
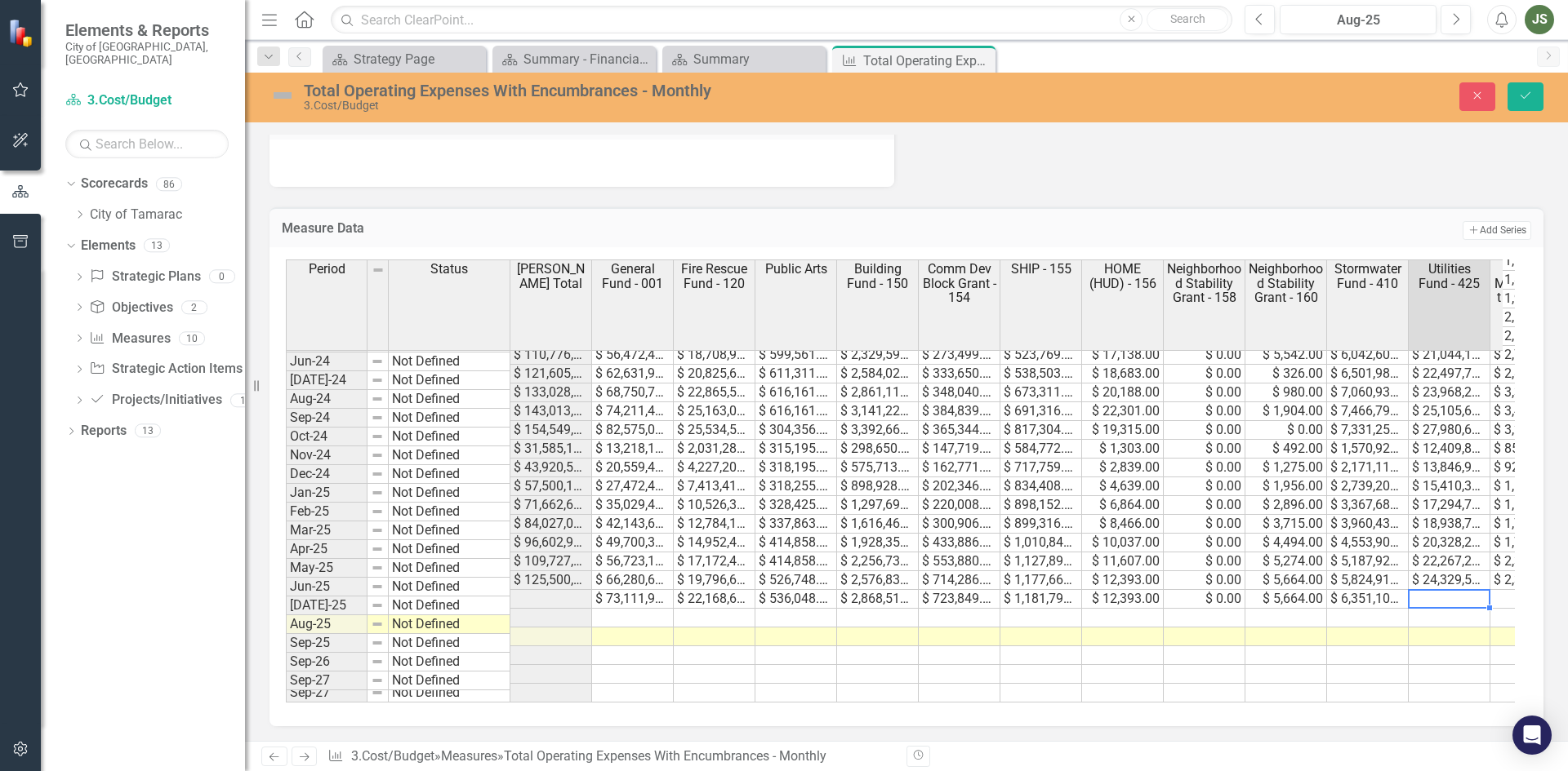
click at [1440, 590] on td at bounding box center [1449, 599] width 81 height 19
type textarea "25808923"
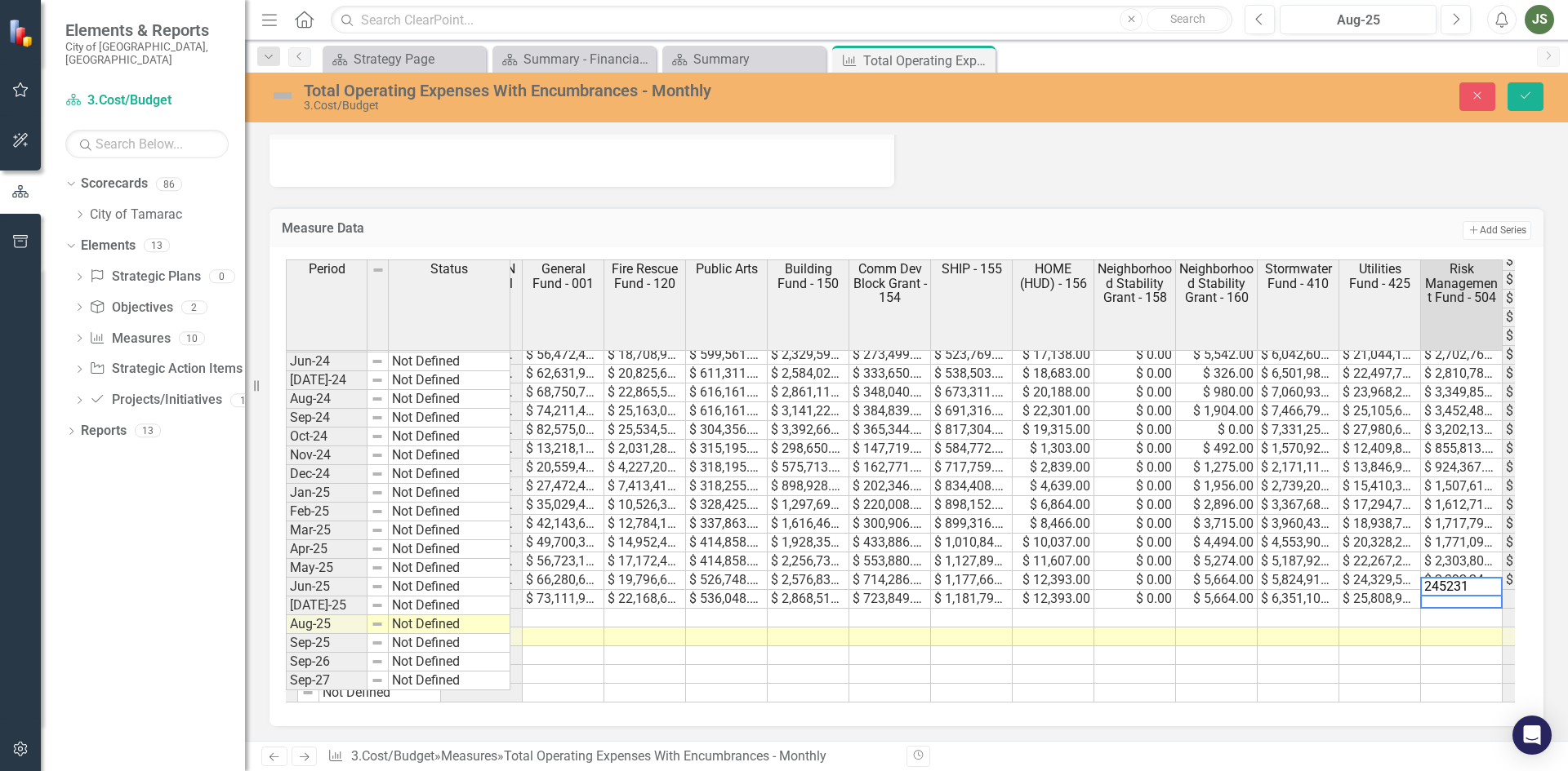
type textarea "2452319"
click at [1523, 93] on icon "Save" at bounding box center [1525, 95] width 15 height 11
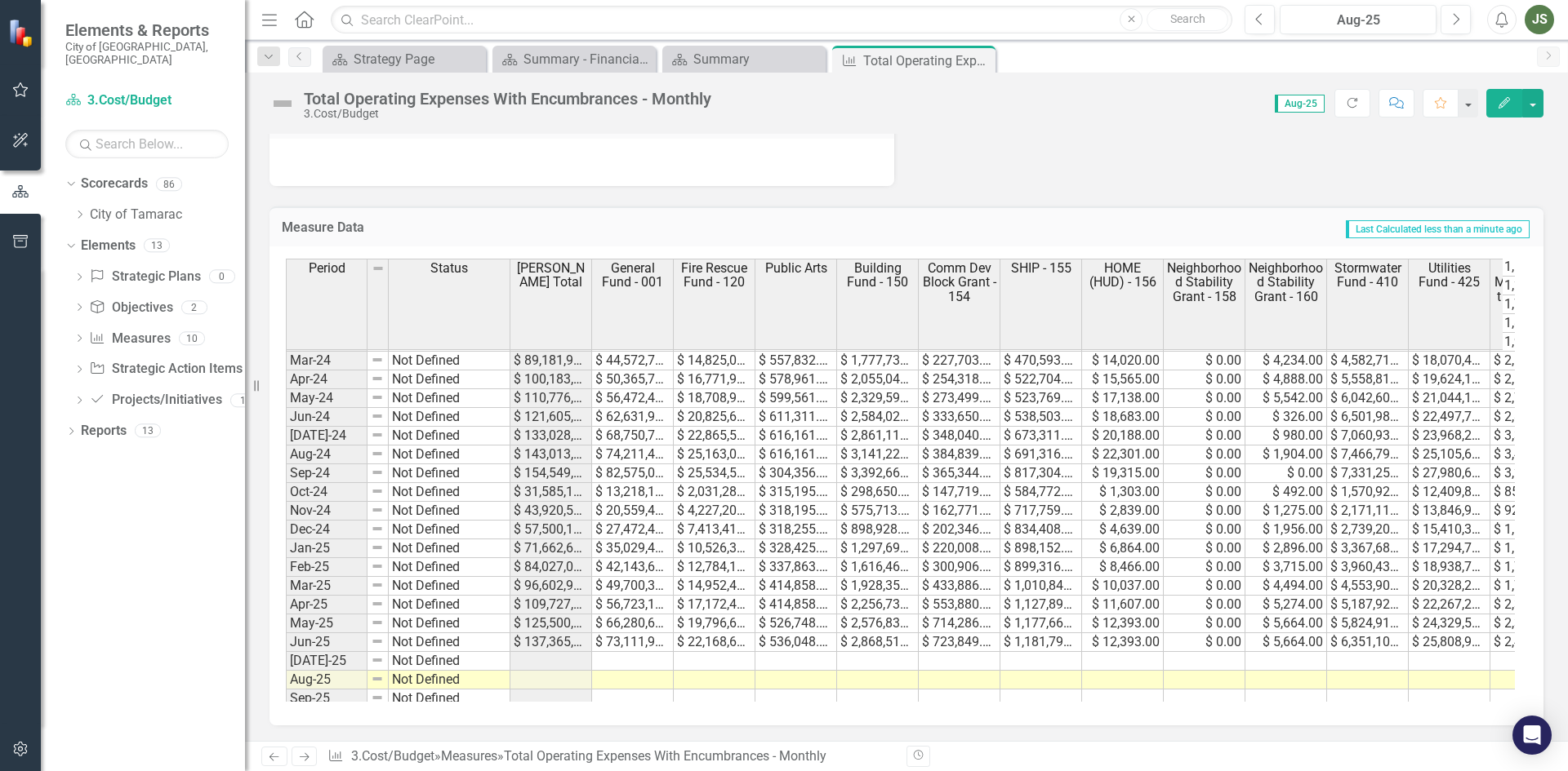
scroll to position [599, 0]
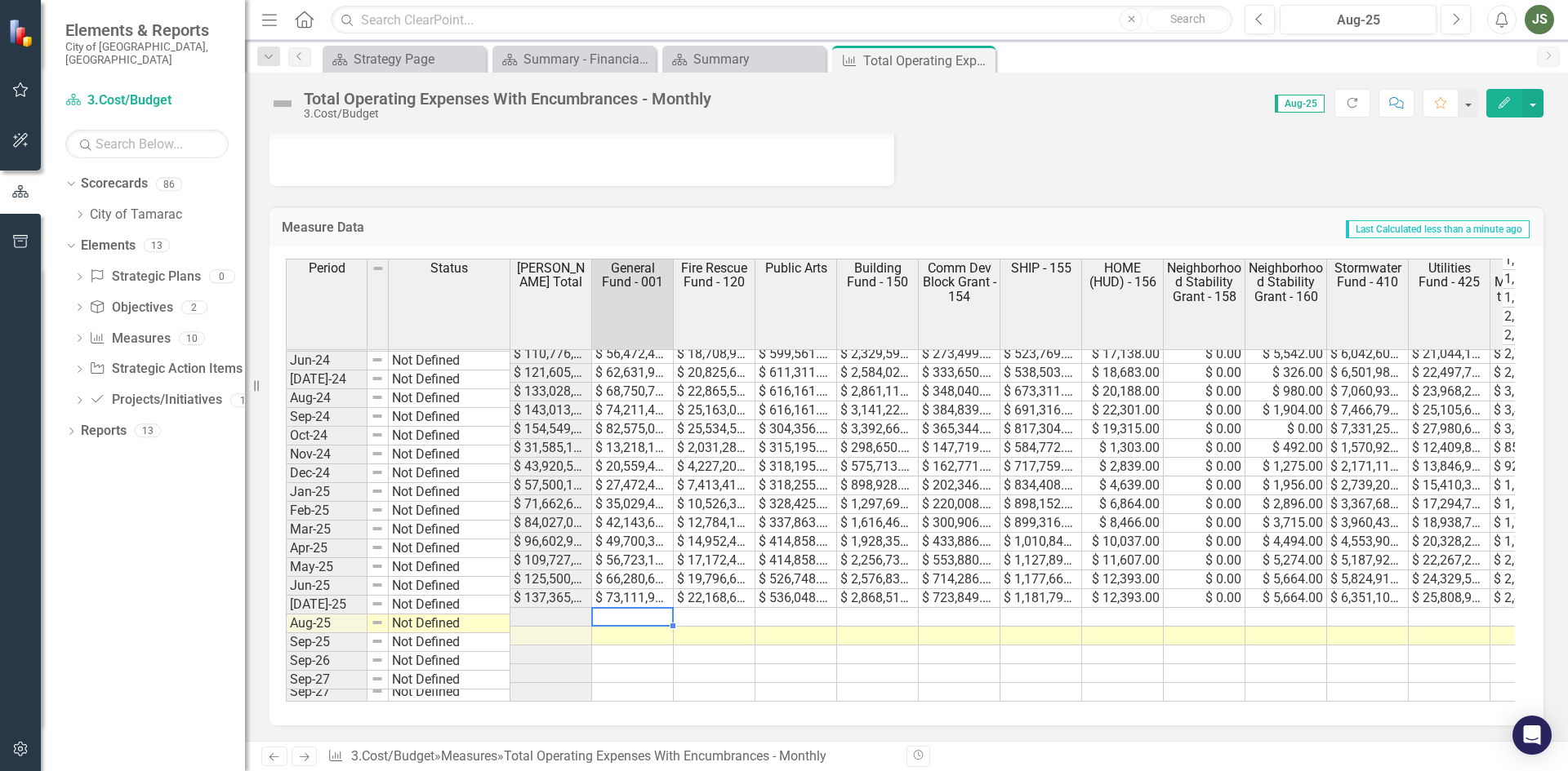
click at [626, 602] on tbody "Feb-23 Not Defined $ 80,600,190.00 $ 32,456,477.00 $ 10,682,997.00 $ 718,546.00…" at bounding box center [1133, 383] width 1695 height 639
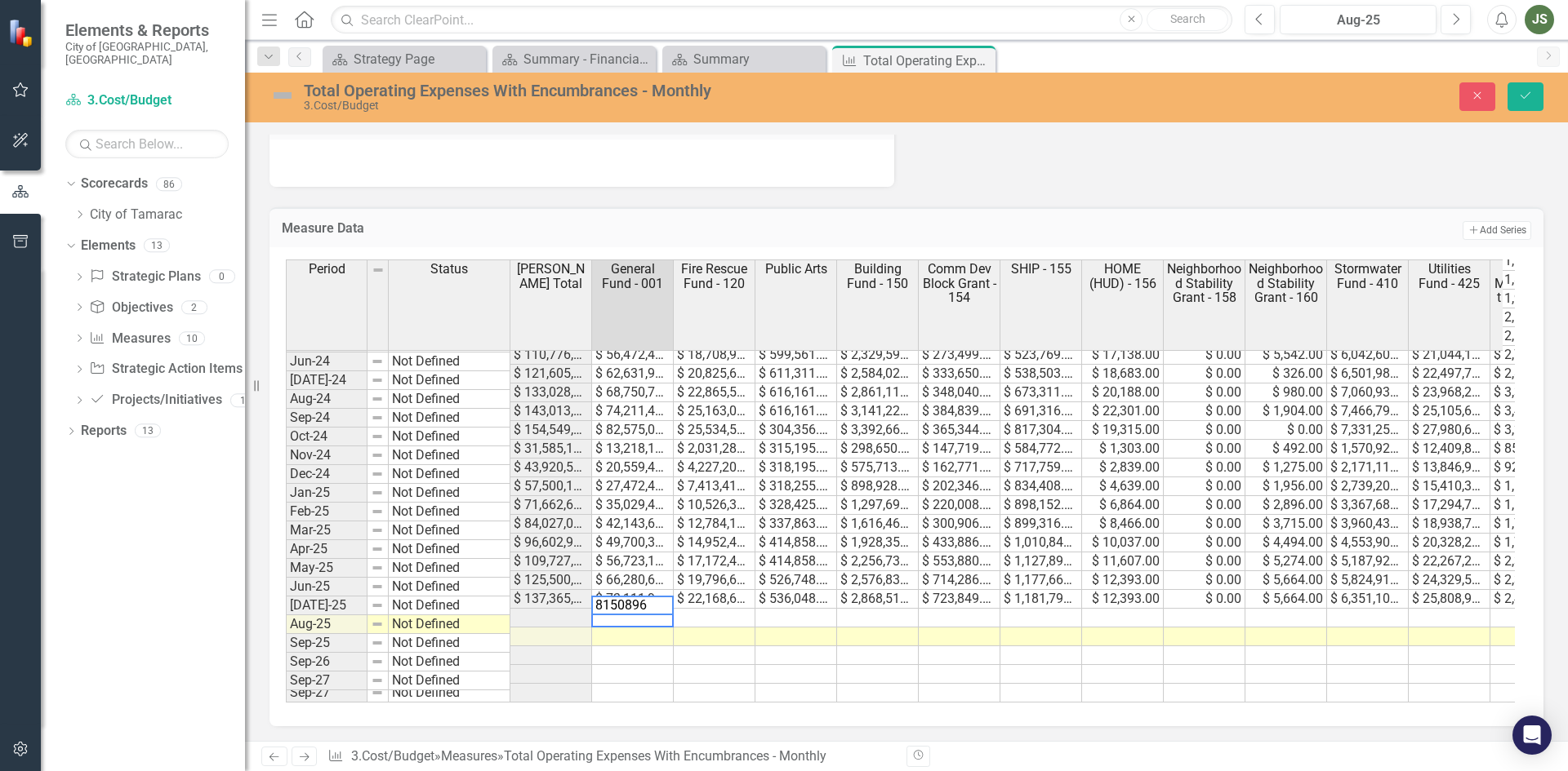
type textarea "81508966"
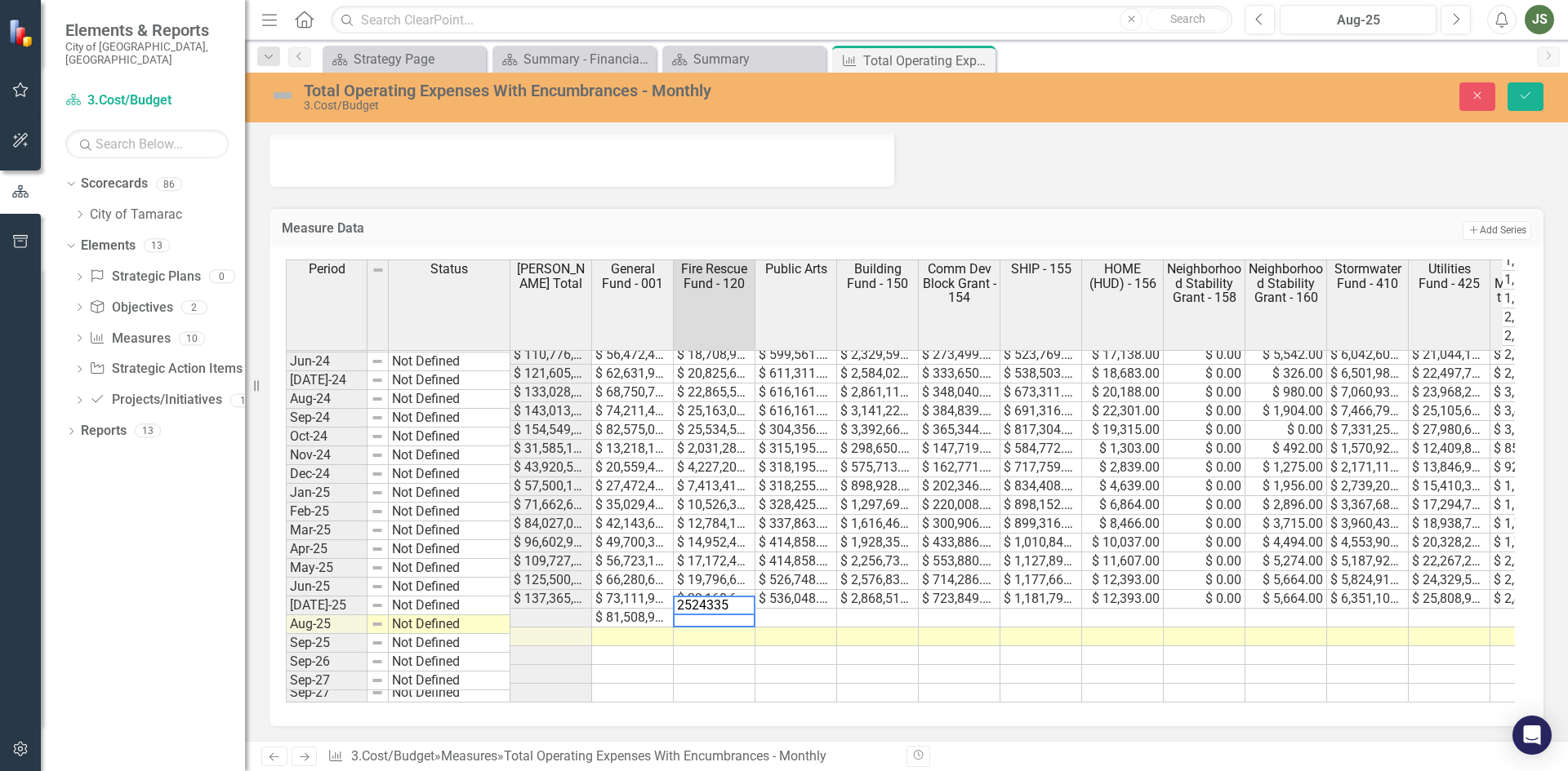
type textarea "25243351"
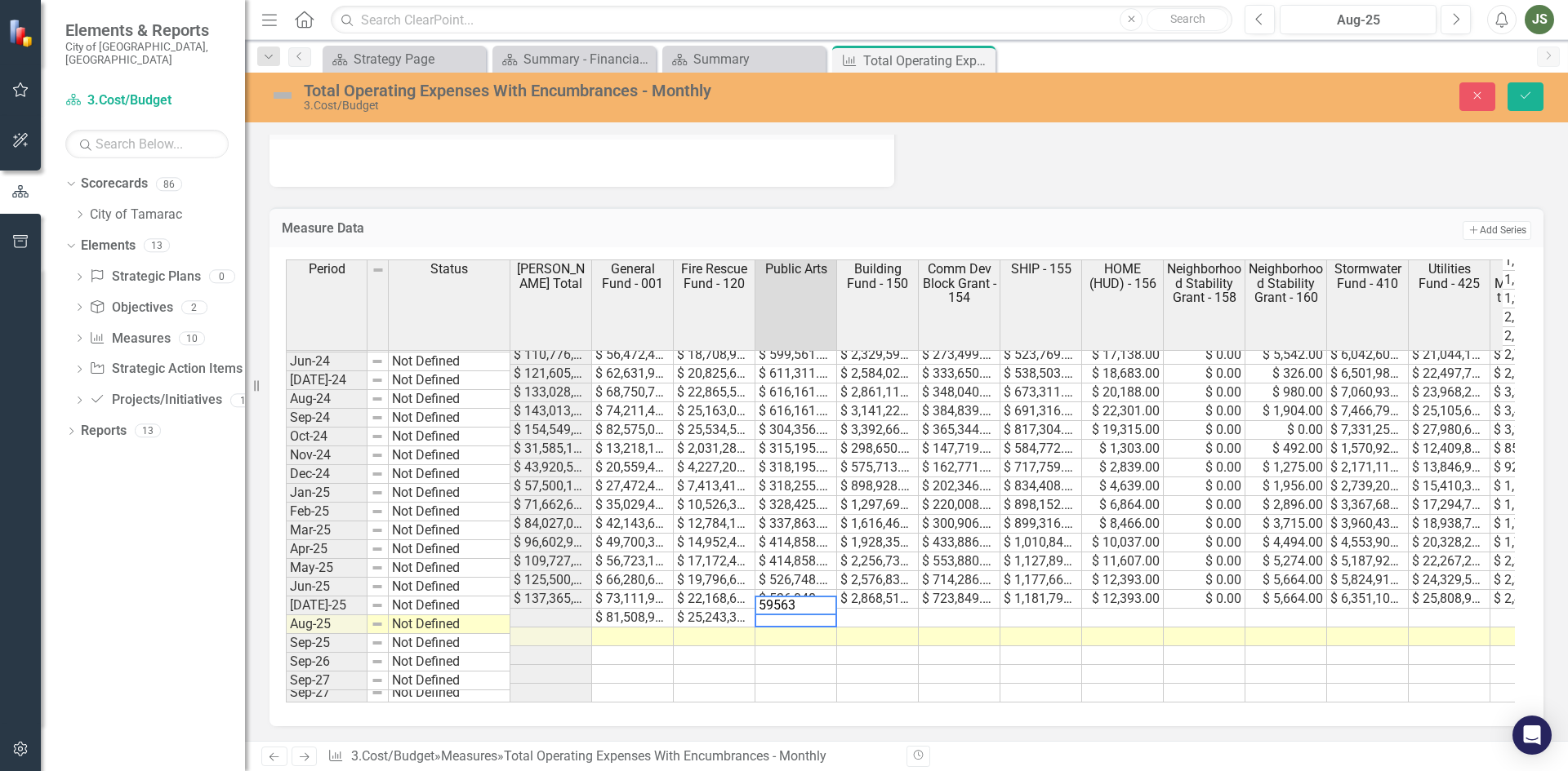
type textarea "595631"
click at [875, 609] on td at bounding box center [877, 619] width 81 height 19
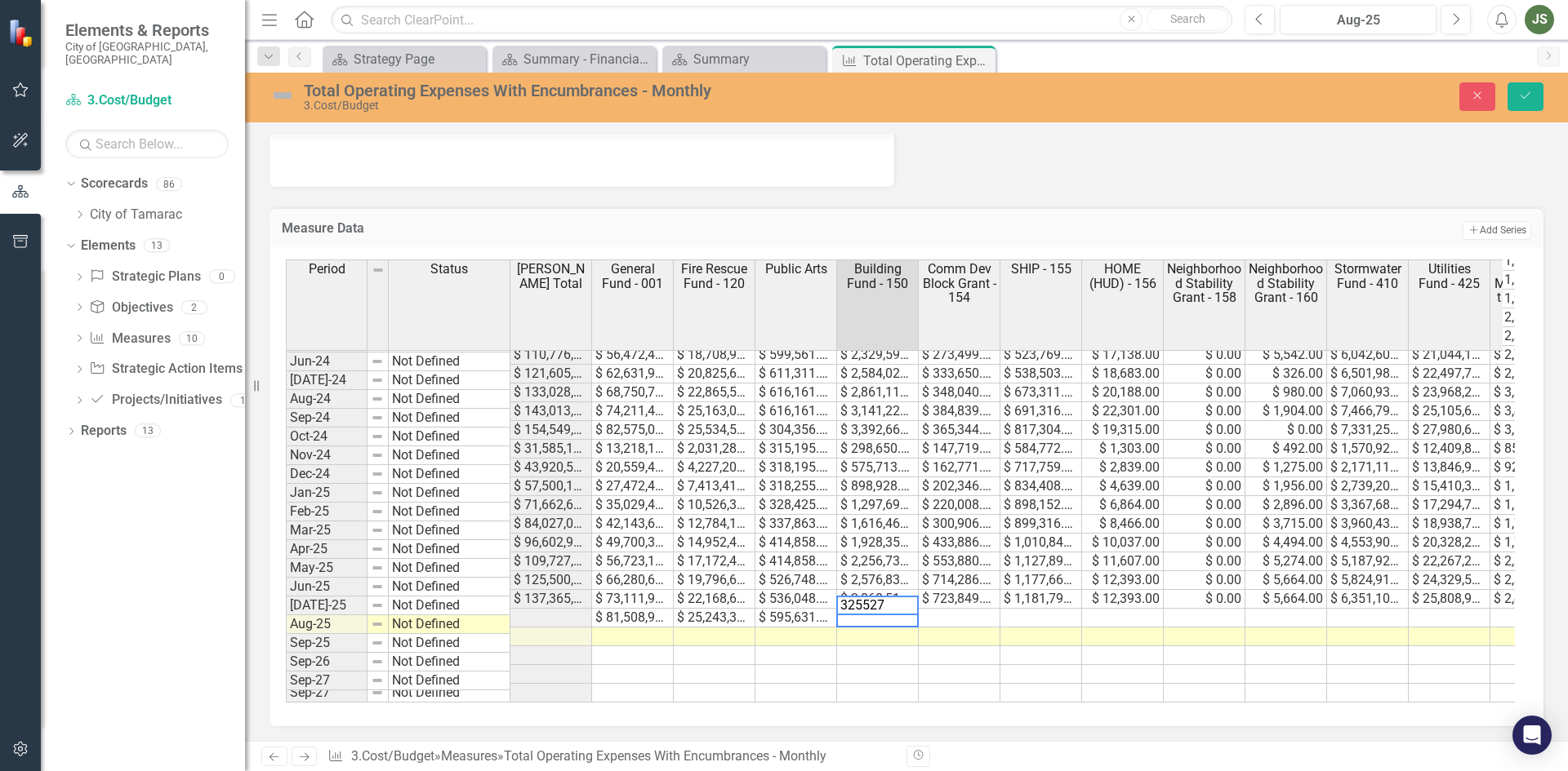
type textarea "3255271"
click at [1030, 609] on td at bounding box center [1041, 619] width 81 height 19
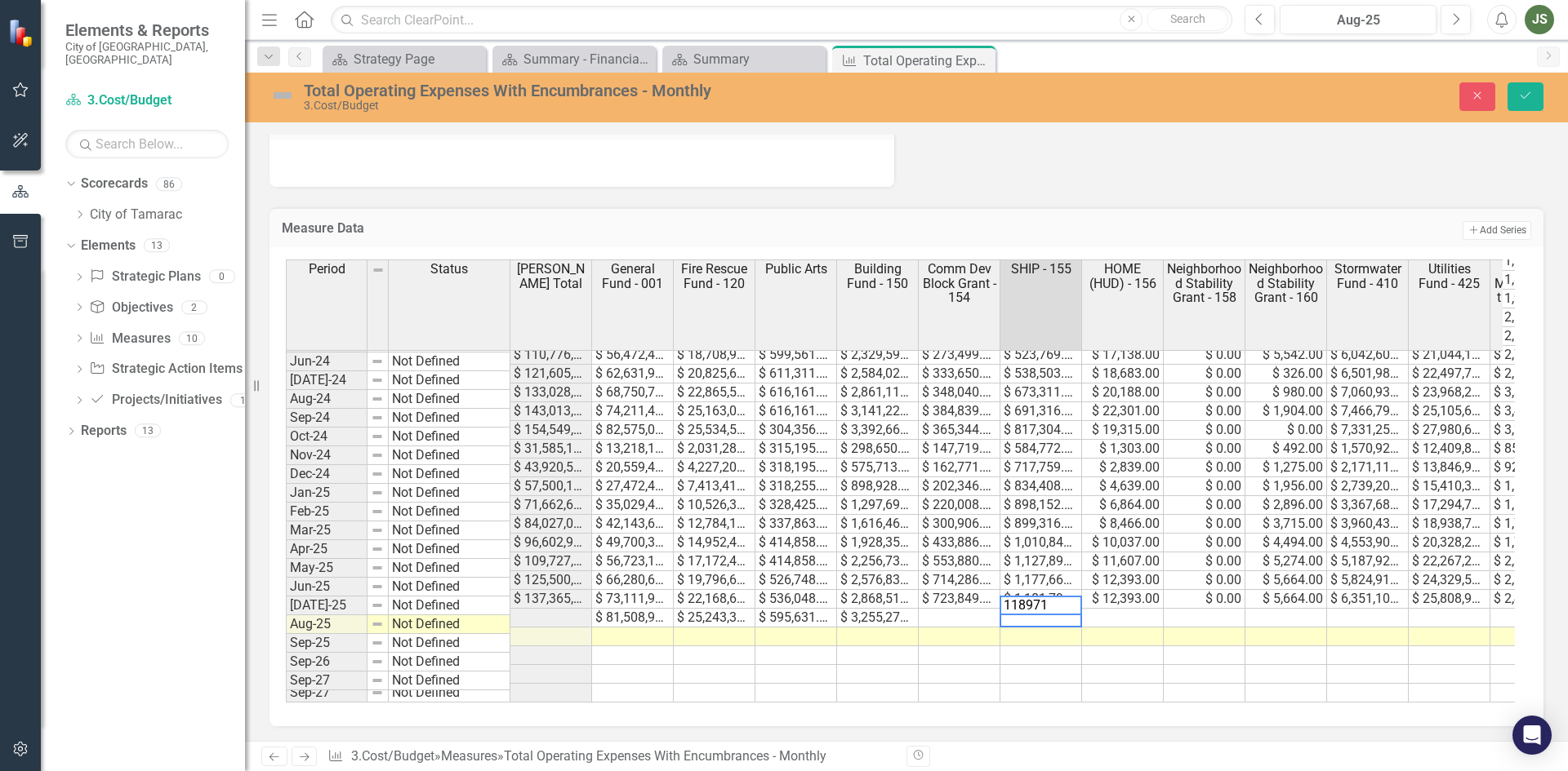
type textarea "1189714"
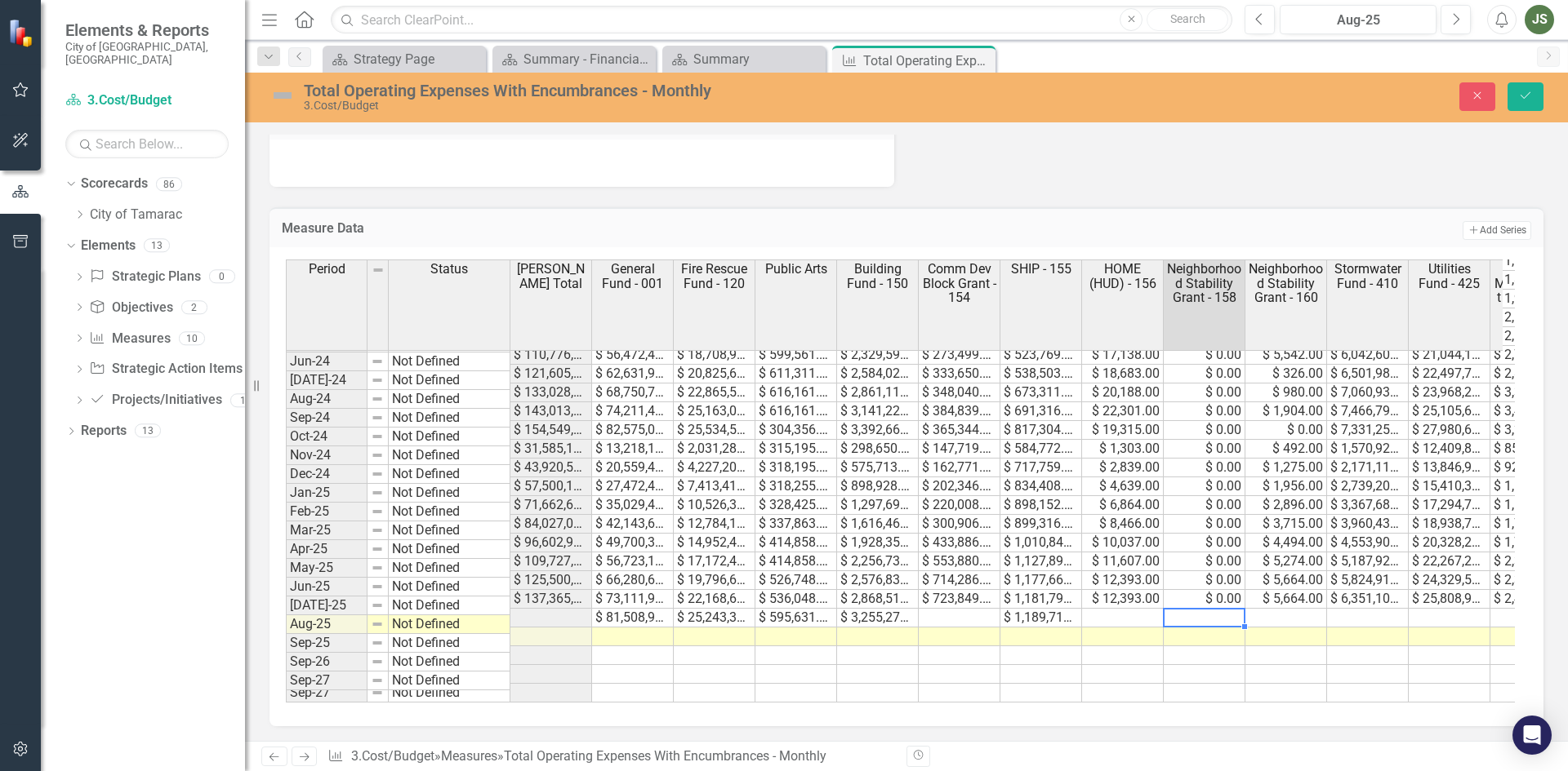
type textarea "0"
type textarea "12393"
click at [1283, 609] on td at bounding box center [1285, 619] width 81 height 19
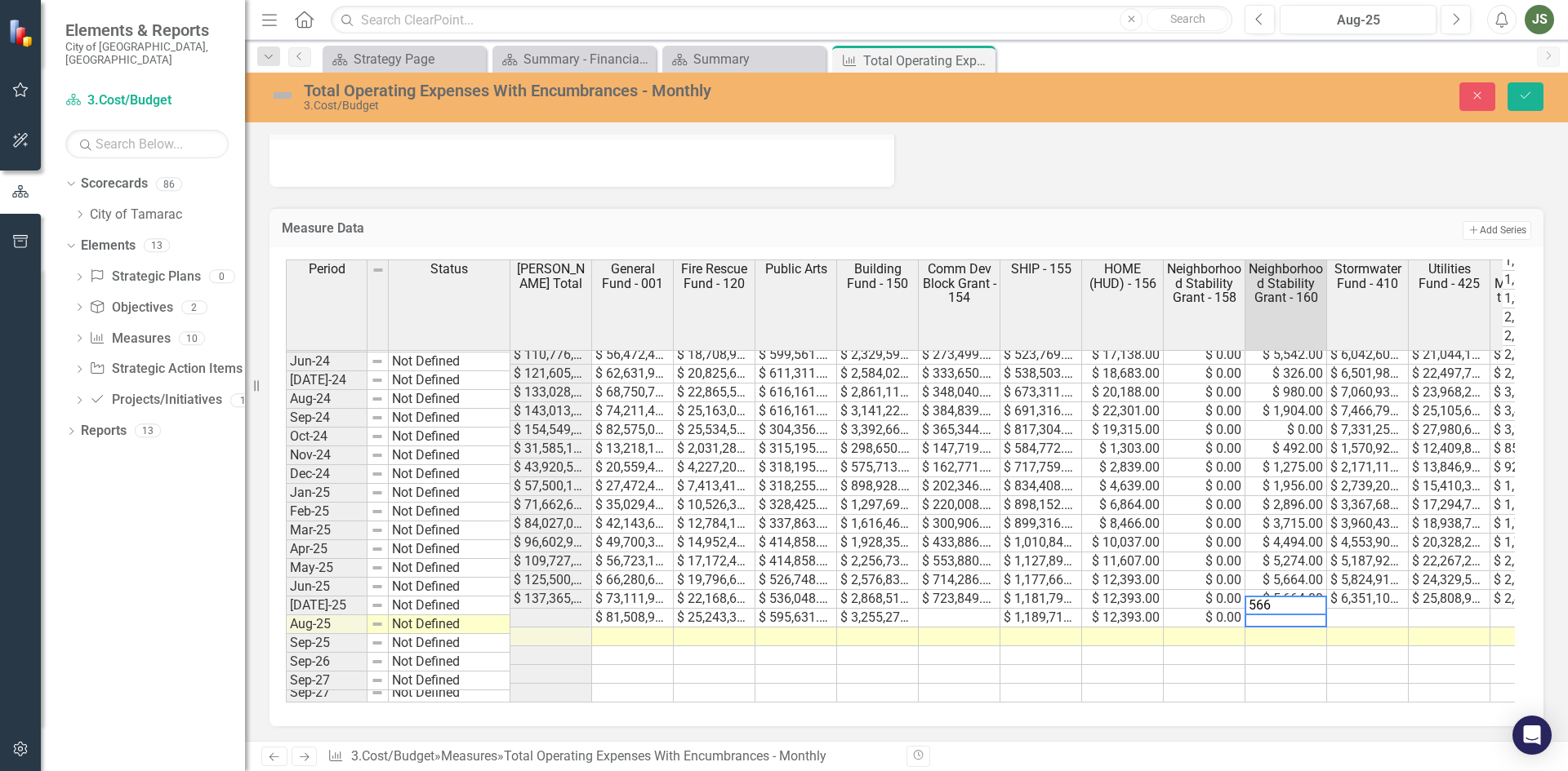
type textarea "5664"
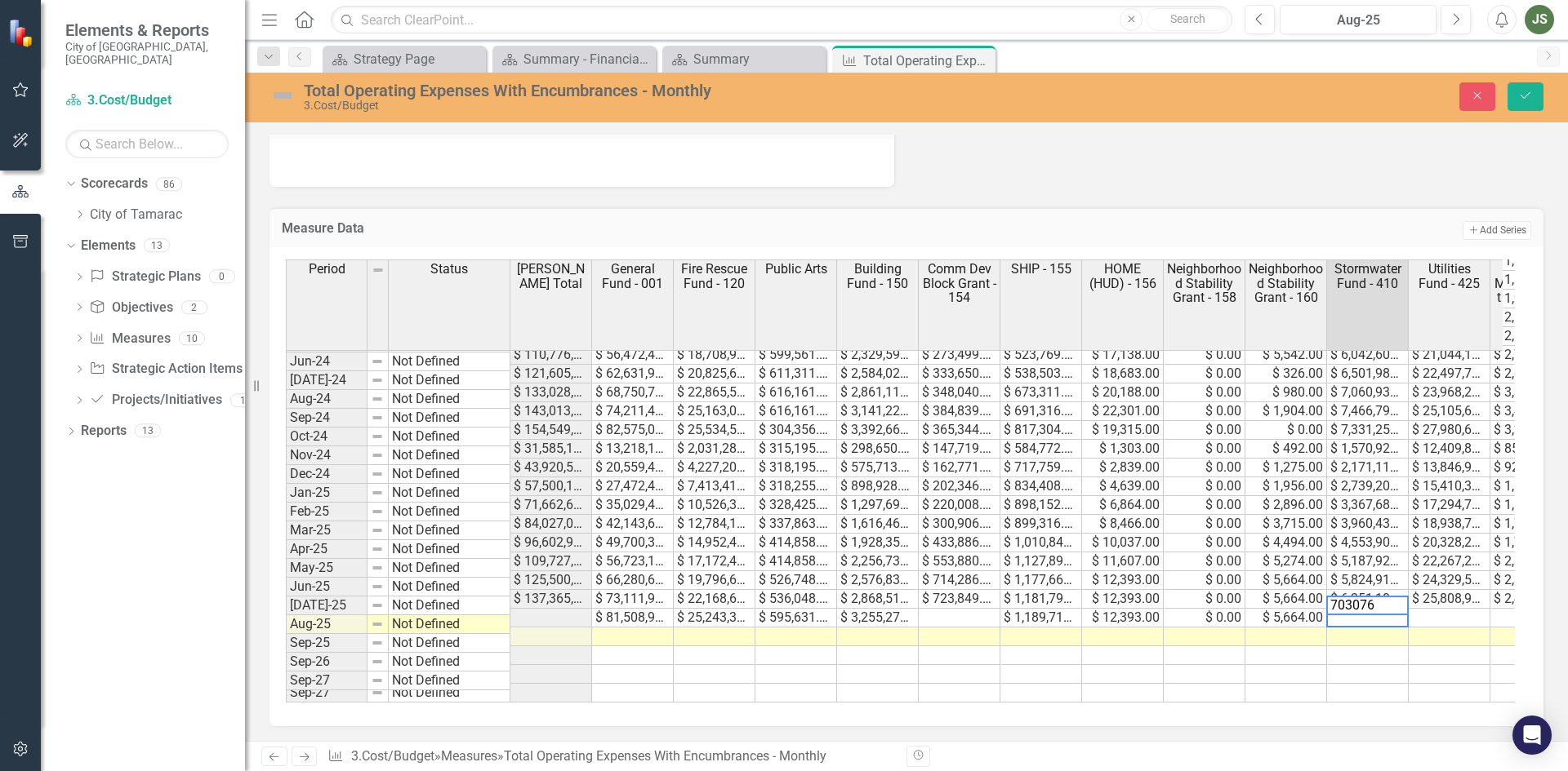
type textarea "7030763"
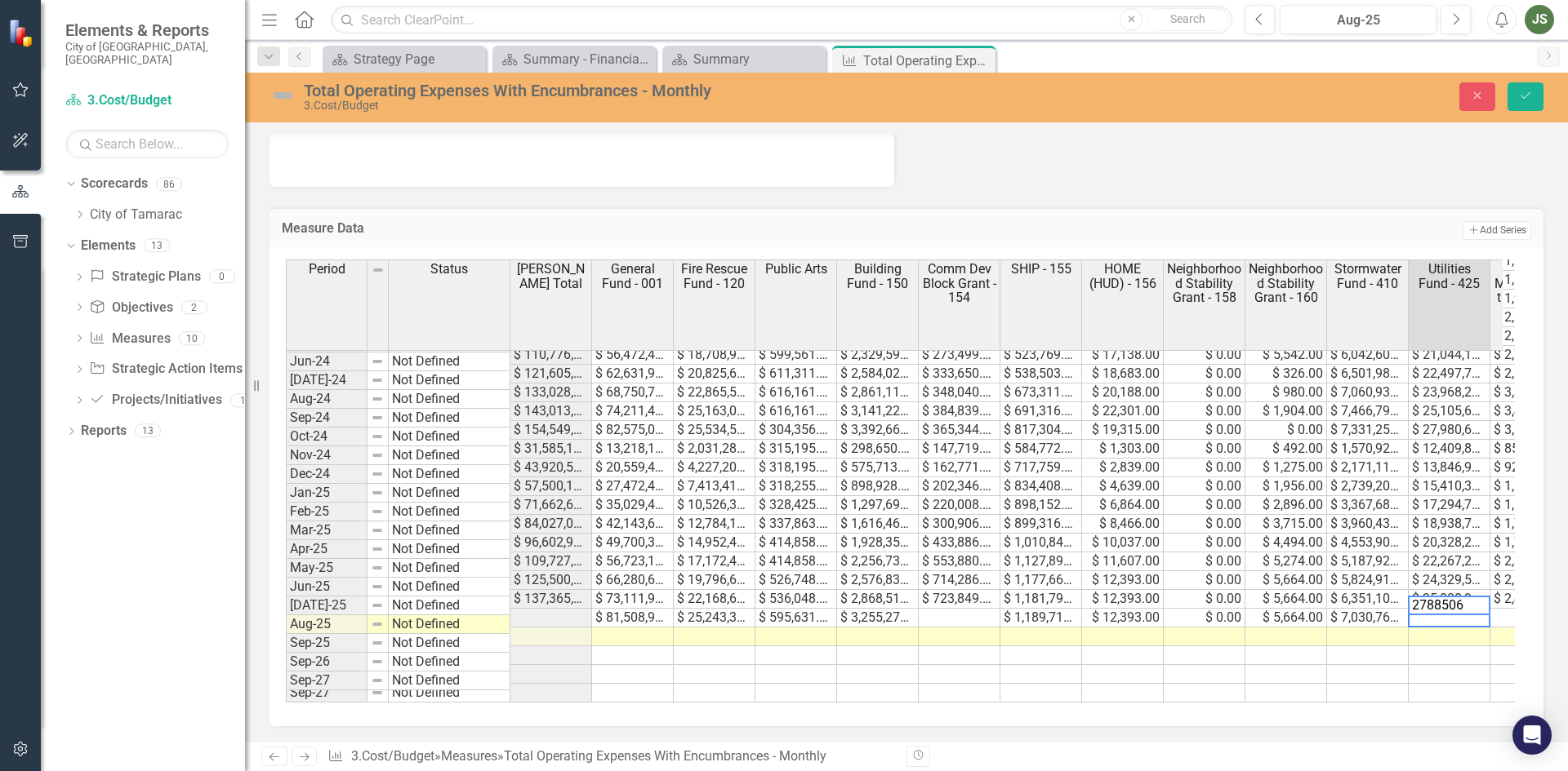
type textarea "27885065"
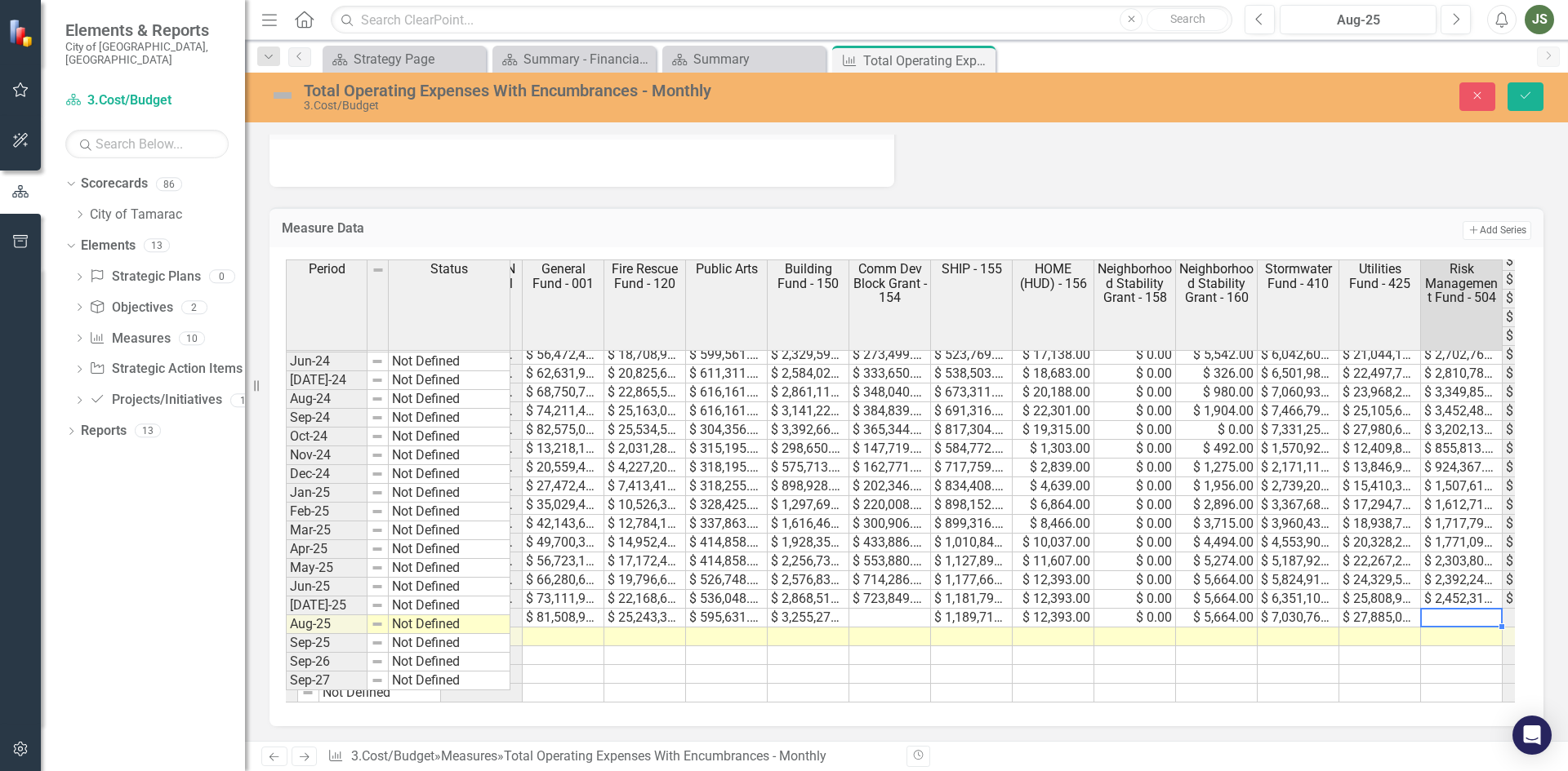
click at [904, 609] on td at bounding box center [890, 619] width 81 height 19
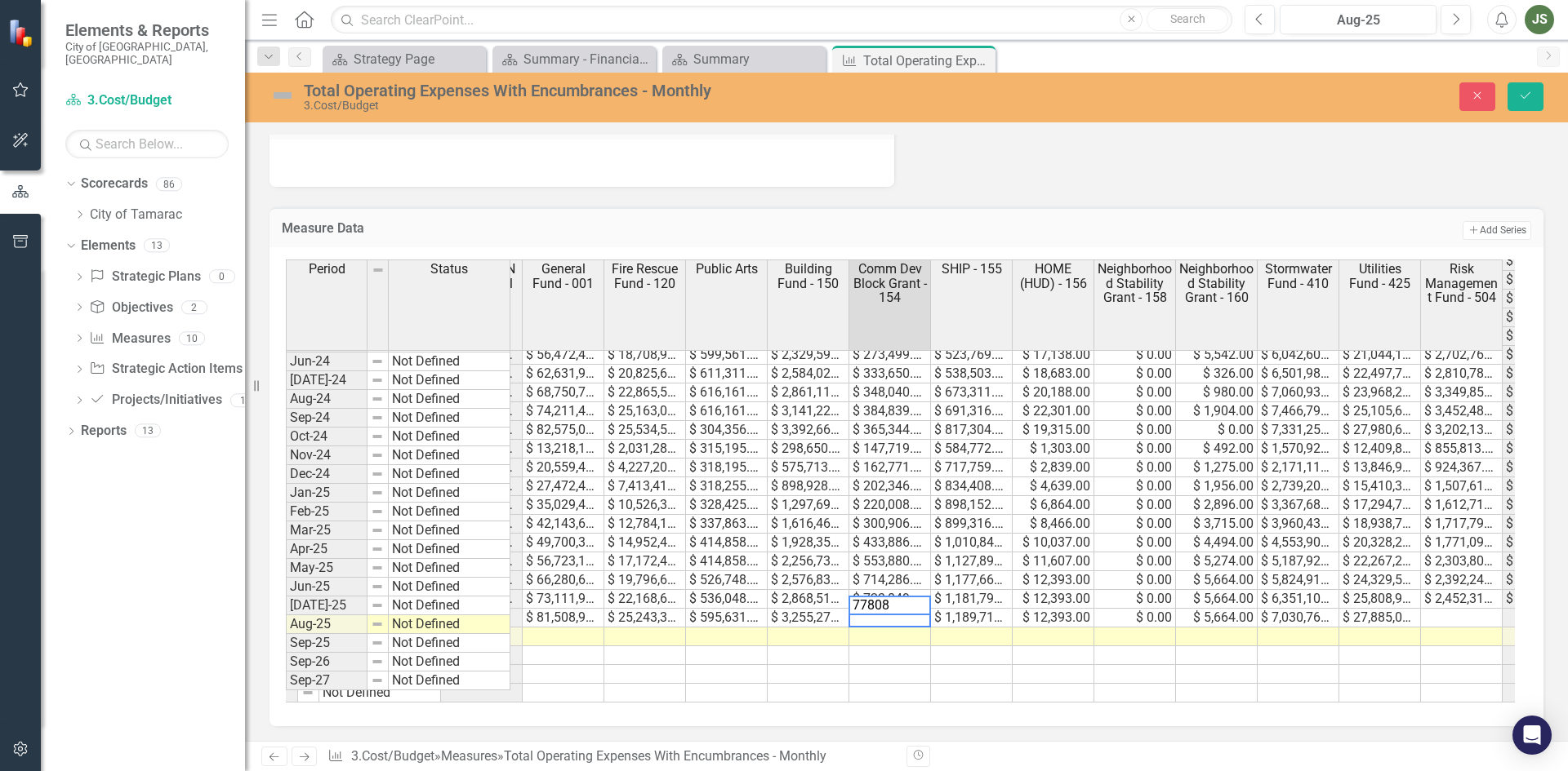
type textarea "778085"
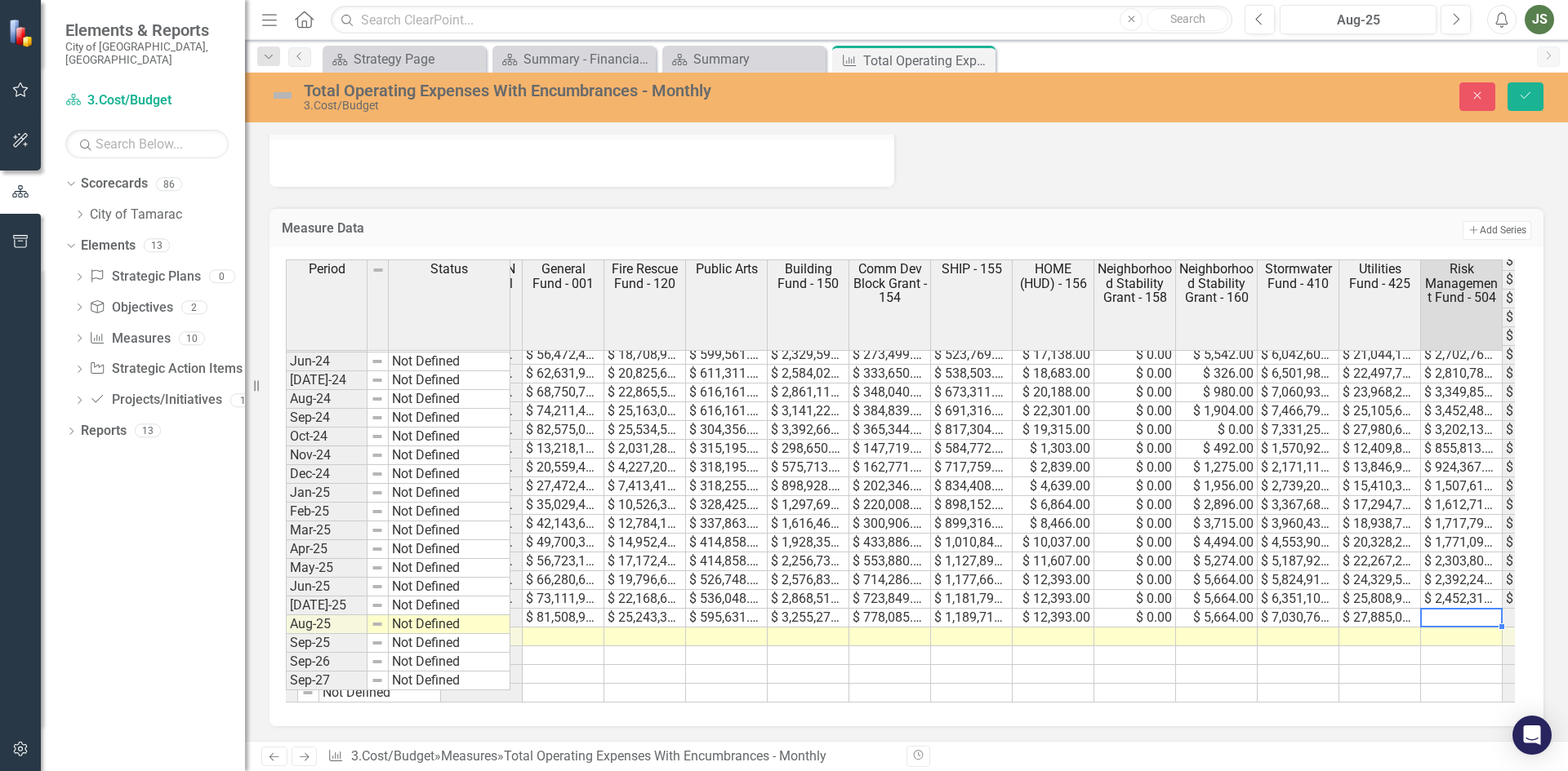
scroll to position [0, 151]
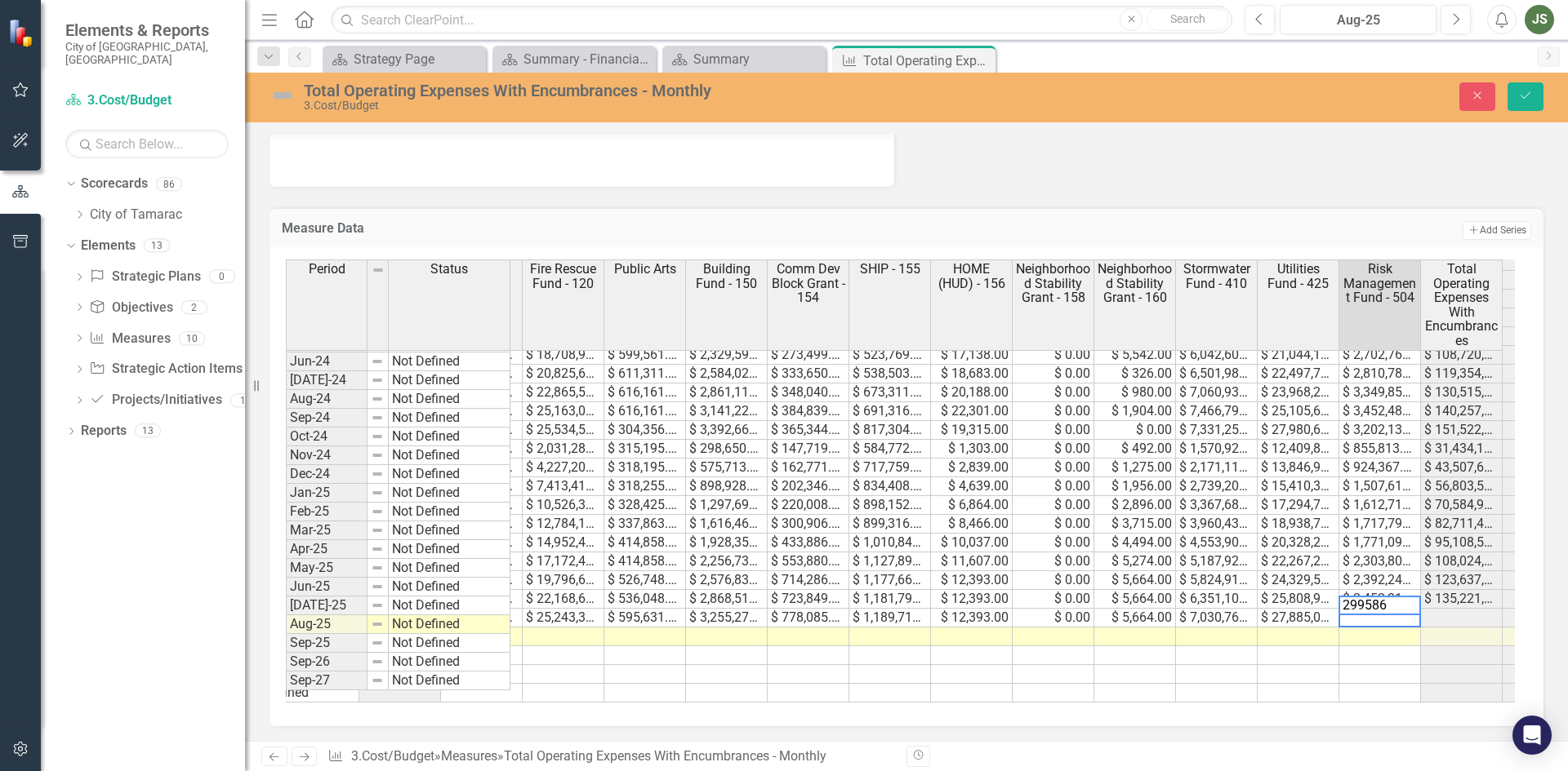
type textarea "2995868"
click at [1526, 92] on icon "Save" at bounding box center [1525, 95] width 15 height 11
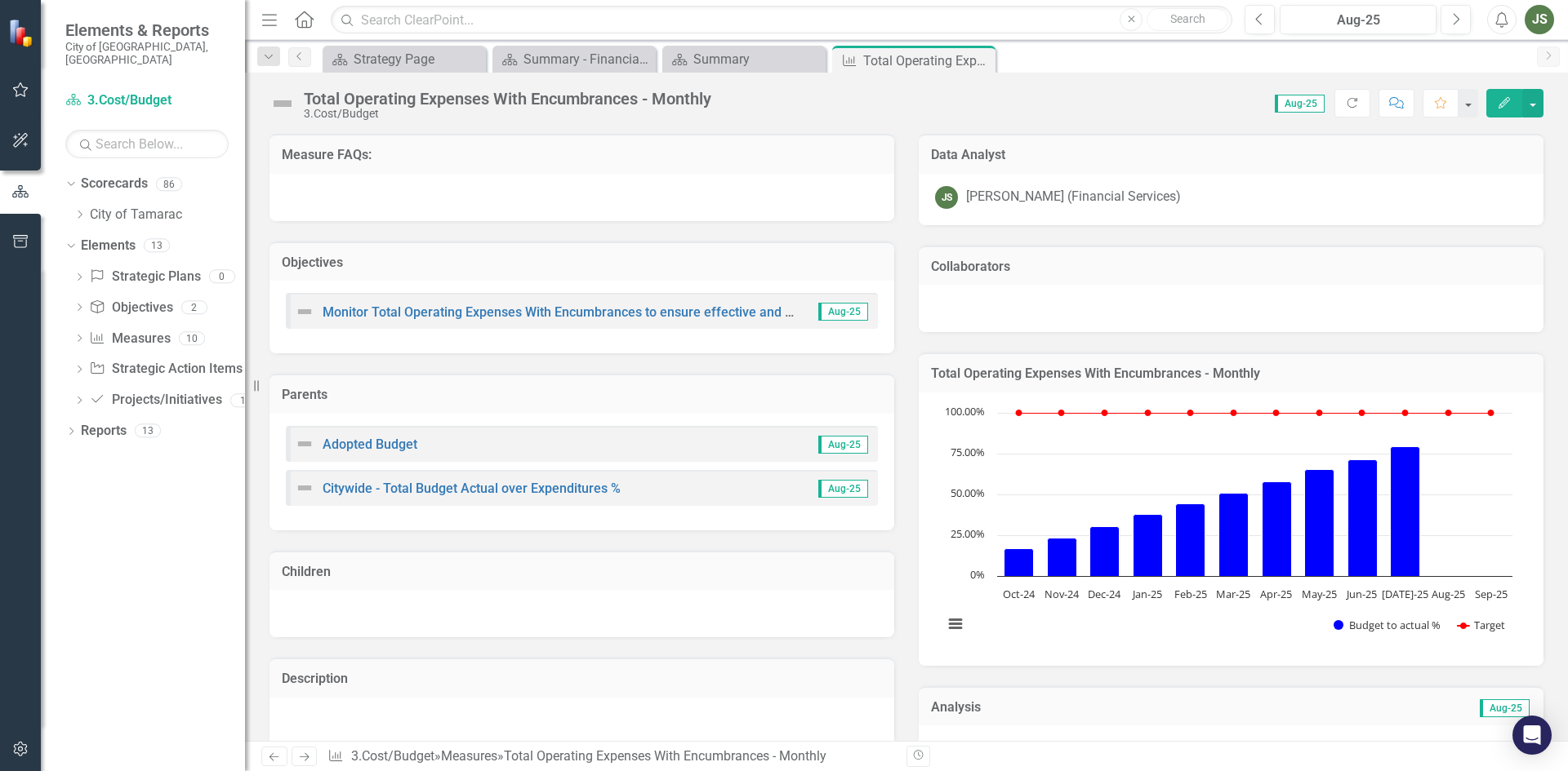
scroll to position [599, 0]
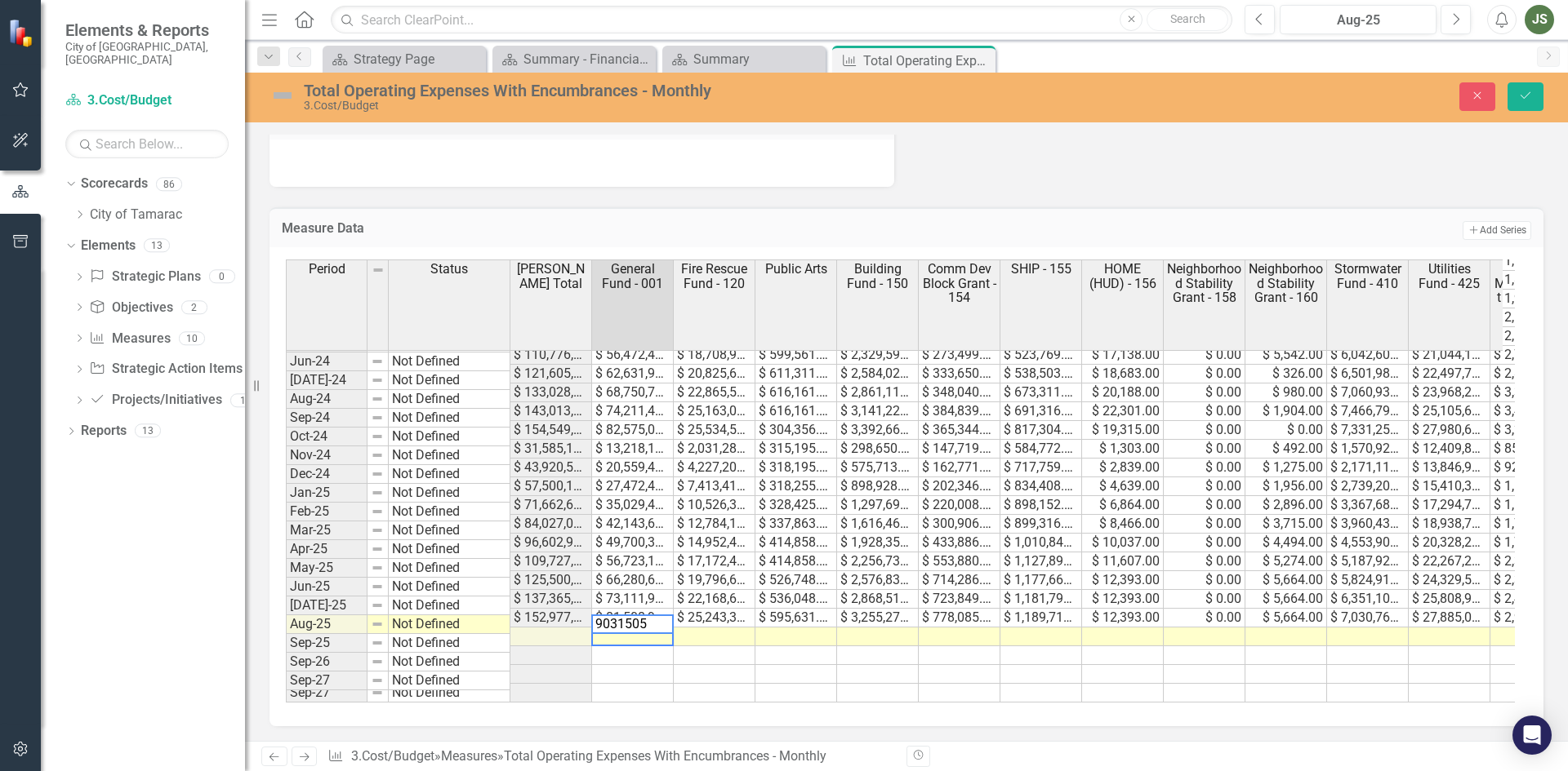
type textarea "90315053"
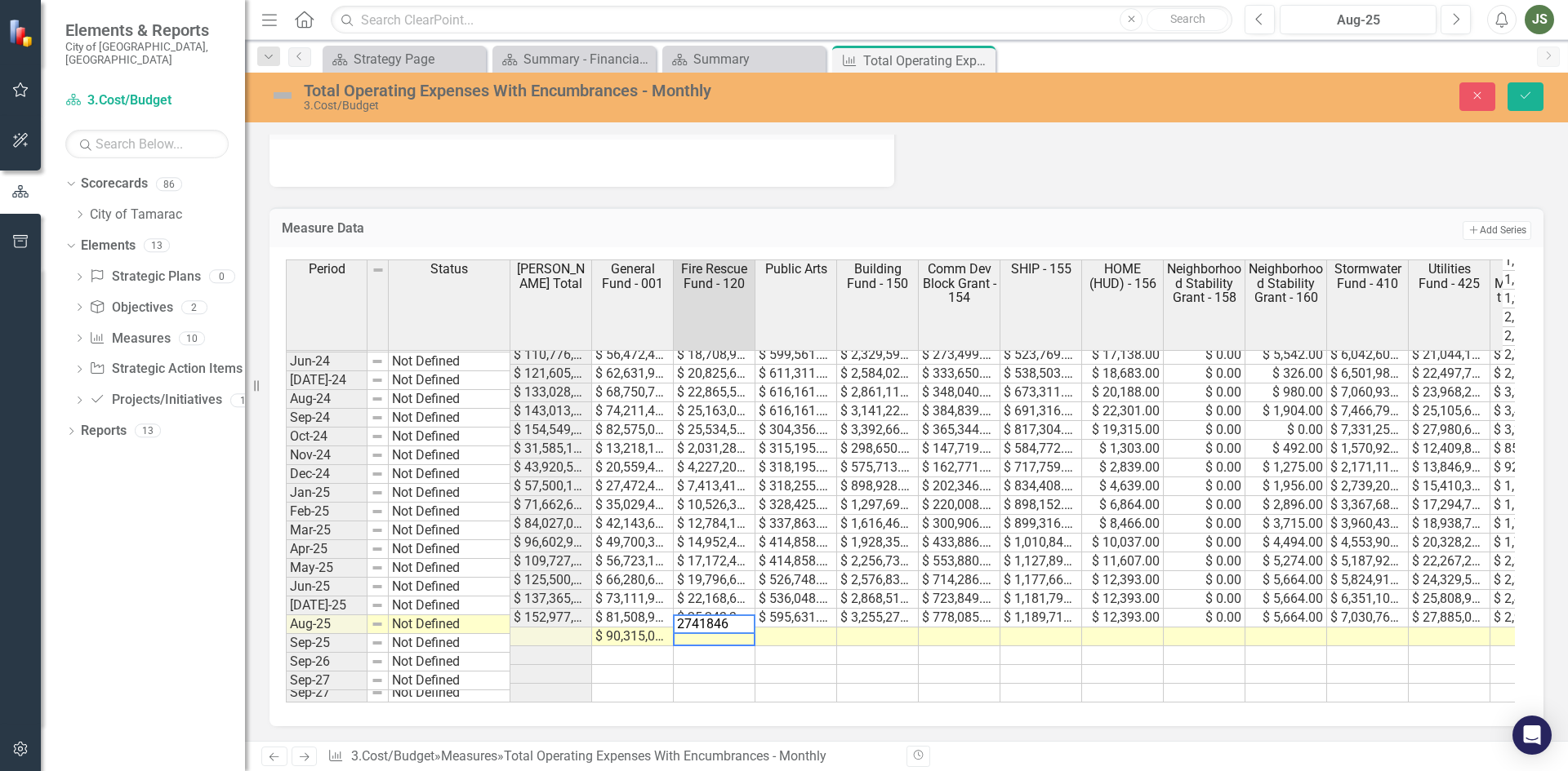
type textarea "27418467"
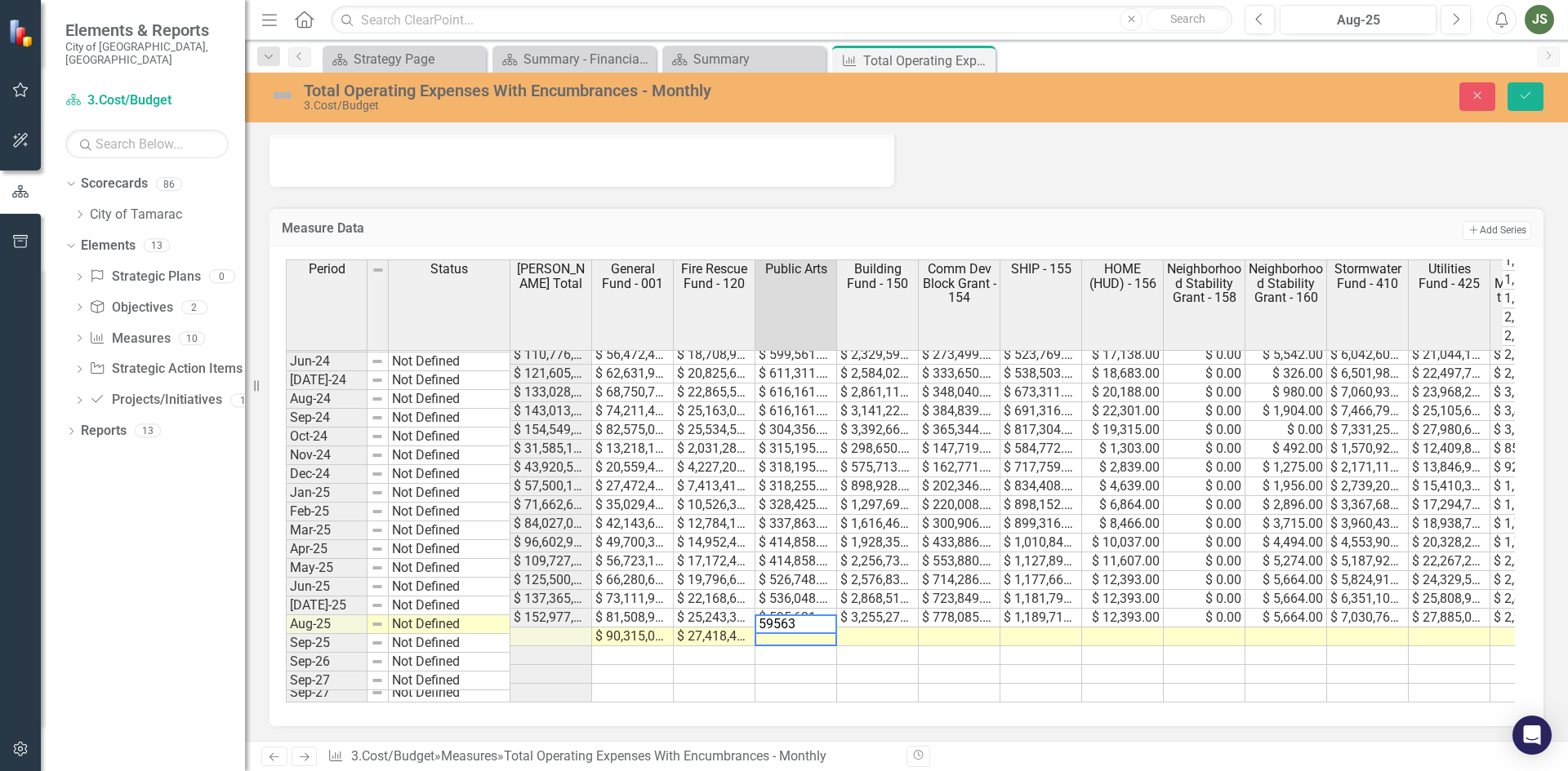
type textarea "595631"
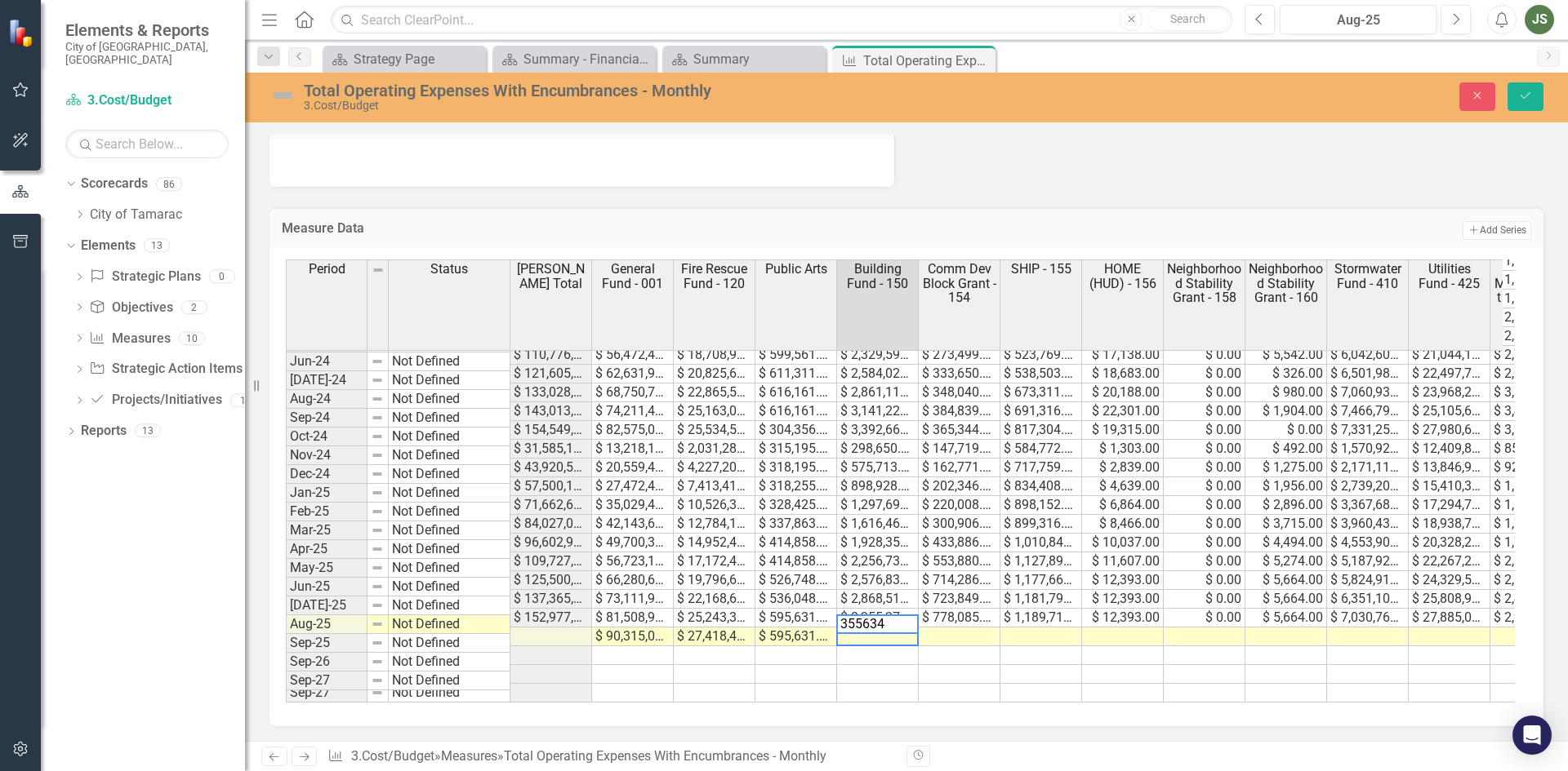
type textarea "3556341"
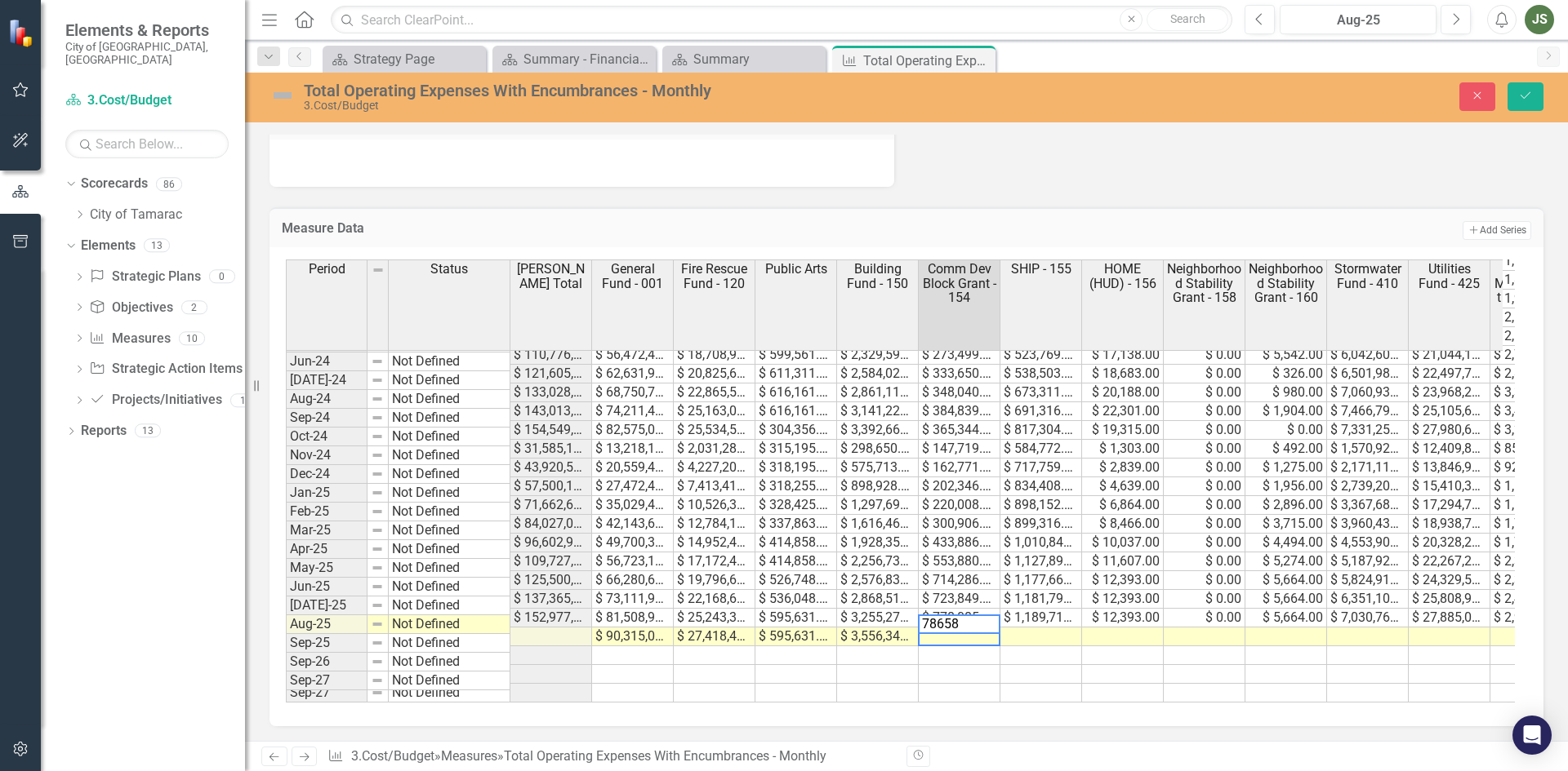
type textarea "786586"
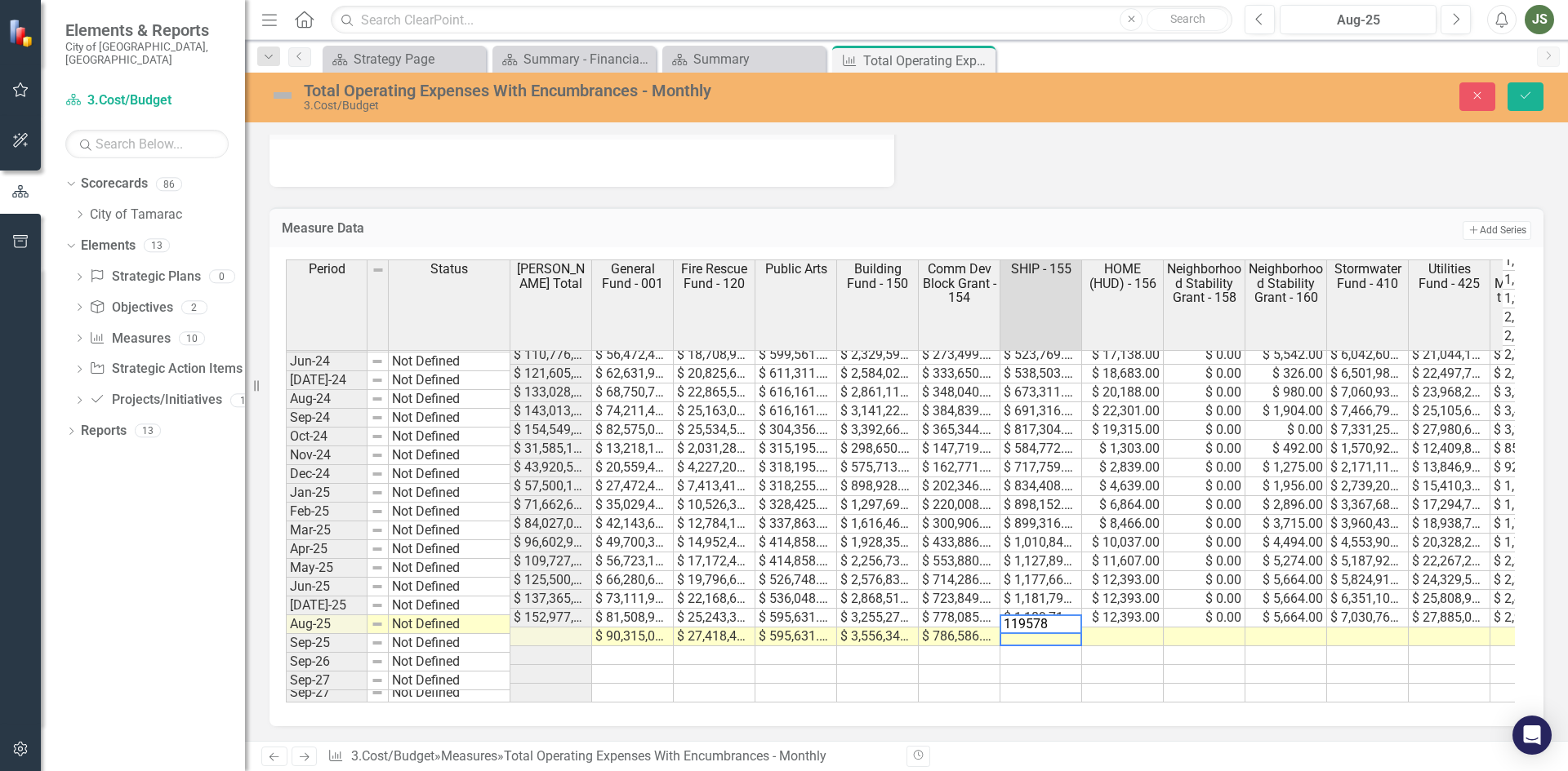
type textarea "1195785"
click at [1143, 627] on td at bounding box center [1122, 637] width 81 height 19
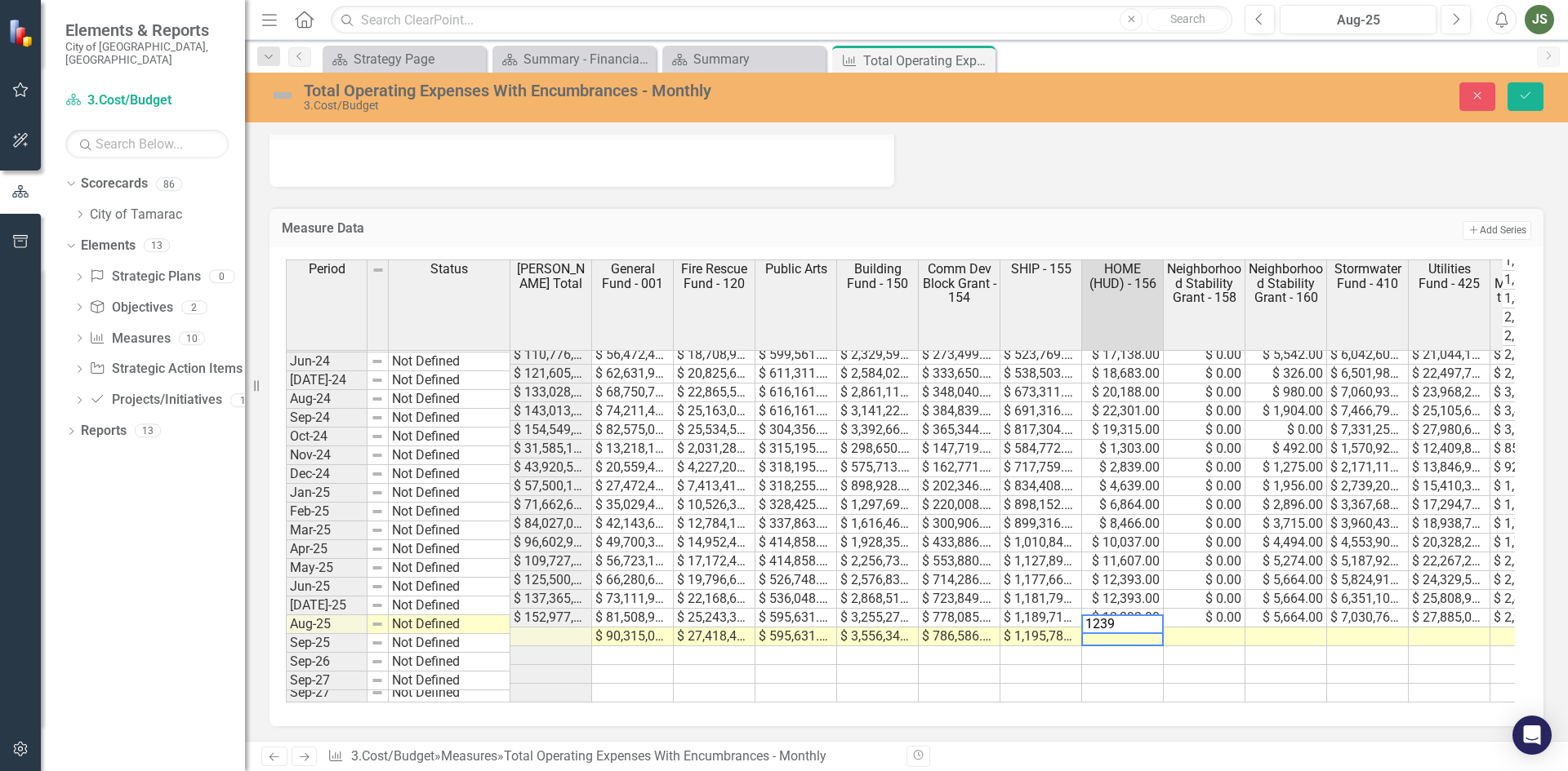
type textarea "12394"
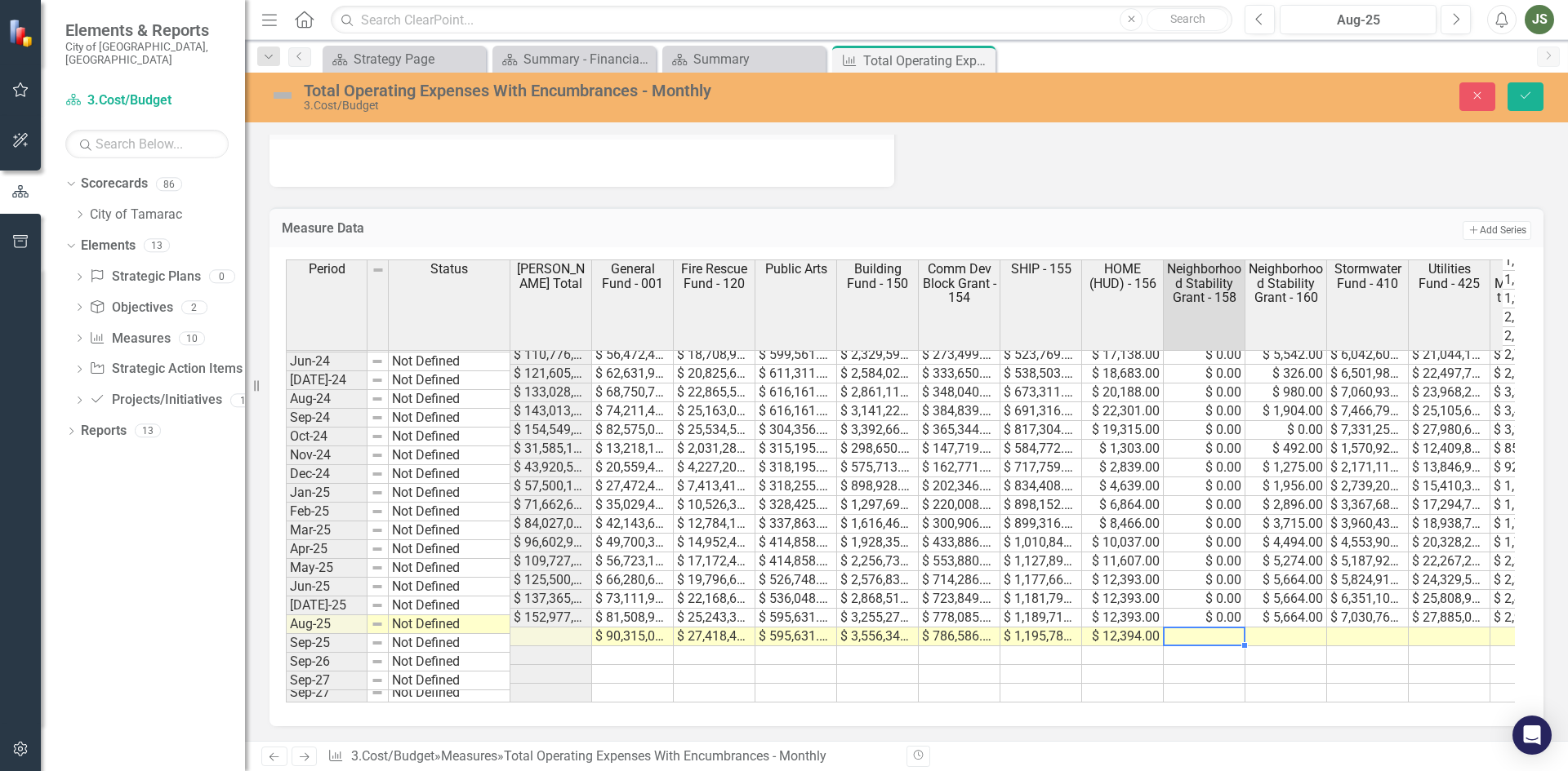
type textarea "0"
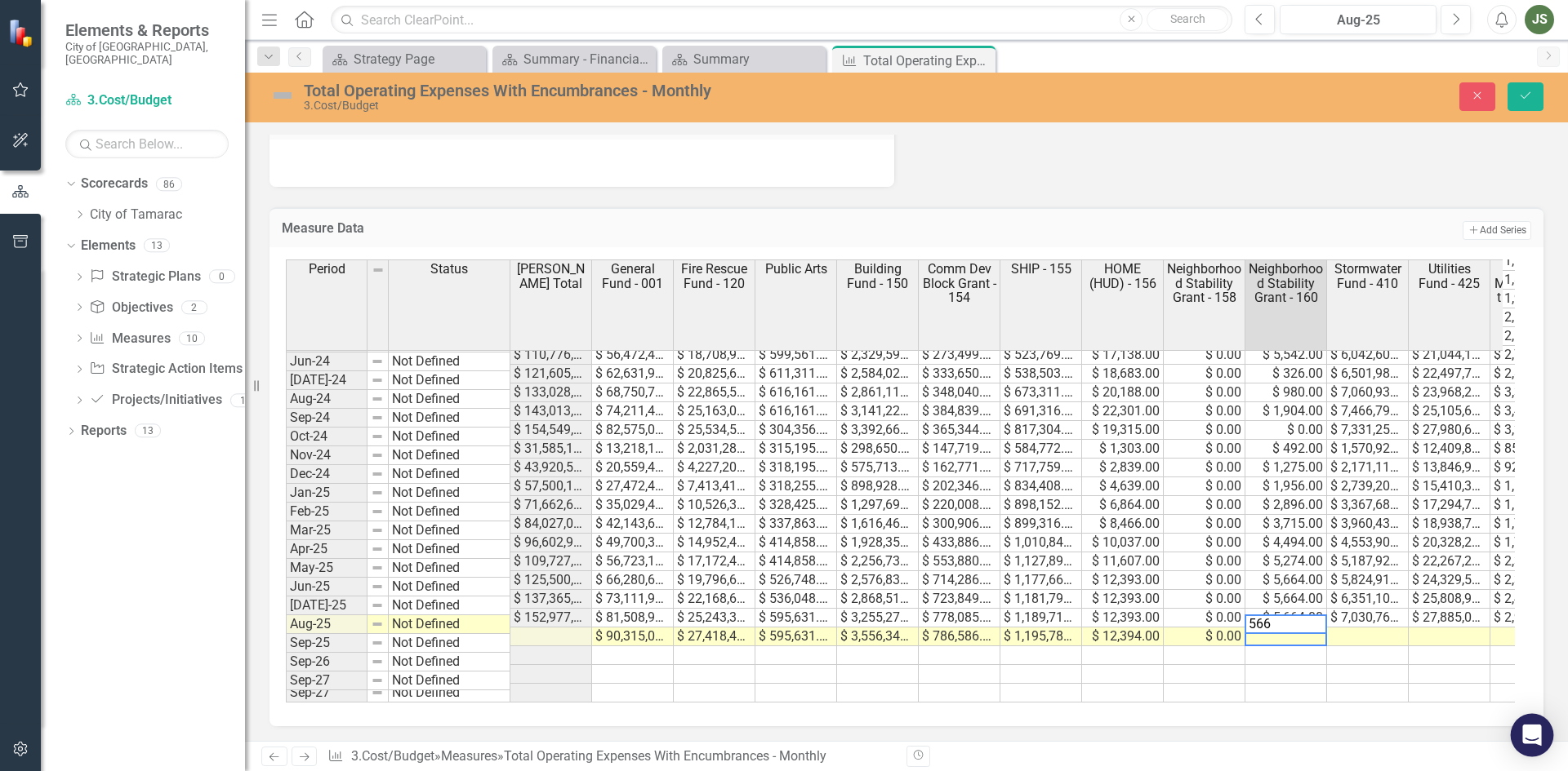
type textarea "5664"
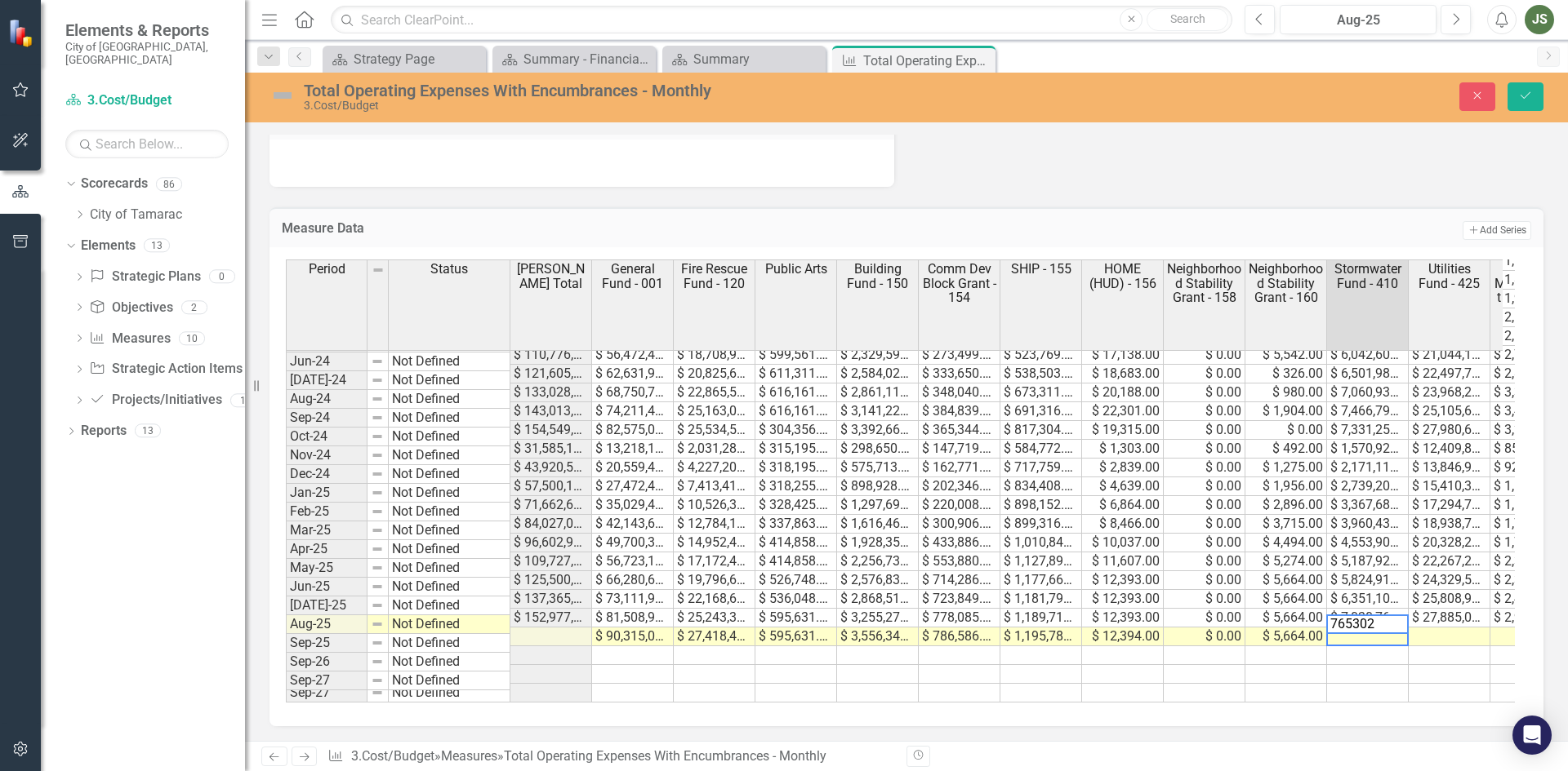
type textarea "7653023"
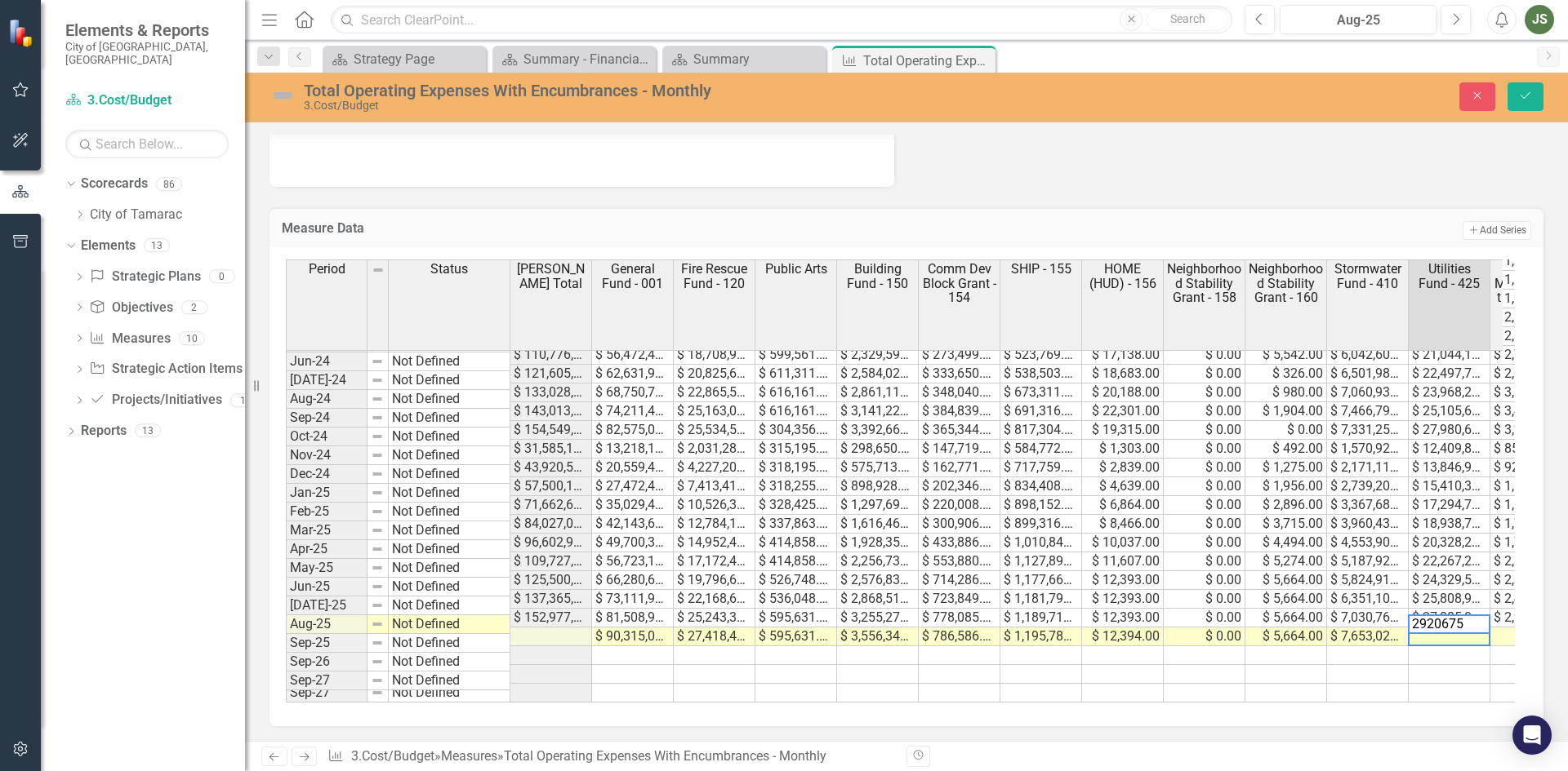
type textarea "29206756"
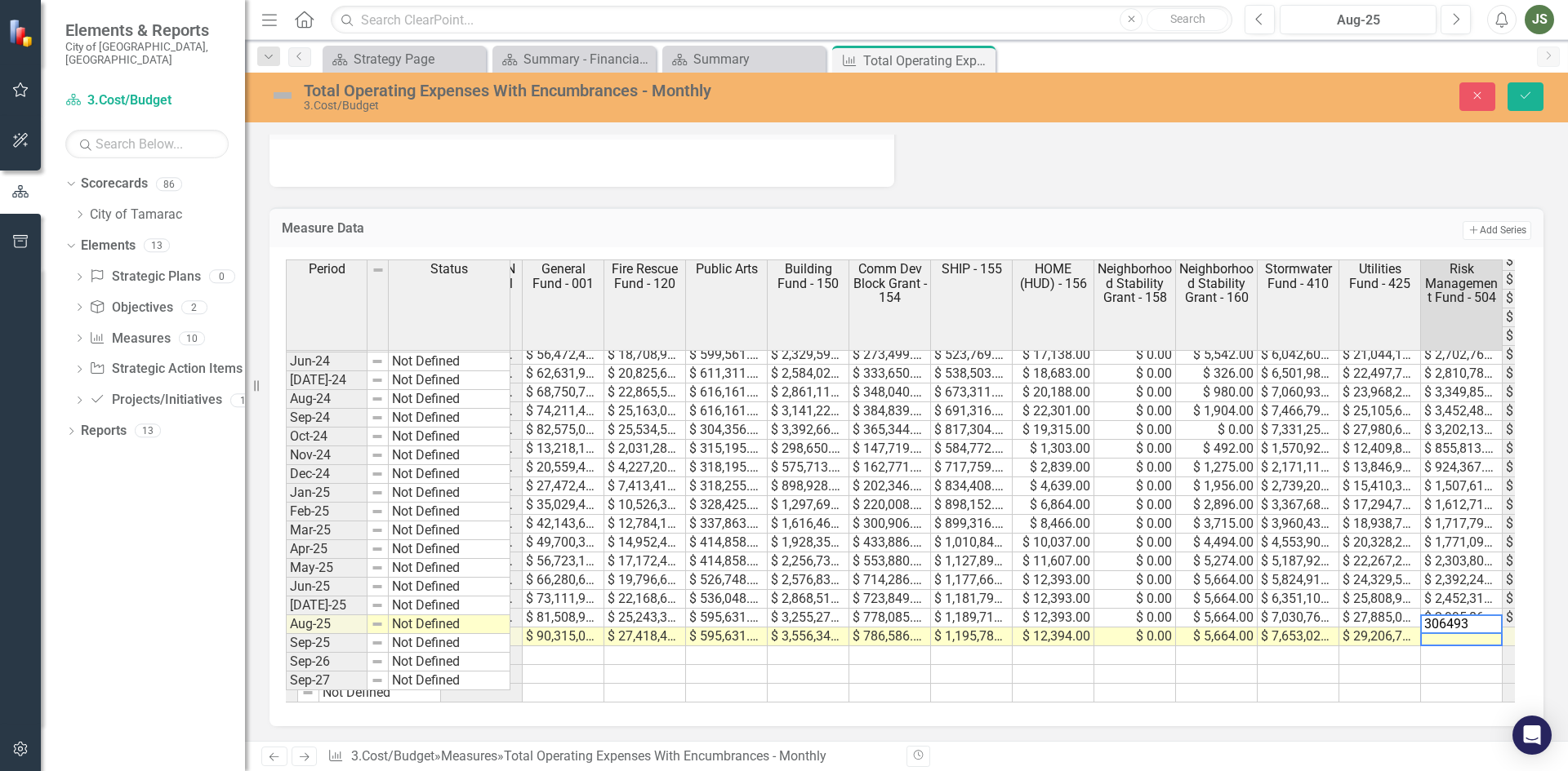
type textarea "3064939"
click at [1522, 93] on icon "Save" at bounding box center [1525, 95] width 15 height 11
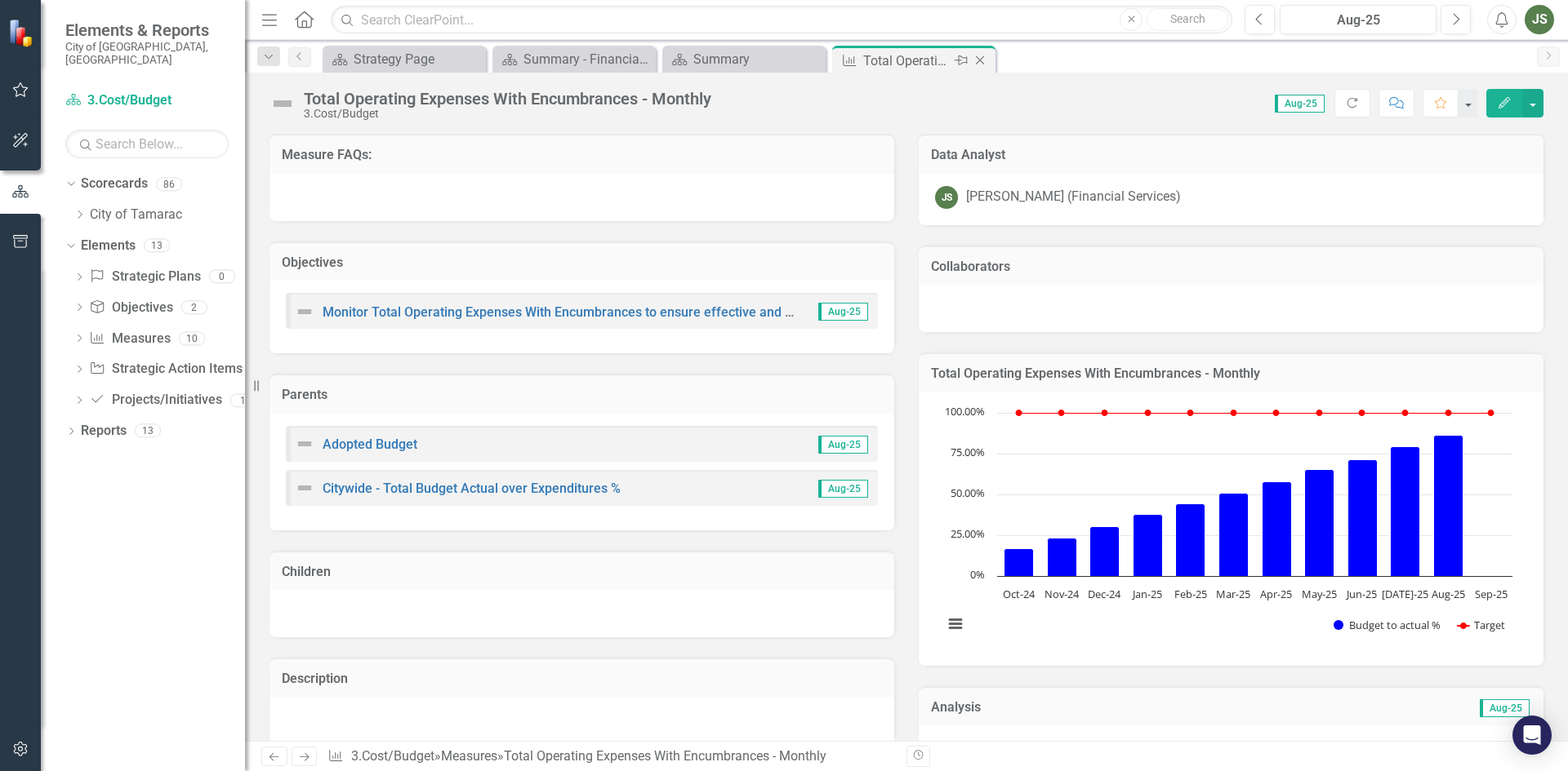
click at [982, 58] on icon at bounding box center [980, 61] width 9 height 9
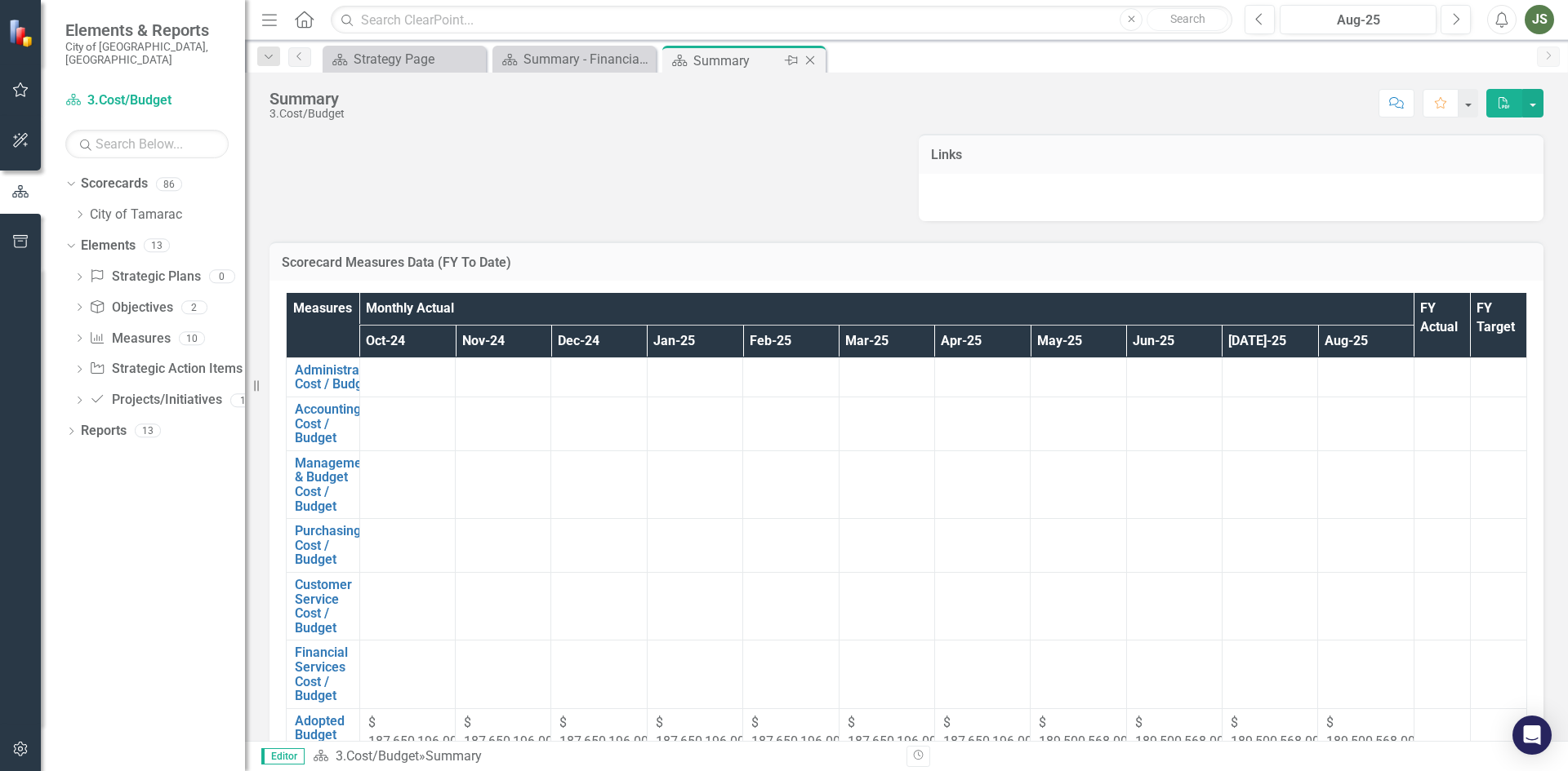
click at [815, 58] on icon "Close" at bounding box center [810, 60] width 16 height 13
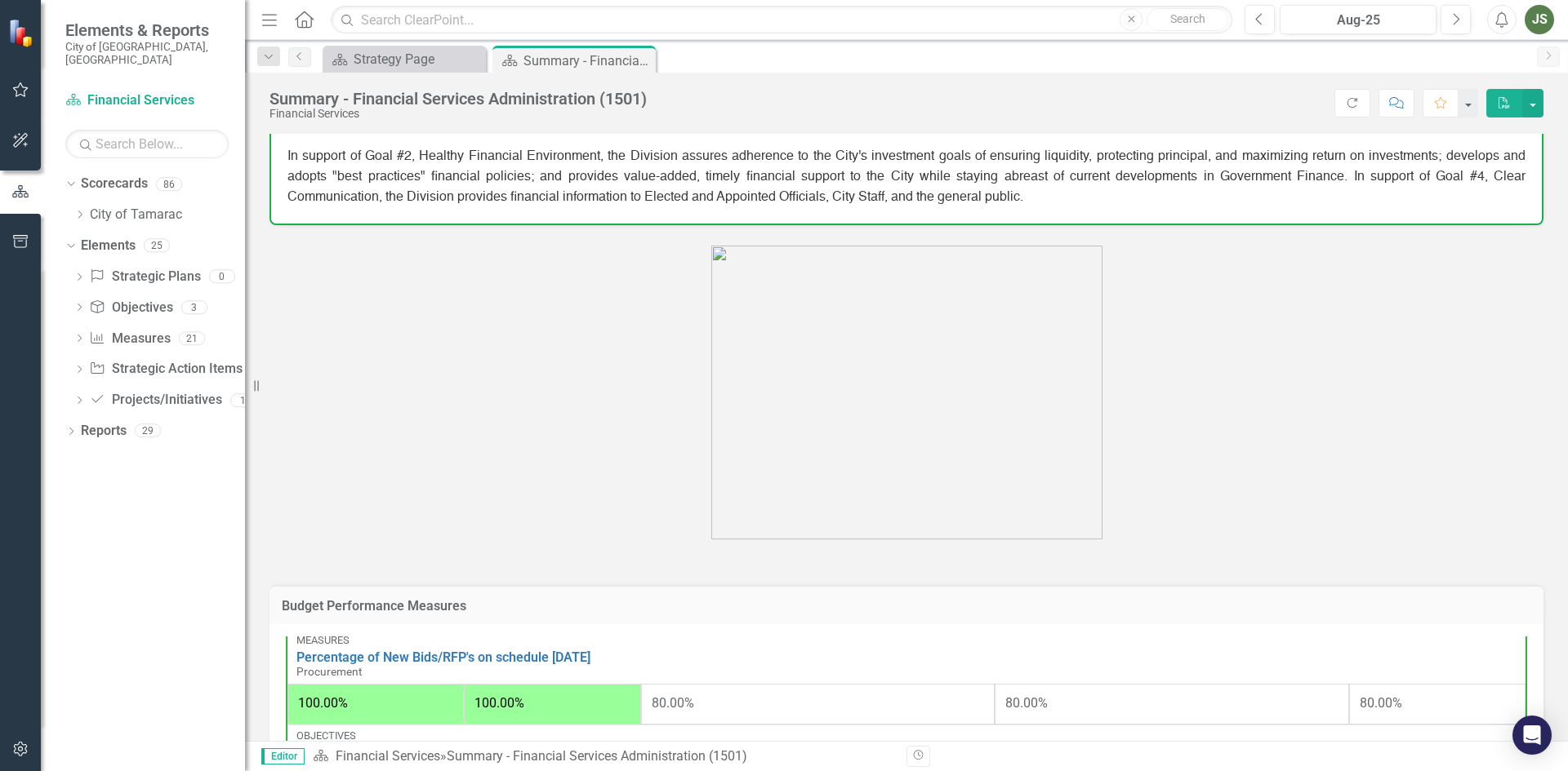
scroll to position [547, 0]
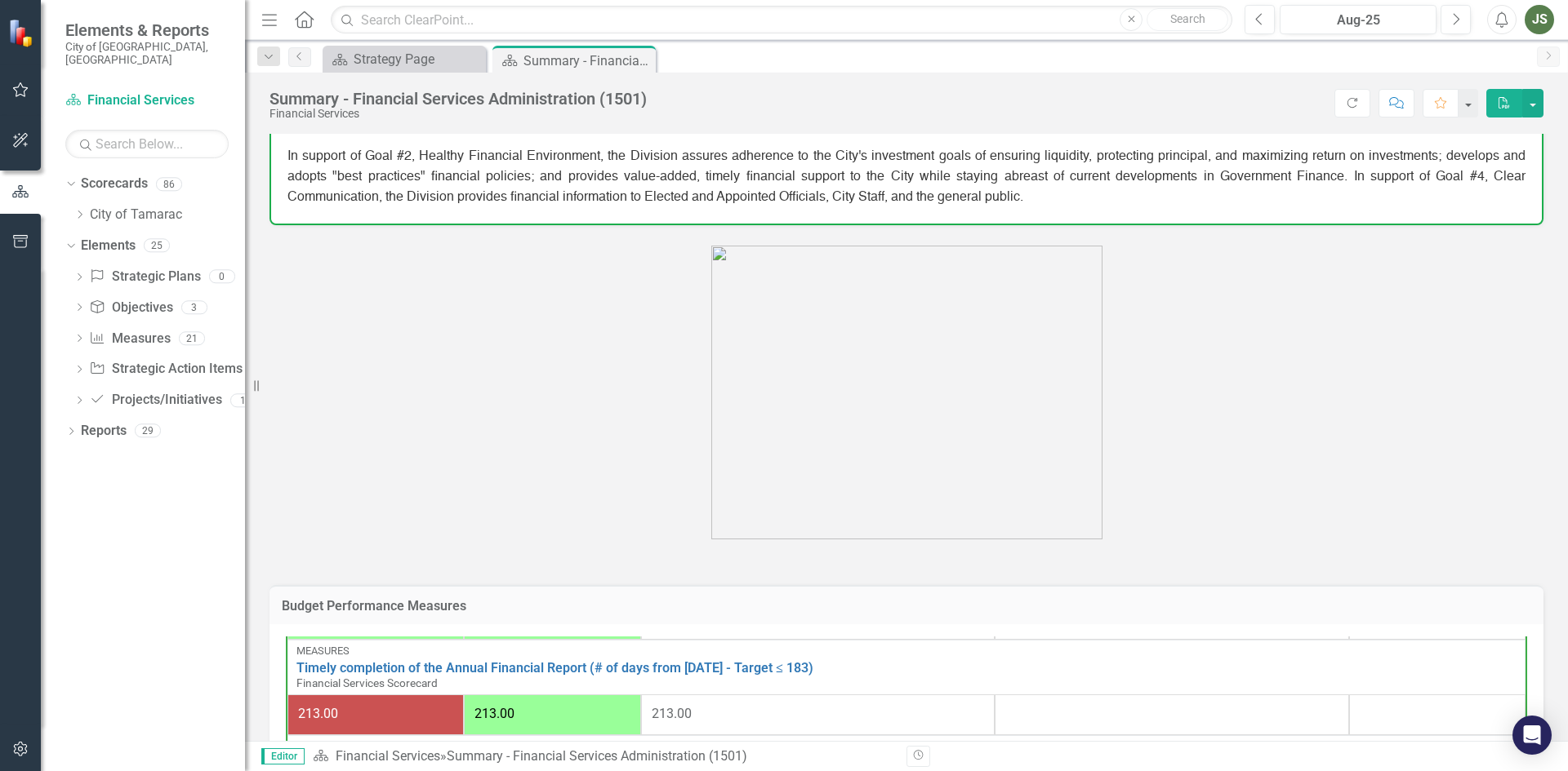
click at [471, 339] on p at bounding box center [906, 394] width 1273 height 297
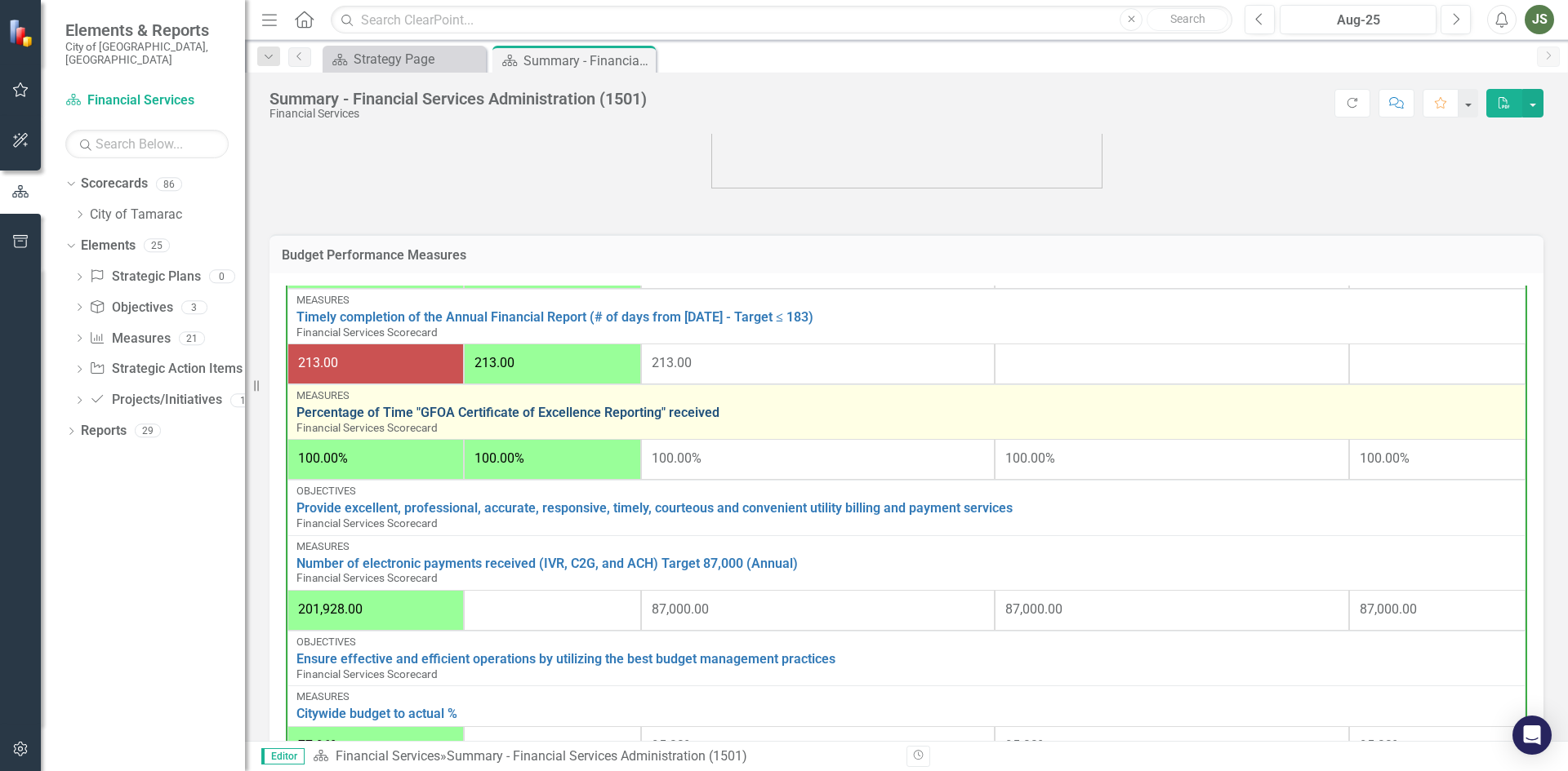
scroll to position [483, 0]
